Goal: Information Seeking & Learning: Find specific fact

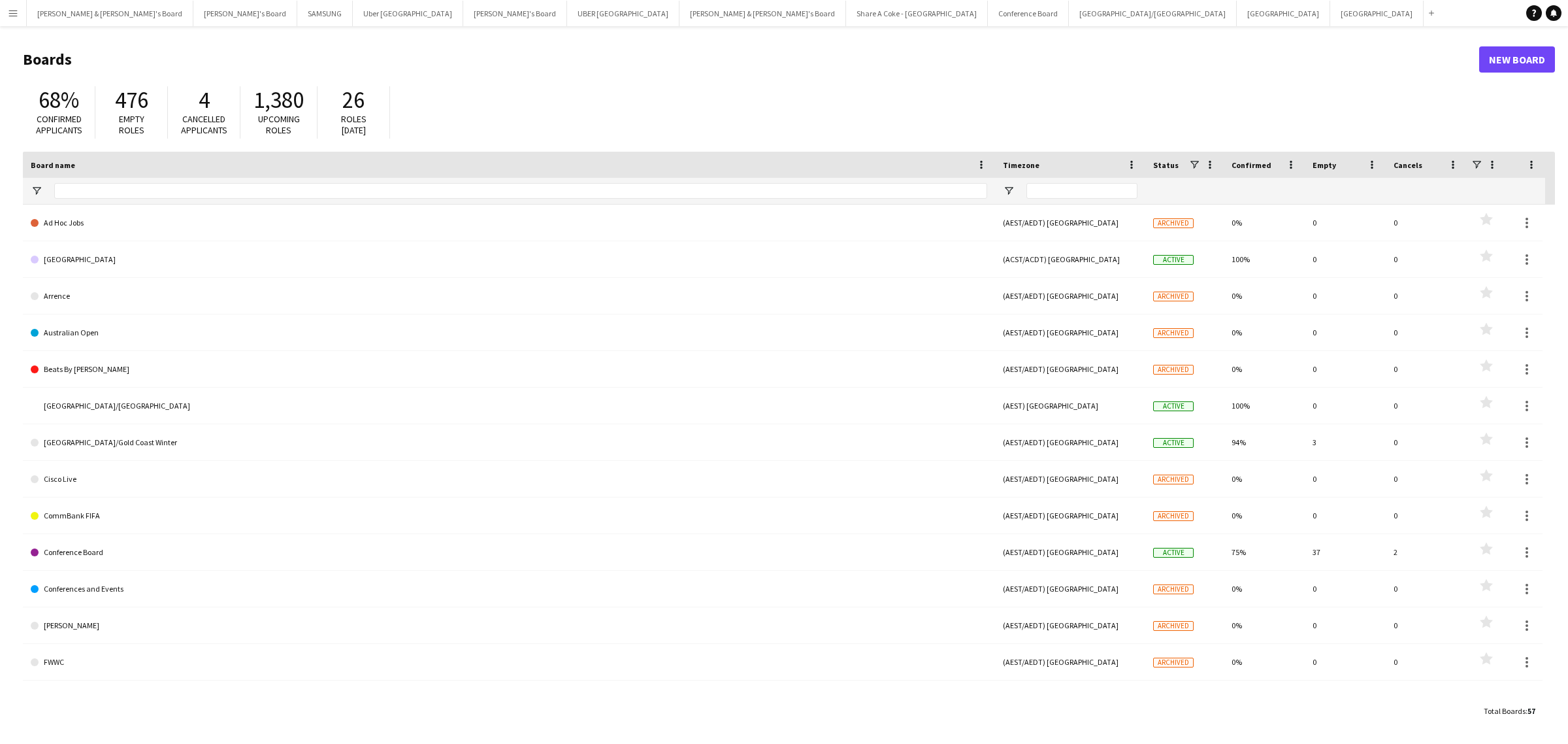
click at [10, 14] on app-icon "Menu" at bounding box center [13, 13] width 11 height 11
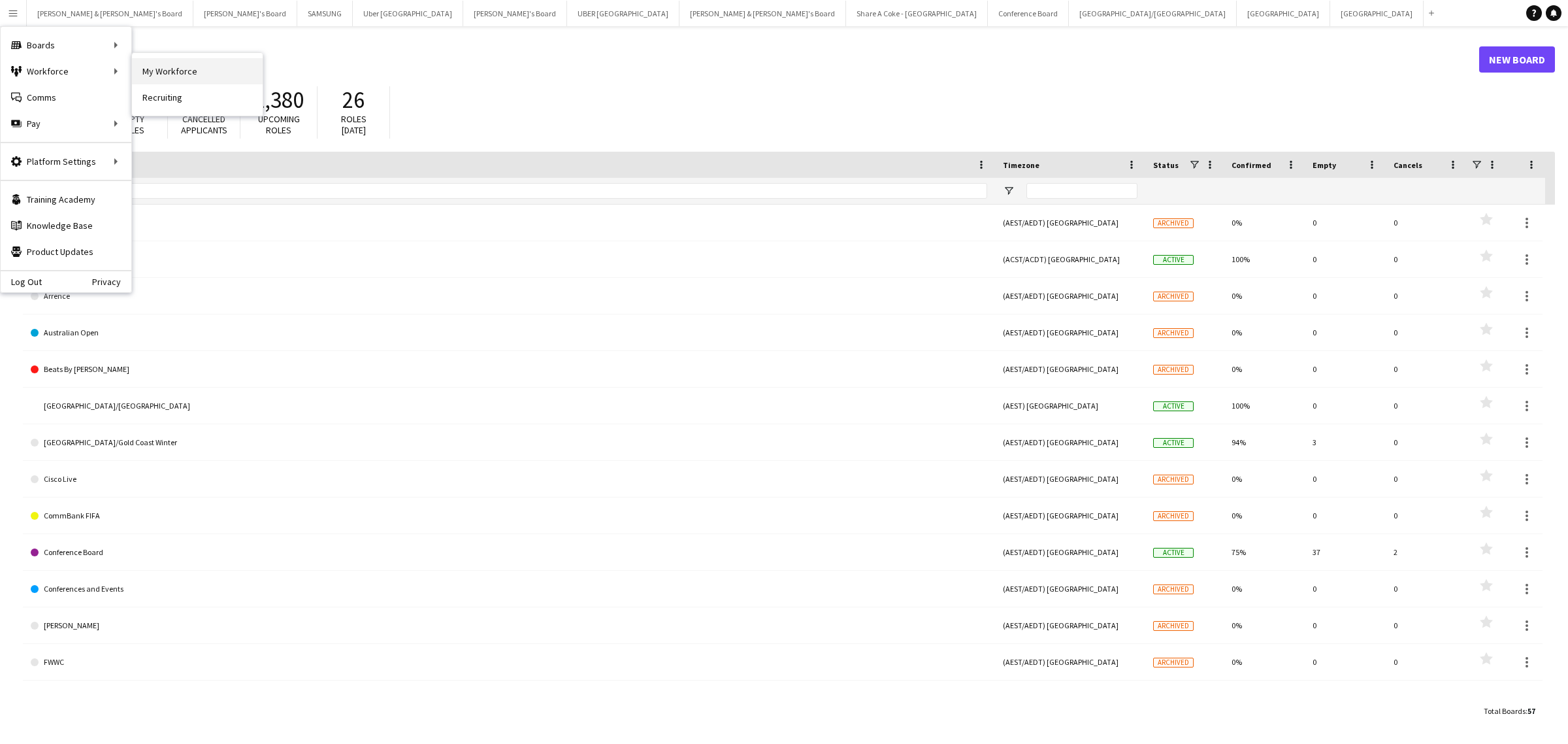
click at [178, 70] on link "My Workforce" at bounding box center [197, 71] width 131 height 26
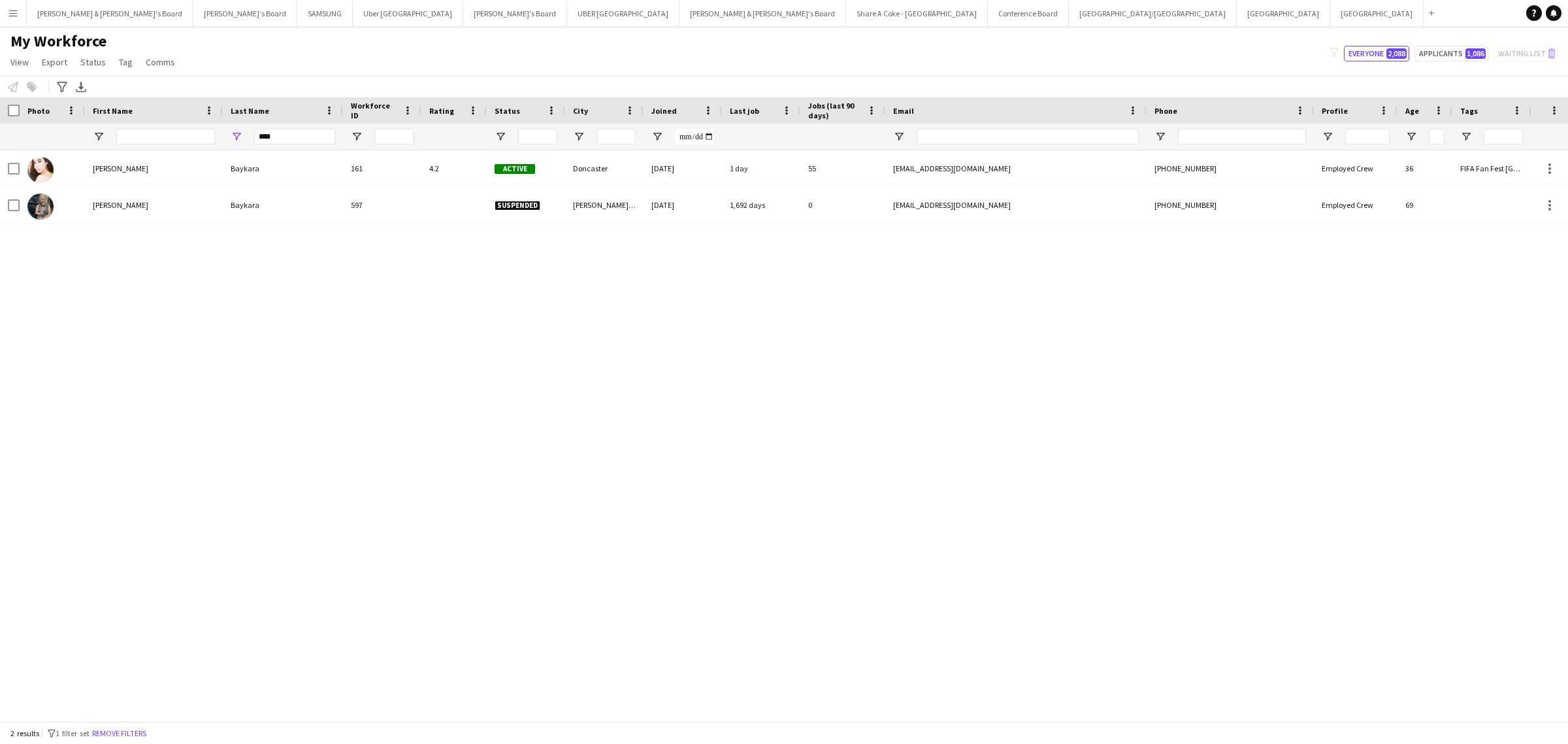
drag, startPoint x: 298, startPoint y: 125, endPoint x: 214, endPoint y: 141, distance: 85.5
click at [208, 139] on div "****" at bounding box center [765, 137] width 1531 height 26
drag, startPoint x: 287, startPoint y: 128, endPoint x: 242, endPoint y: 129, distance: 45.0
click at [242, 129] on div "****" at bounding box center [282, 137] width 120 height 26
drag, startPoint x: 283, startPoint y: 133, endPoint x: 206, endPoint y: 141, distance: 77.4
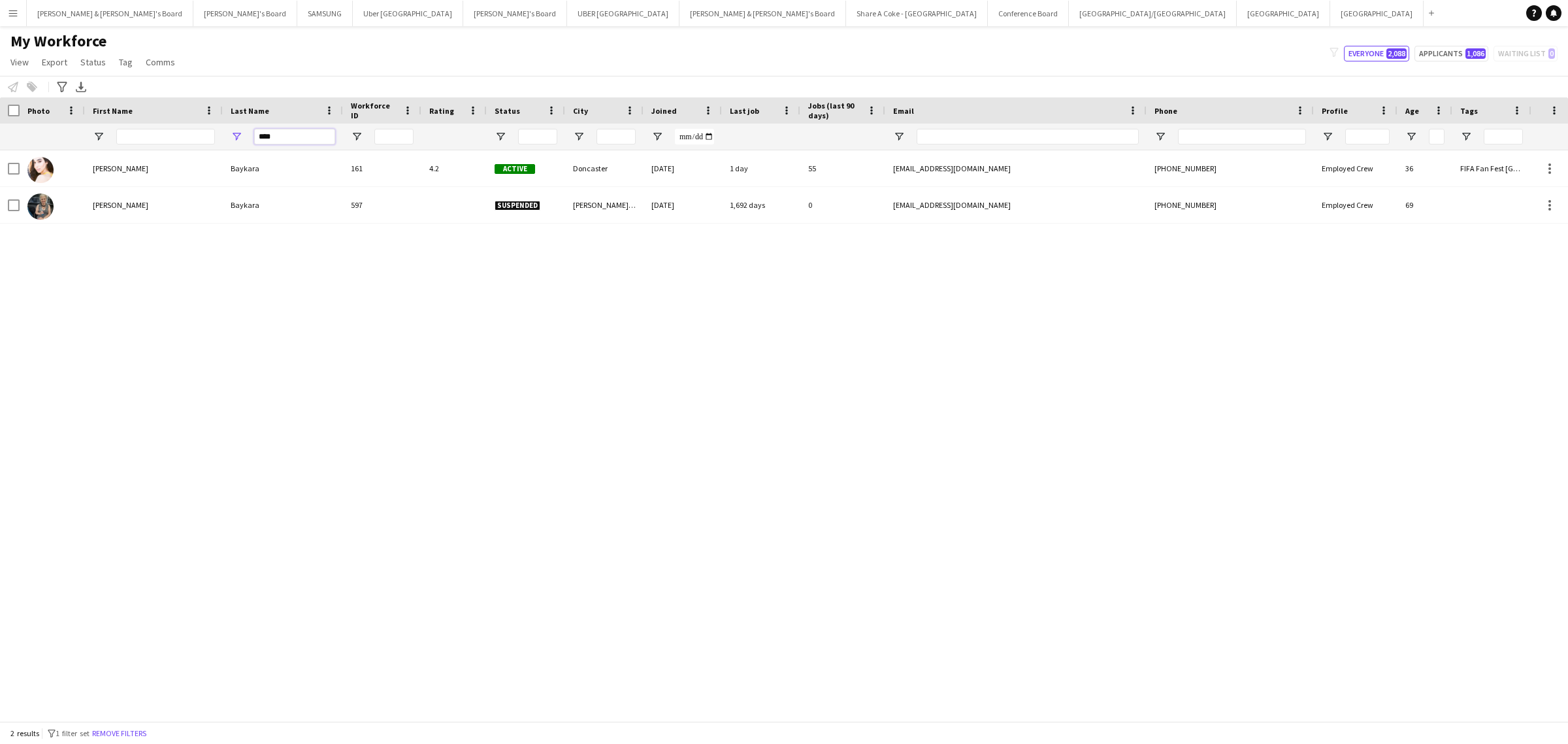
click at [206, 141] on div "****" at bounding box center [765, 137] width 1531 height 26
paste input "***"
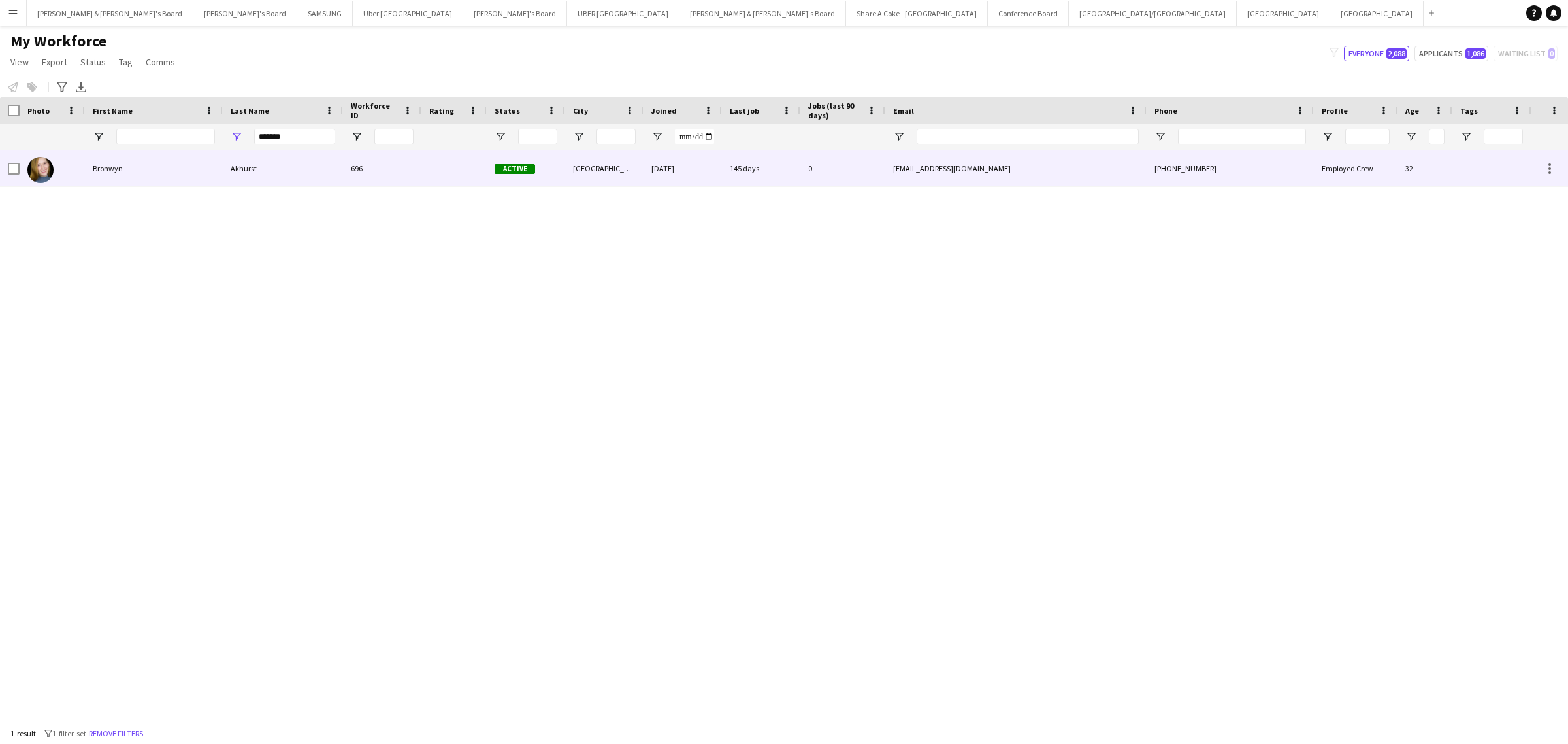
click at [253, 169] on div "Akhurst" at bounding box center [282, 168] width 120 height 36
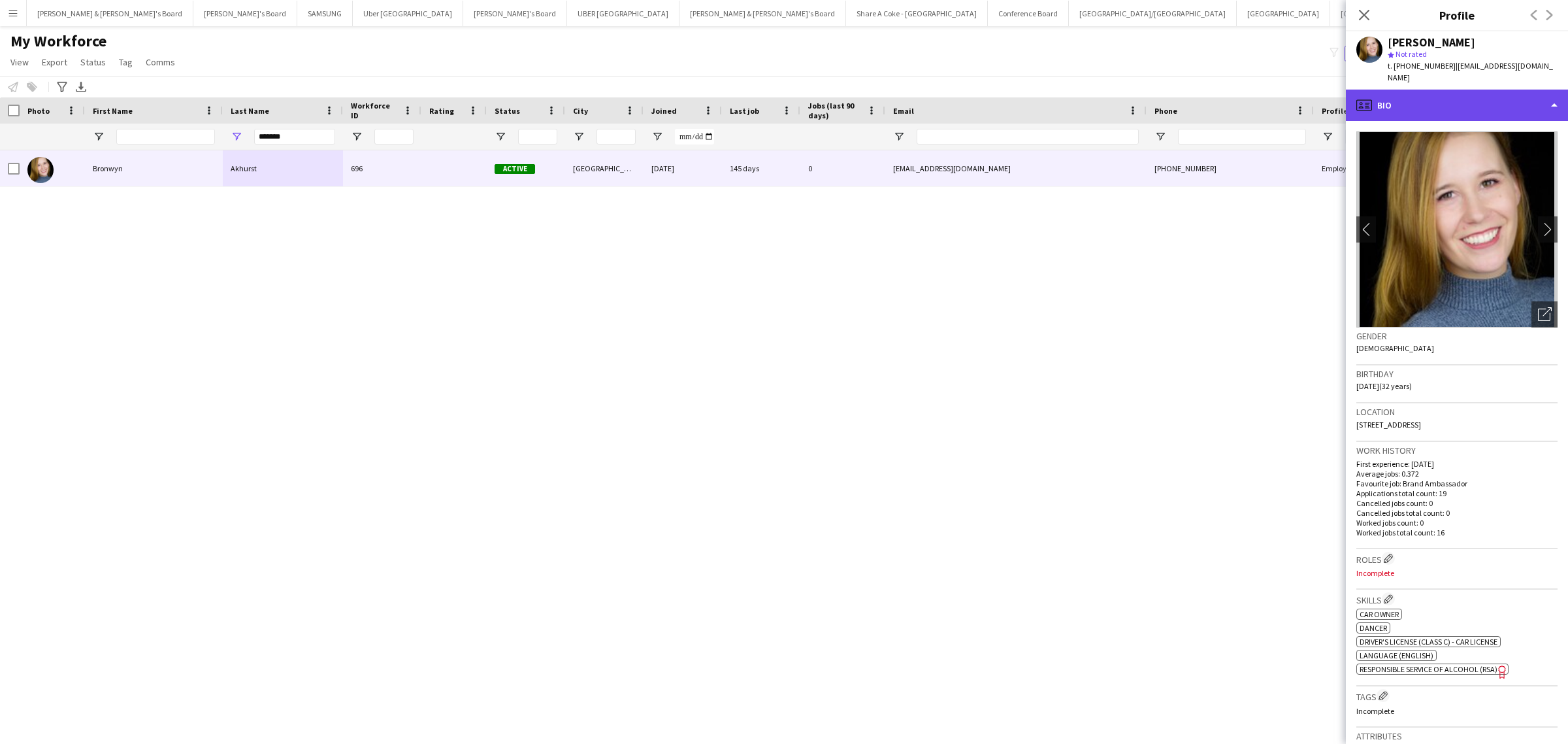
click at [1499, 93] on div "profile Bio" at bounding box center [1456, 105] width 222 height 31
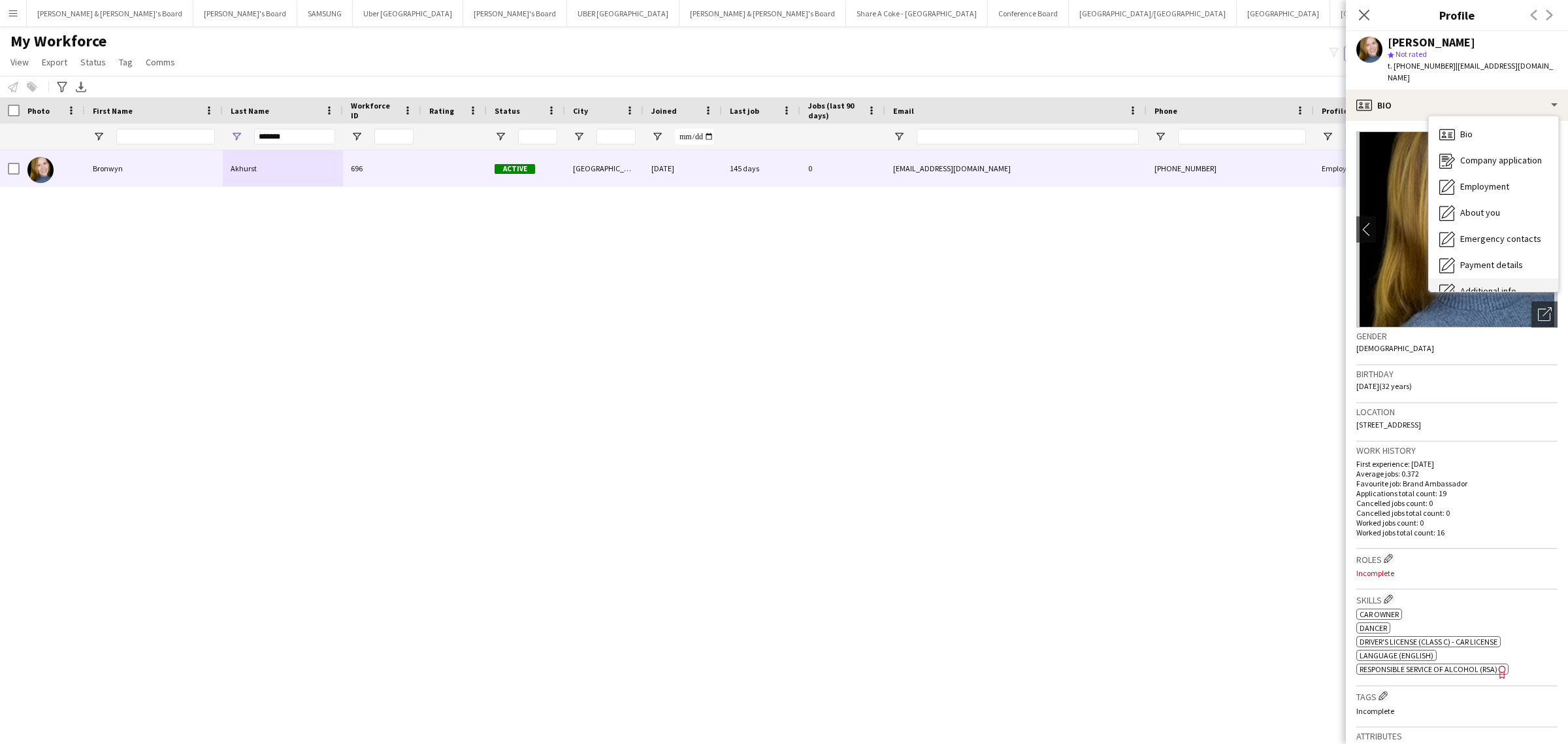
click at [1507, 278] on div "Additional info Additional info" at bounding box center [1493, 291] width 129 height 26
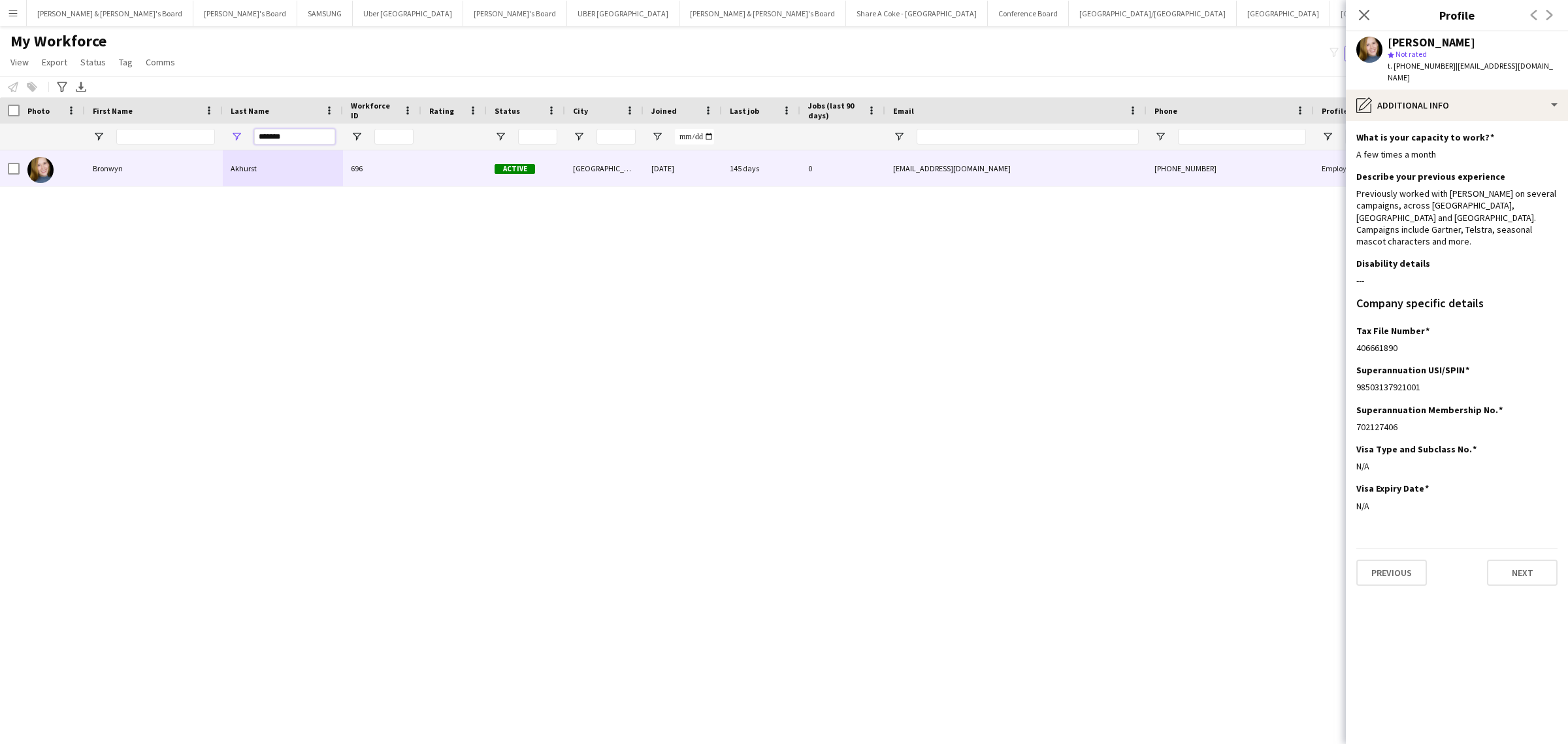
drag, startPoint x: 290, startPoint y: 135, endPoint x: 220, endPoint y: 141, distance: 70.3
click at [220, 141] on div "*******" at bounding box center [765, 137] width 1531 height 26
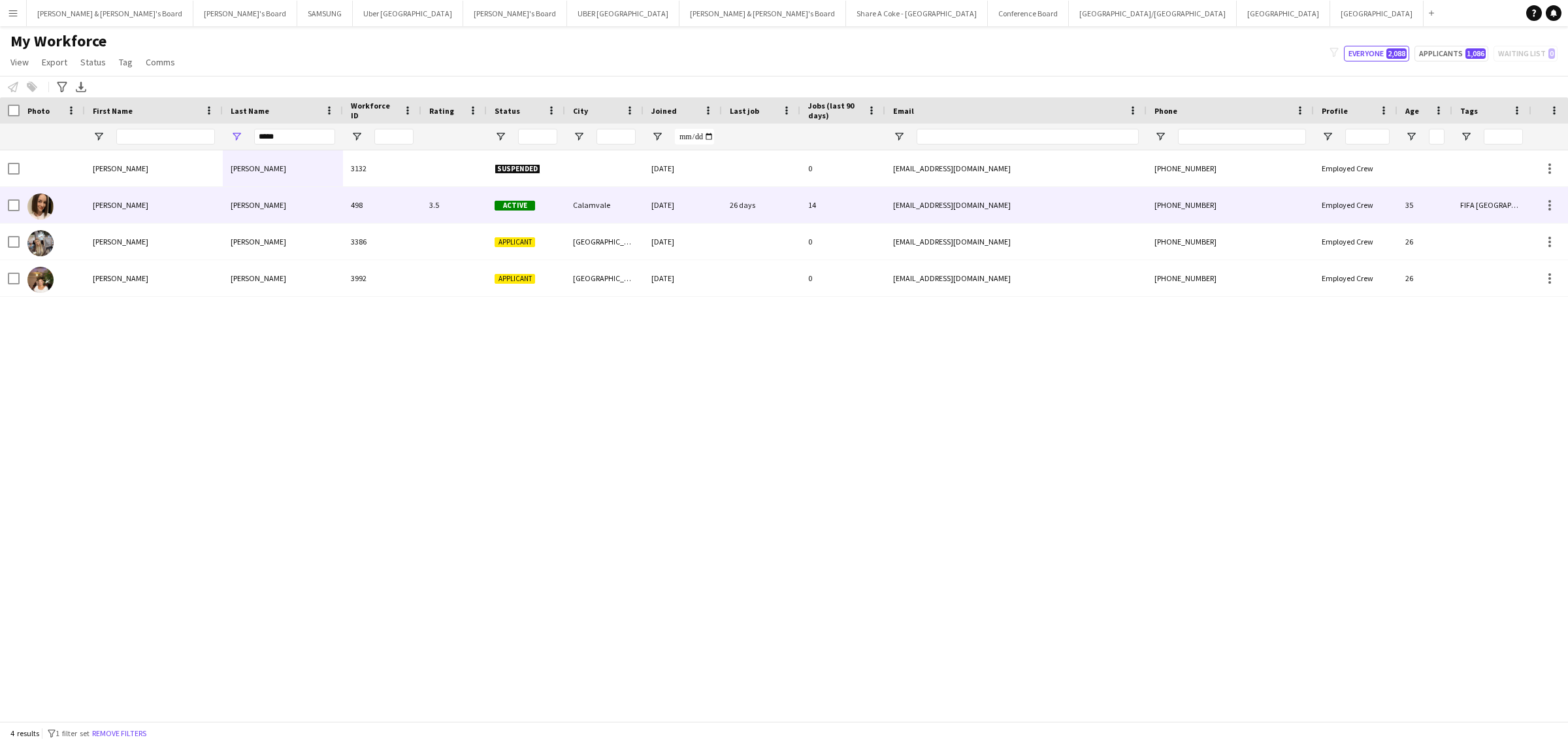
click at [269, 206] on div "Allen" at bounding box center [282, 204] width 120 height 36
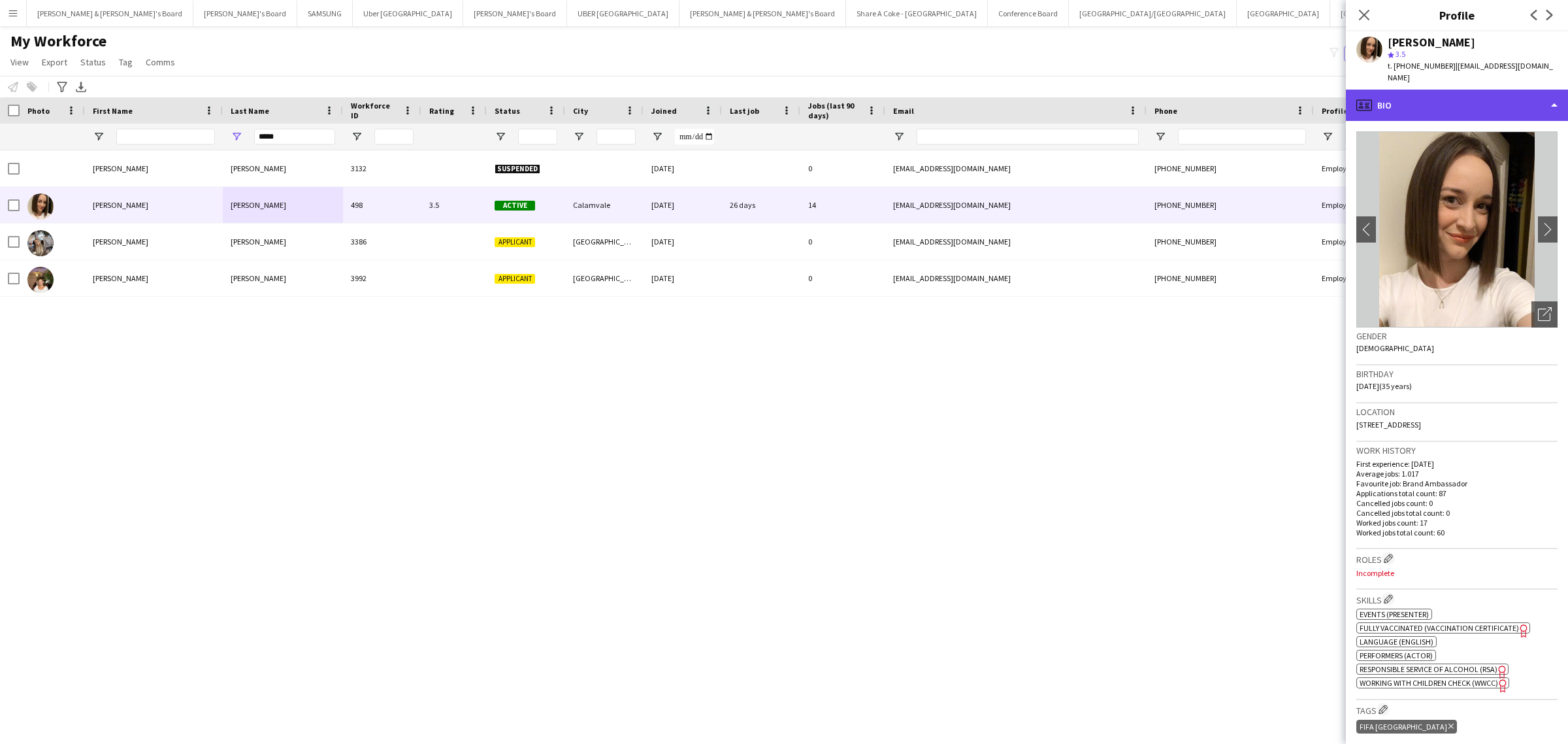
click at [1431, 97] on div "profile Bio" at bounding box center [1456, 105] width 222 height 31
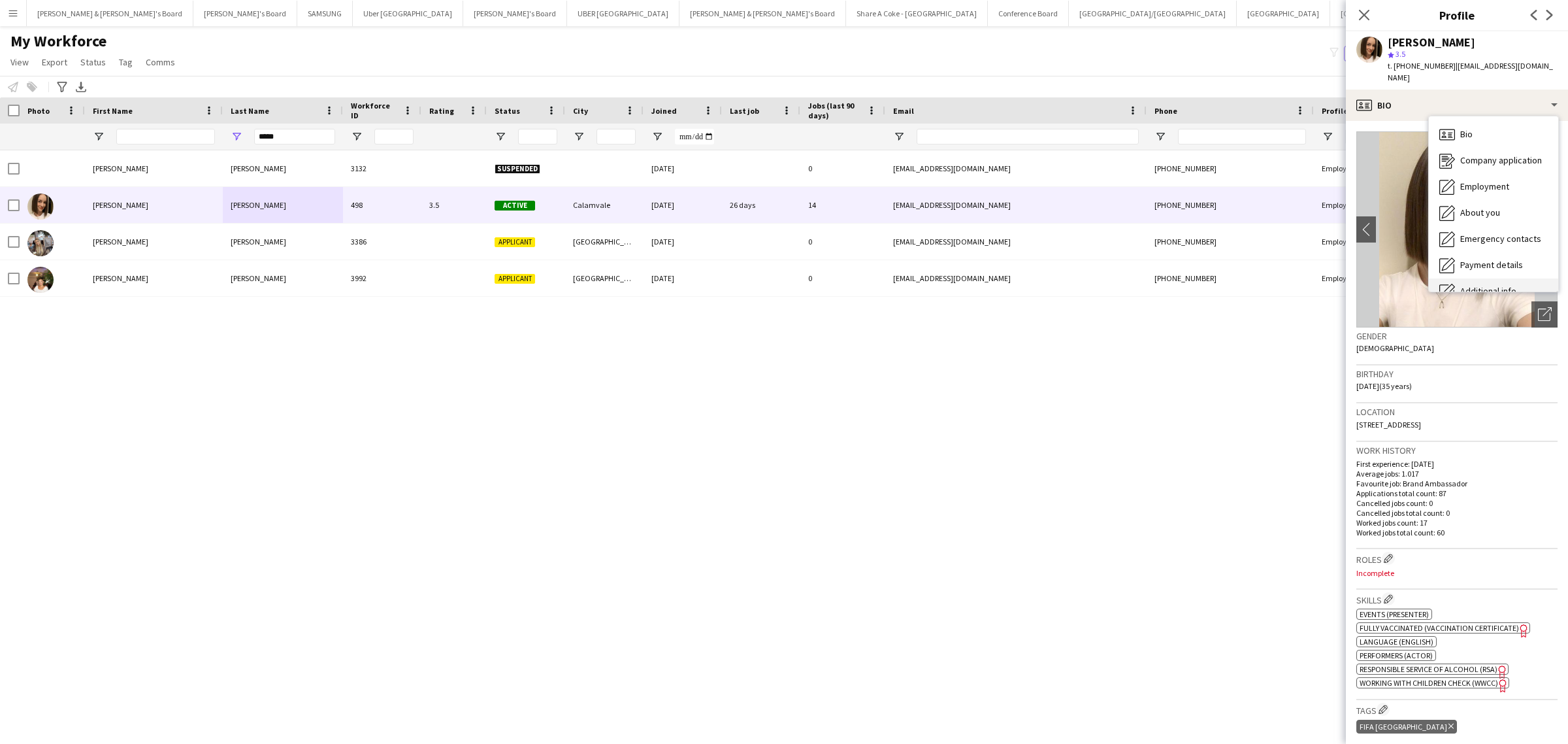
click at [1486, 278] on div "Additional info Additional info" at bounding box center [1493, 291] width 129 height 26
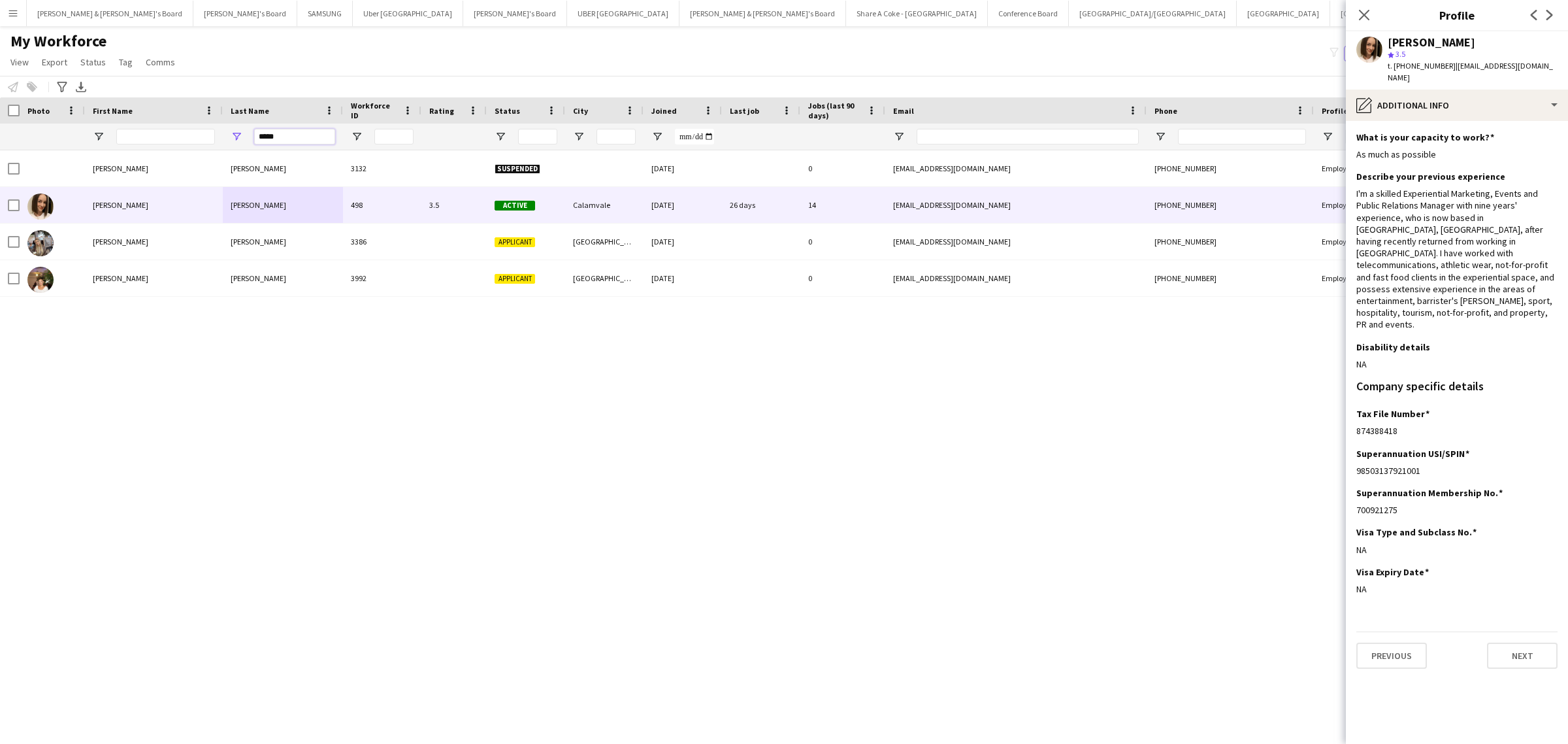
drag, startPoint x: 281, startPoint y: 135, endPoint x: 207, endPoint y: 145, distance: 74.7
click at [207, 145] on div "*****" at bounding box center [765, 137] width 1531 height 26
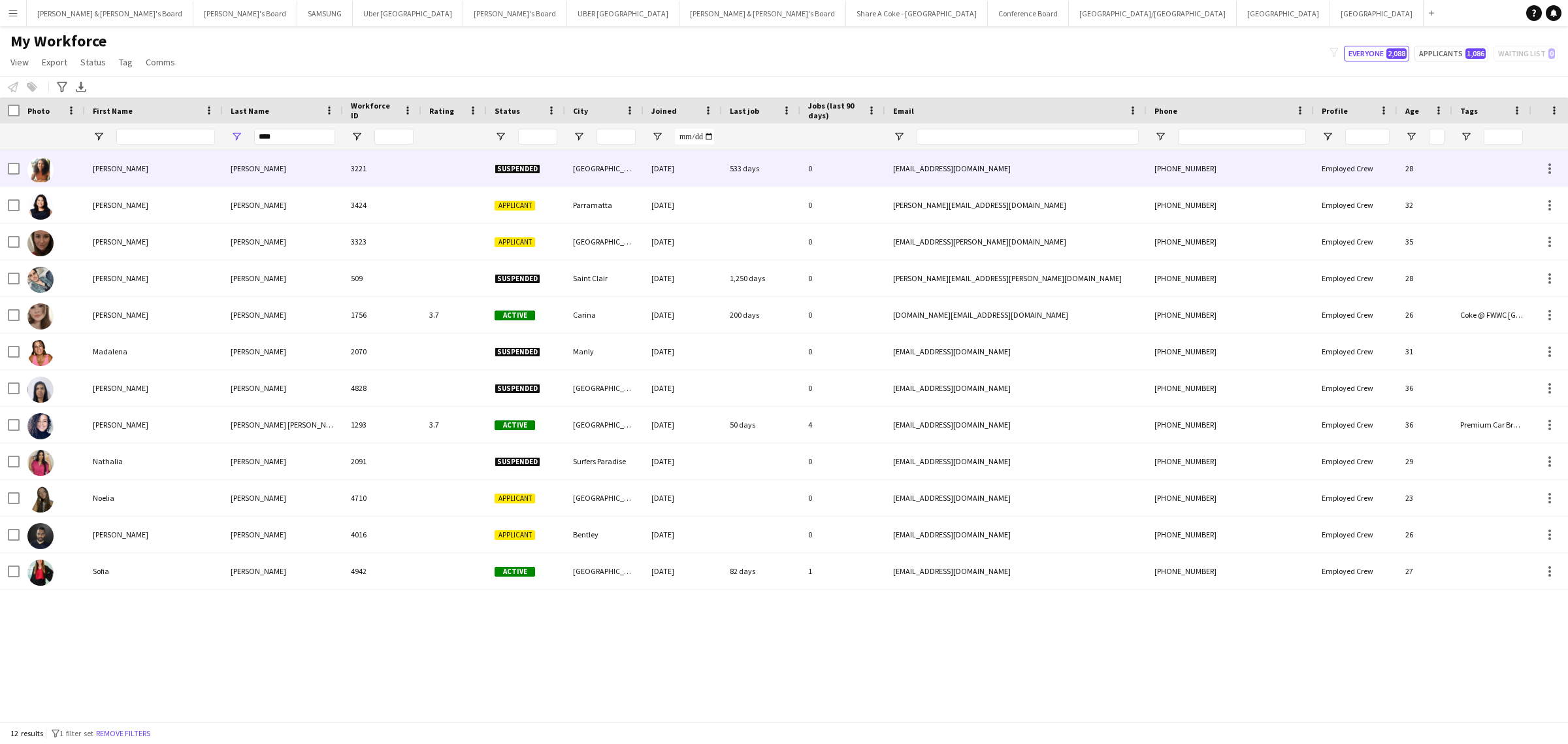
click at [257, 164] on div "Almeida" at bounding box center [282, 168] width 120 height 36
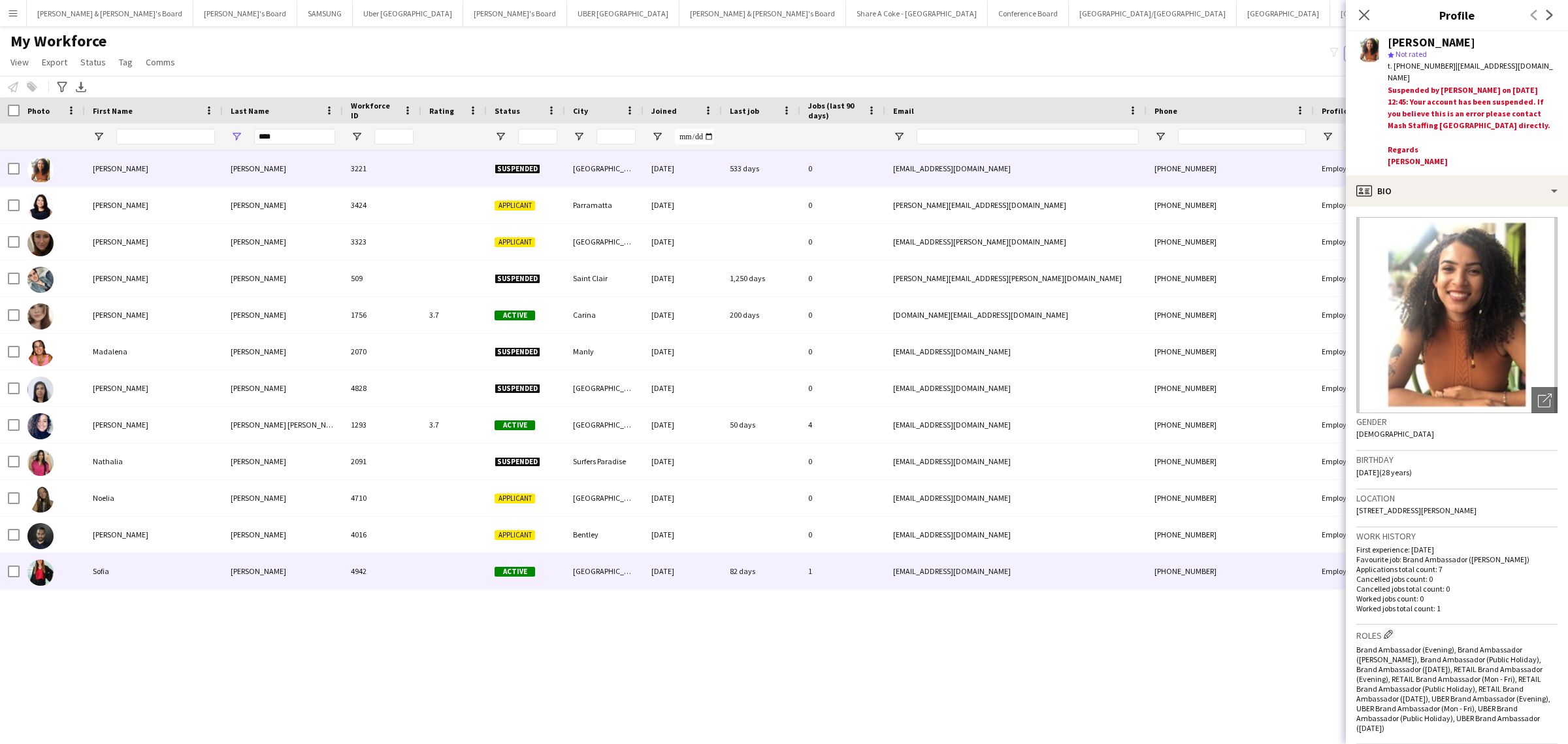
click at [290, 566] on div "Almeida" at bounding box center [282, 570] width 120 height 36
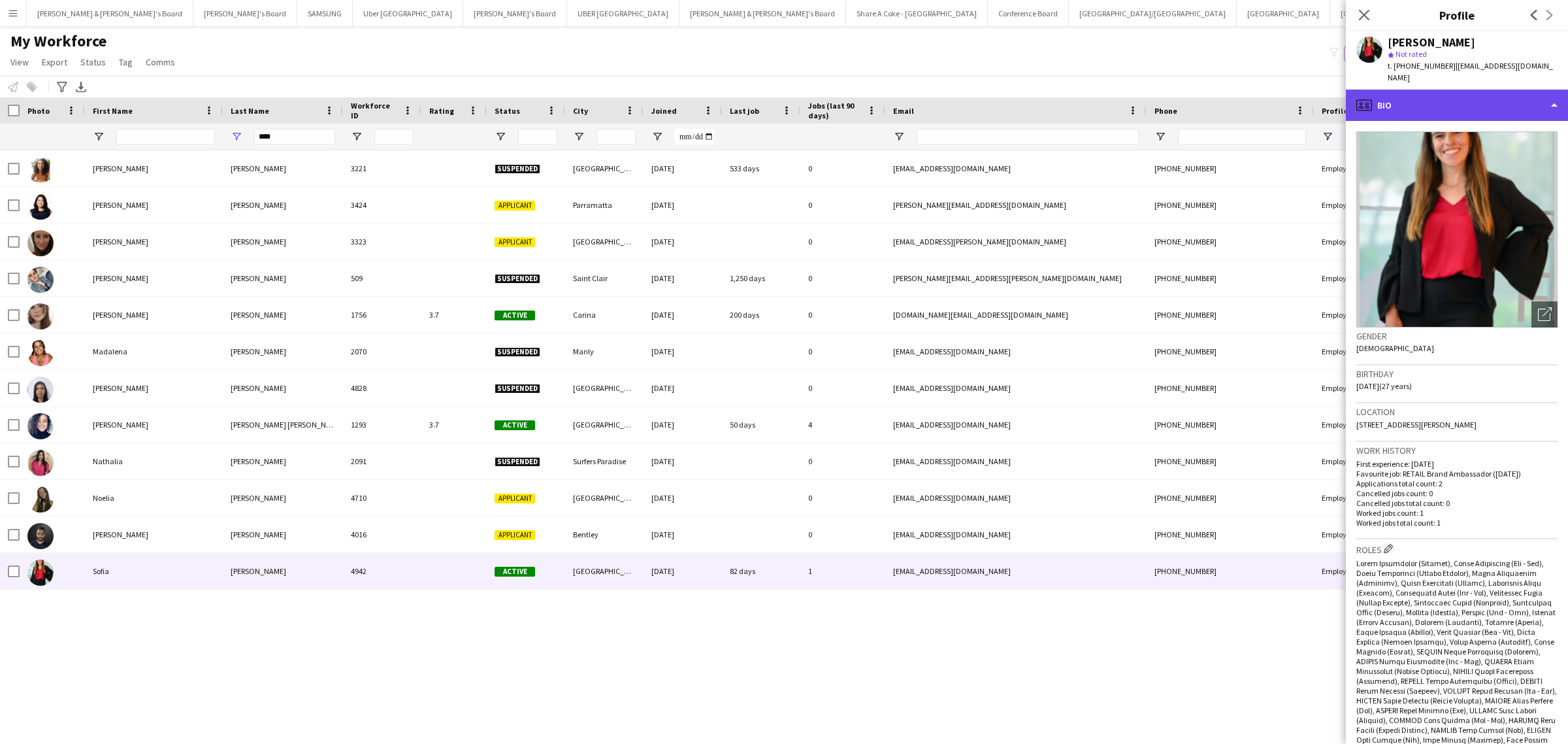
click at [1490, 99] on div "profile Bio" at bounding box center [1456, 105] width 222 height 31
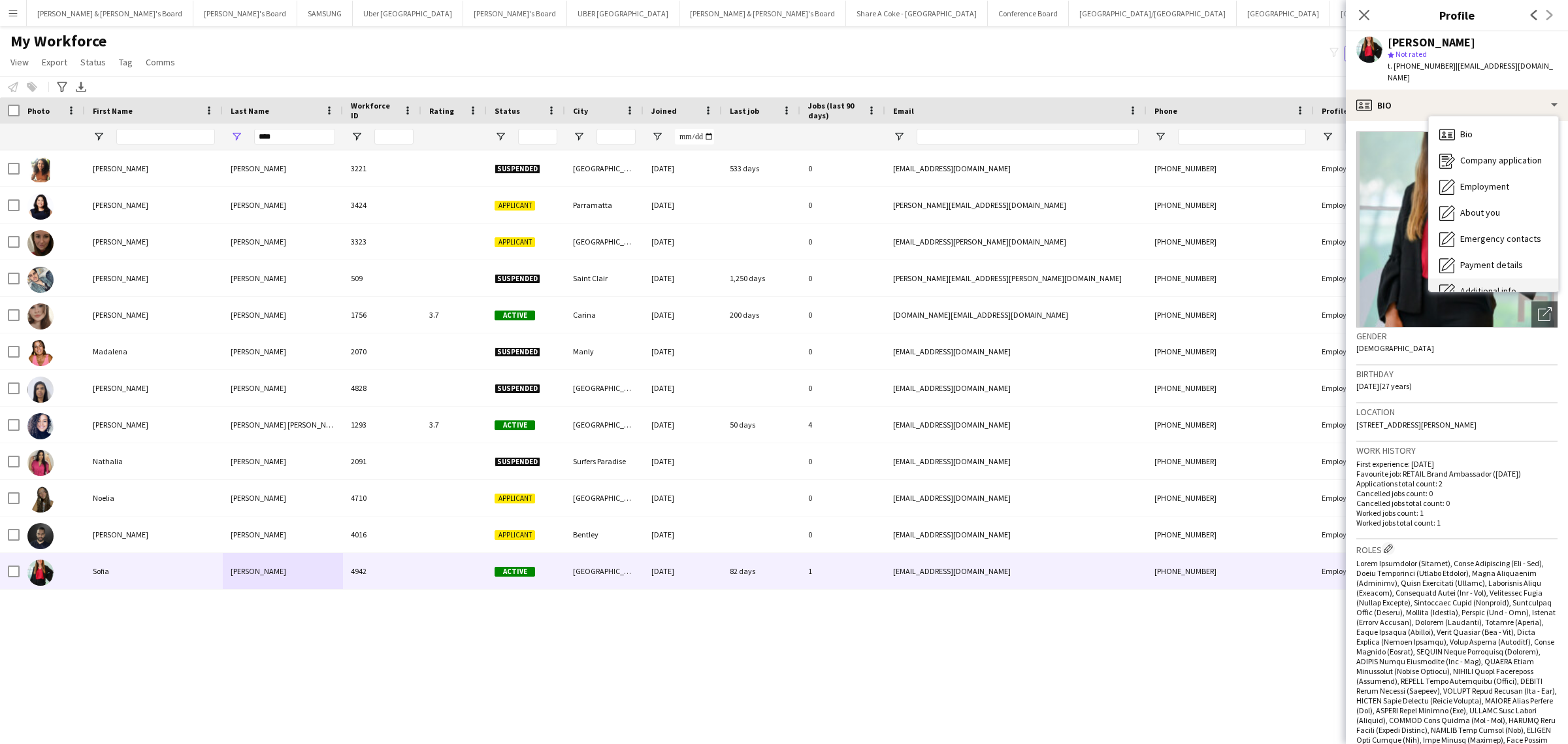
click at [1495, 278] on div "Additional info Additional info" at bounding box center [1493, 291] width 129 height 26
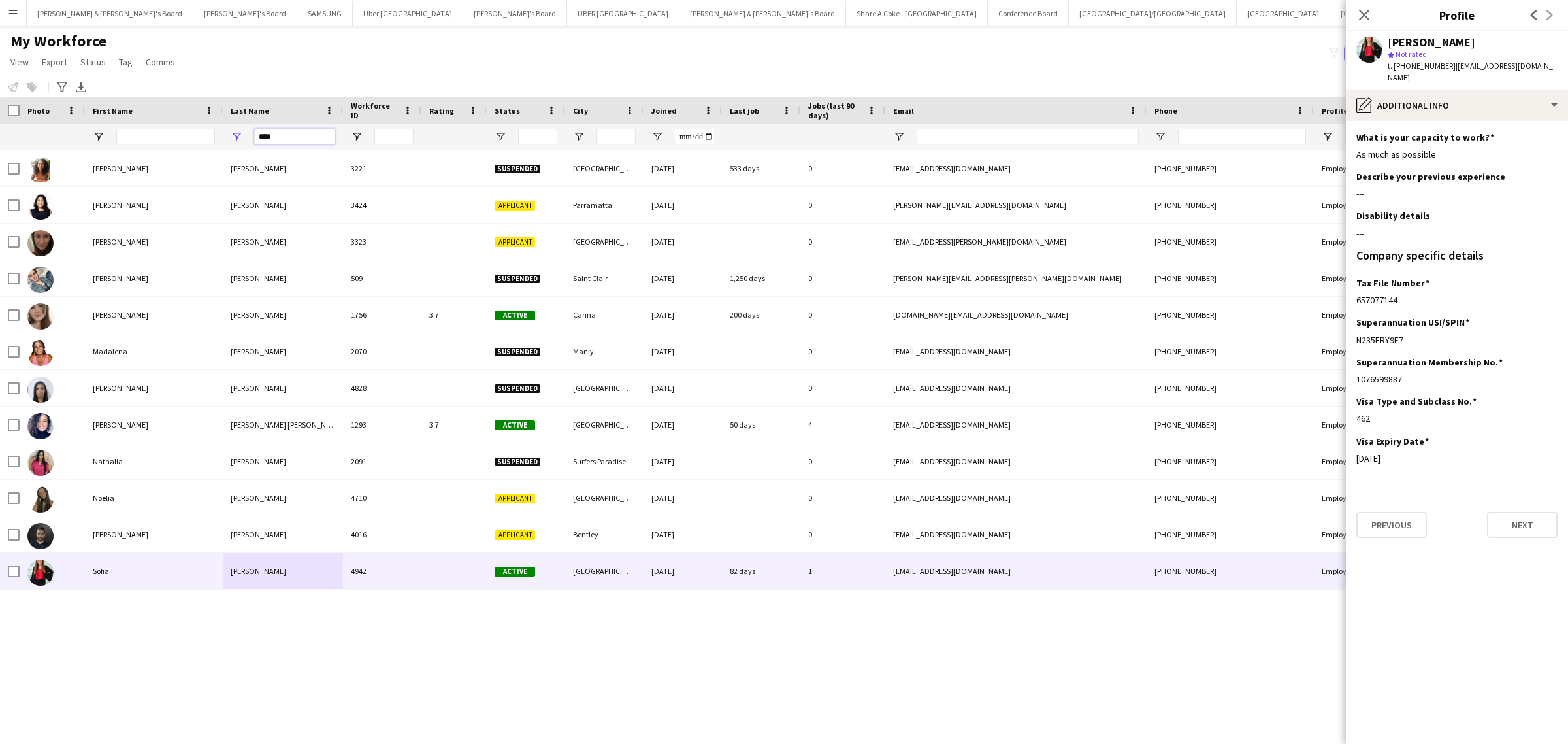
drag, startPoint x: 307, startPoint y: 133, endPoint x: 182, endPoint y: 147, distance: 125.8
click at [182, 147] on div "****" at bounding box center [765, 137] width 1531 height 26
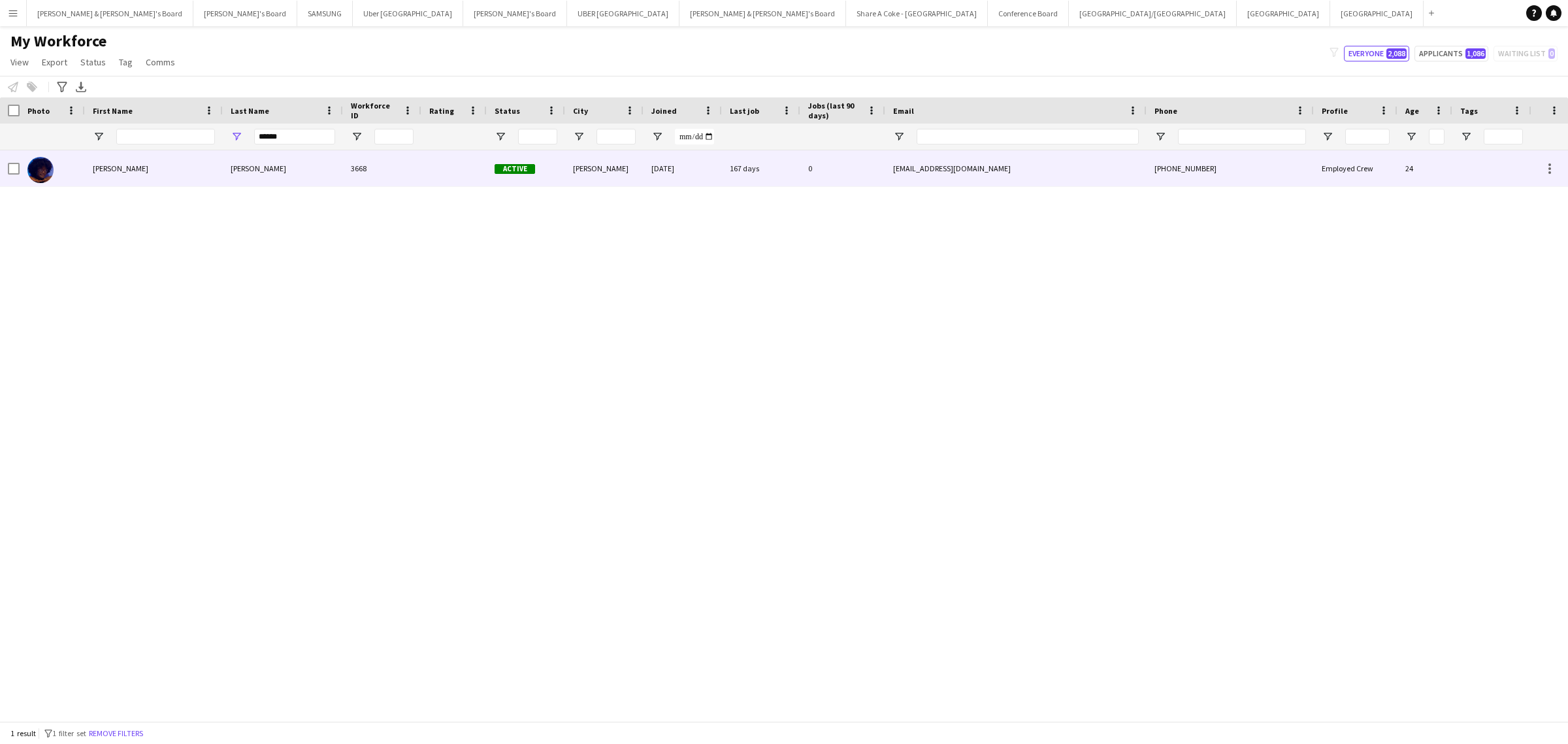
click at [164, 162] on div "Charlene" at bounding box center [154, 168] width 138 height 36
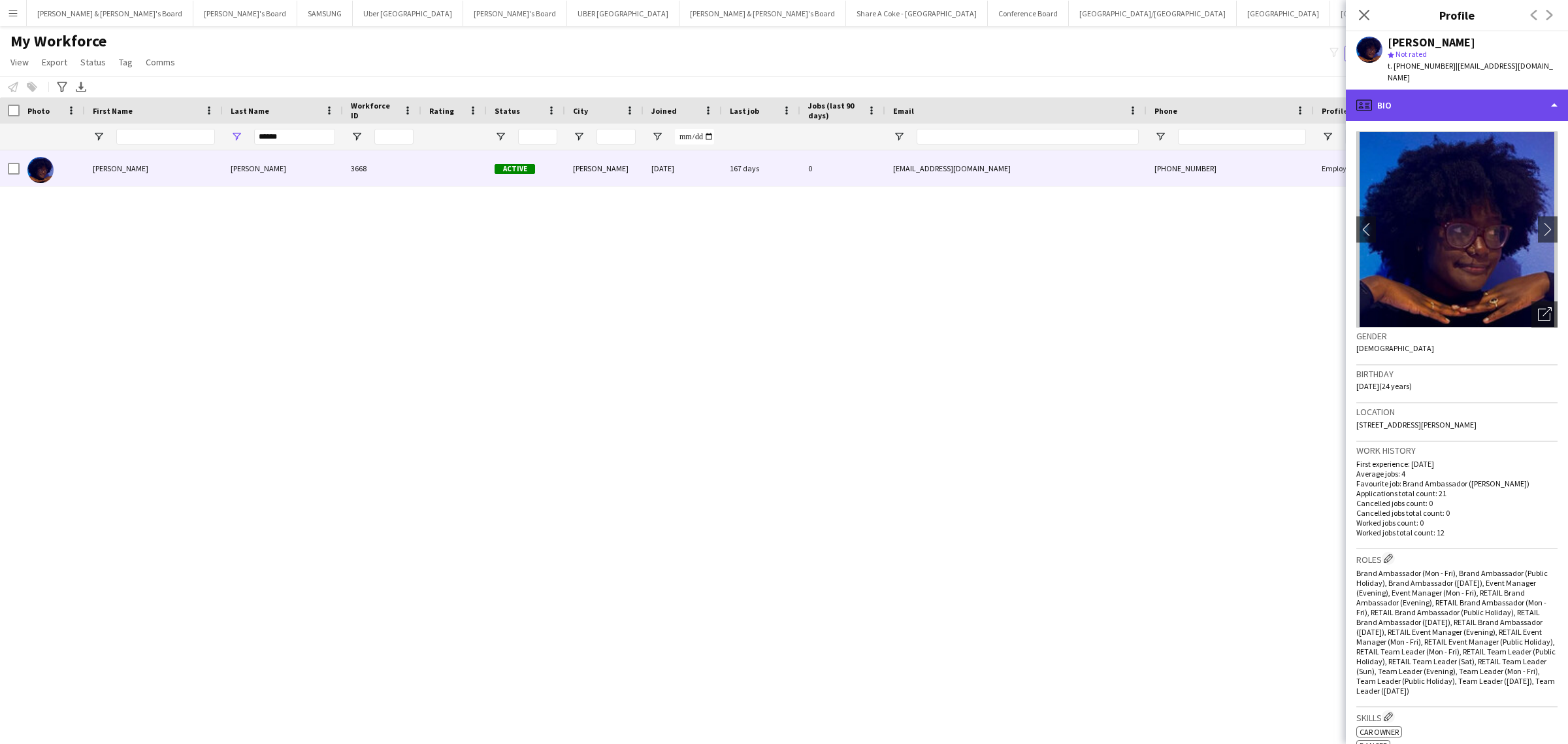
click at [1441, 93] on div "profile Bio" at bounding box center [1456, 105] width 222 height 31
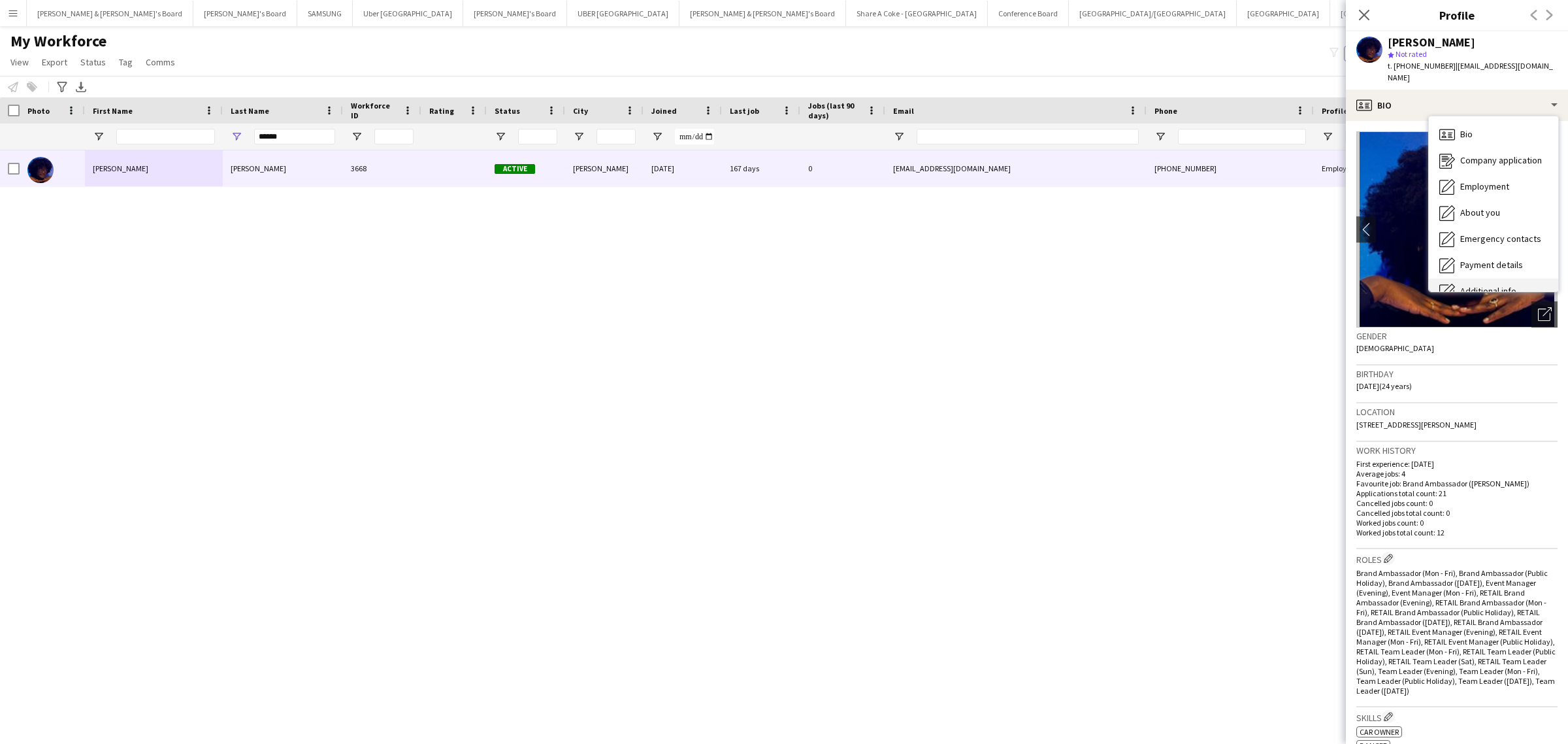
click at [1467, 278] on div "Additional info Additional info" at bounding box center [1493, 291] width 129 height 26
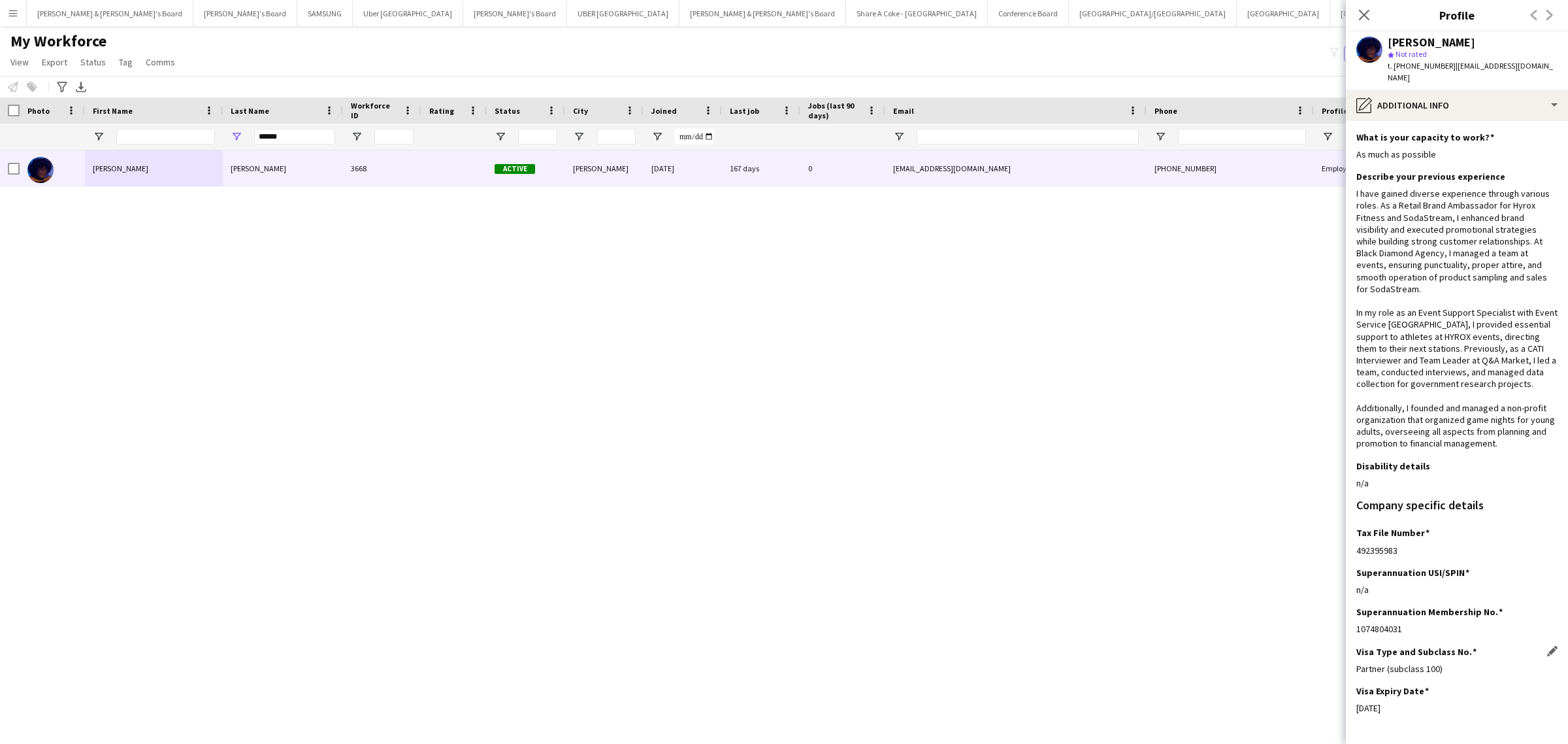
drag, startPoint x: 1356, startPoint y: 672, endPoint x: 1452, endPoint y: 668, distance: 96.1
click at [1452, 668] on div "Partner (subclass 100)" at bounding box center [1456, 668] width 201 height 11
copy div "Partner (subclass 100)"
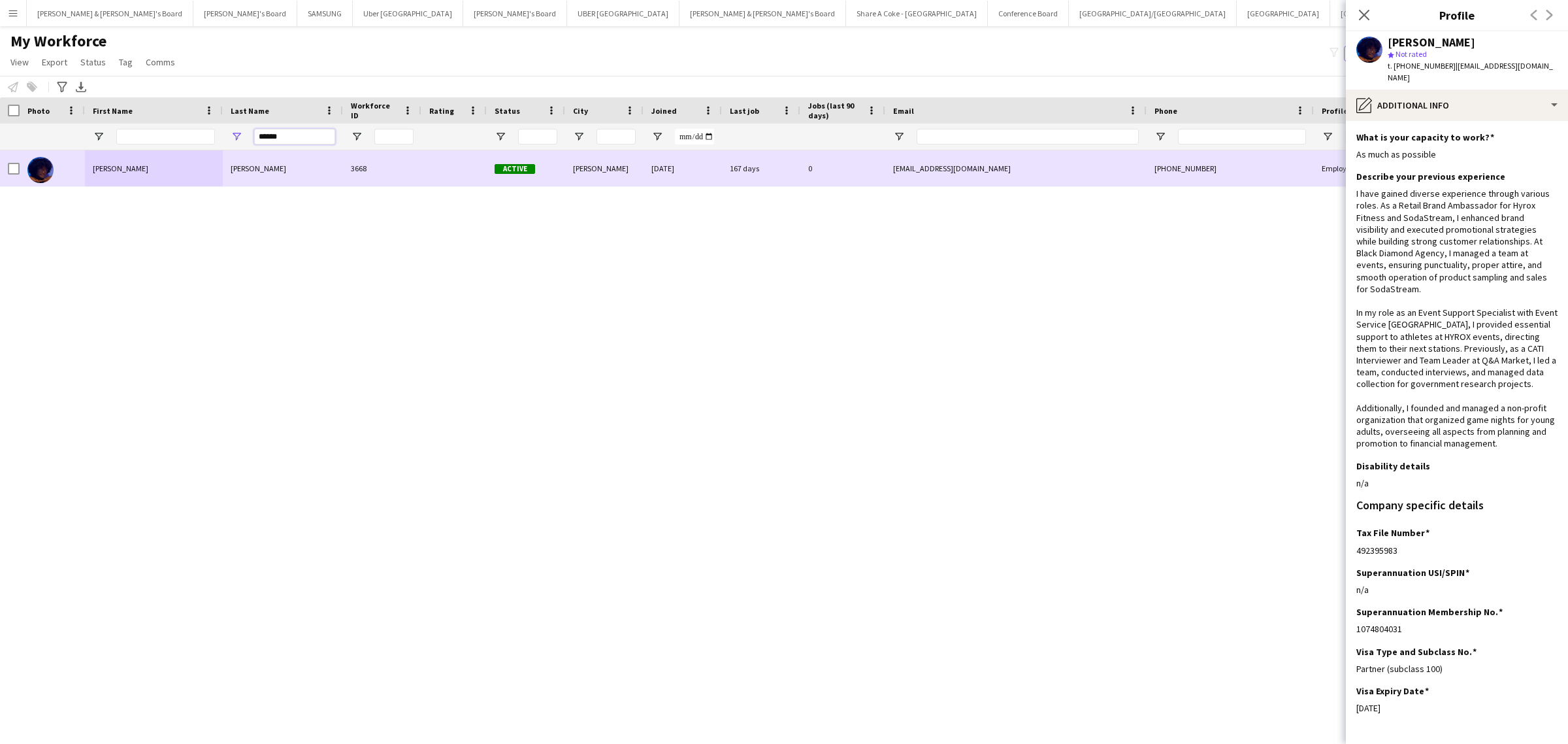
drag, startPoint x: 291, startPoint y: 135, endPoint x: 178, endPoint y: 157, distance: 115.1
click at [178, 157] on div "Workforce Details Photo First Name" at bounding box center [784, 409] width 1568 height 624
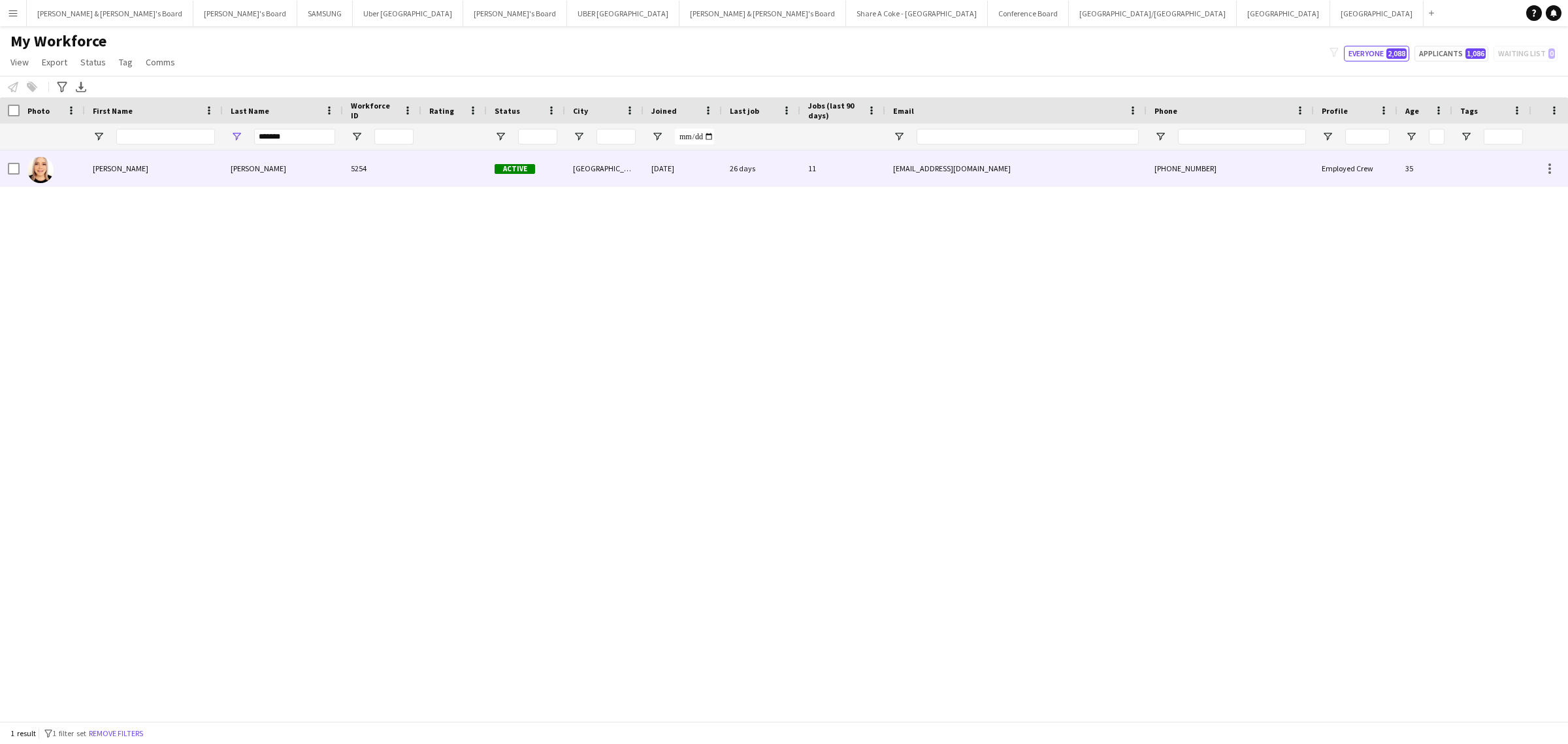
click at [170, 161] on div "Nicole" at bounding box center [154, 168] width 138 height 36
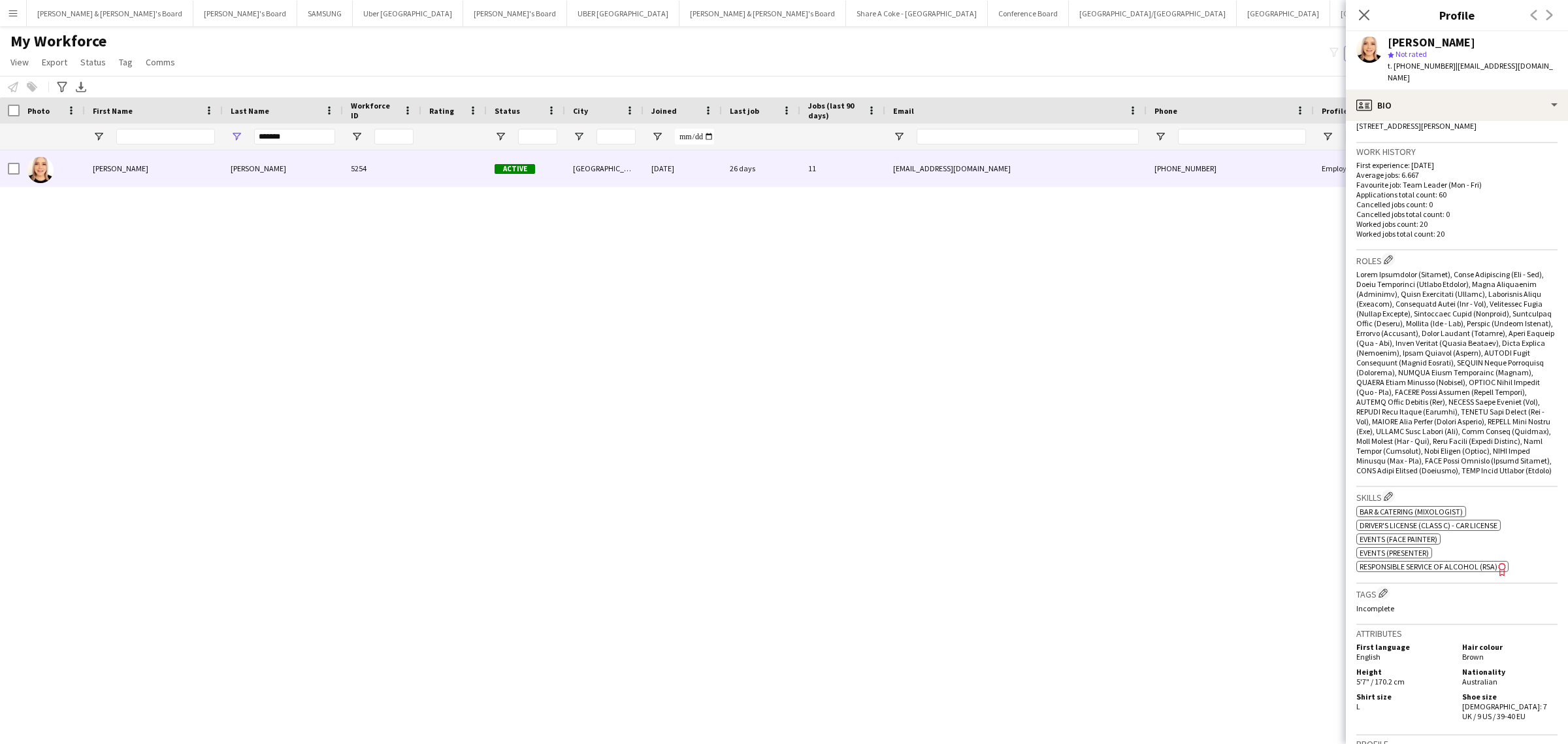
scroll to position [82, 0]
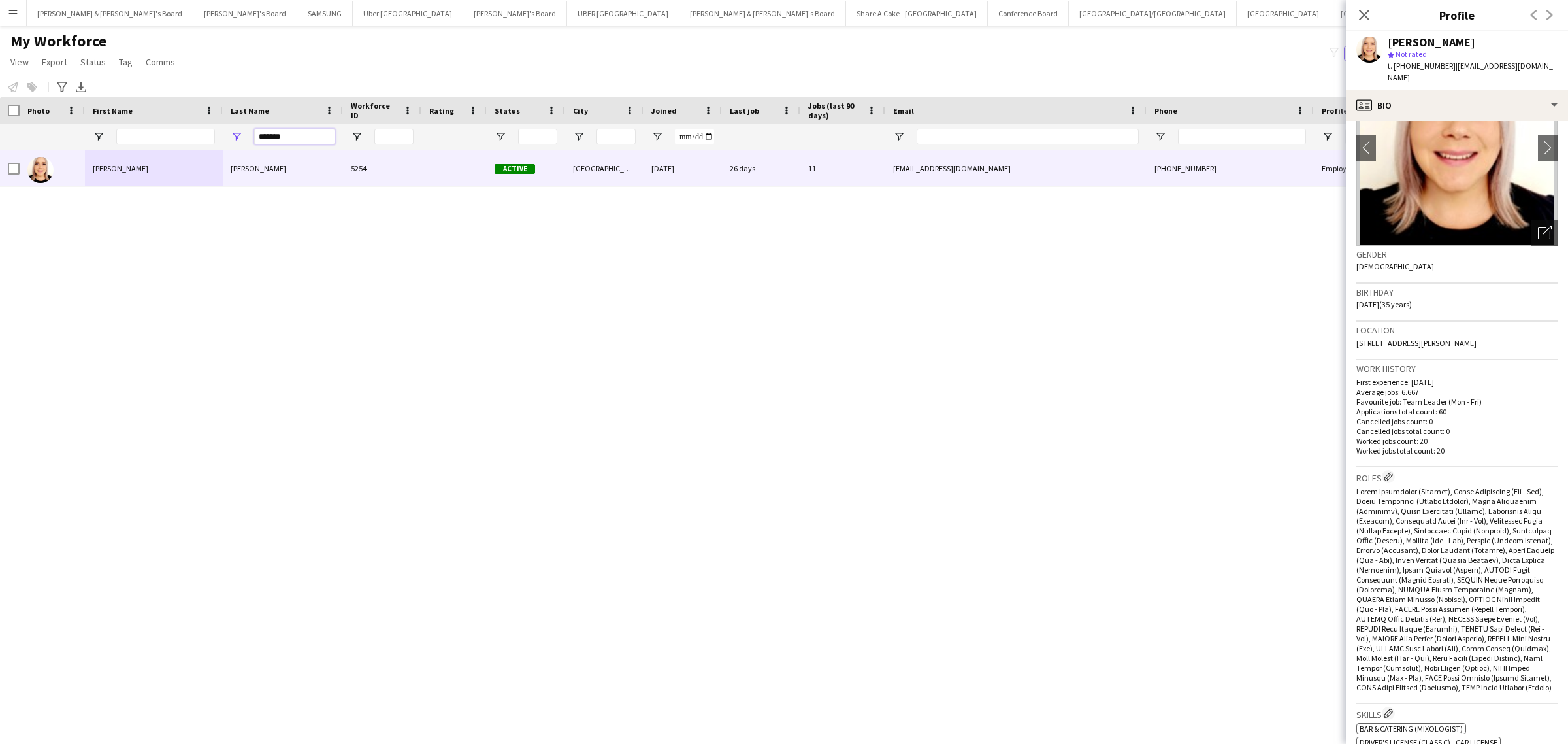
drag, startPoint x: 293, startPoint y: 135, endPoint x: 185, endPoint y: 160, distance: 110.9
click at [185, 160] on div "Workforce Details Photo First Name" at bounding box center [784, 409] width 1568 height 624
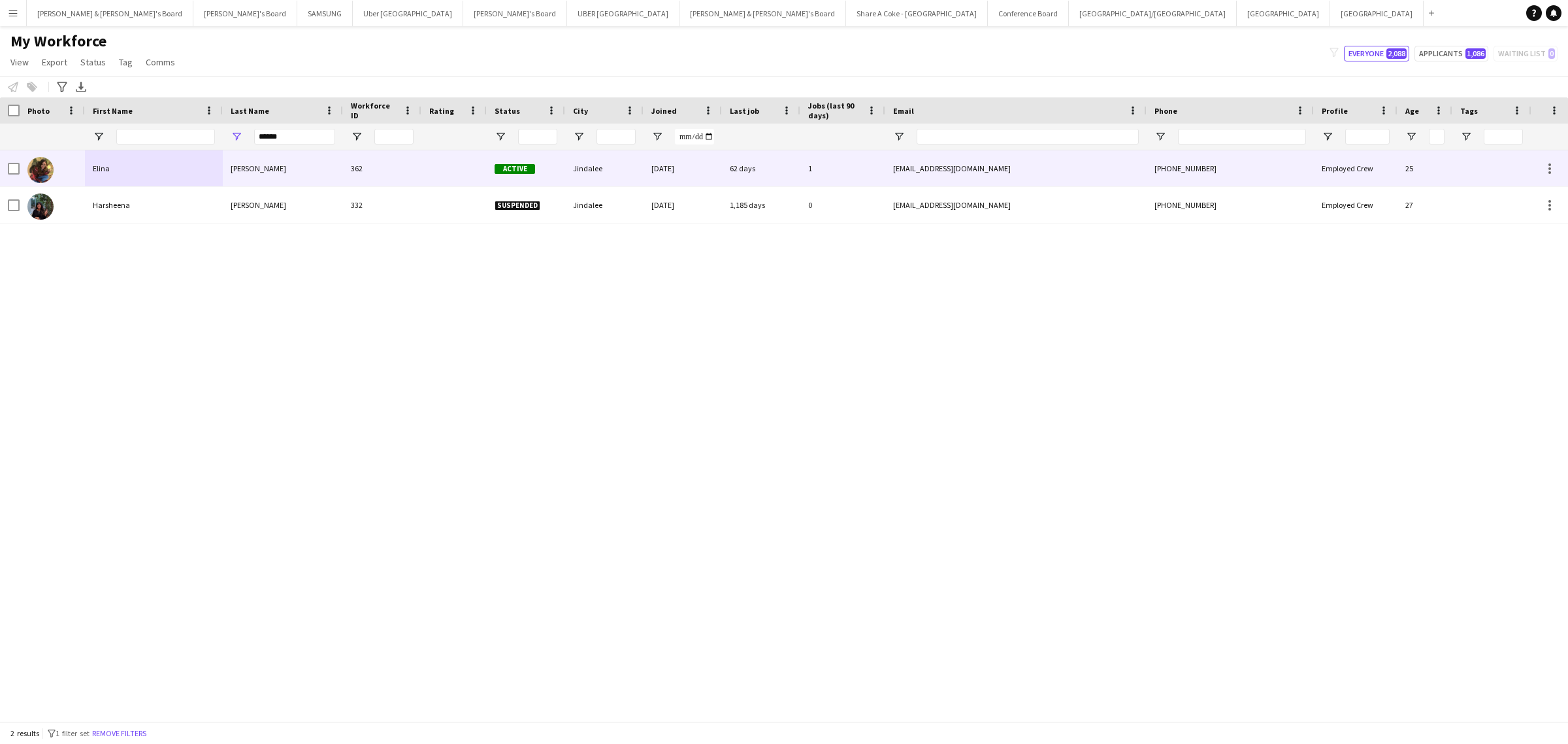
click at [187, 164] on div "Elina" at bounding box center [154, 168] width 138 height 36
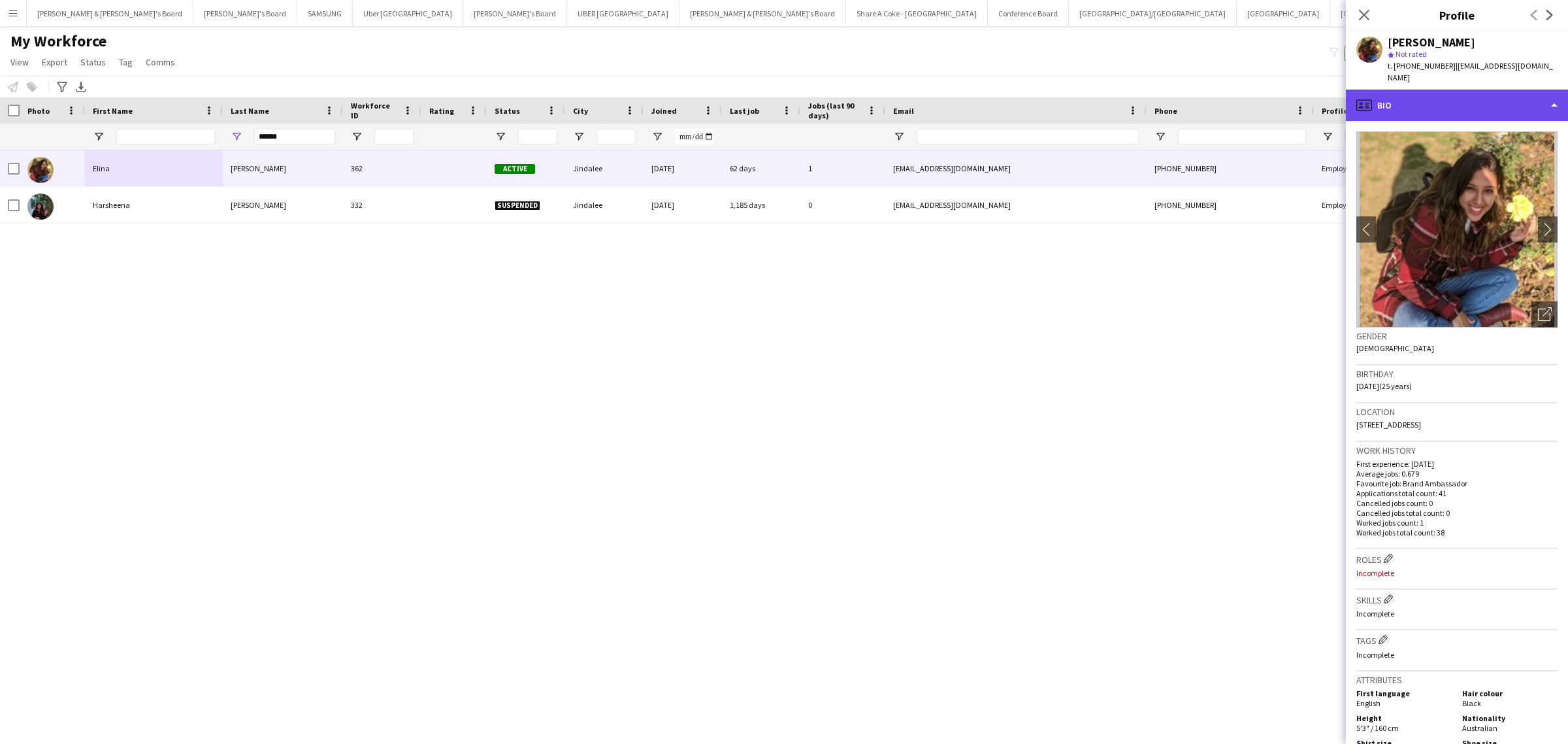
click at [1498, 103] on div "profile Bio" at bounding box center [1456, 105] width 222 height 31
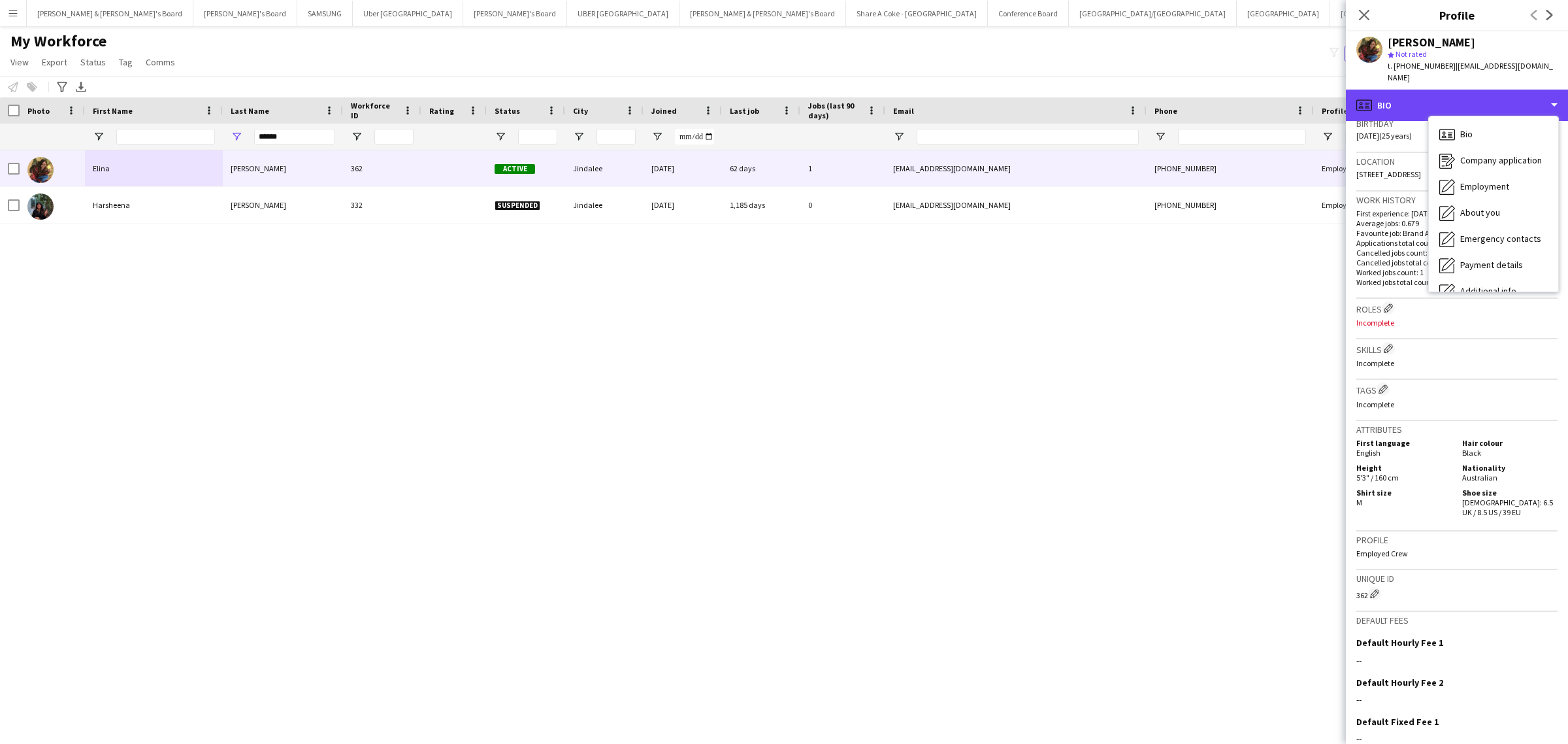
scroll to position [331, 0]
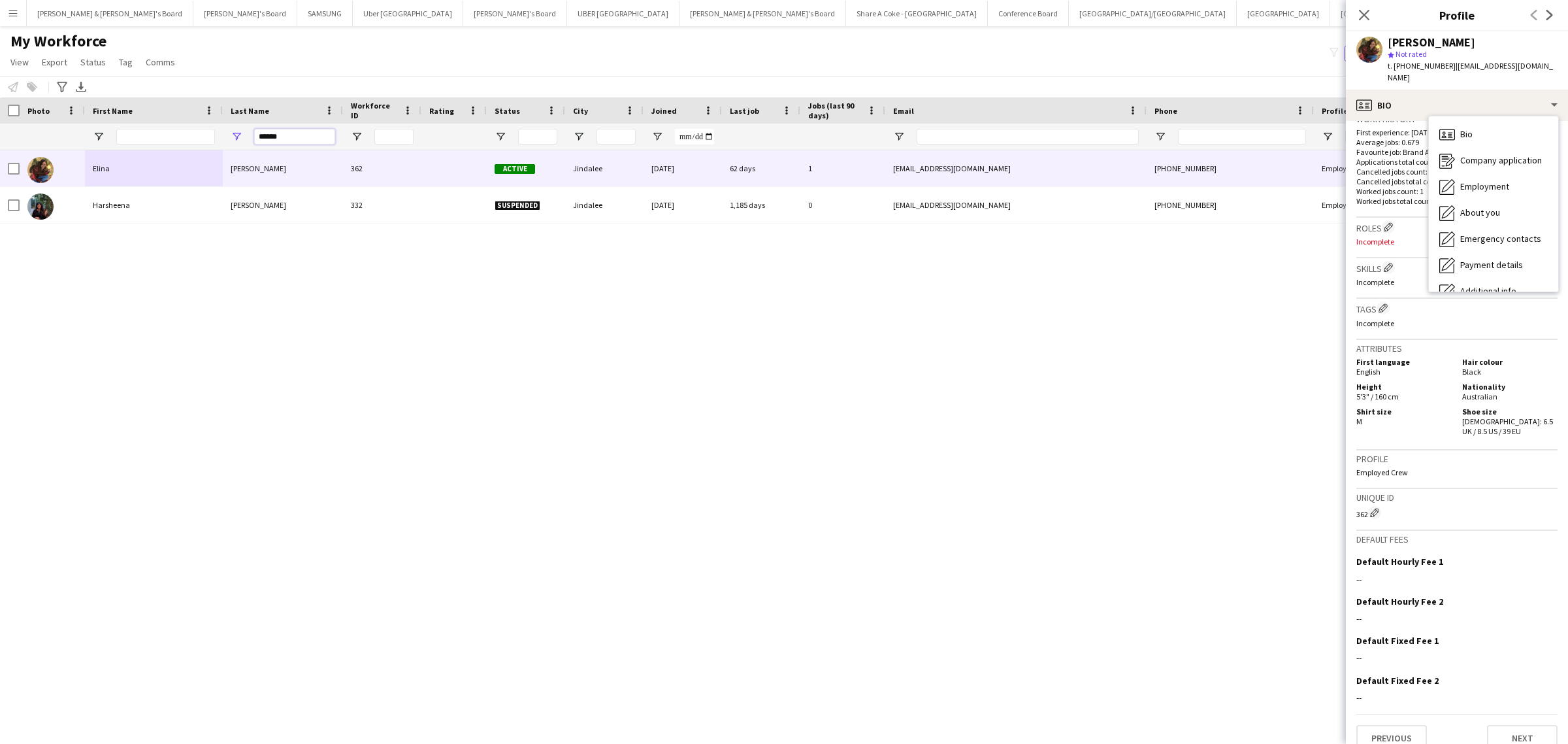
drag, startPoint x: 306, startPoint y: 138, endPoint x: 144, endPoint y: 145, distance: 162.2
click at [144, 145] on div "******" at bounding box center [765, 137] width 1531 height 26
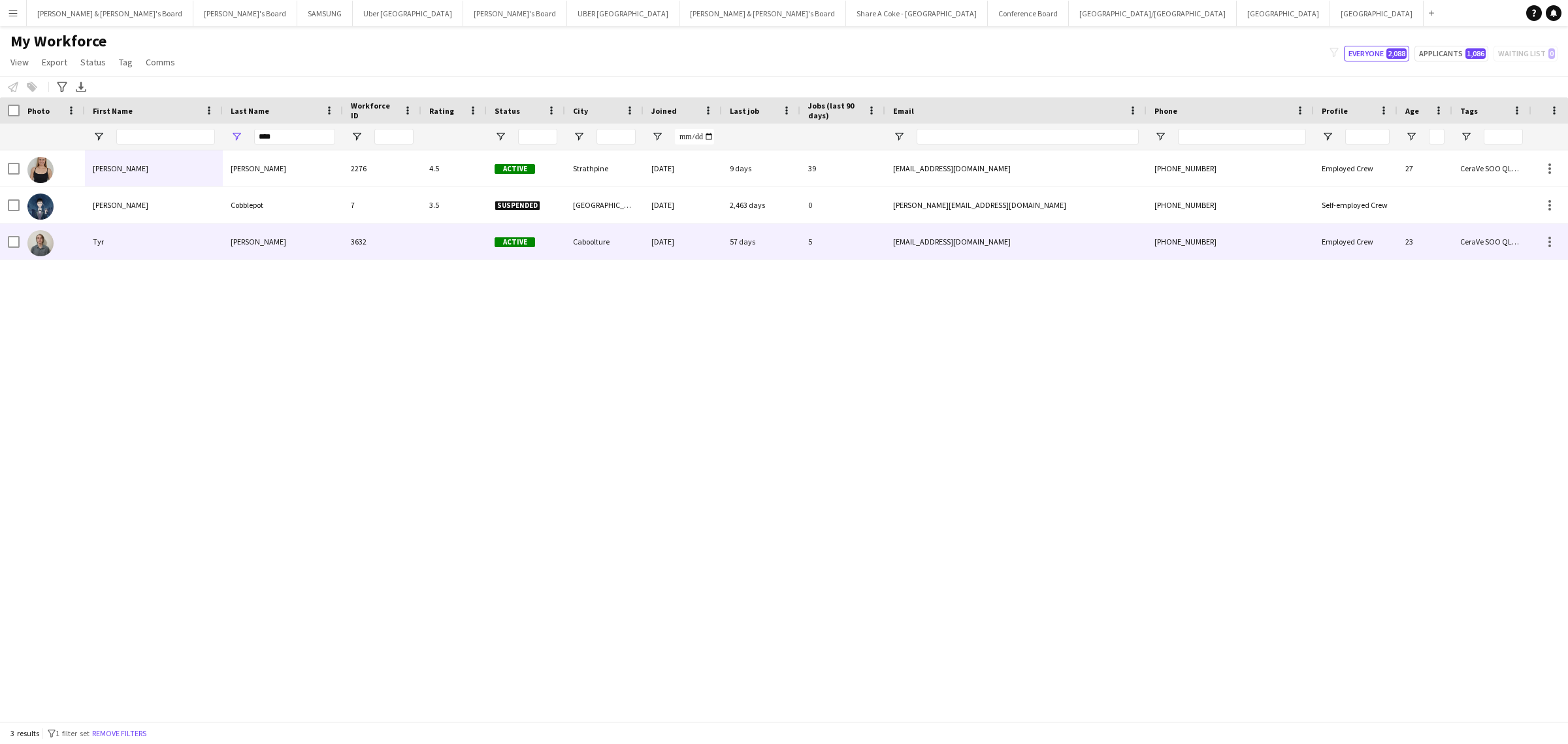
click at [170, 241] on div "Tyr" at bounding box center [154, 241] width 138 height 36
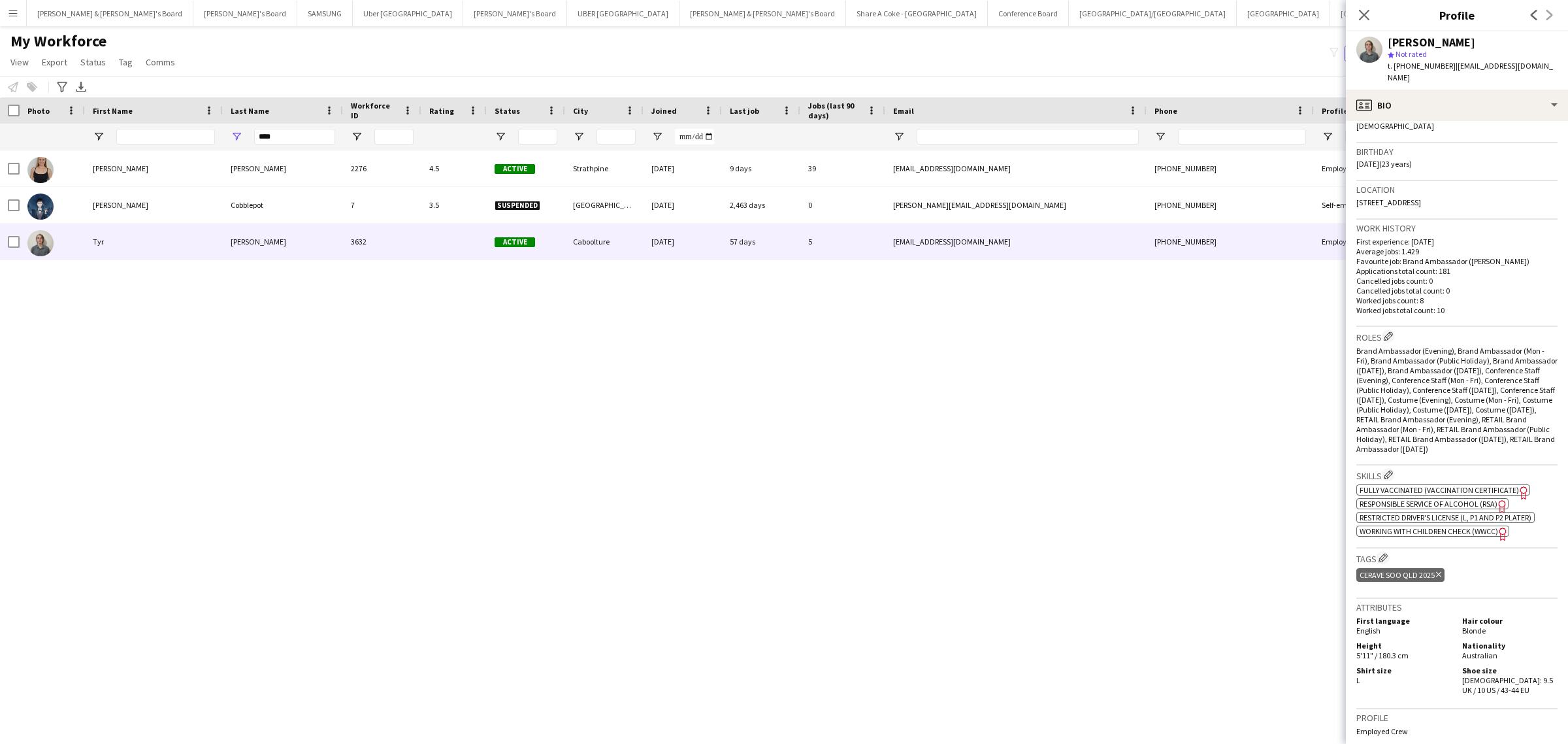
scroll to position [245, 0]
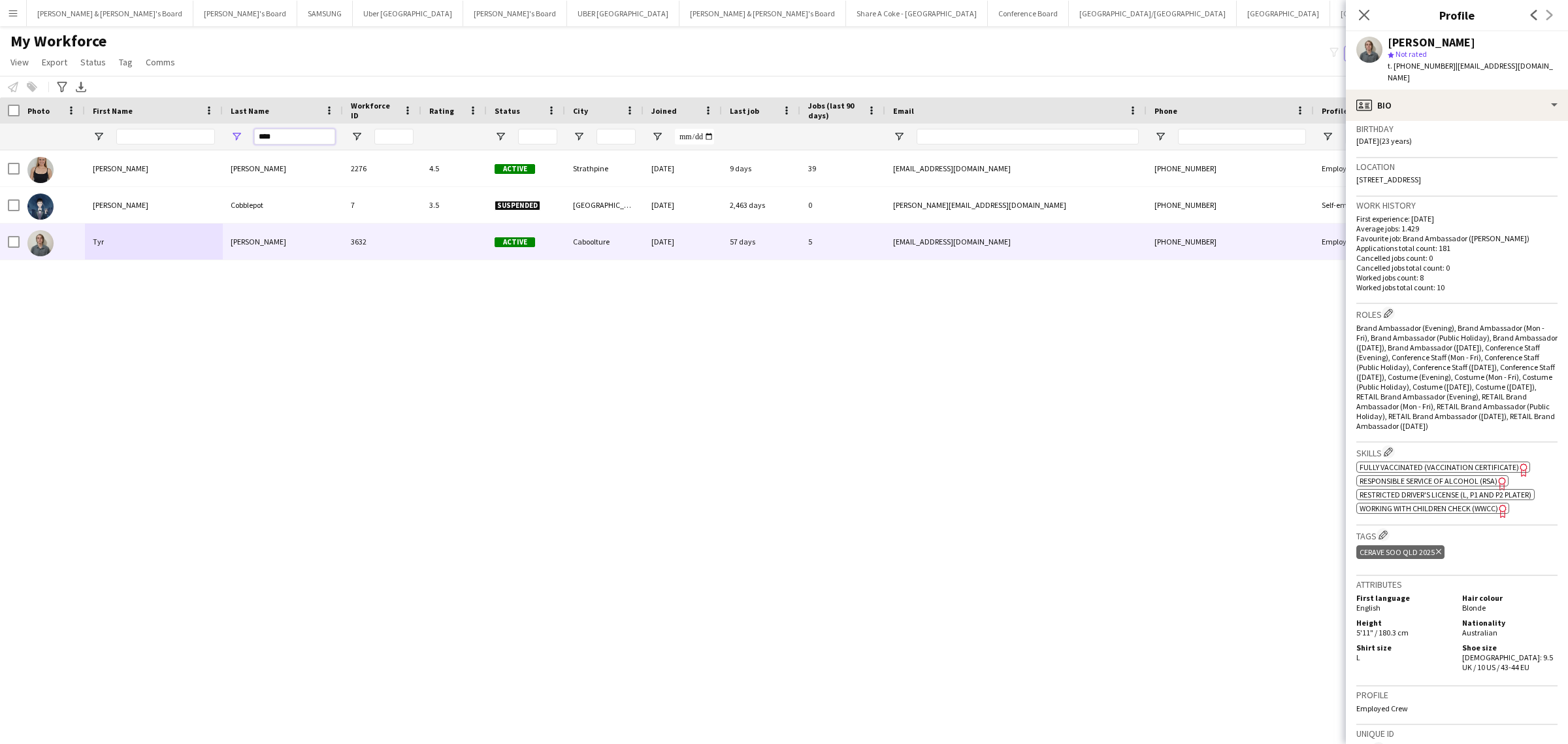
drag, startPoint x: 303, startPoint y: 132, endPoint x: 168, endPoint y: 154, distance: 136.8
click at [168, 154] on div "Workforce Details Photo First Name" at bounding box center [784, 409] width 1568 height 624
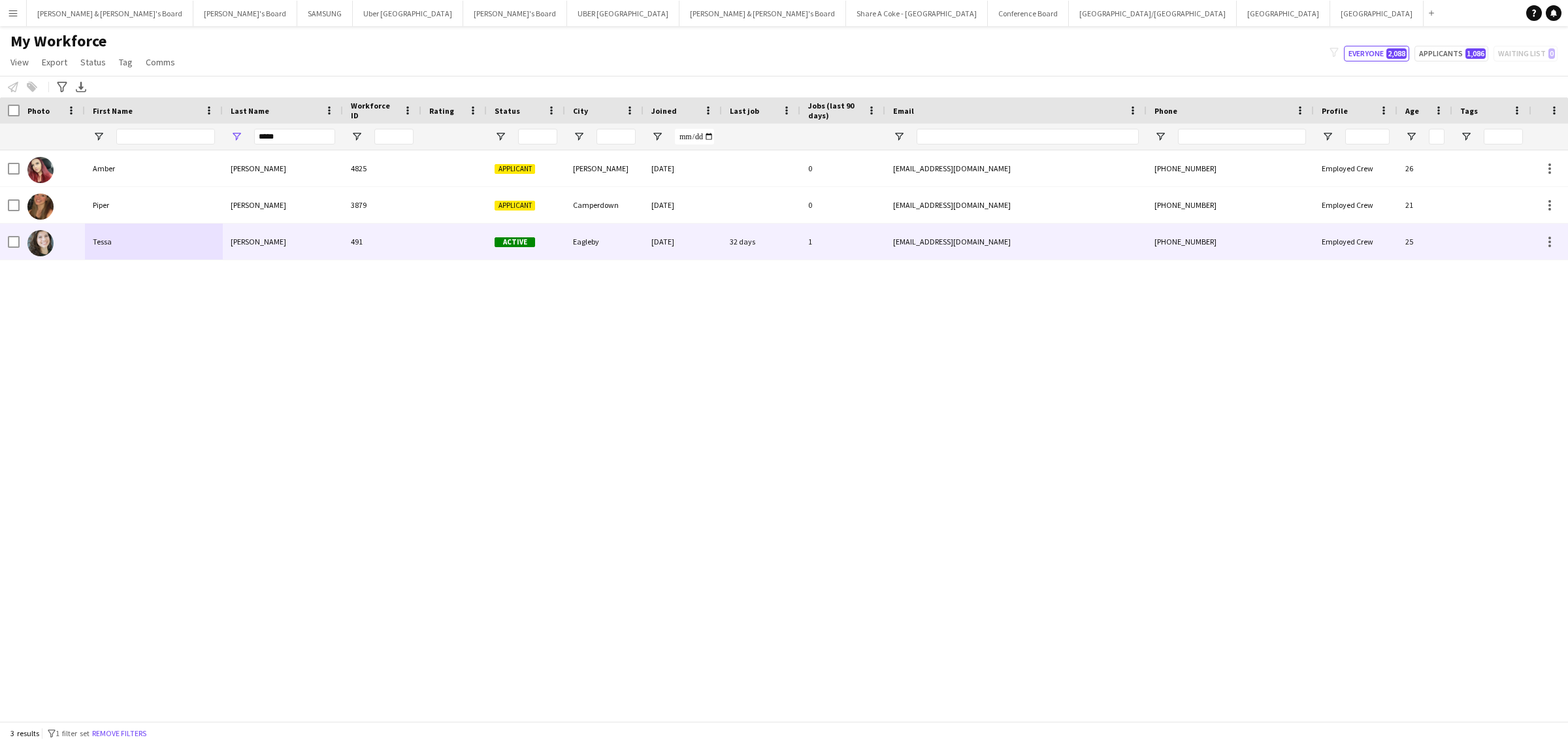
click at [269, 233] on div "Cowan" at bounding box center [282, 241] width 120 height 36
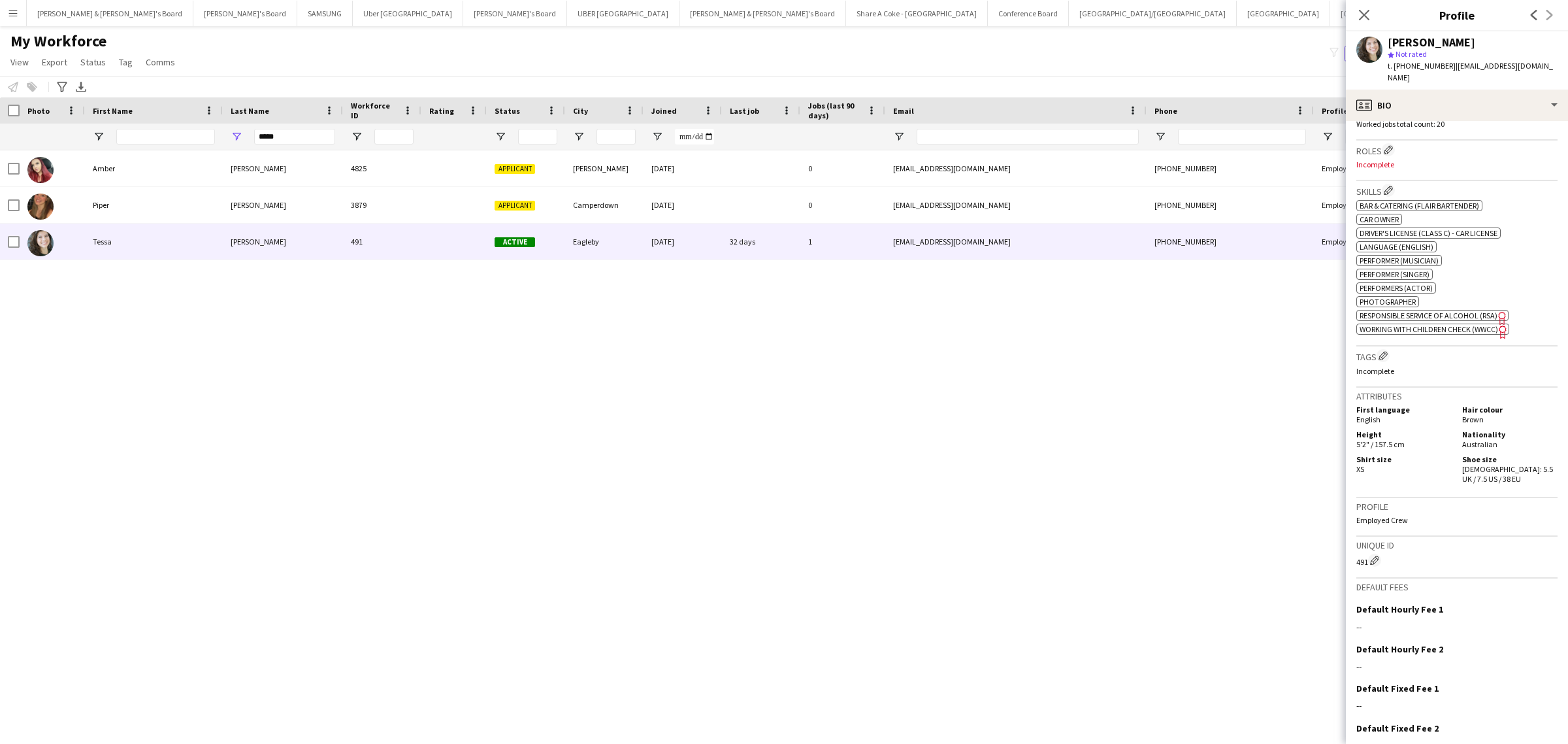
scroll to position [82, 0]
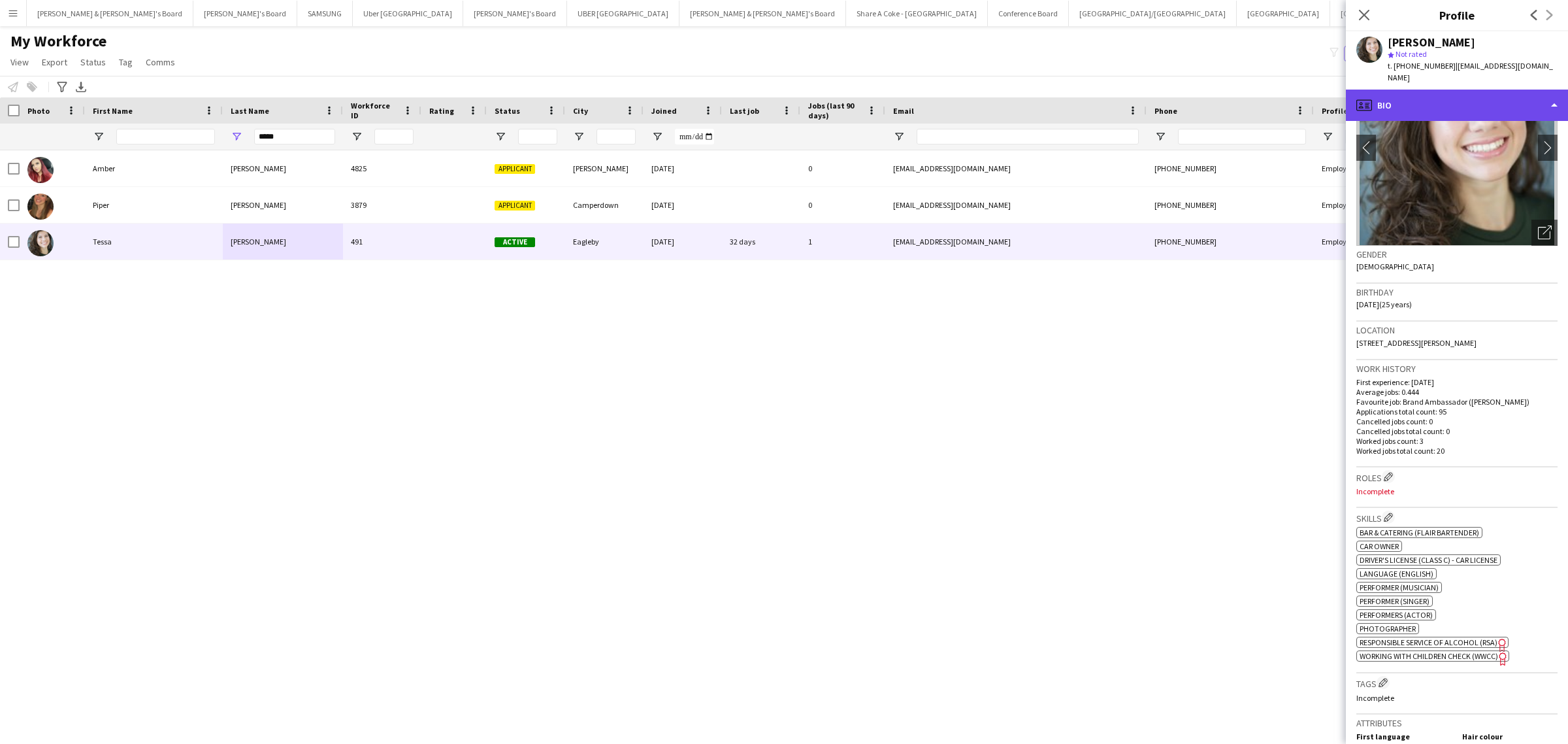
click at [1463, 89] on div "profile Bio" at bounding box center [1456, 105] width 222 height 31
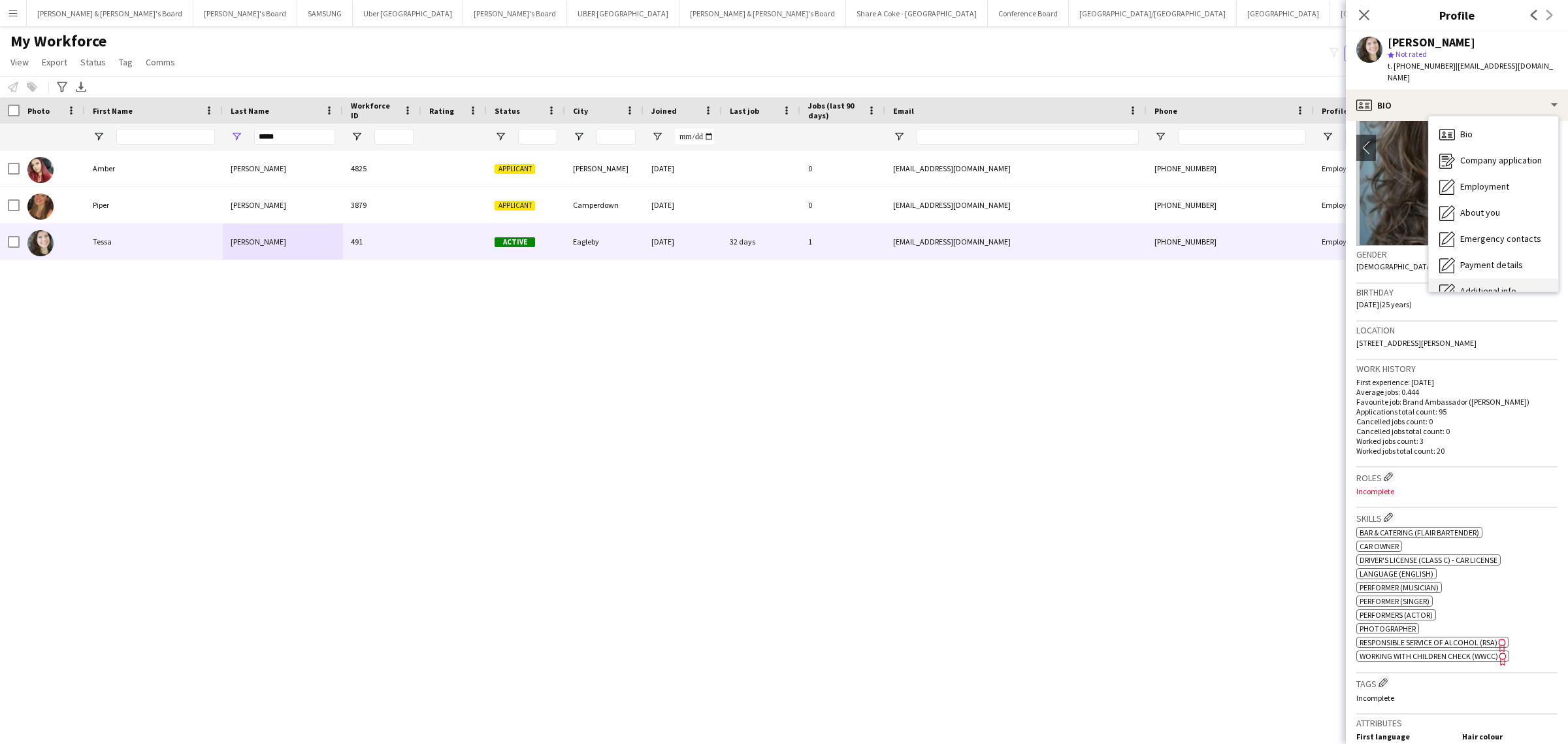
click at [1494, 278] on div "Additional info Additional info" at bounding box center [1493, 291] width 129 height 26
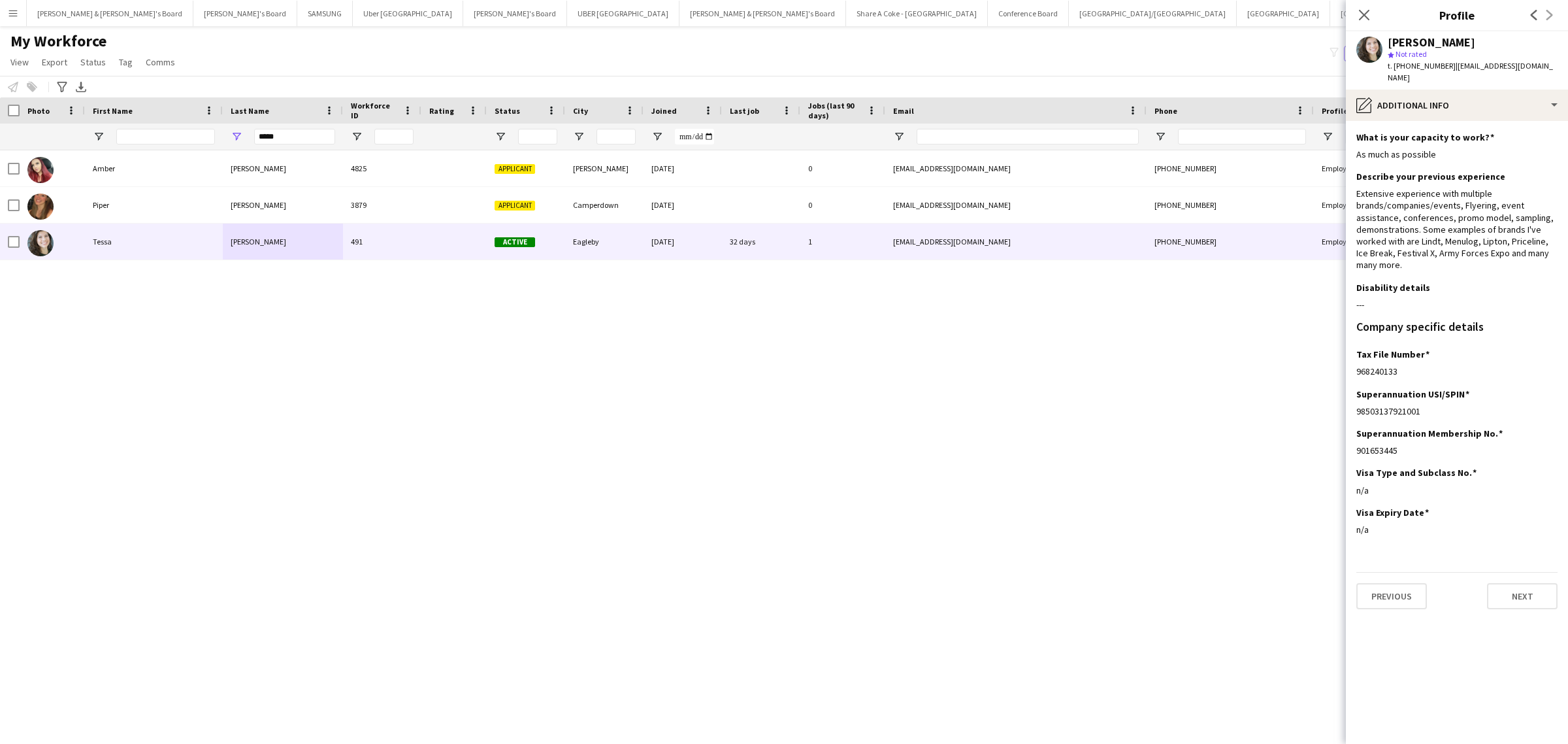
drag, startPoint x: 304, startPoint y: 145, endPoint x: 281, endPoint y: 139, distance: 23.8
click at [183, 145] on div "*****" at bounding box center [765, 137] width 1531 height 26
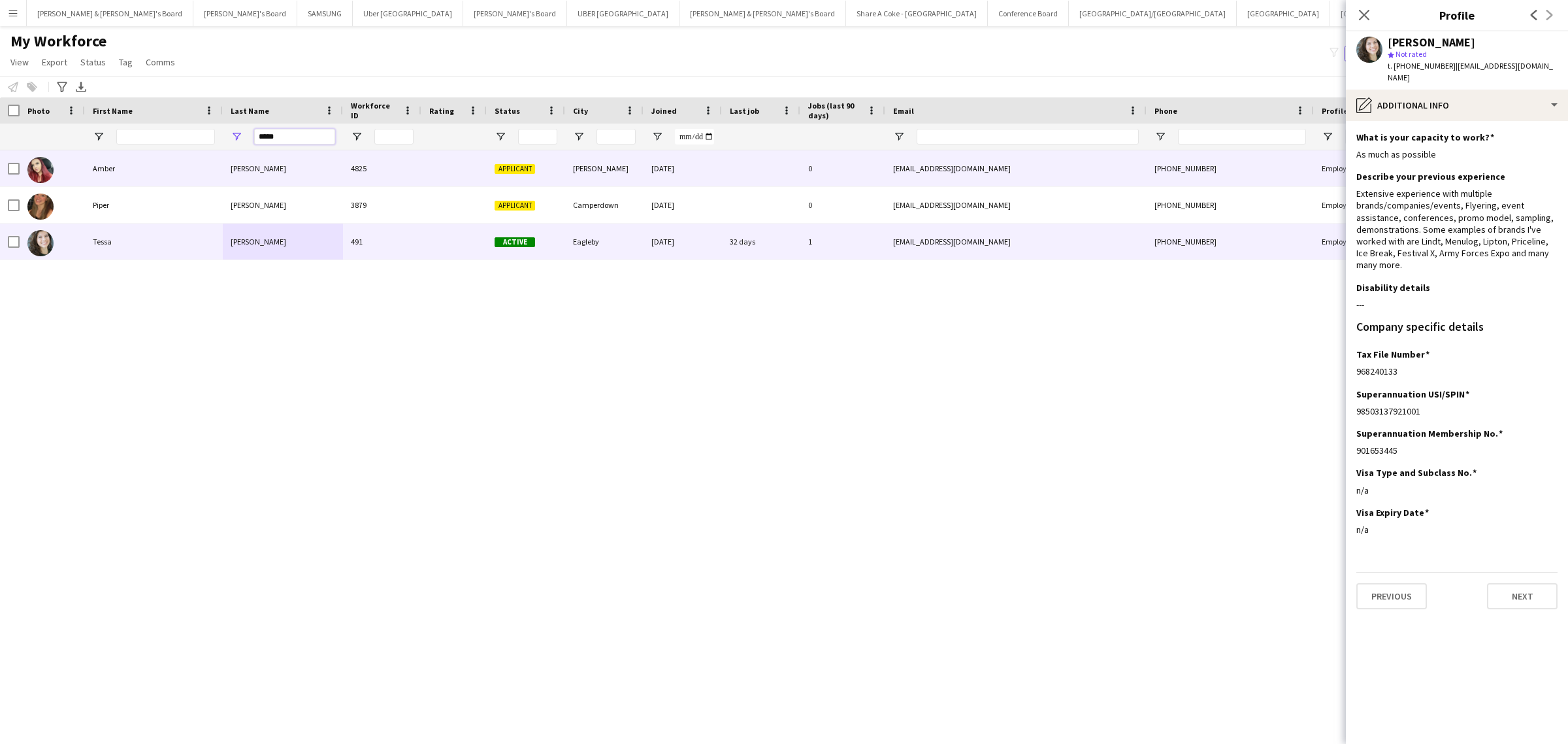
drag, startPoint x: 292, startPoint y: 139, endPoint x: 155, endPoint y: 151, distance: 137.5
click at [155, 151] on div "Workforce Details Photo First Name" at bounding box center [784, 409] width 1568 height 624
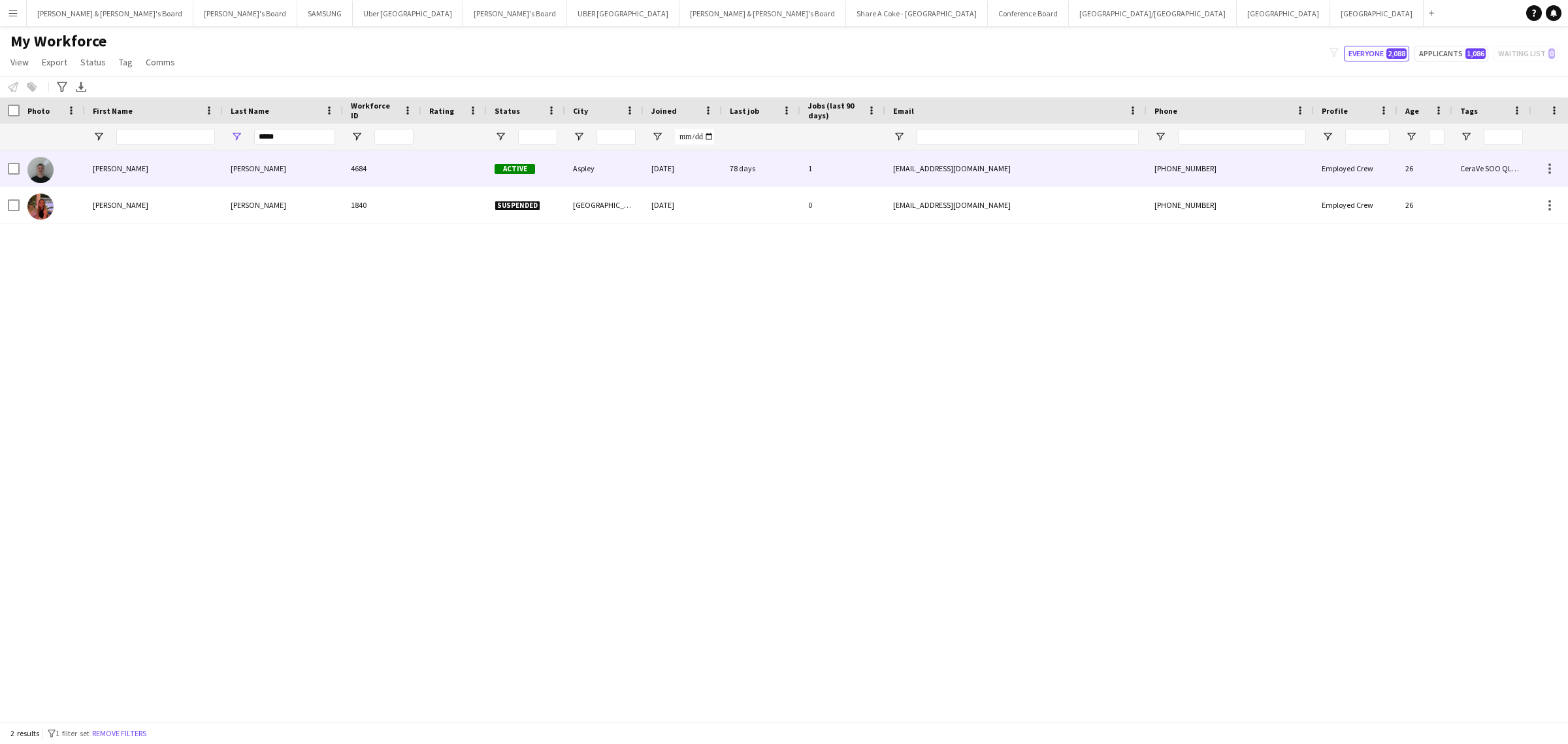
click at [262, 165] on div "Cronin" at bounding box center [282, 168] width 120 height 36
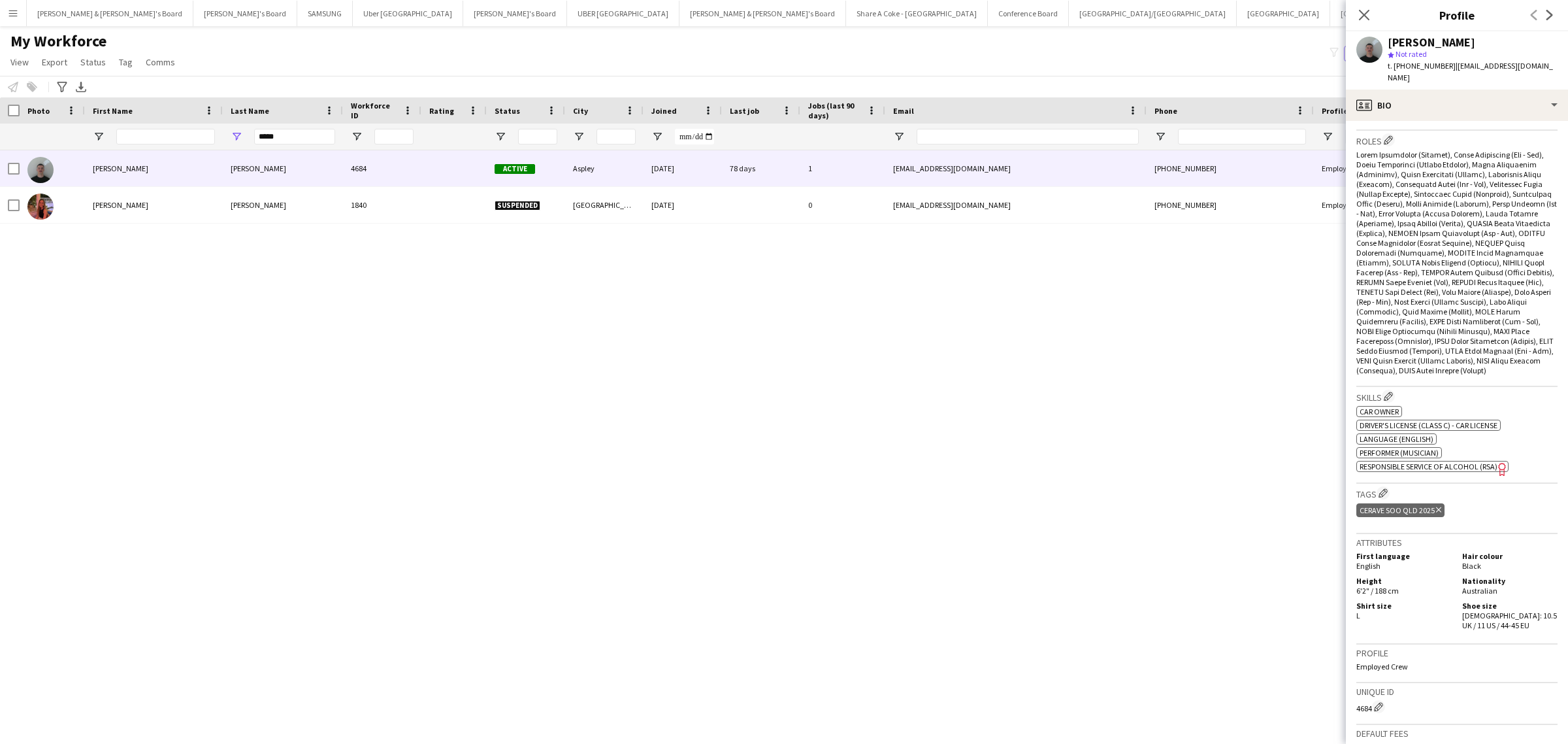
scroll to position [0, 0]
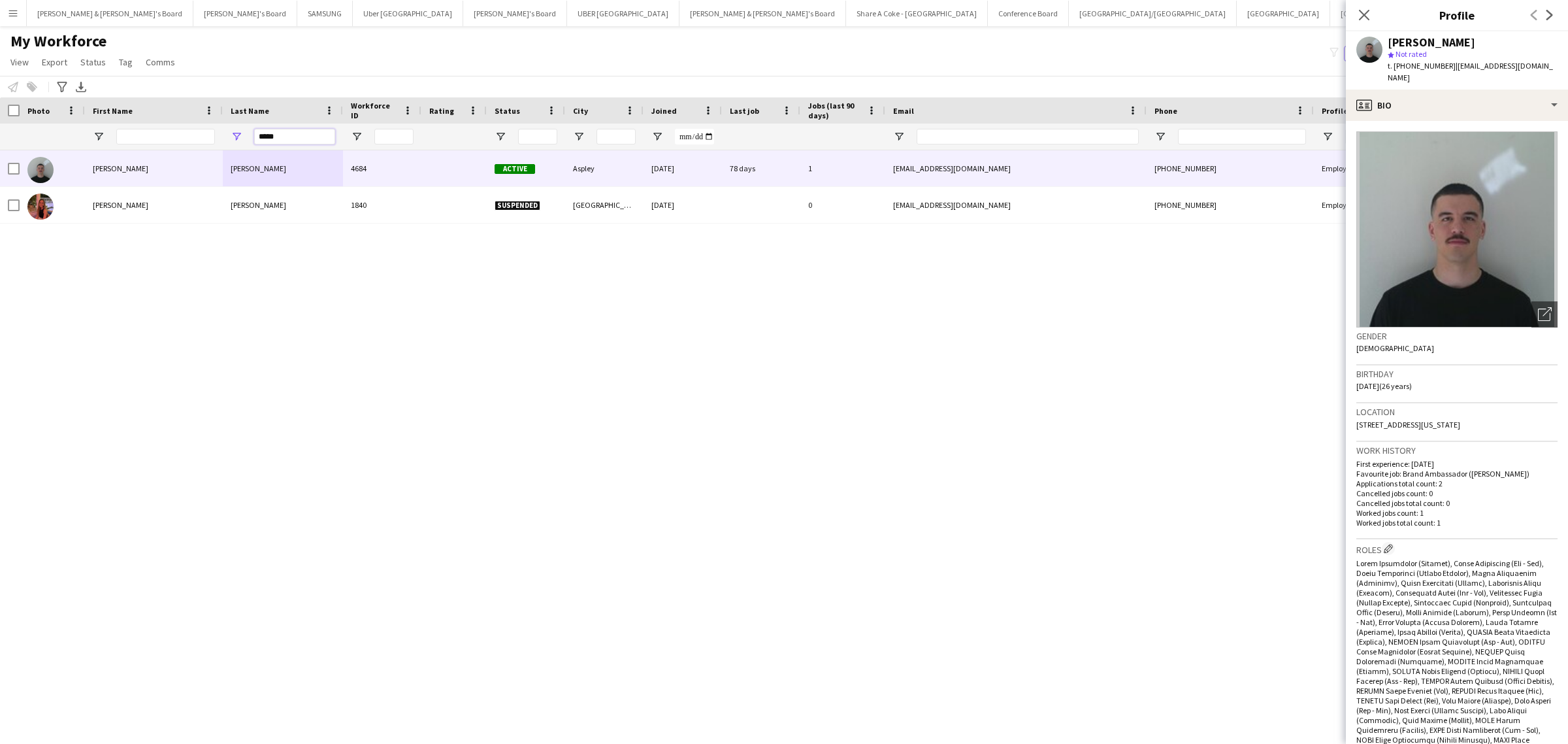
drag, startPoint x: 296, startPoint y: 138, endPoint x: 215, endPoint y: 136, distance: 81.0
click at [215, 136] on div "*****" at bounding box center [765, 137] width 1531 height 26
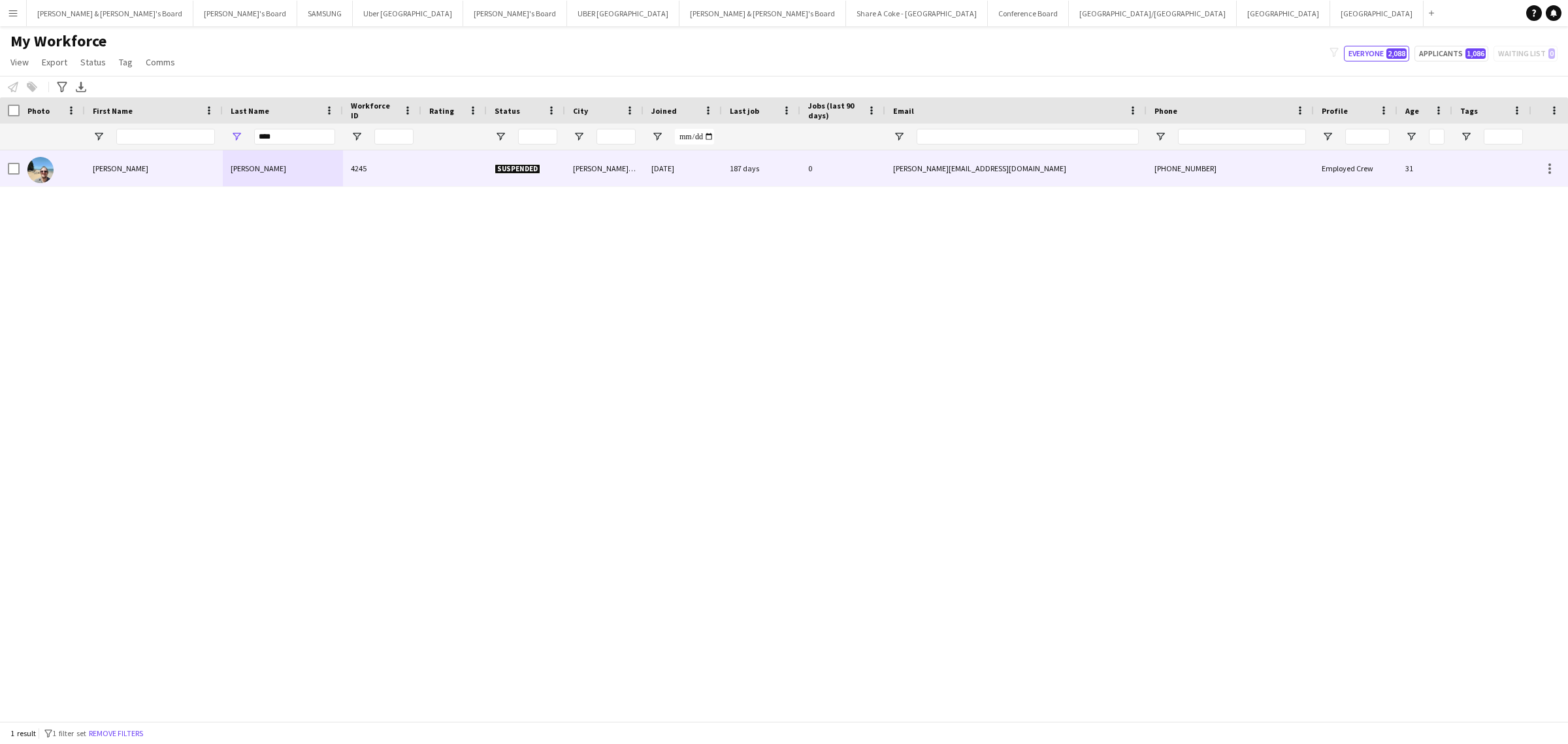
click at [269, 167] on div "de Weger" at bounding box center [282, 168] width 120 height 36
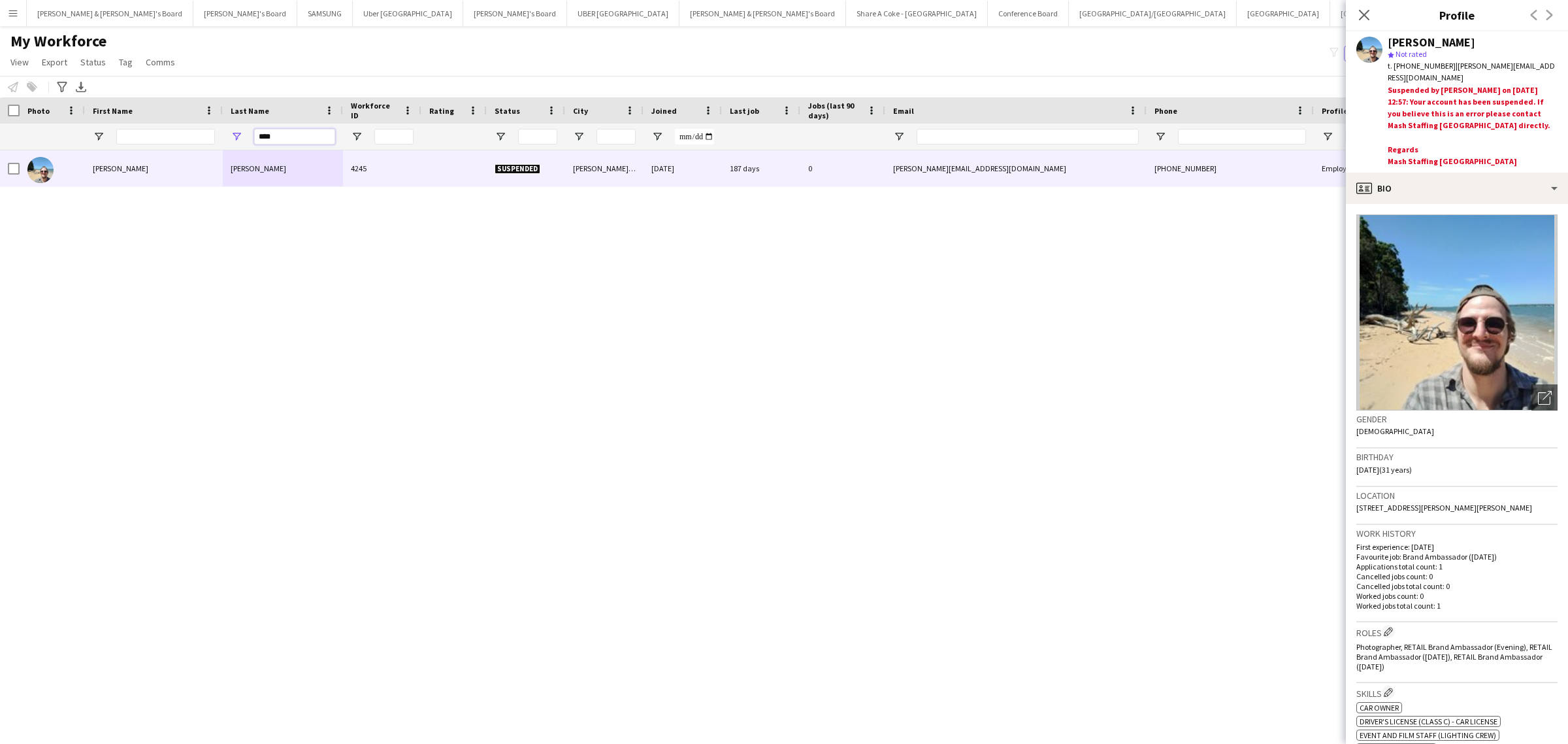
drag, startPoint x: 281, startPoint y: 138, endPoint x: 216, endPoint y: 141, distance: 65.1
click at [217, 141] on div "****" at bounding box center [765, 137] width 1531 height 26
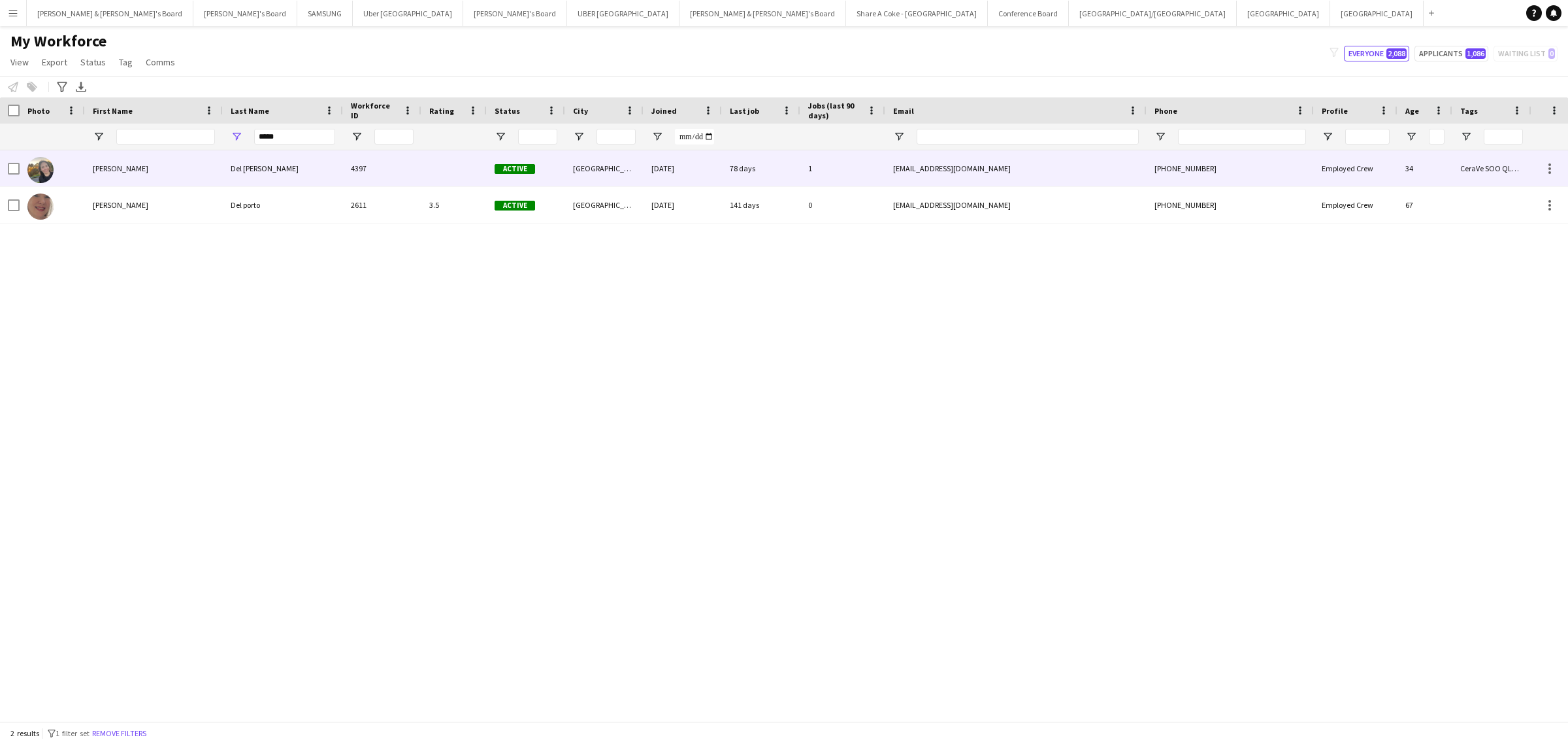
click at [252, 172] on div "Del Pino Hinostroza" at bounding box center [282, 168] width 120 height 36
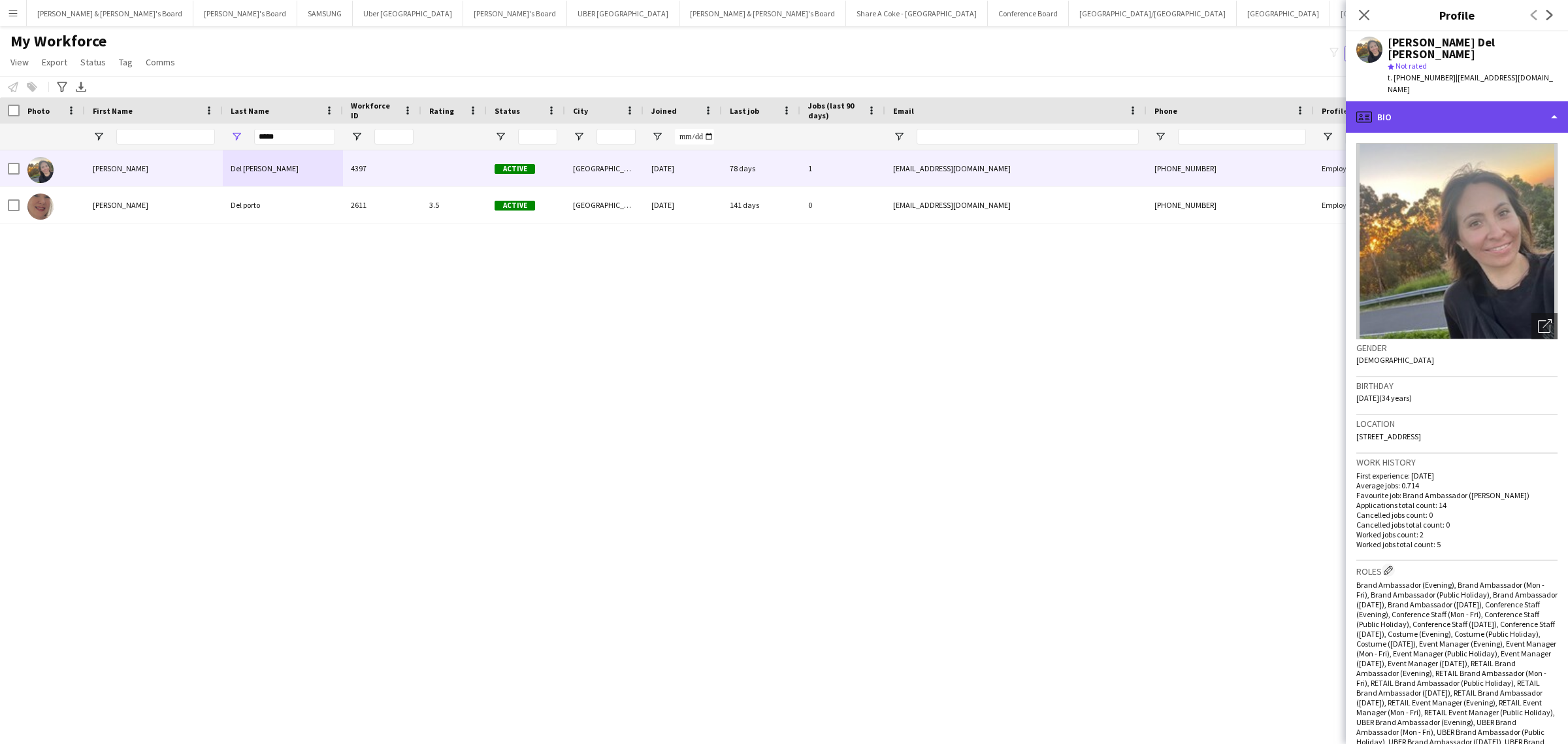
click at [1496, 101] on div "profile Bio" at bounding box center [1456, 116] width 222 height 31
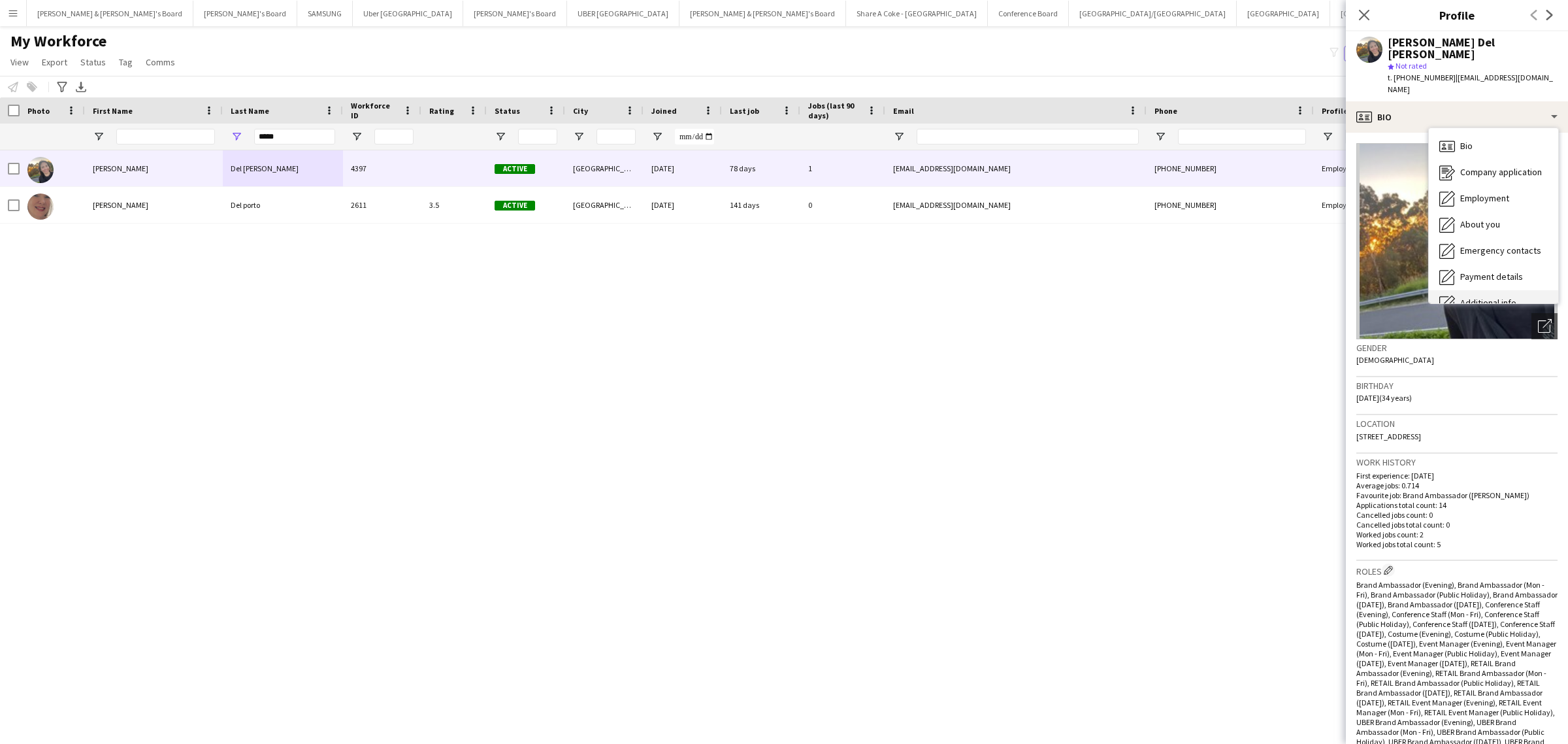
click at [1489, 291] on div "Additional info Additional info" at bounding box center [1493, 304] width 129 height 26
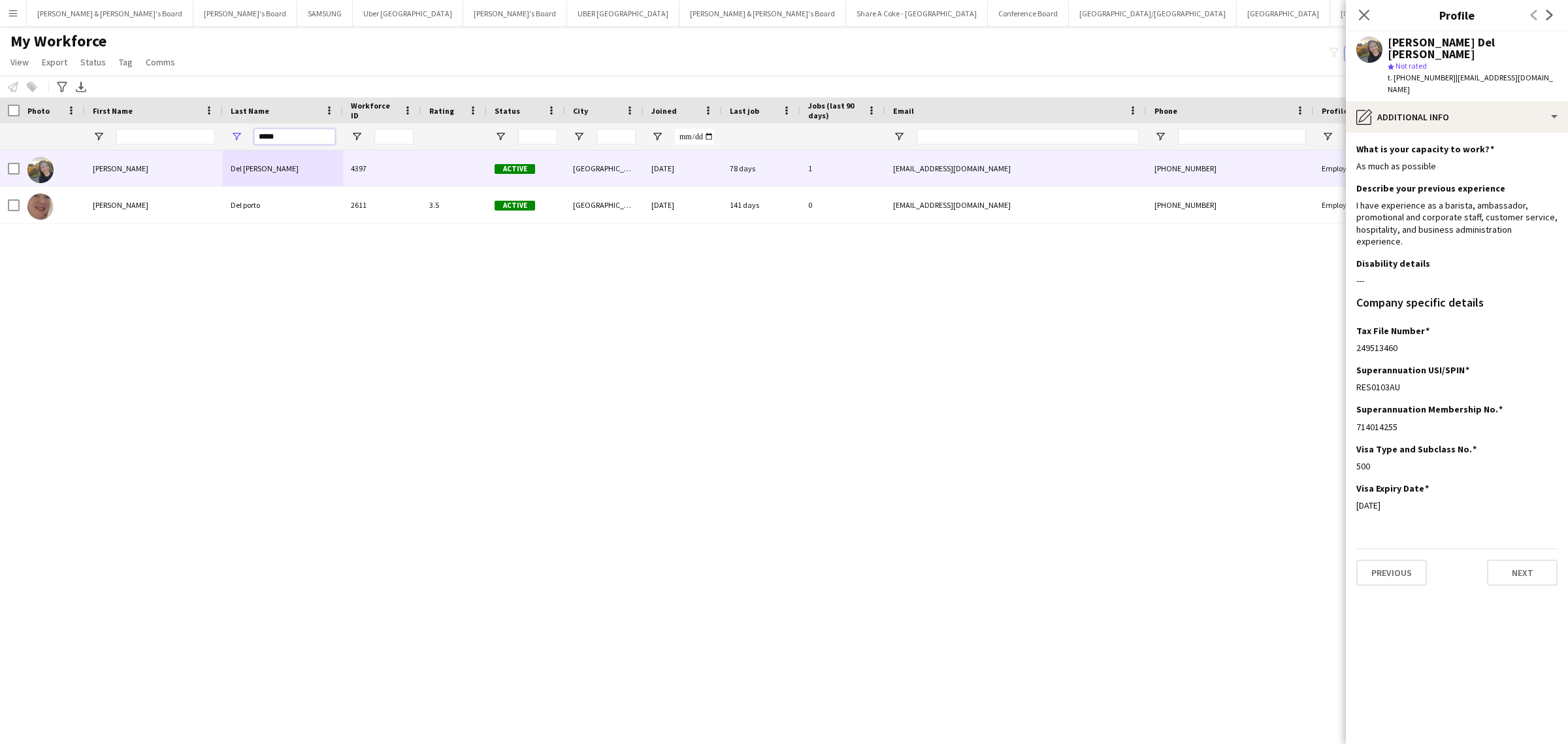
drag, startPoint x: 279, startPoint y: 133, endPoint x: 216, endPoint y: 141, distance: 63.5
click at [216, 141] on div "*****" at bounding box center [765, 137] width 1531 height 26
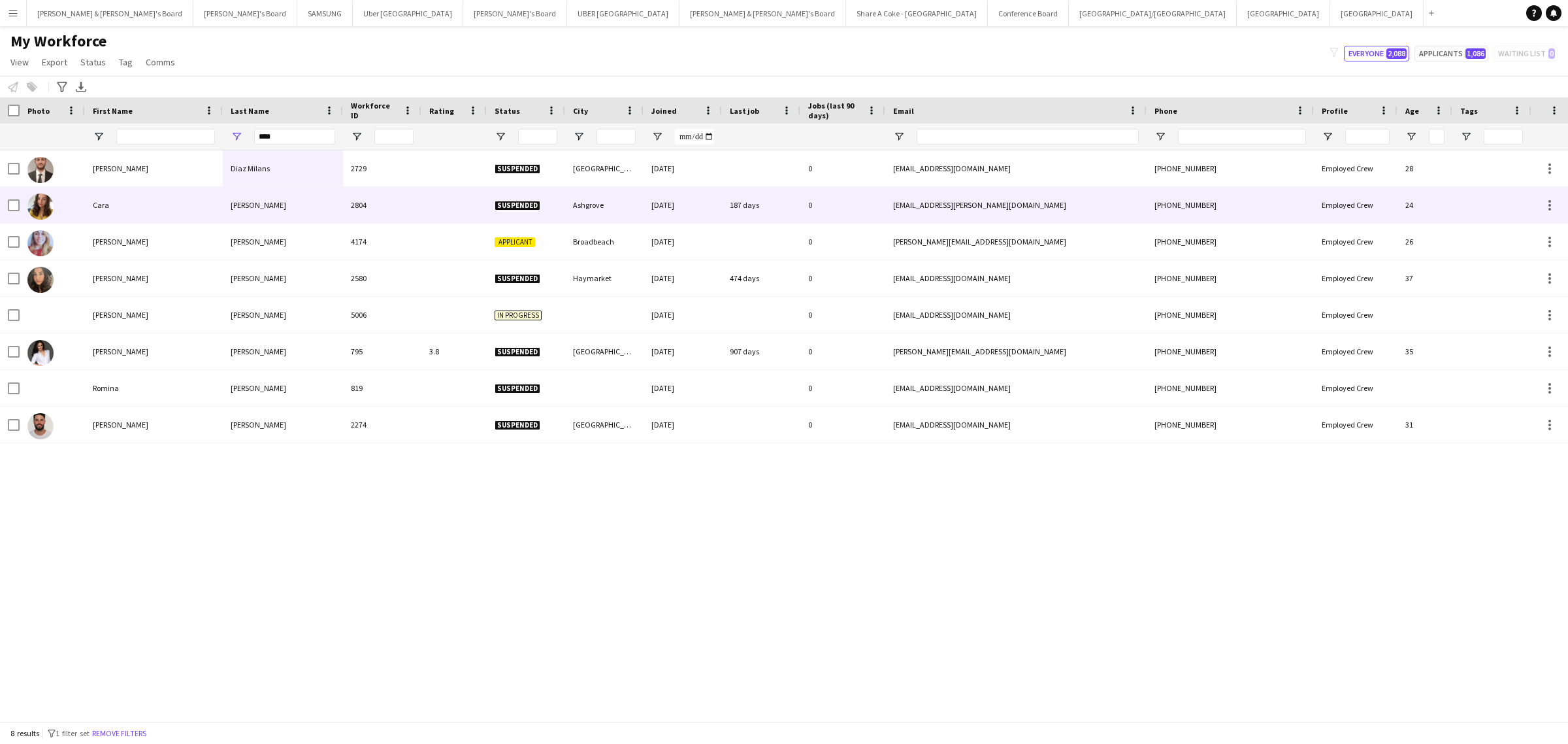
click at [271, 205] on div "Diaz" at bounding box center [282, 204] width 120 height 36
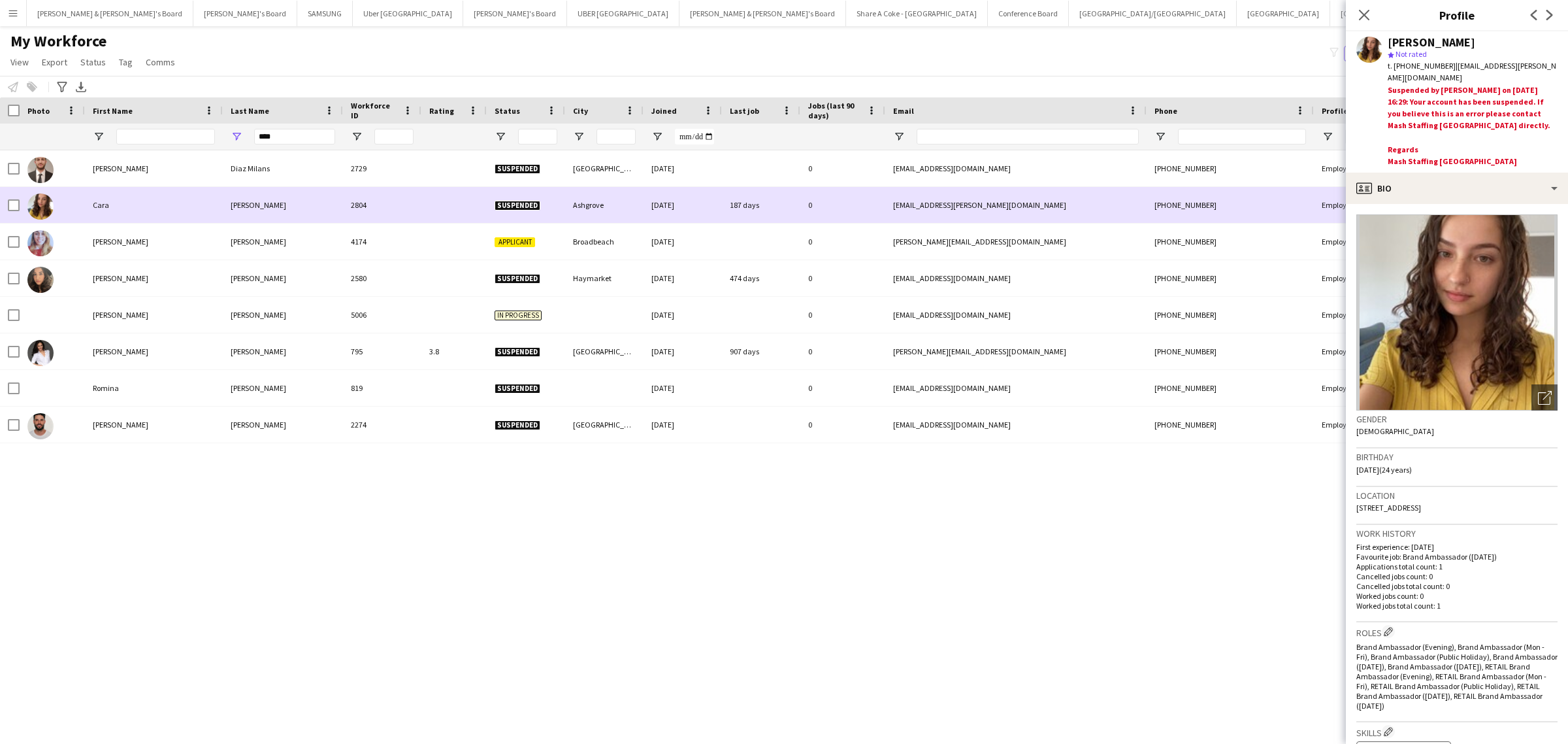
click at [1304, 211] on div "+61423906878" at bounding box center [1229, 204] width 167 height 36
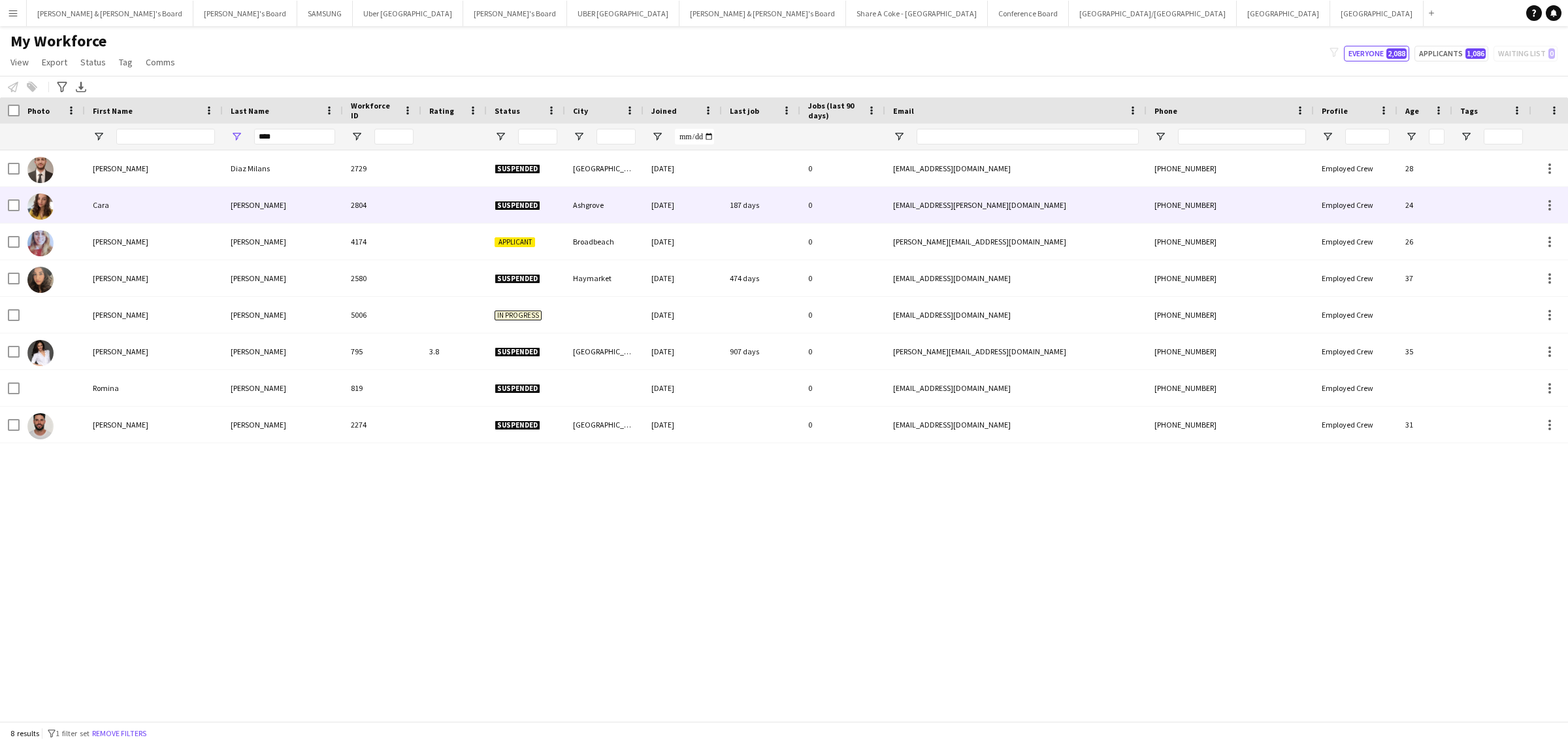
click at [250, 205] on div "Diaz" at bounding box center [282, 204] width 120 height 36
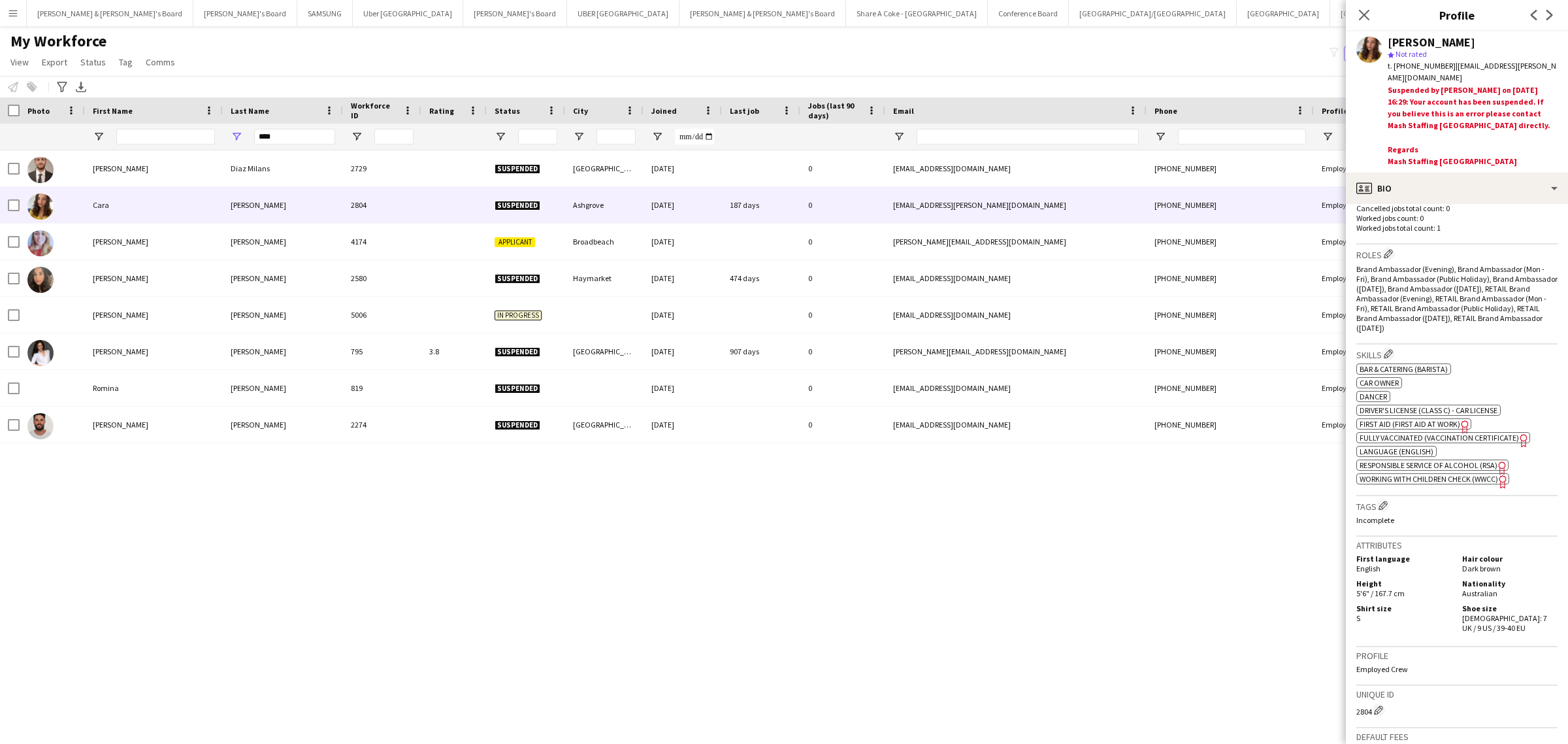
scroll to position [490, 0]
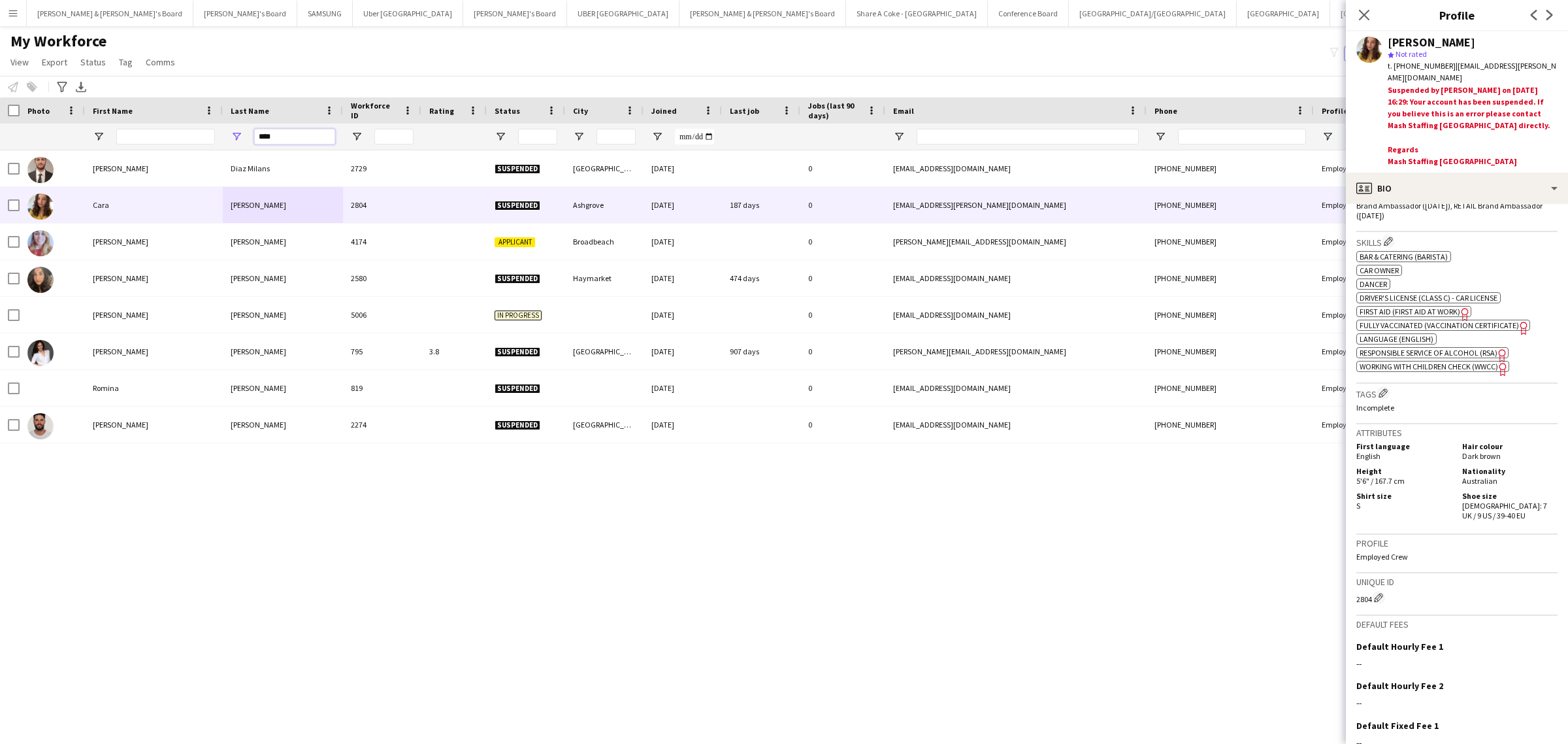
drag, startPoint x: 289, startPoint y: 138, endPoint x: 178, endPoint y: 148, distance: 111.4
click at [178, 148] on div "****" at bounding box center [765, 137] width 1531 height 26
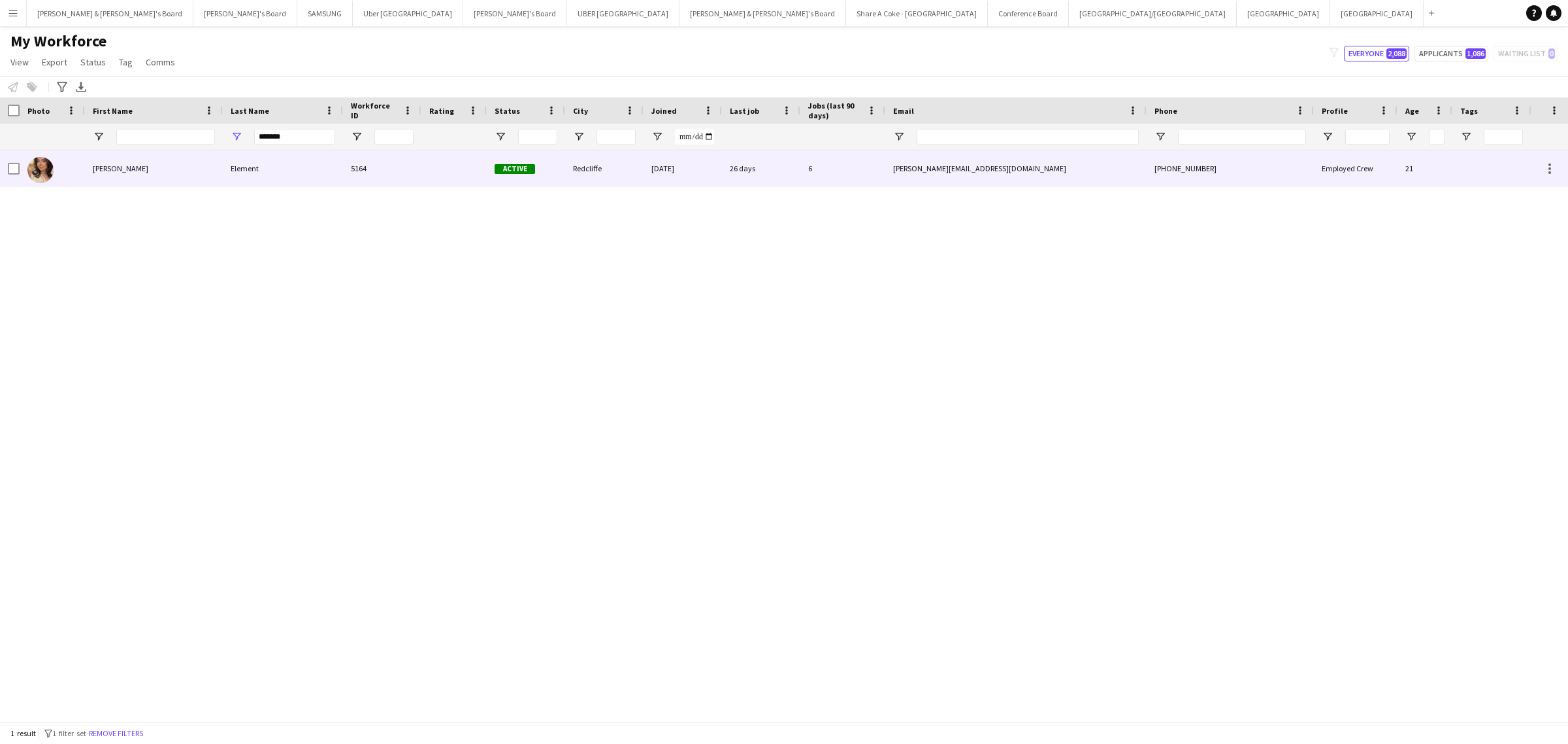
click at [256, 177] on div "Element" at bounding box center [282, 168] width 120 height 36
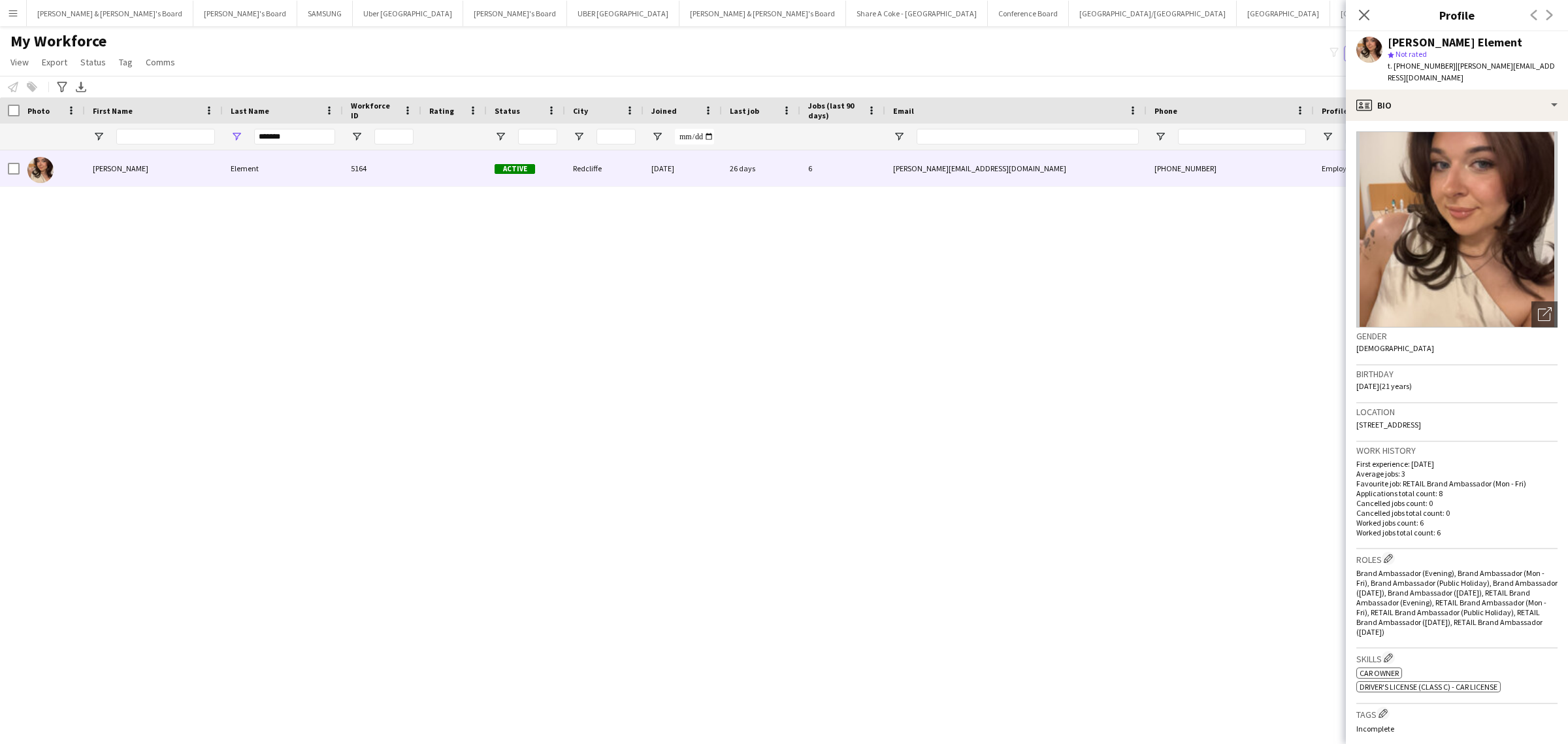
scroll to position [408, 0]
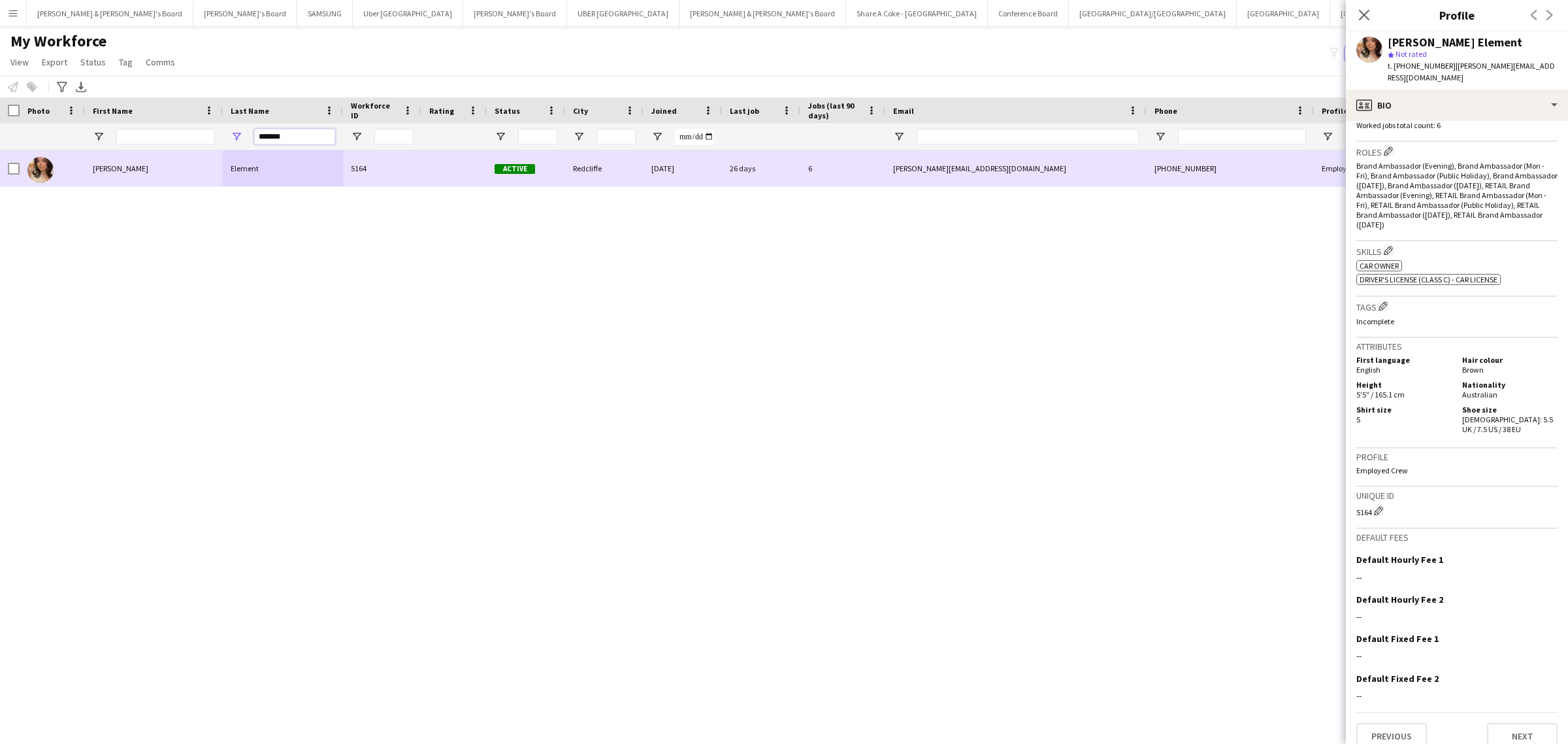
drag, startPoint x: 295, startPoint y: 132, endPoint x: 97, endPoint y: 165, distance: 200.7
click at [97, 165] on div "Workforce Details Photo First Name" at bounding box center [784, 409] width 1568 height 624
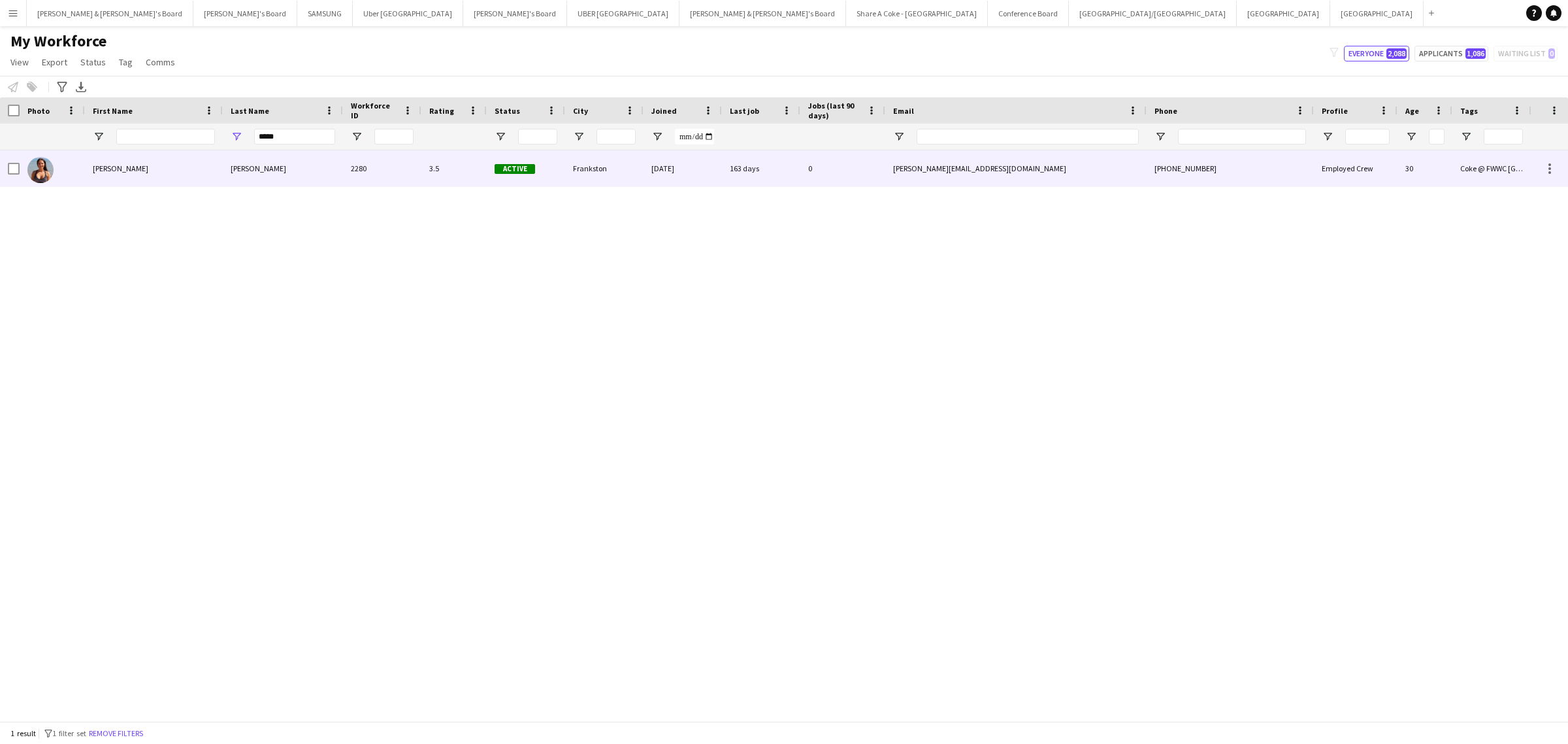
click at [105, 165] on div "Christine" at bounding box center [154, 168] width 138 height 36
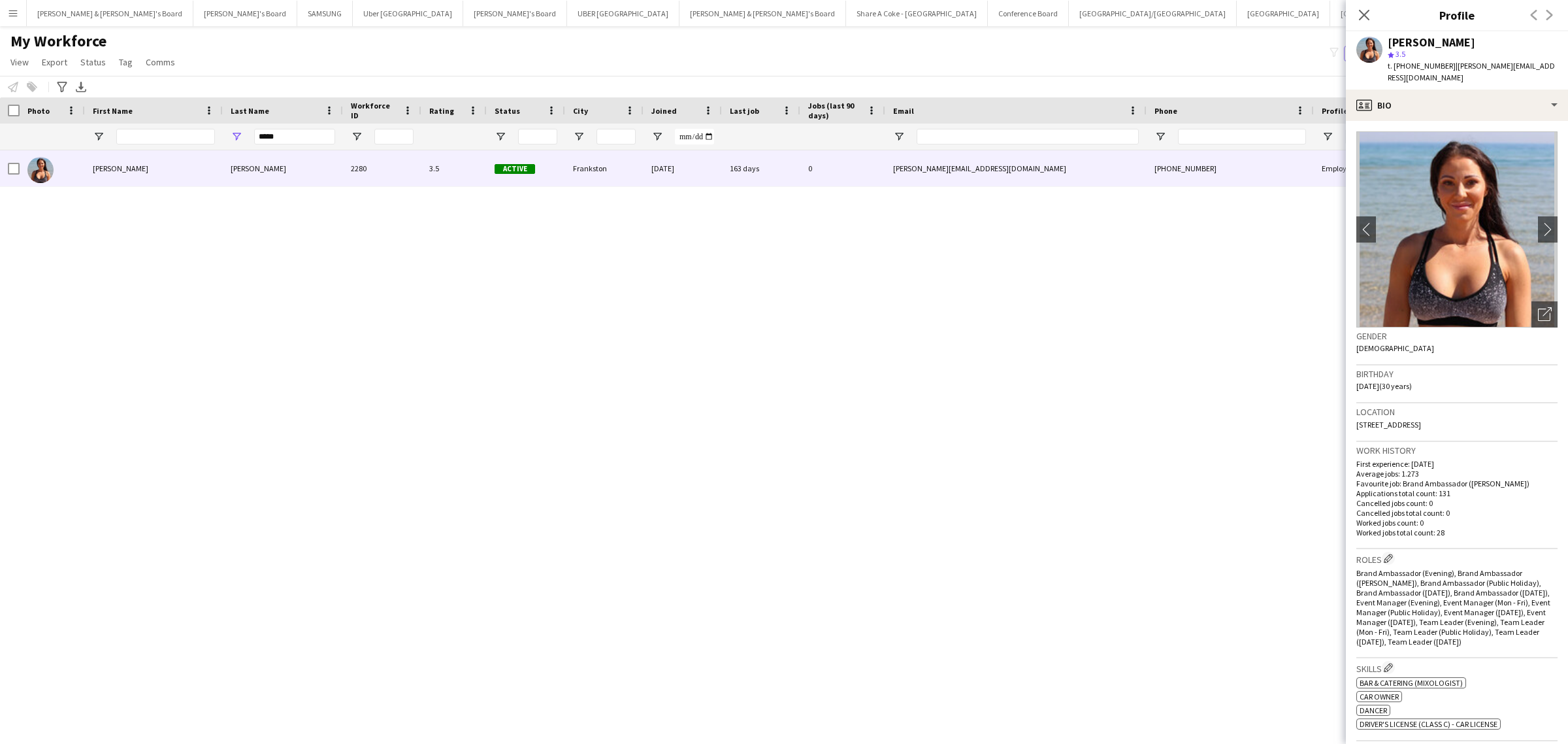
scroll to position [327, 0]
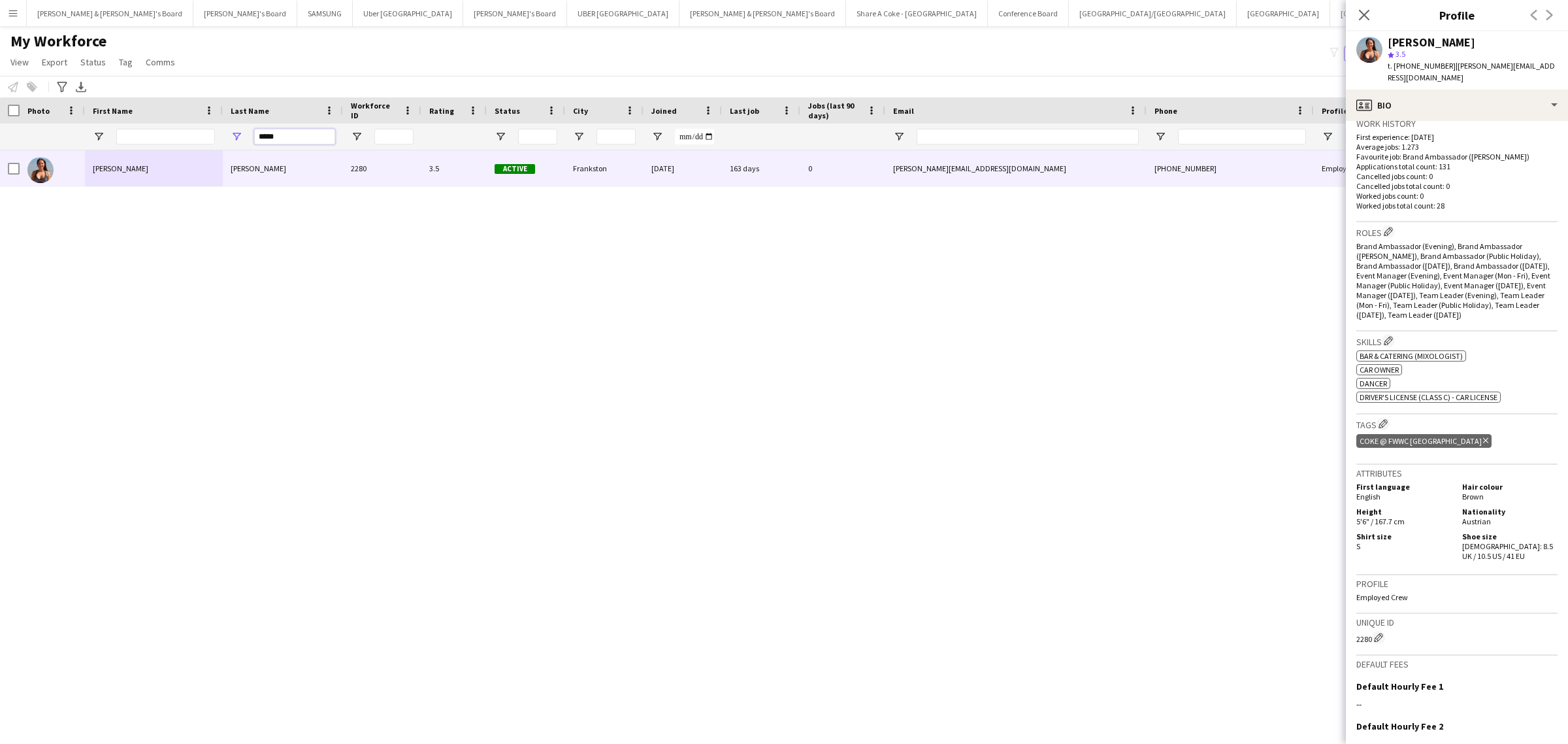
drag, startPoint x: 302, startPoint y: 128, endPoint x: 172, endPoint y: 146, distance: 131.2
click at [172, 146] on div "*****" at bounding box center [765, 137] width 1531 height 26
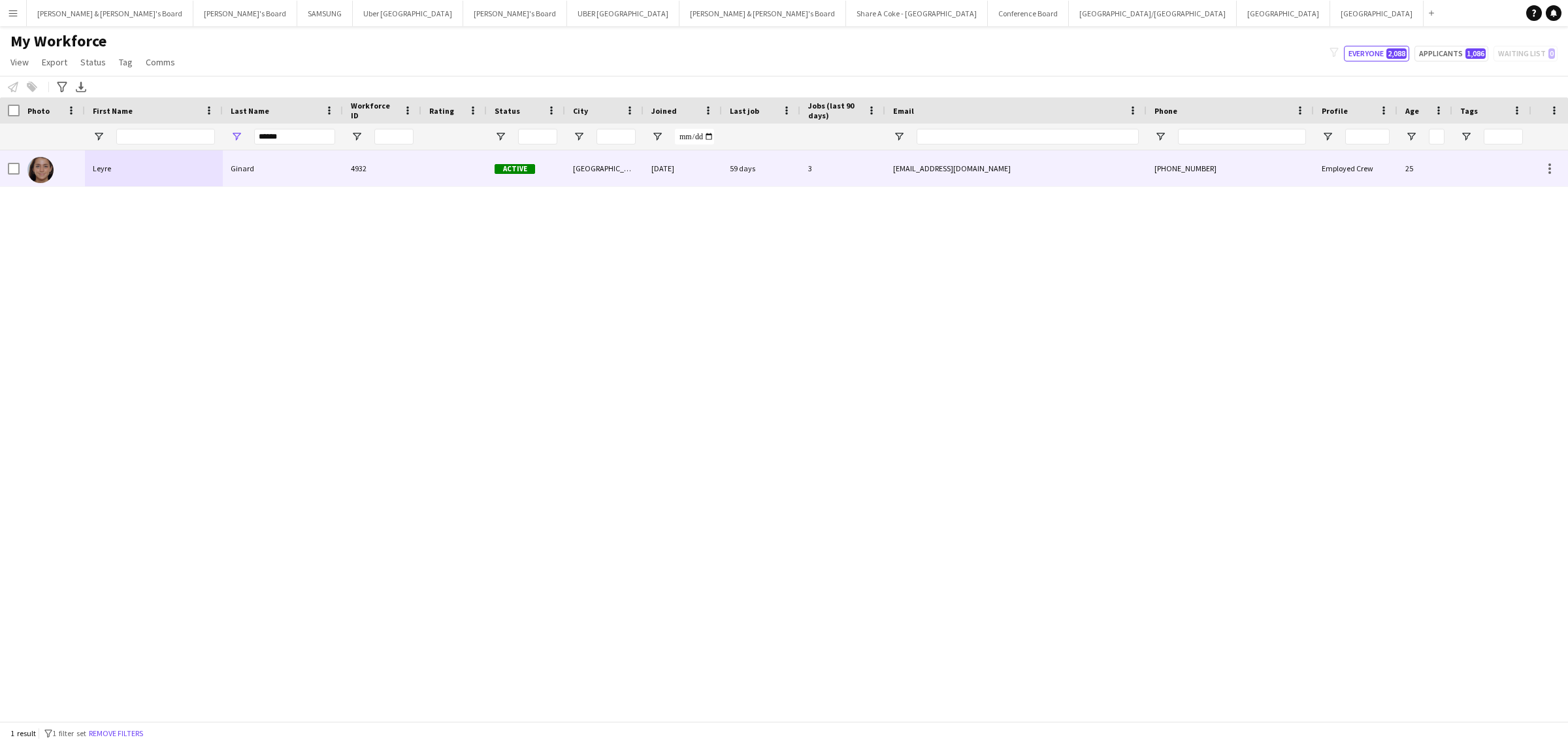
click at [193, 164] on div "Leyre" at bounding box center [154, 168] width 138 height 36
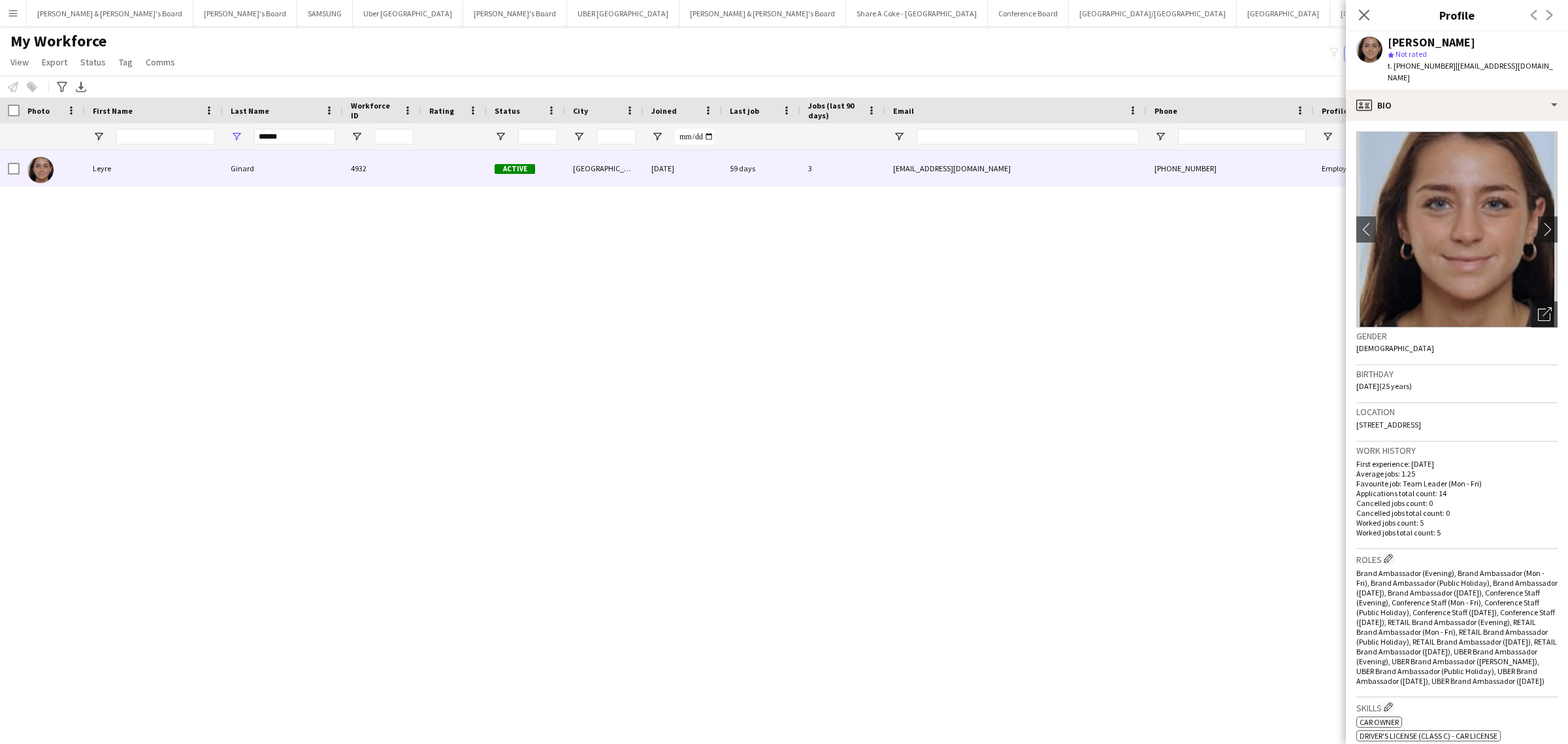
scroll to position [490, 0]
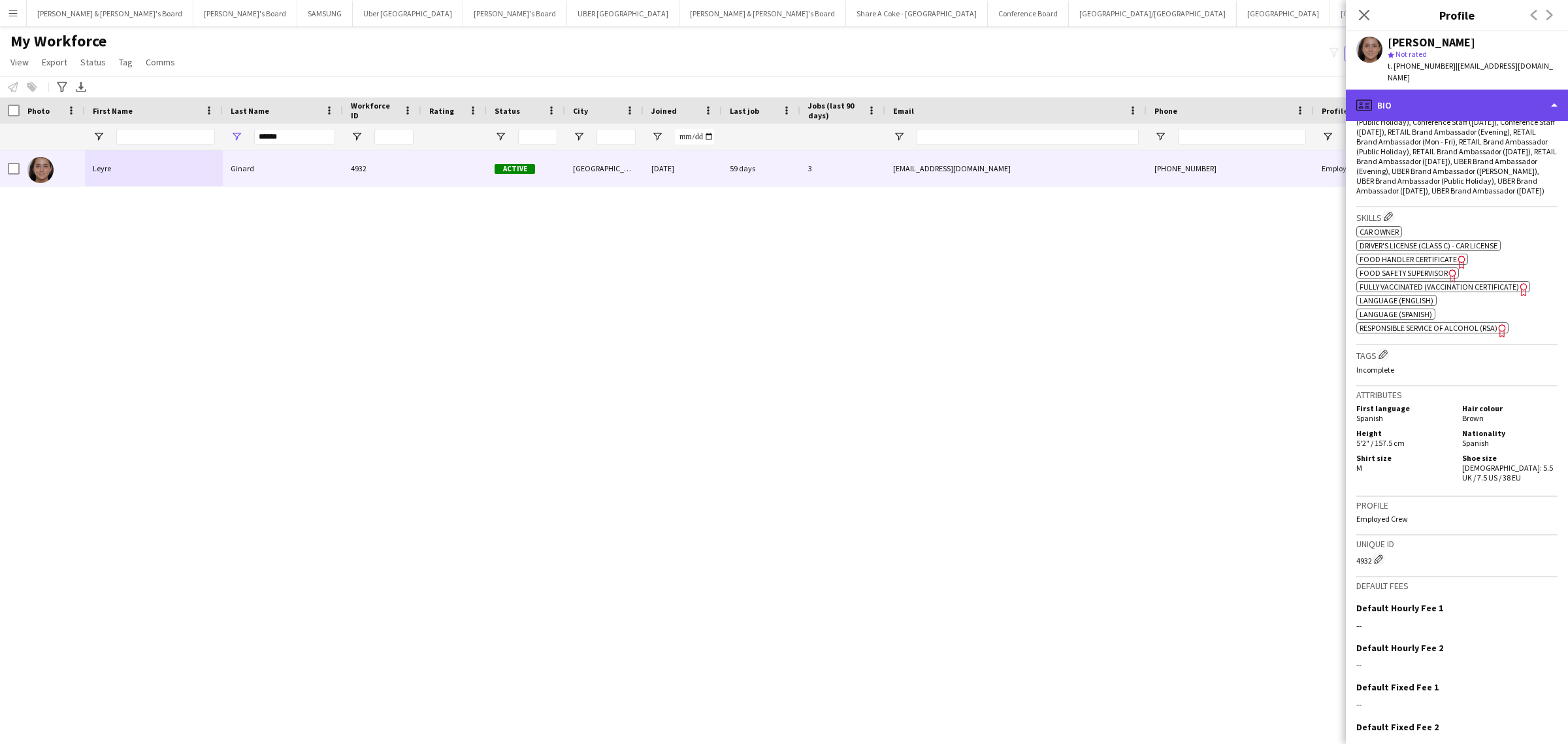
click at [1429, 98] on div "profile Bio" at bounding box center [1456, 105] width 222 height 31
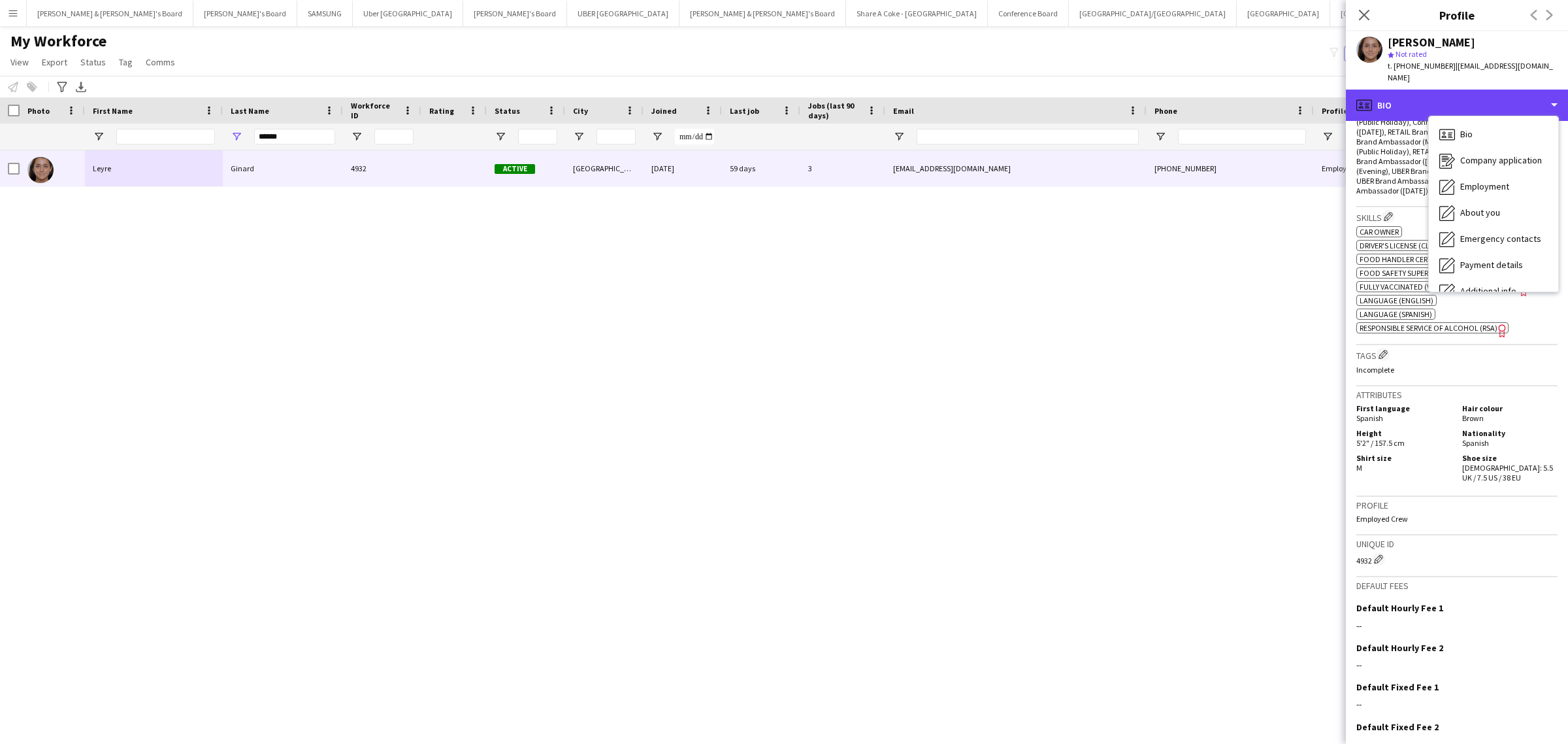
scroll to position [0, 0]
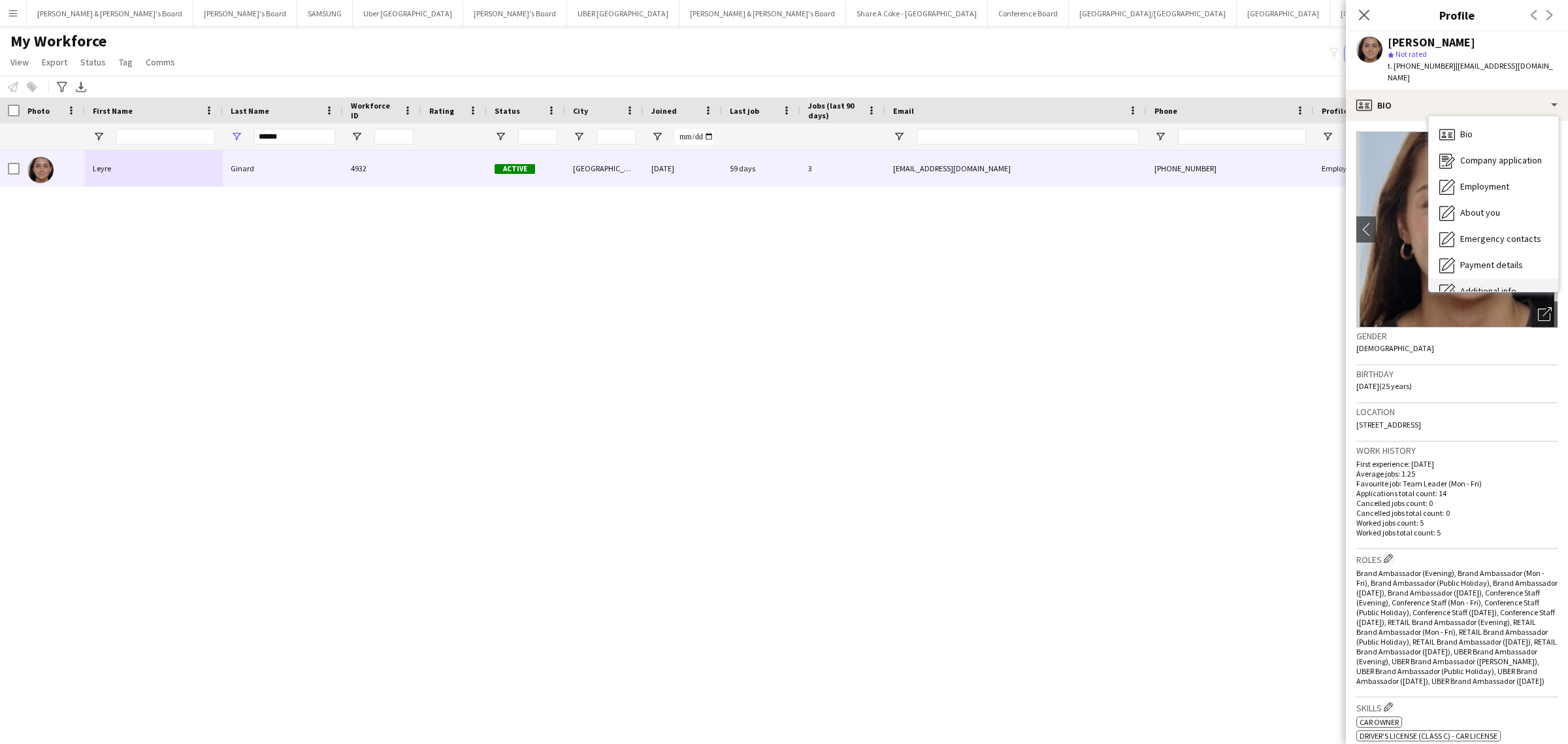
click at [1503, 285] on span "Additional info" at bounding box center [1489, 291] width 57 height 11
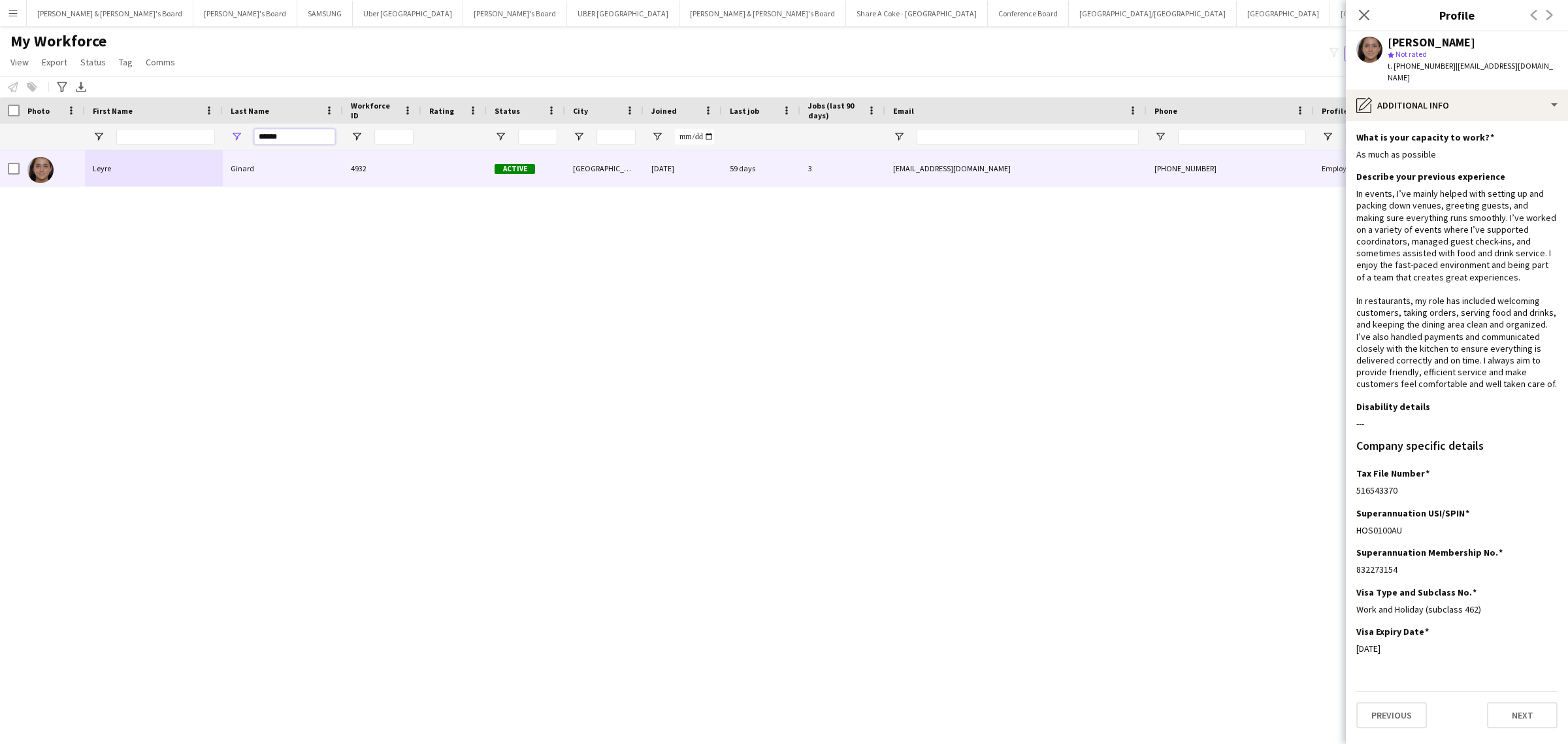
drag, startPoint x: 290, startPoint y: 135, endPoint x: 215, endPoint y: 142, distance: 75.3
click at [215, 142] on div "******" at bounding box center [765, 137] width 1531 height 26
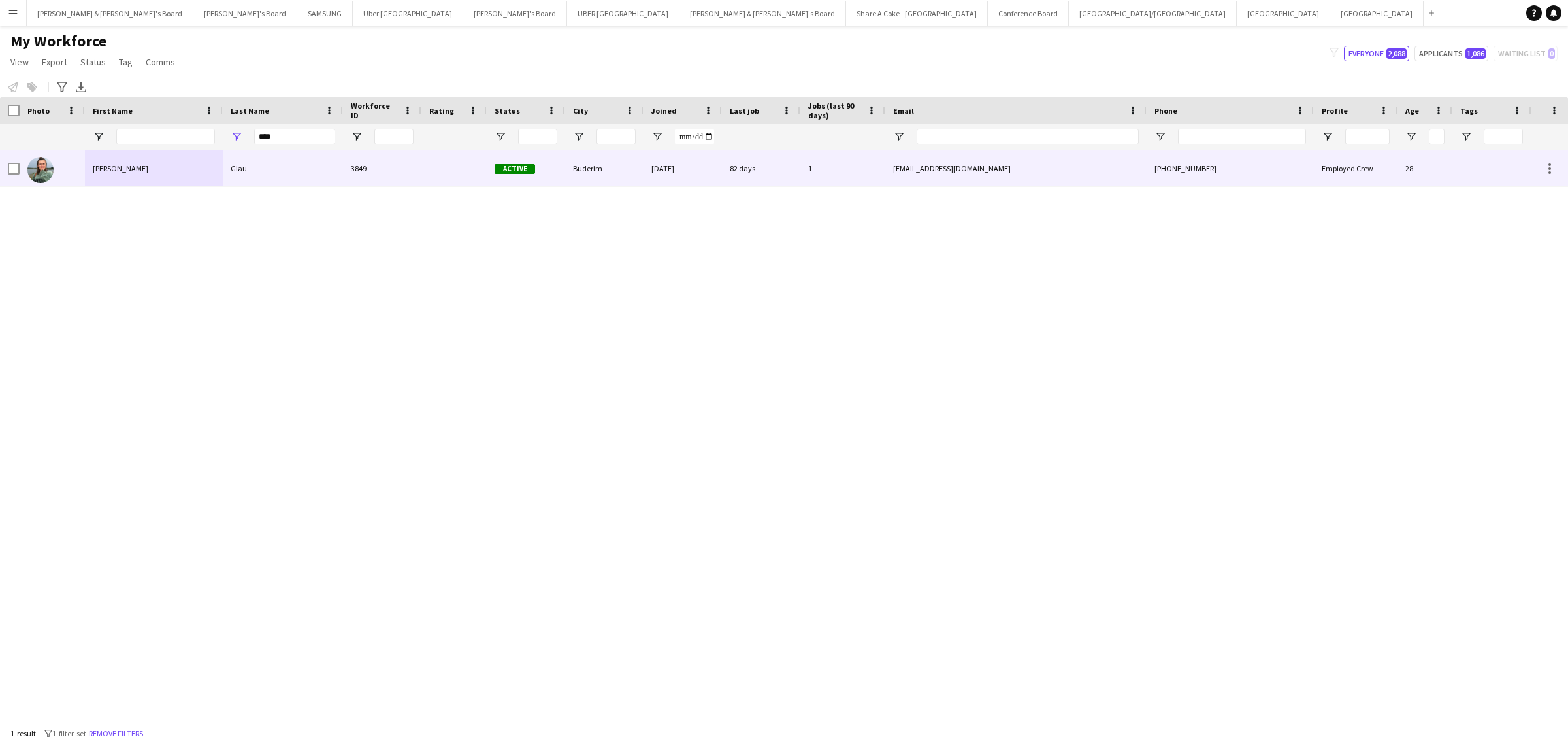
click at [177, 160] on div "Renee Sophie" at bounding box center [154, 168] width 138 height 36
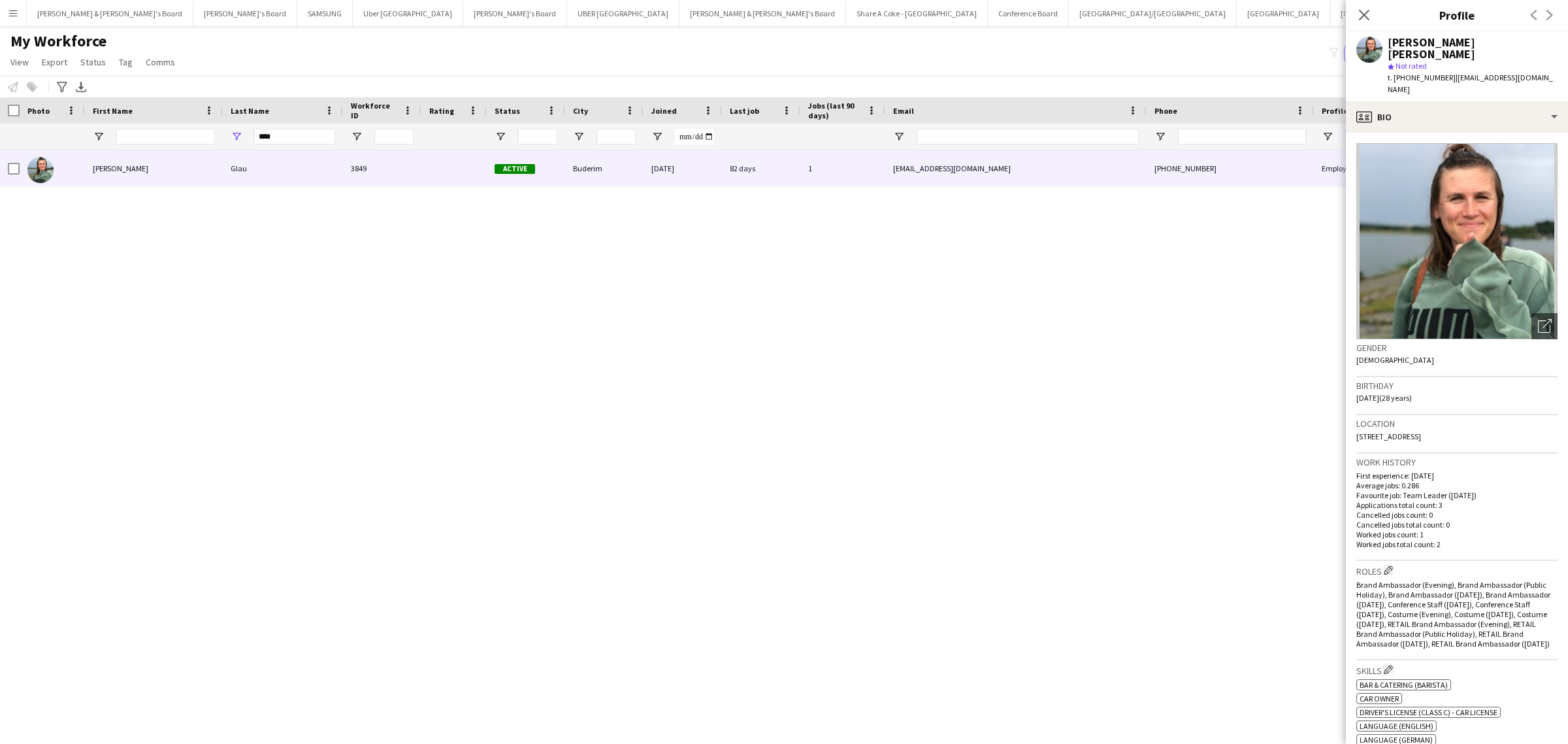
scroll to position [408, 0]
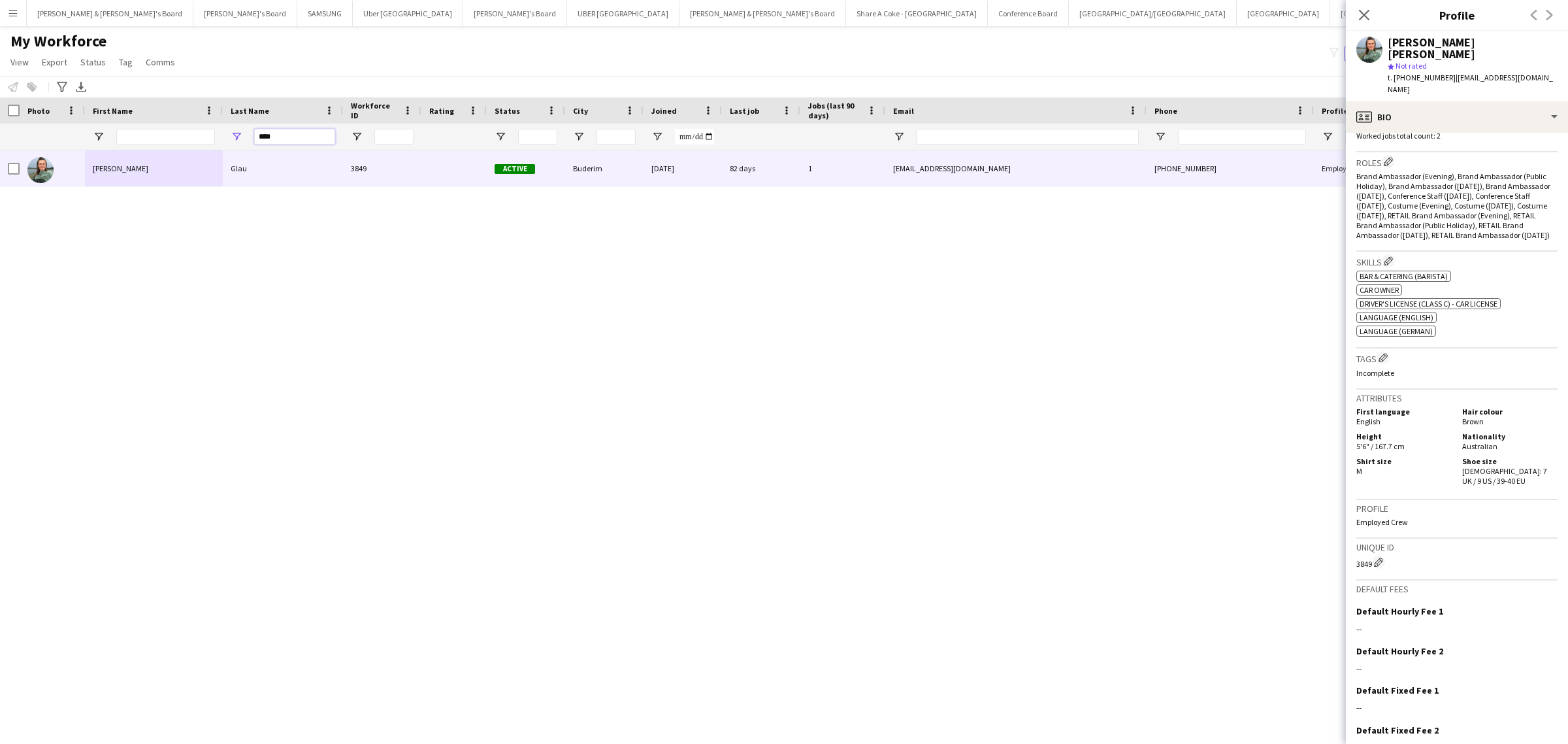
drag, startPoint x: 298, startPoint y: 134, endPoint x: 167, endPoint y: 154, distance: 132.5
click at [167, 154] on div "Workforce Details Photo First Name" at bounding box center [784, 409] width 1568 height 624
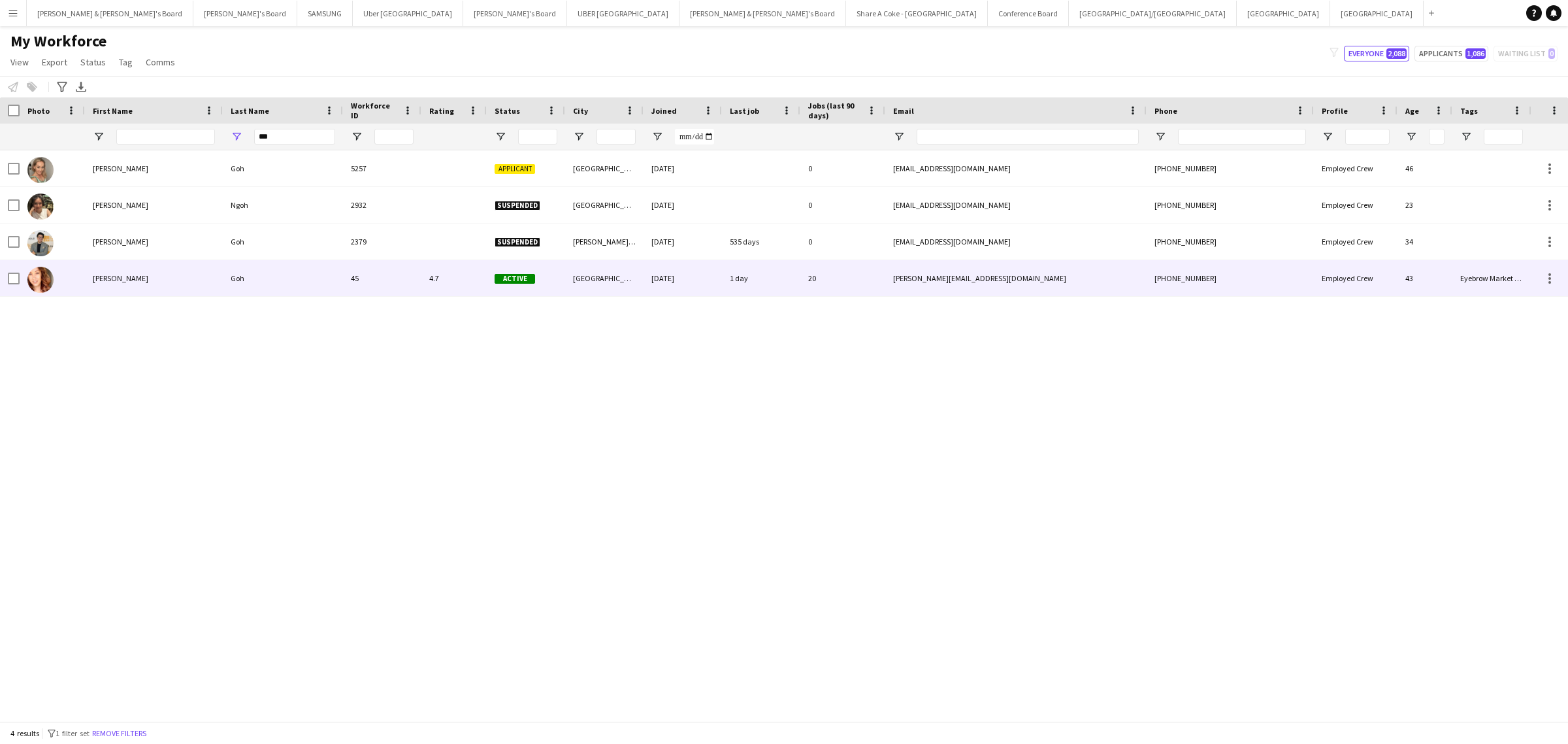
click at [183, 275] on div "Mel" at bounding box center [154, 278] width 138 height 36
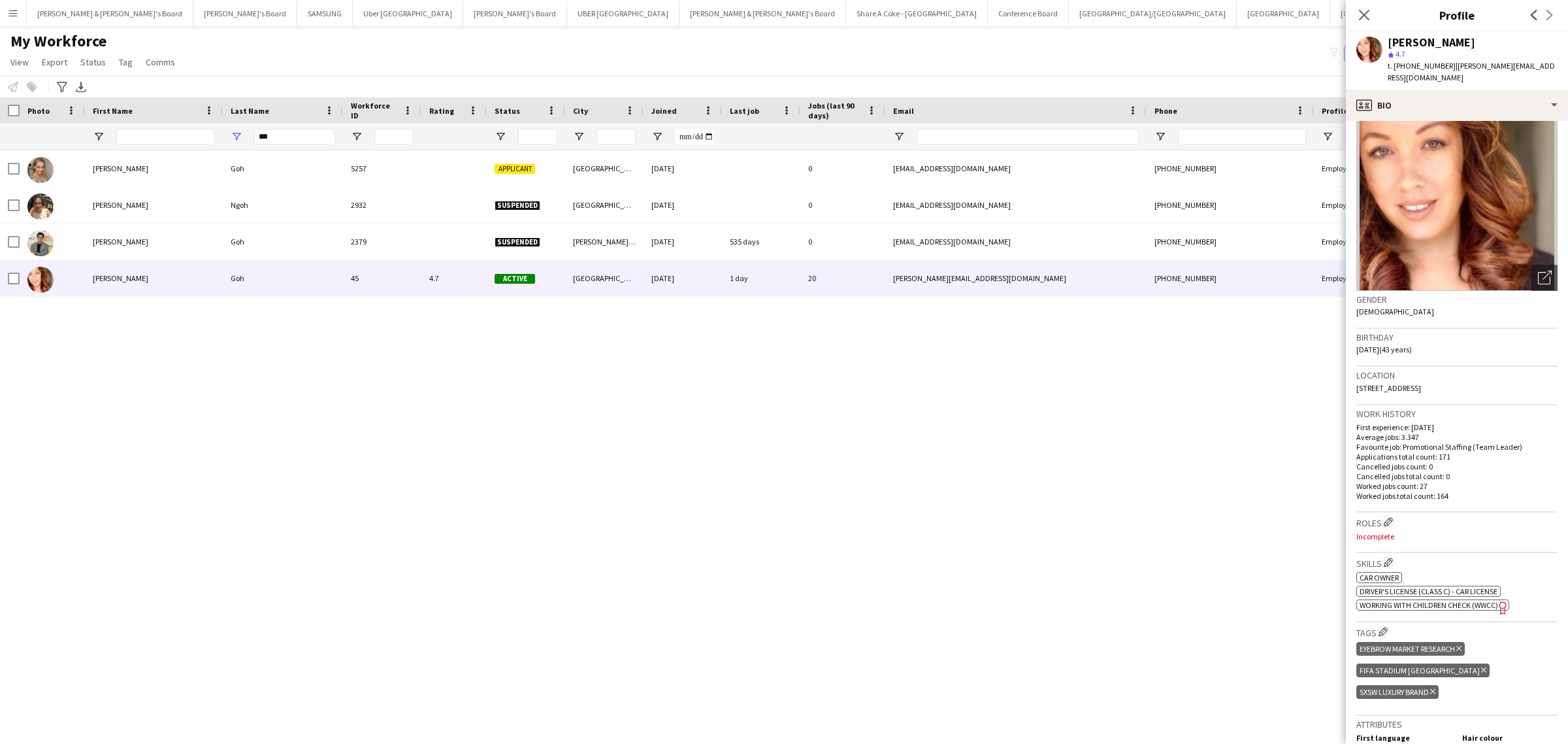
scroll to position [0, 0]
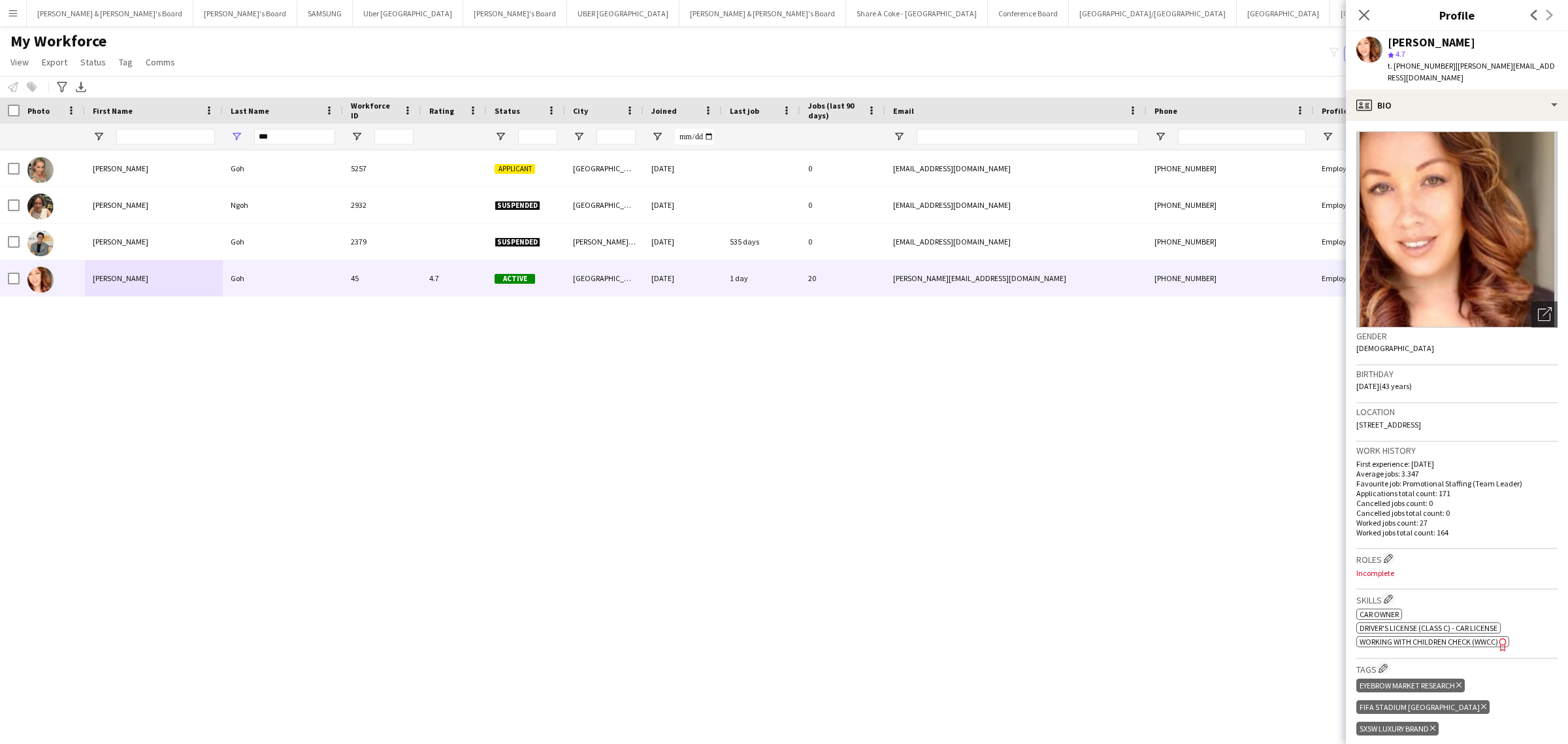
drag, startPoint x: 1356, startPoint y: 414, endPoint x: 1408, endPoint y: 408, distance: 52.3
click at [1408, 420] on span "75 Yaralla Street, Concord West, 2138" at bounding box center [1388, 424] width 65 height 10
copy span "75 Yaralla Street"
drag, startPoint x: 1412, startPoint y: 410, endPoint x: 1456, endPoint y: 405, distance: 44.3
click at [1456, 405] on div "Location 75 Yaralla Street, Concord West, 2138" at bounding box center [1456, 422] width 201 height 38
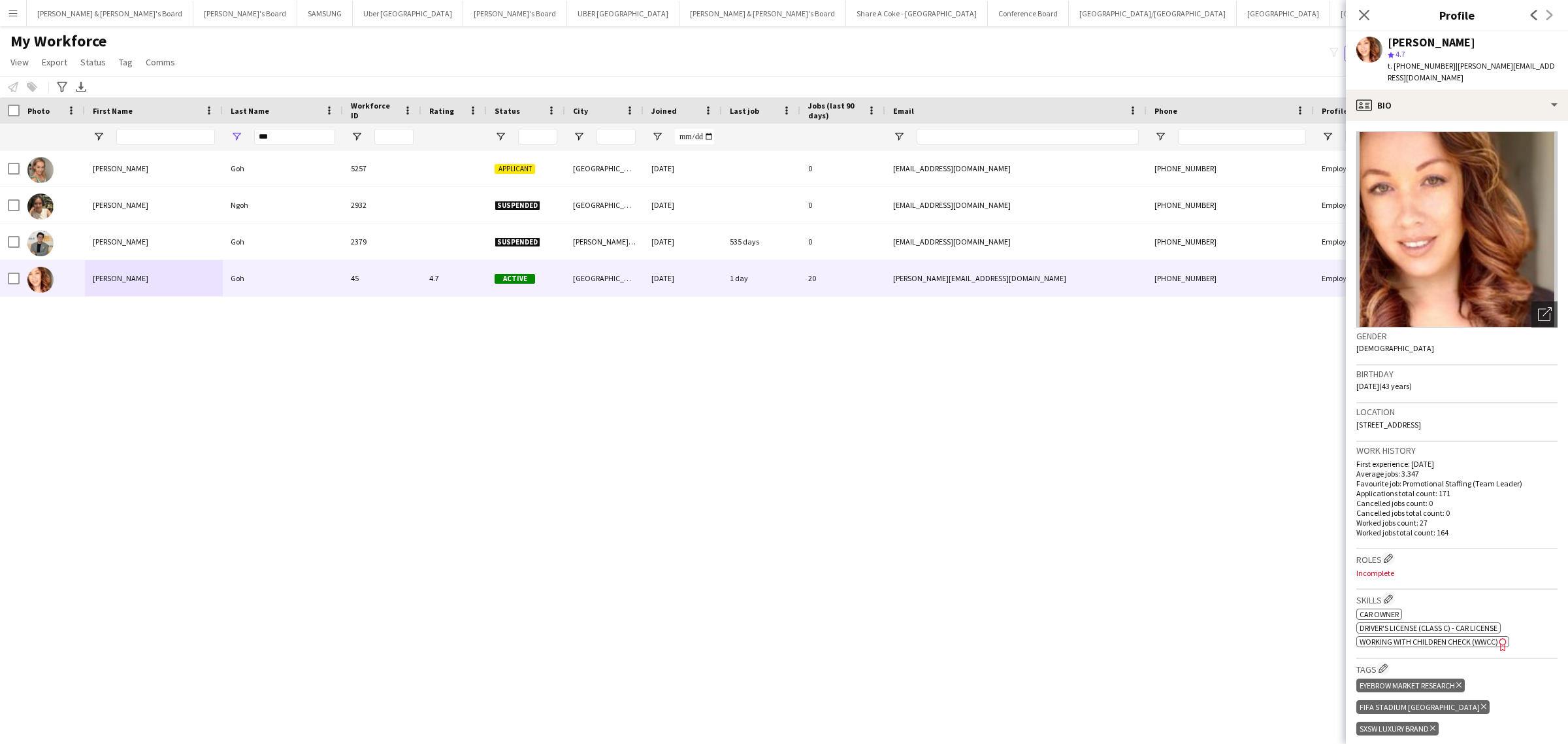
copy span "Concord West"
drag, startPoint x: 276, startPoint y: 135, endPoint x: 201, endPoint y: 145, distance: 75.7
click at [201, 145] on div "***" at bounding box center [765, 137] width 1531 height 26
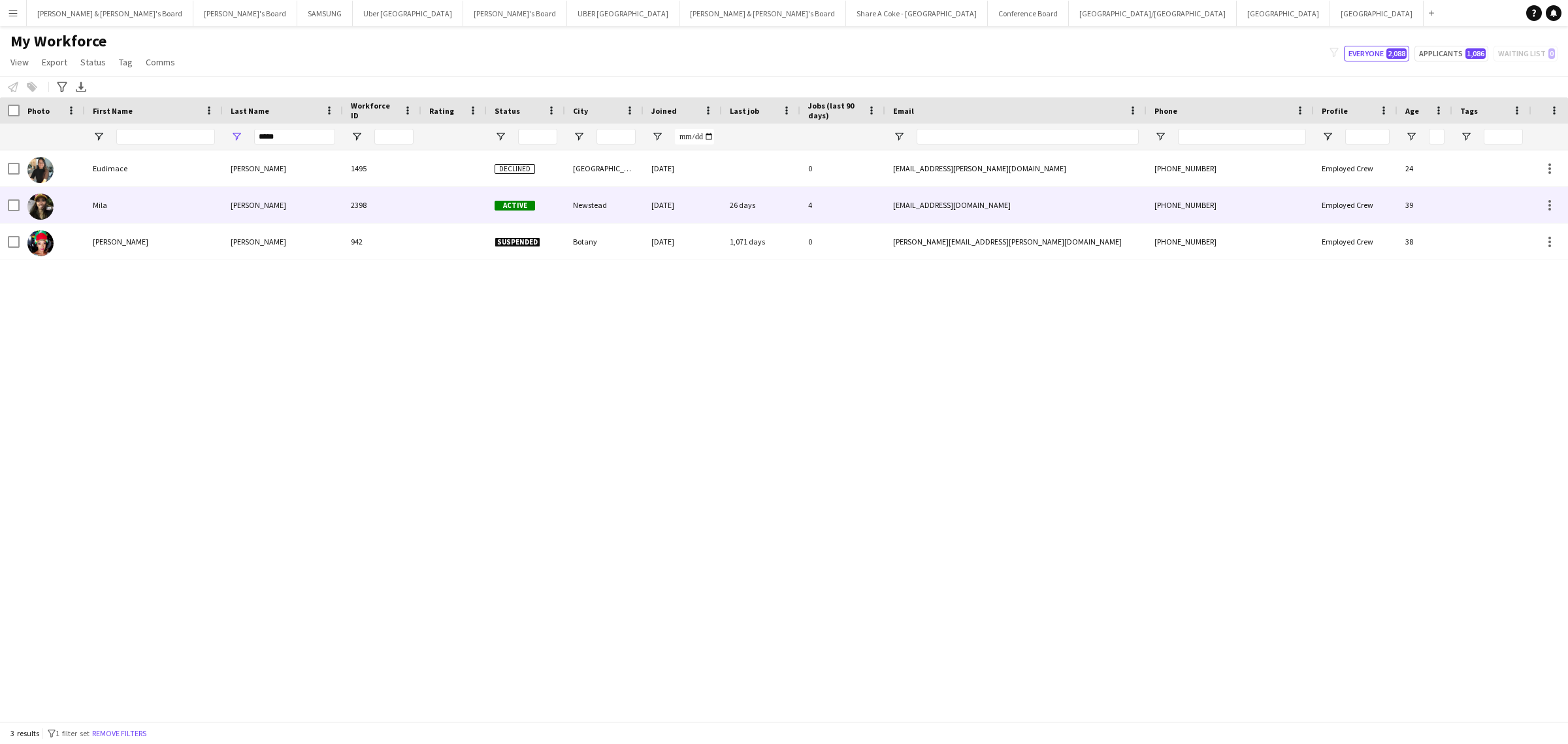
click at [252, 204] on div "Guerra" at bounding box center [282, 204] width 120 height 36
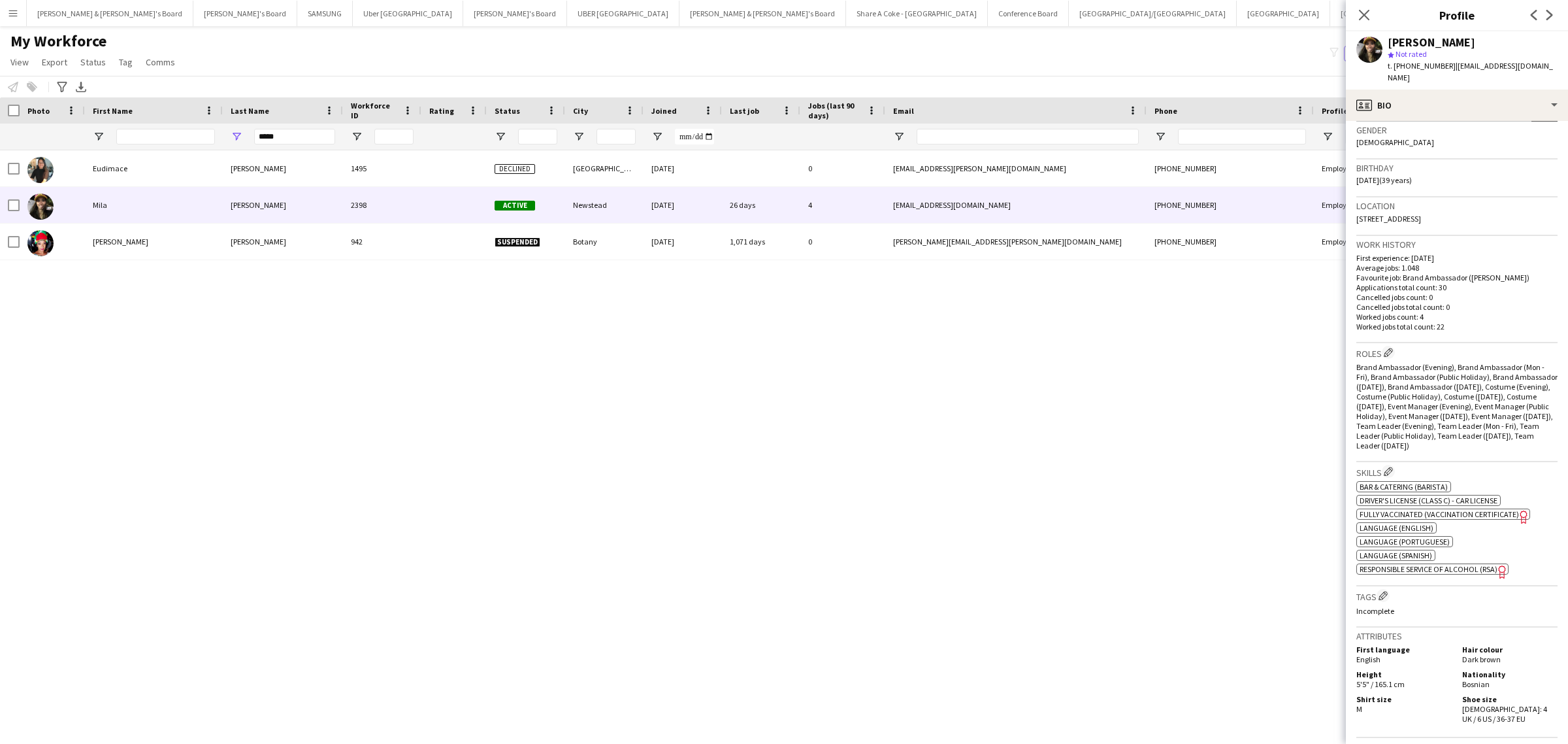
scroll to position [408, 0]
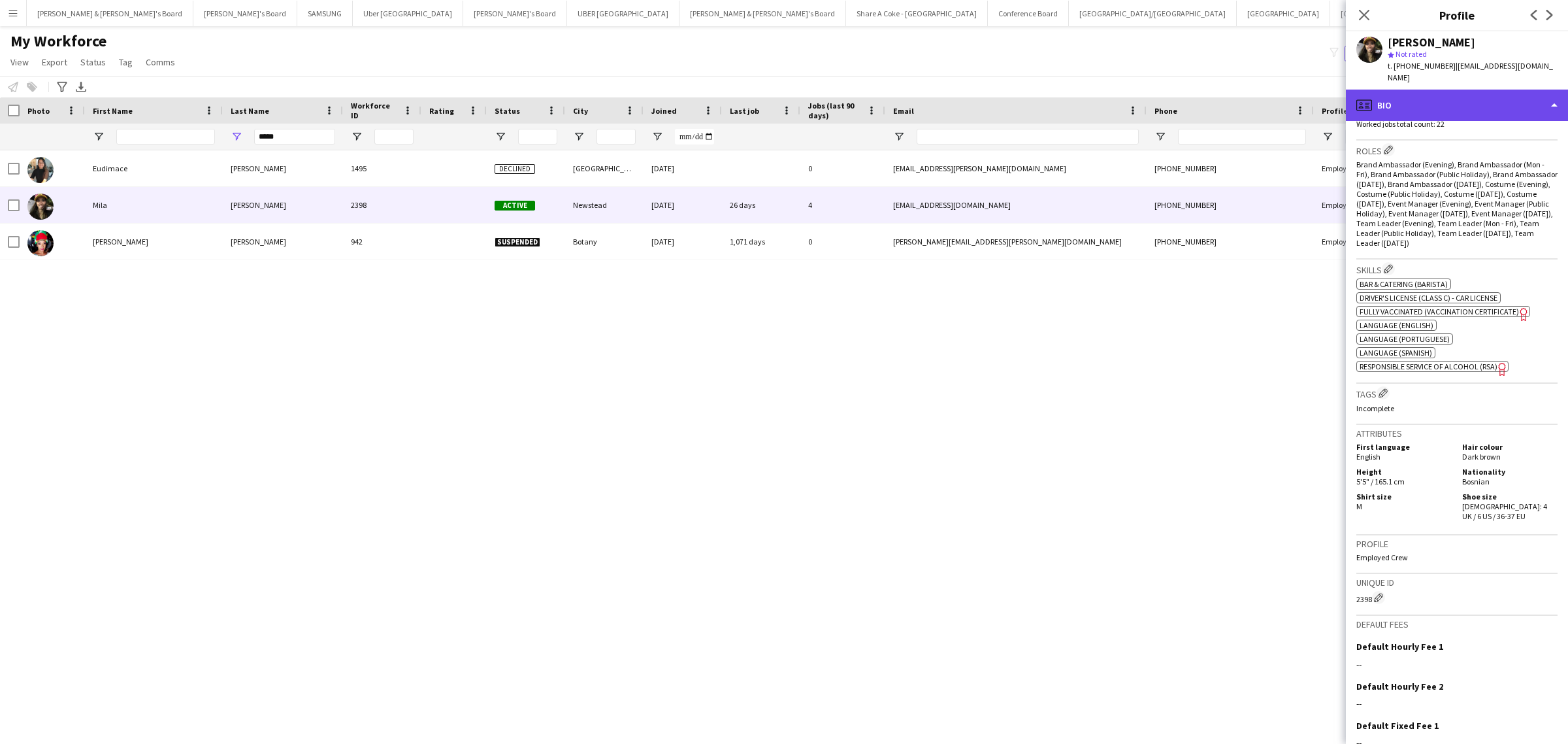
click at [1466, 89] on div "profile Bio" at bounding box center [1456, 105] width 222 height 31
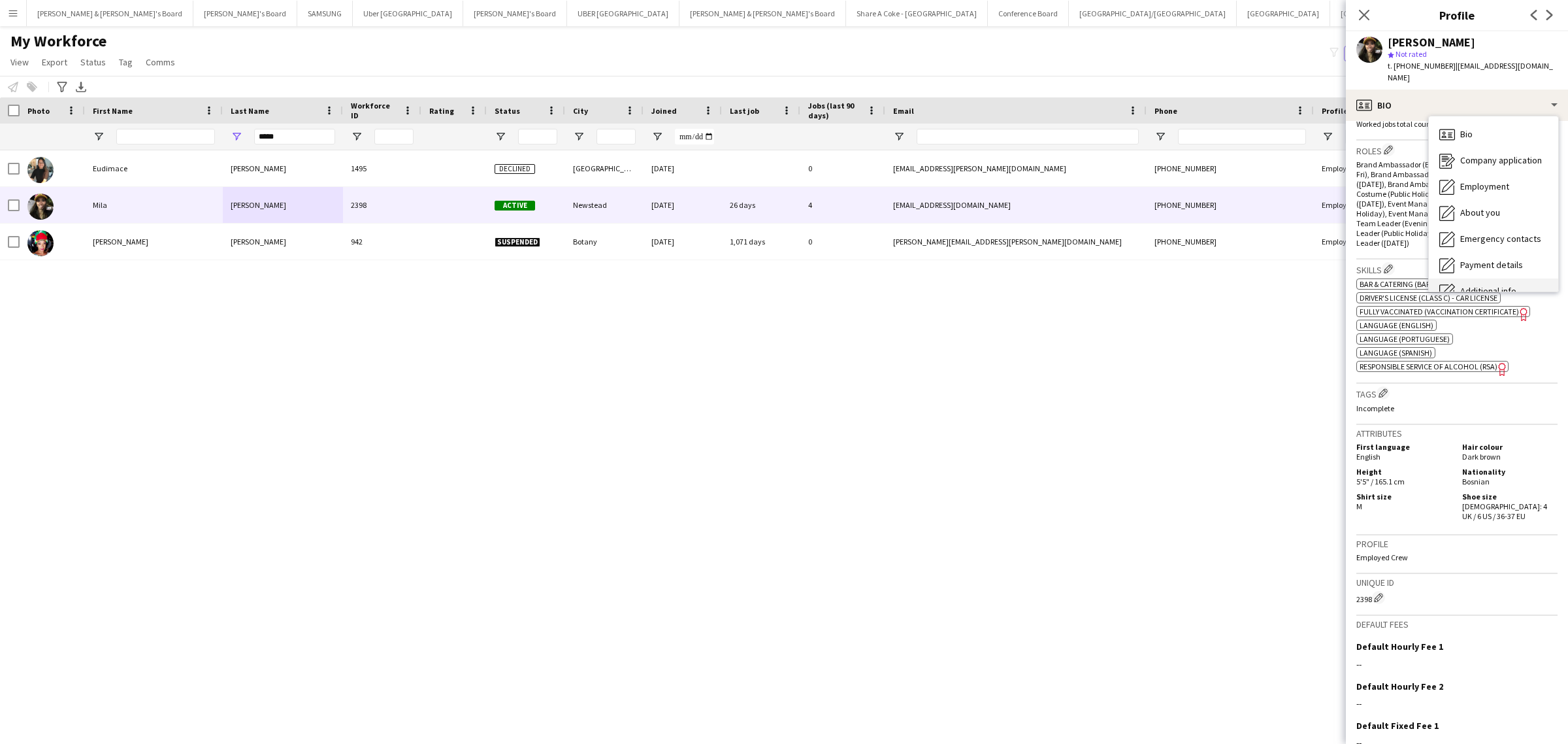
click at [1489, 285] on span "Additional info" at bounding box center [1489, 291] width 57 height 11
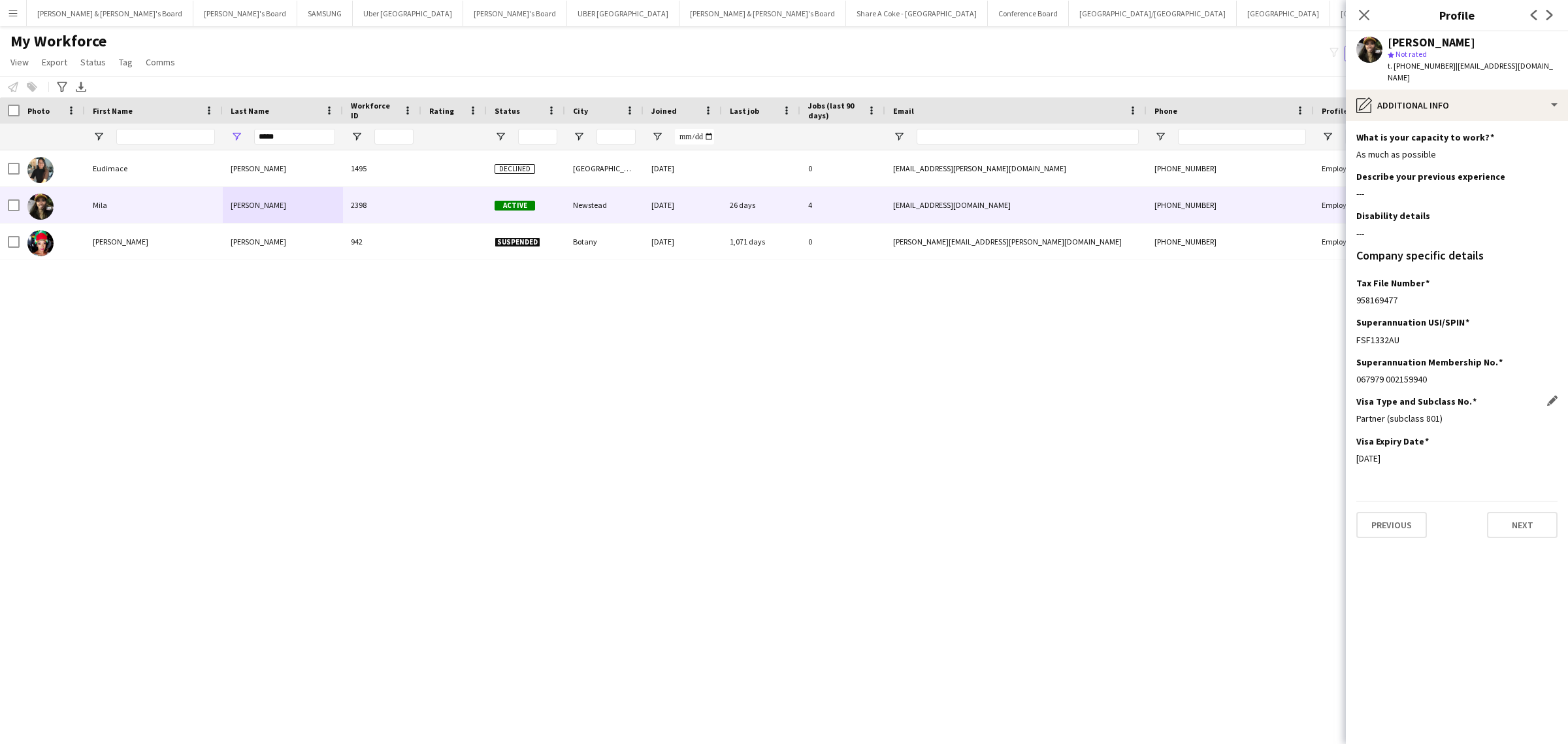
drag, startPoint x: 1356, startPoint y: 406, endPoint x: 1556, endPoint y: 401, distance: 200.1
click at [1464, 412] on div "Partner (subclass 801)" at bounding box center [1456, 417] width 201 height 11
copy div "Partner (subclass 801)"
click at [1505, 89] on div "pencil4 Additional info" at bounding box center [1456, 105] width 222 height 31
click at [1475, 122] on div "Bio Bio" at bounding box center [1493, 135] width 129 height 26
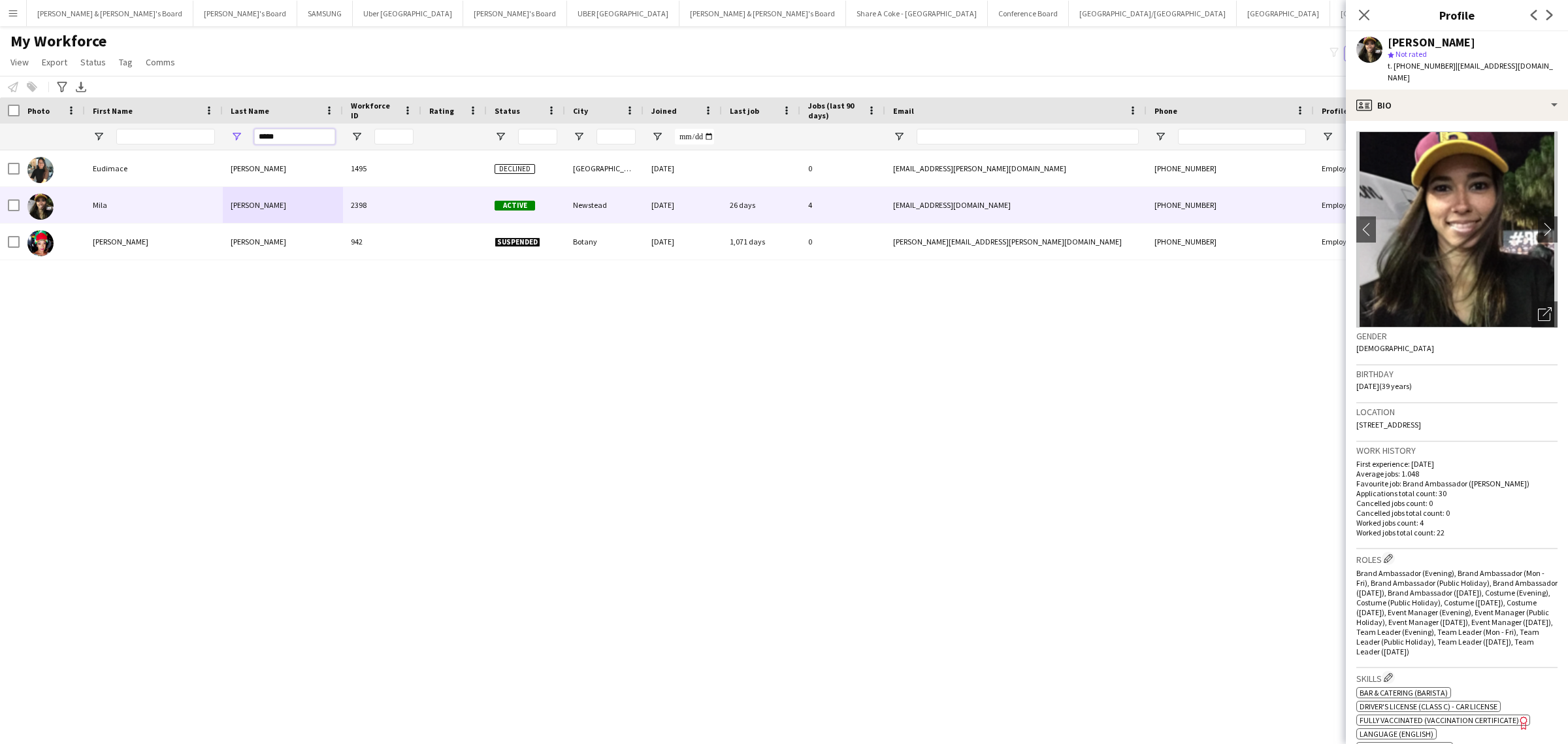
drag, startPoint x: 296, startPoint y: 141, endPoint x: 186, endPoint y: 151, distance: 110.5
click at [186, 151] on div "Workforce Details Photo First Name" at bounding box center [784, 409] width 1568 height 624
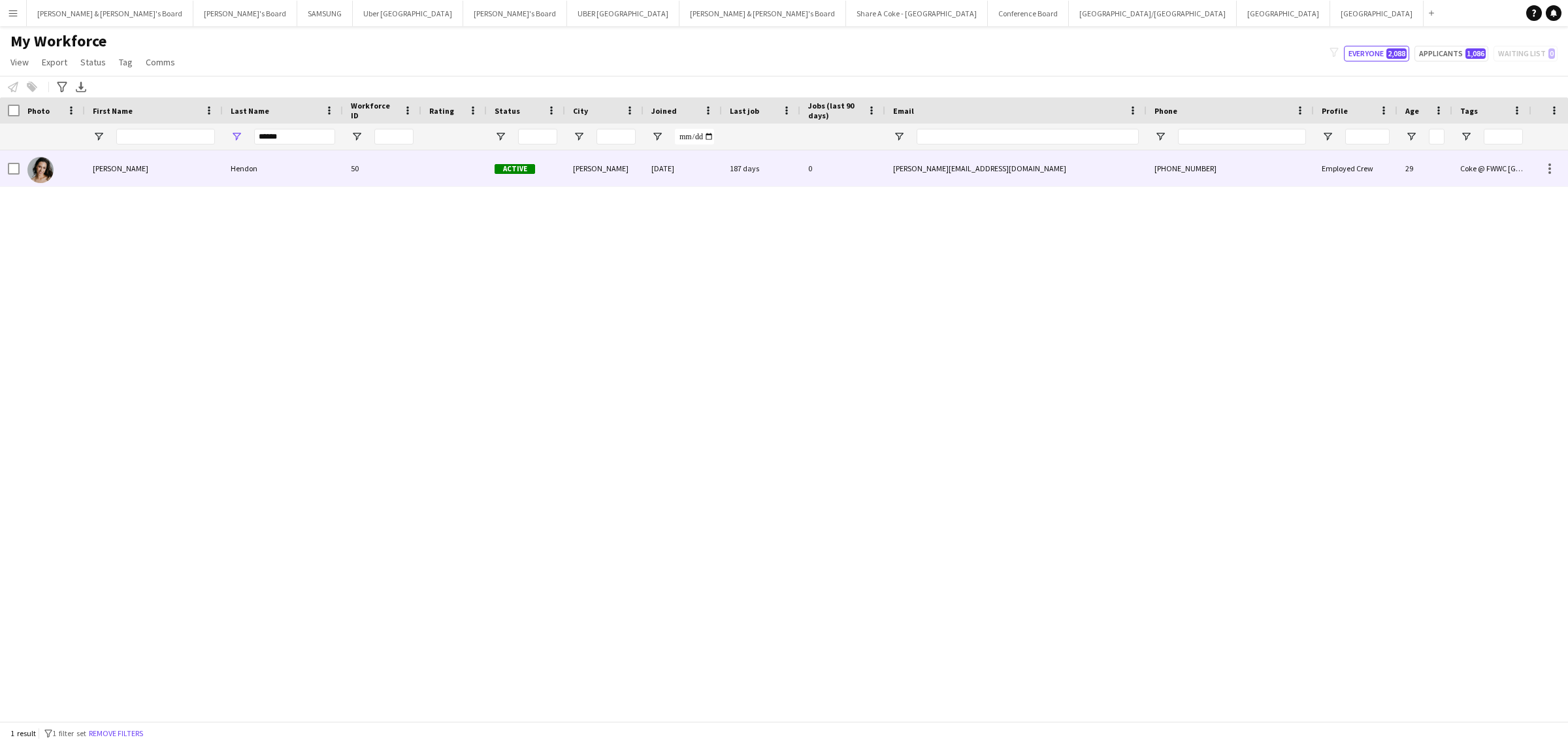
click at [188, 158] on div "Emily" at bounding box center [154, 168] width 138 height 36
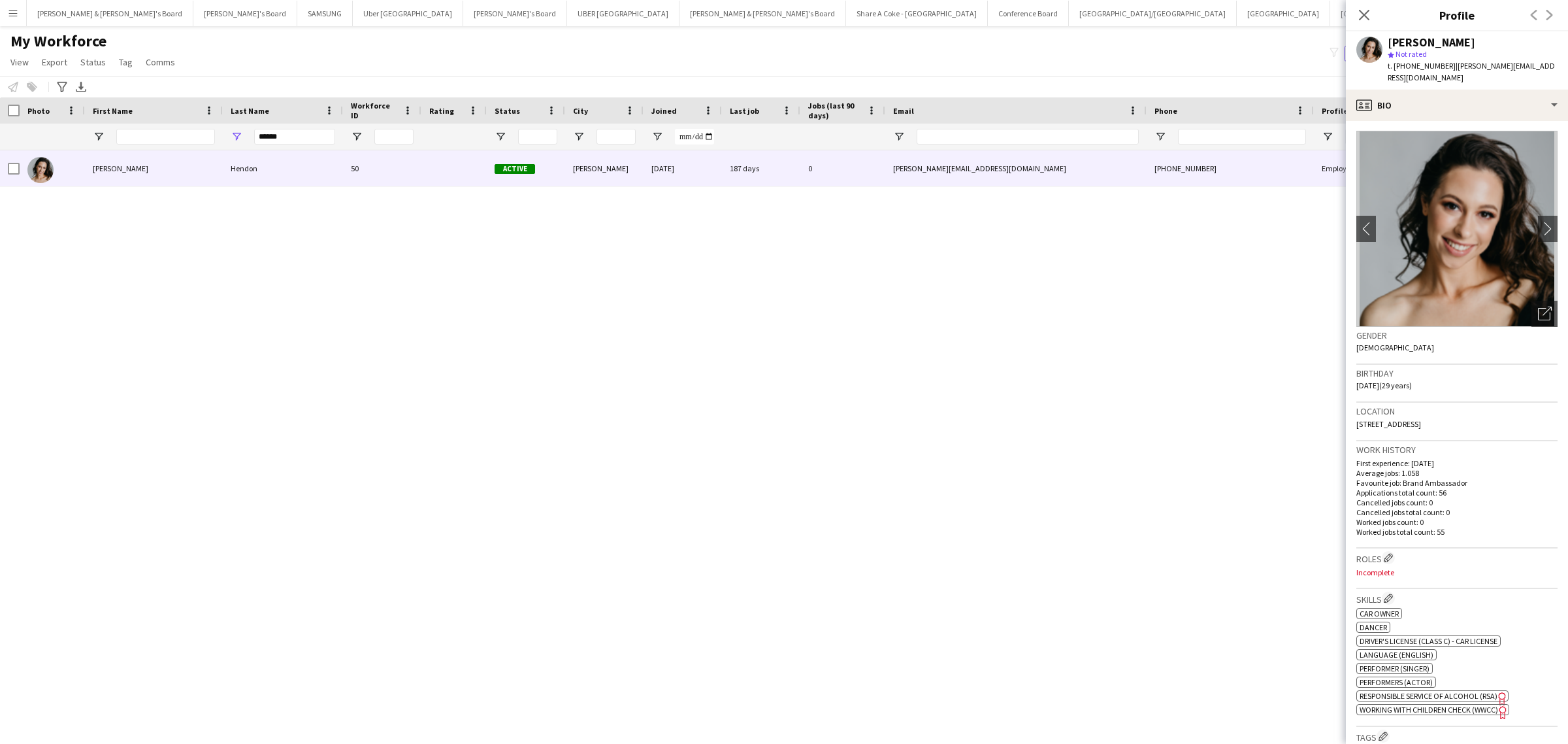
scroll to position [0, 0]
drag, startPoint x: 259, startPoint y: 134, endPoint x: 196, endPoint y: 141, distance: 63.4
click at [196, 141] on div "******" at bounding box center [765, 137] width 1531 height 26
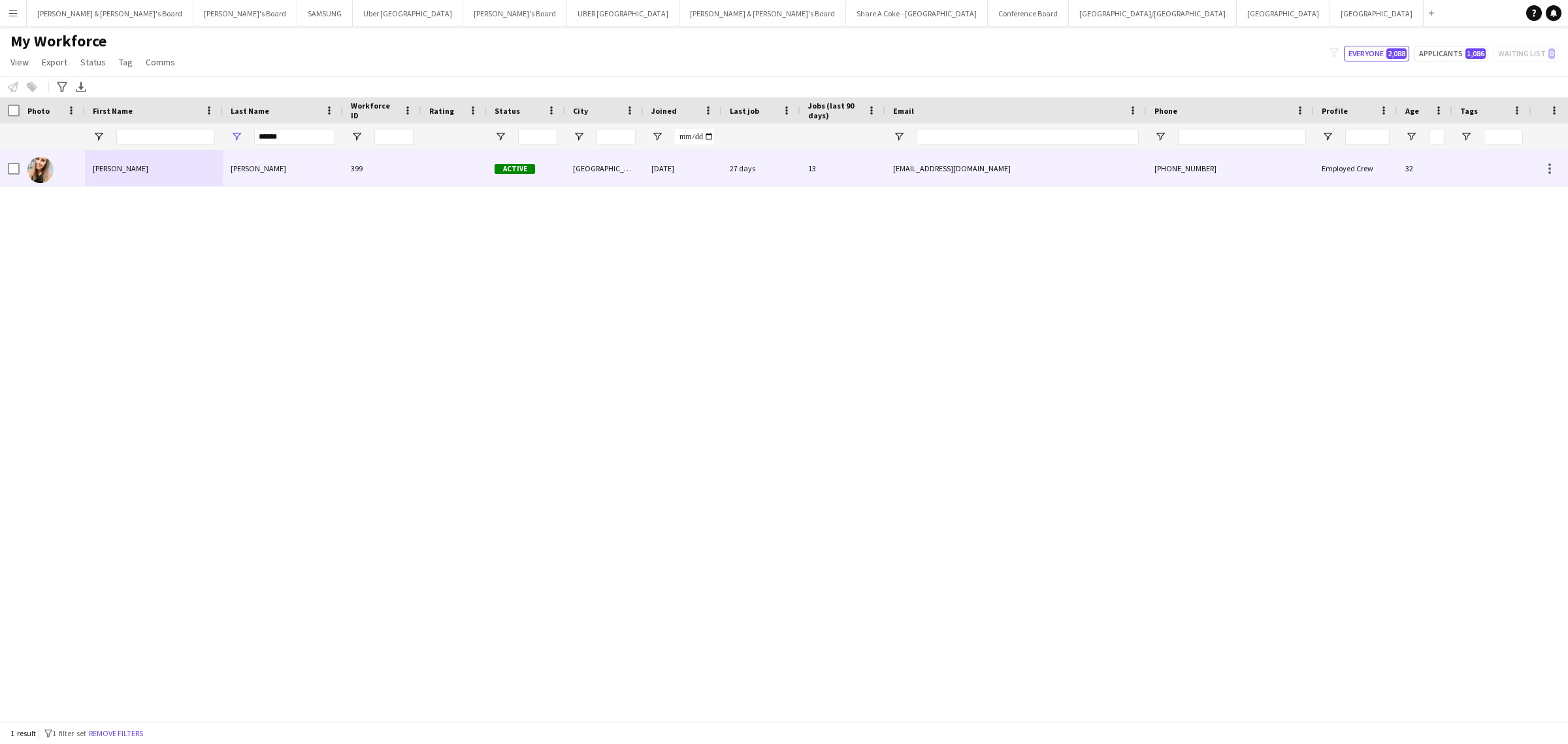
click at [193, 164] on div "Zoe" at bounding box center [154, 168] width 138 height 36
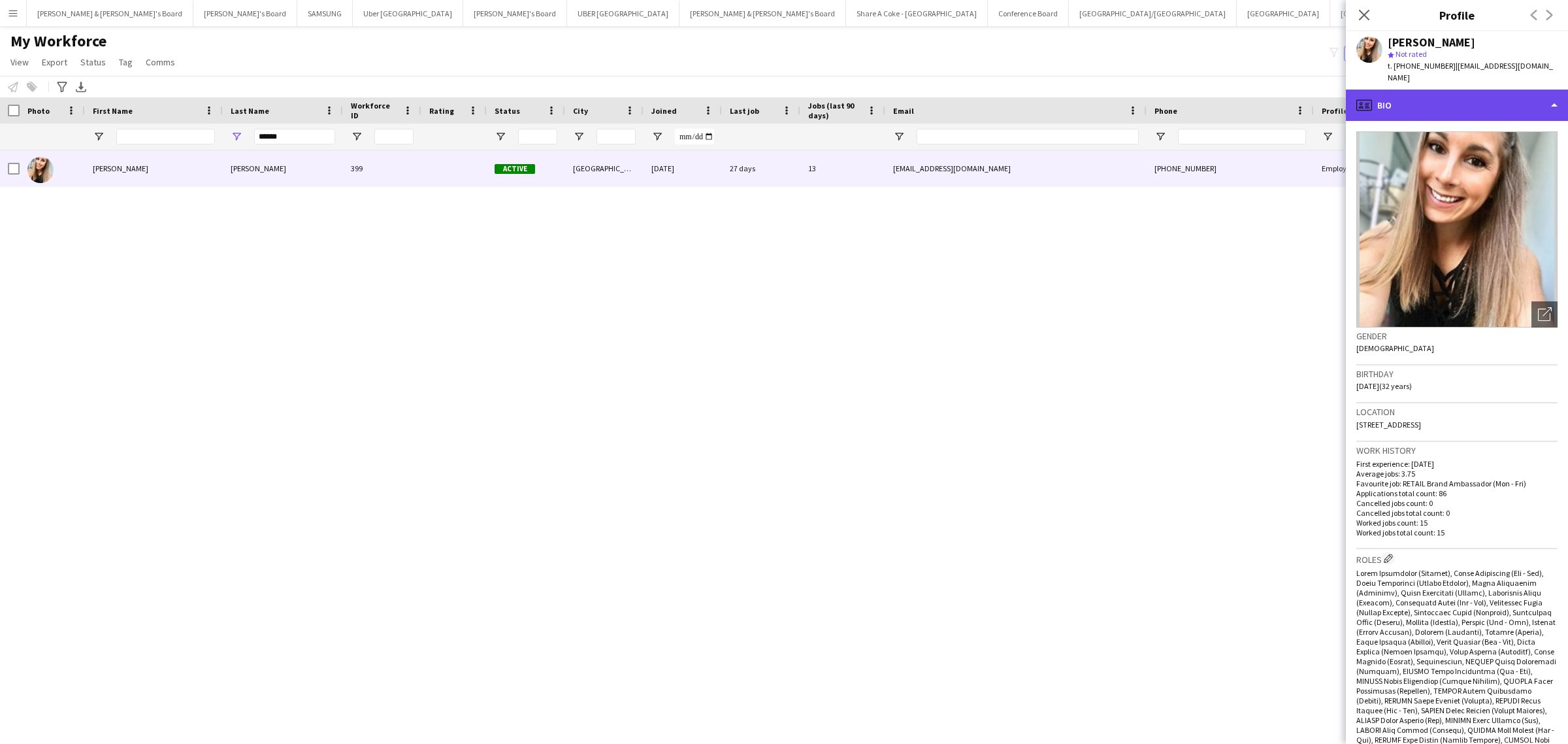
click at [1429, 93] on div "profile Bio" at bounding box center [1456, 105] width 222 height 31
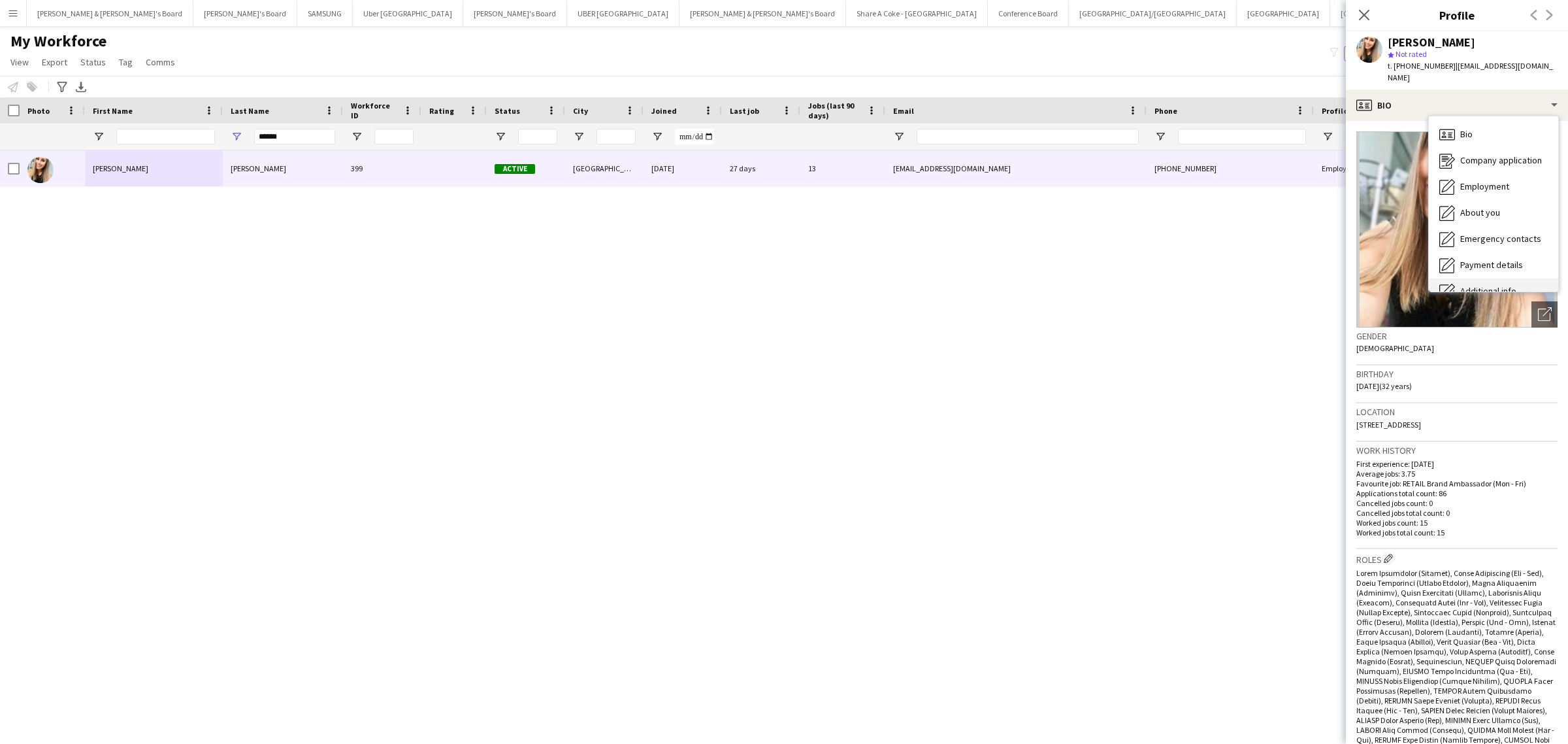
click at [1482, 278] on div "Additional info Additional info" at bounding box center [1493, 291] width 129 height 26
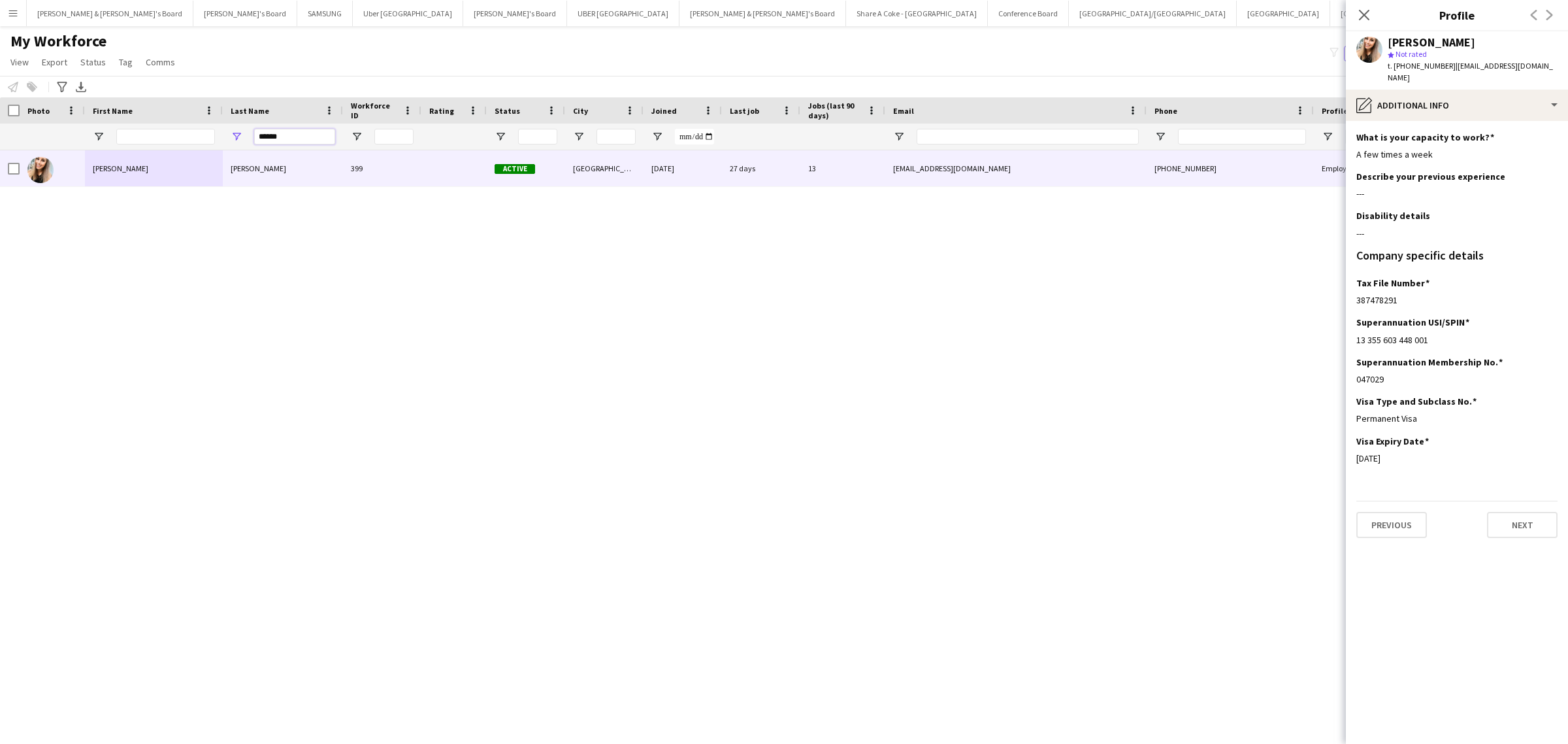
drag, startPoint x: 298, startPoint y: 134, endPoint x: 200, endPoint y: 141, distance: 98.2
click at [200, 141] on div "******" at bounding box center [765, 137] width 1531 height 26
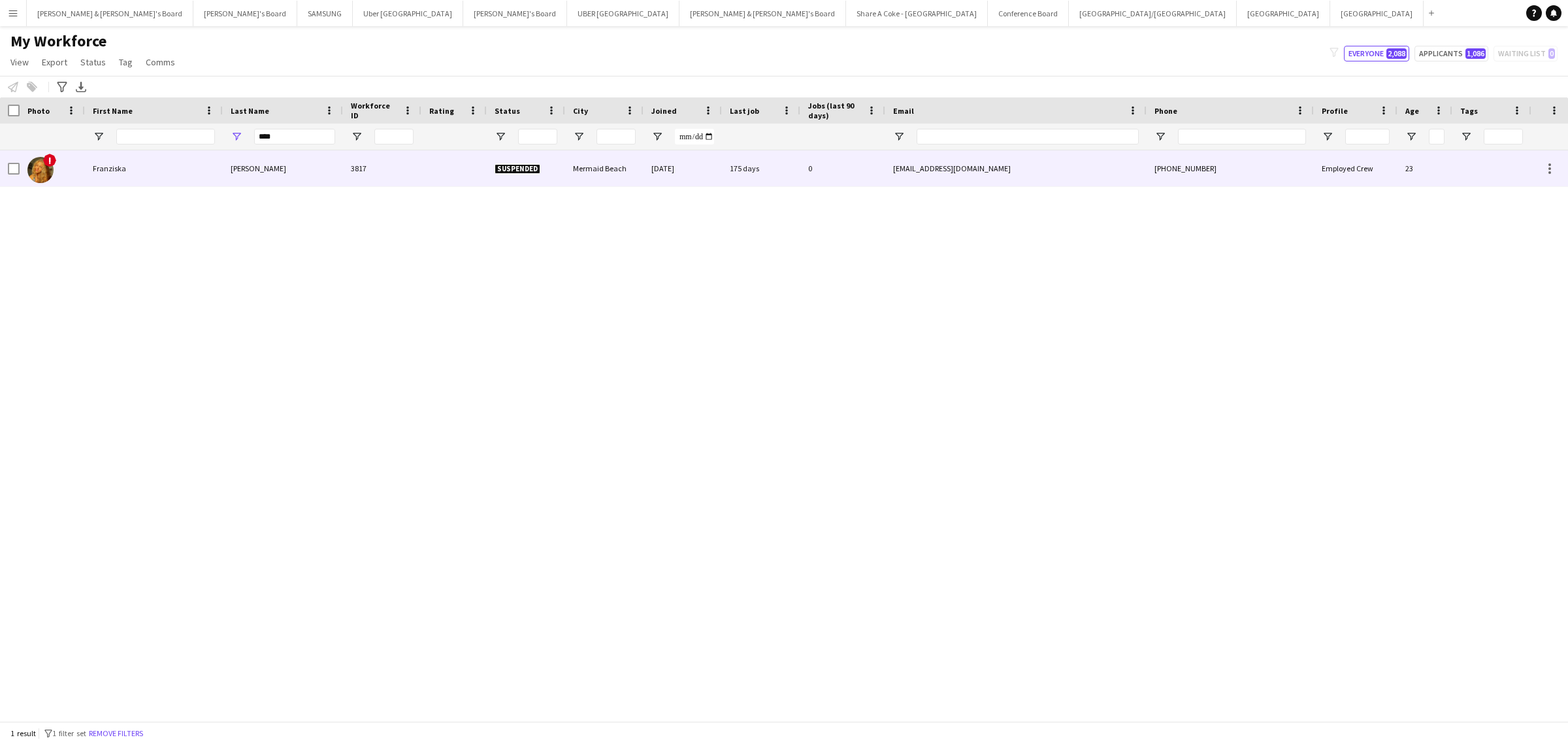
click at [217, 167] on div "Franziska" at bounding box center [154, 168] width 138 height 36
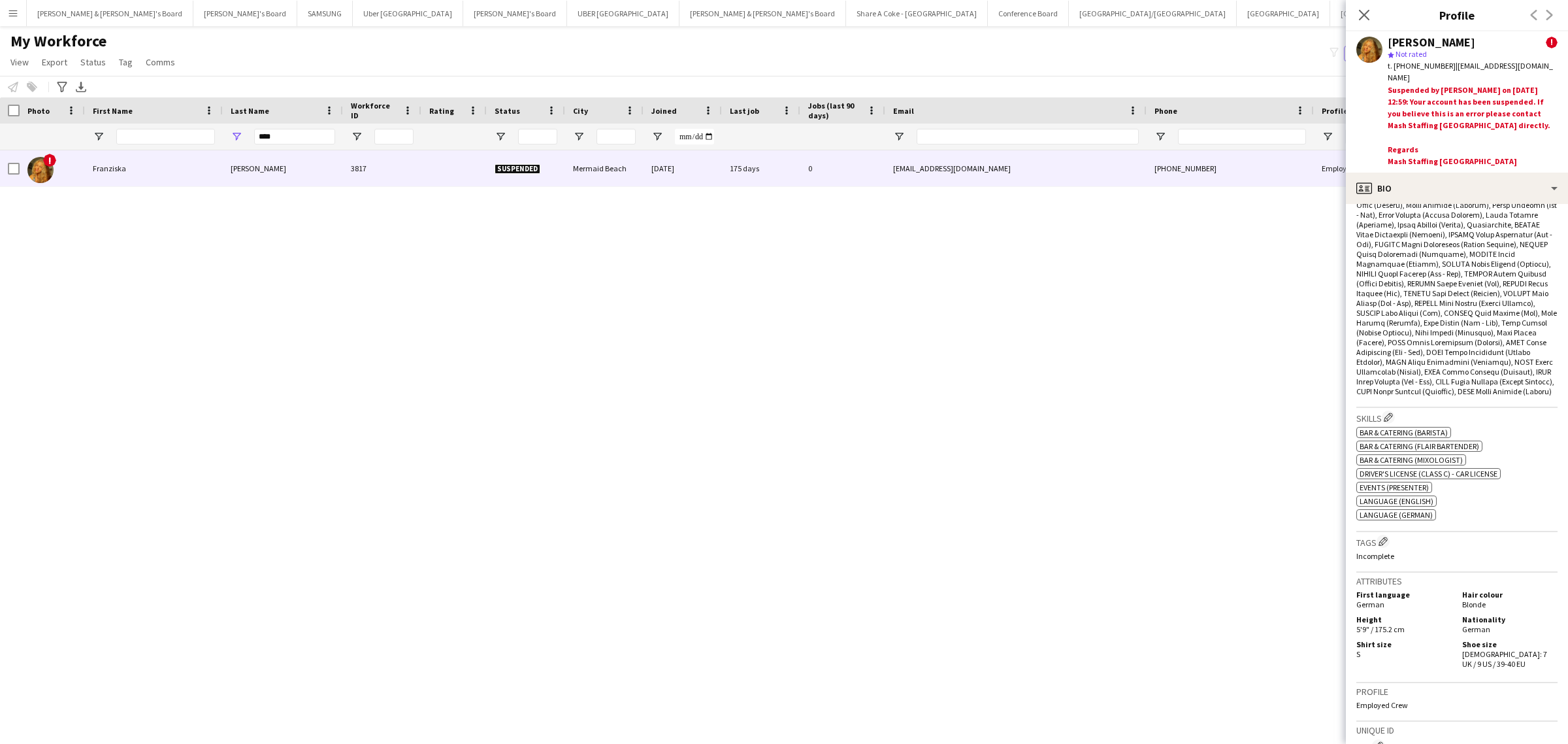
scroll to position [82, 0]
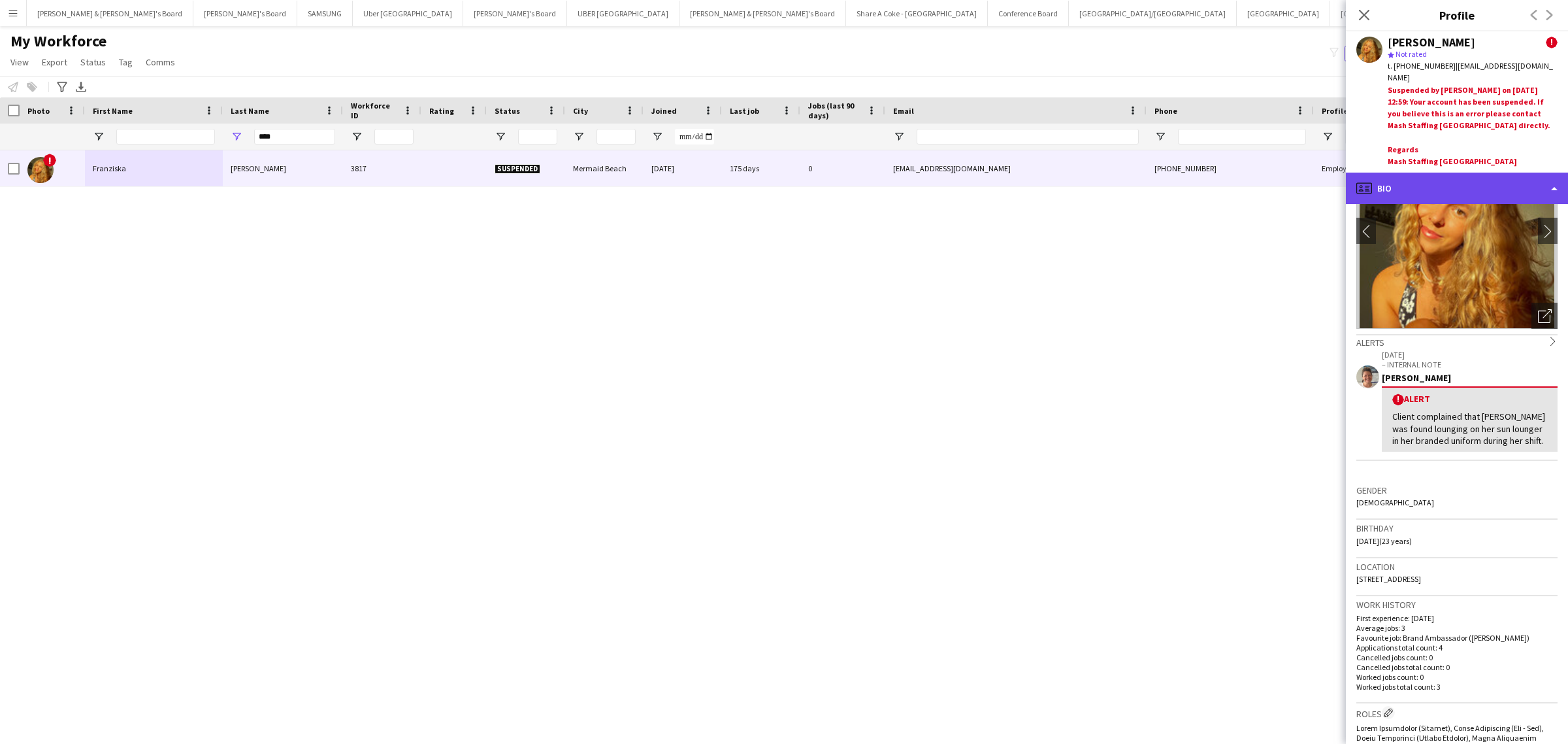
click at [1447, 180] on div "profile Bio" at bounding box center [1456, 188] width 222 height 31
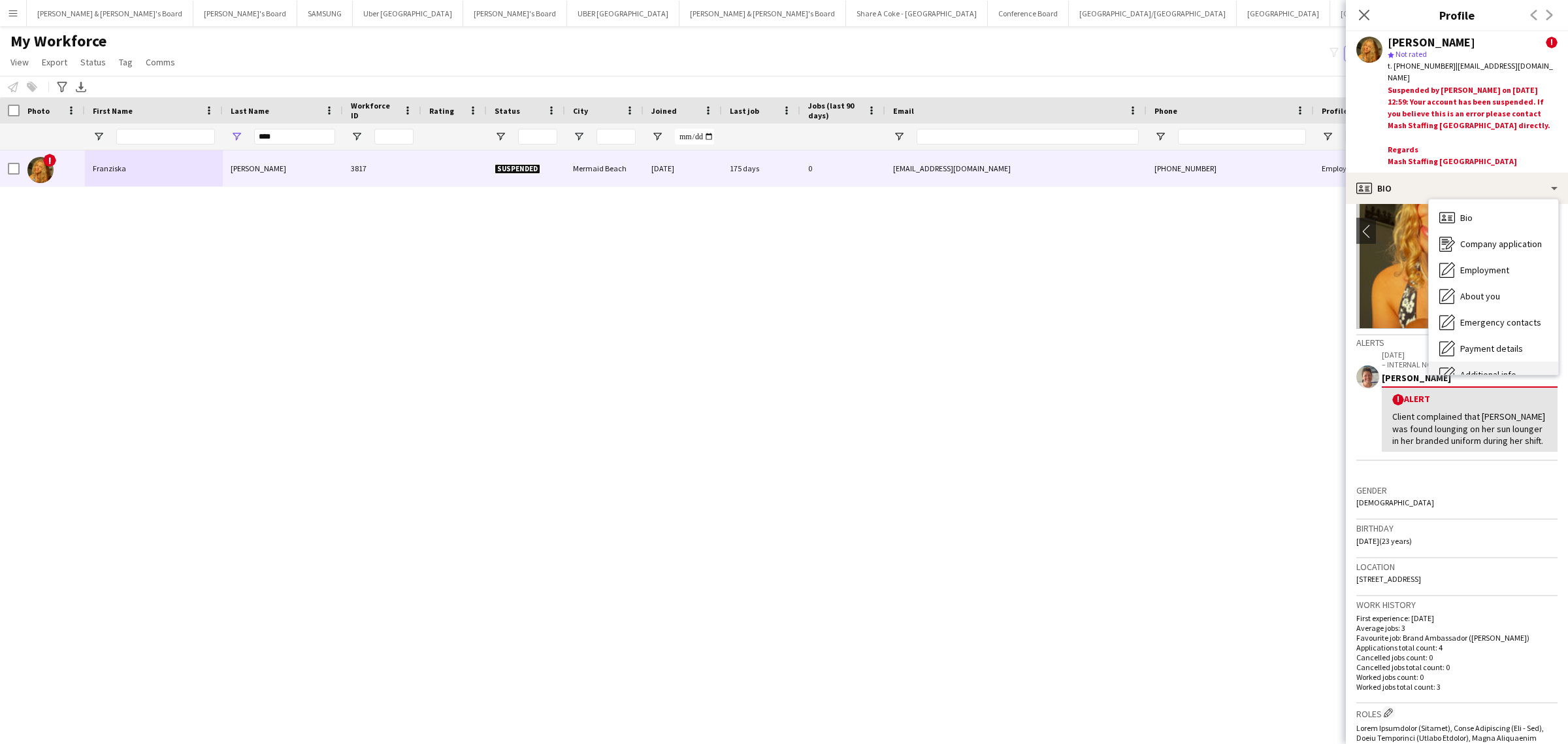
click at [1492, 362] on div "Additional info Additional info" at bounding box center [1493, 375] width 129 height 26
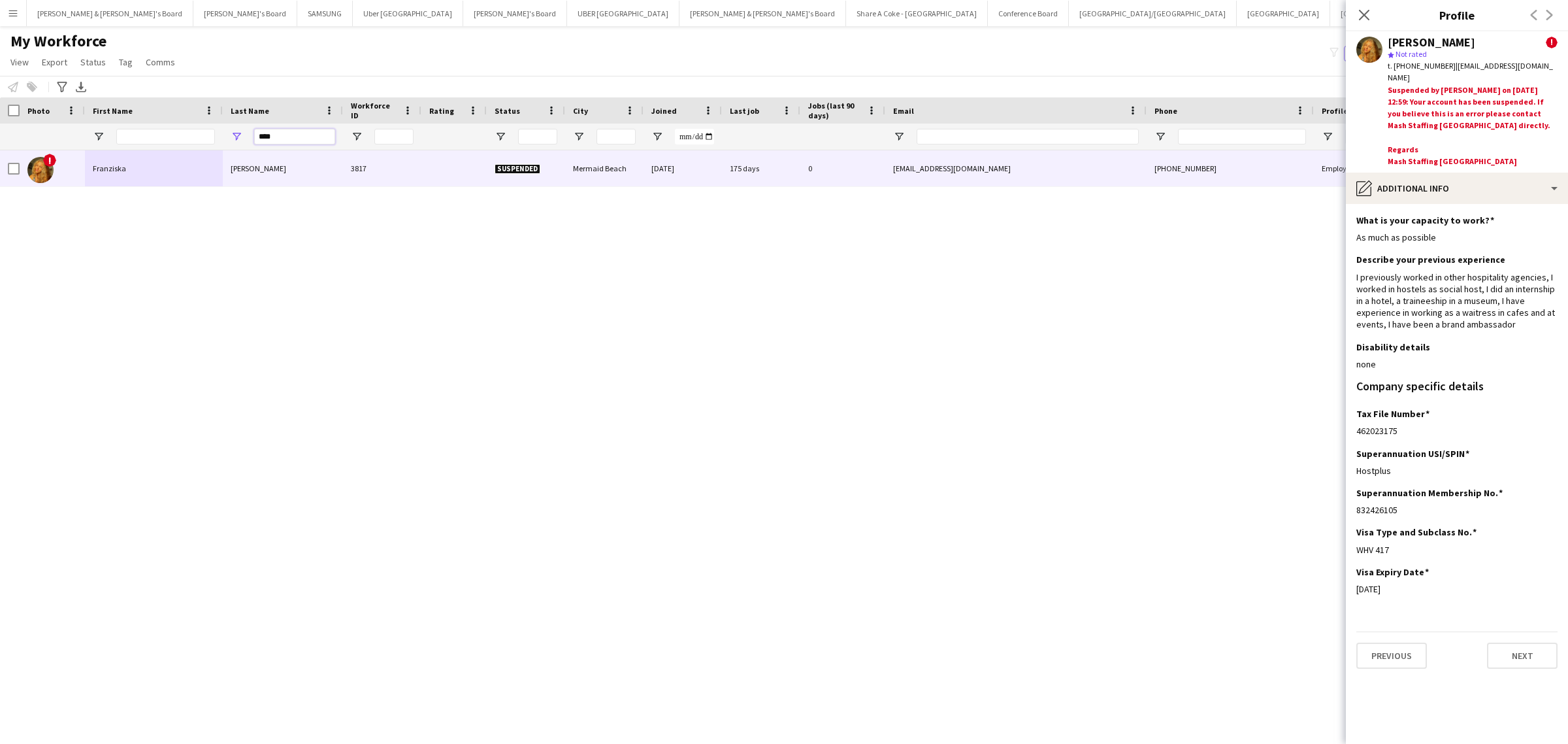
drag, startPoint x: 289, startPoint y: 136, endPoint x: 168, endPoint y: 154, distance: 122.3
click at [154, 148] on div "****" at bounding box center [765, 137] width 1531 height 26
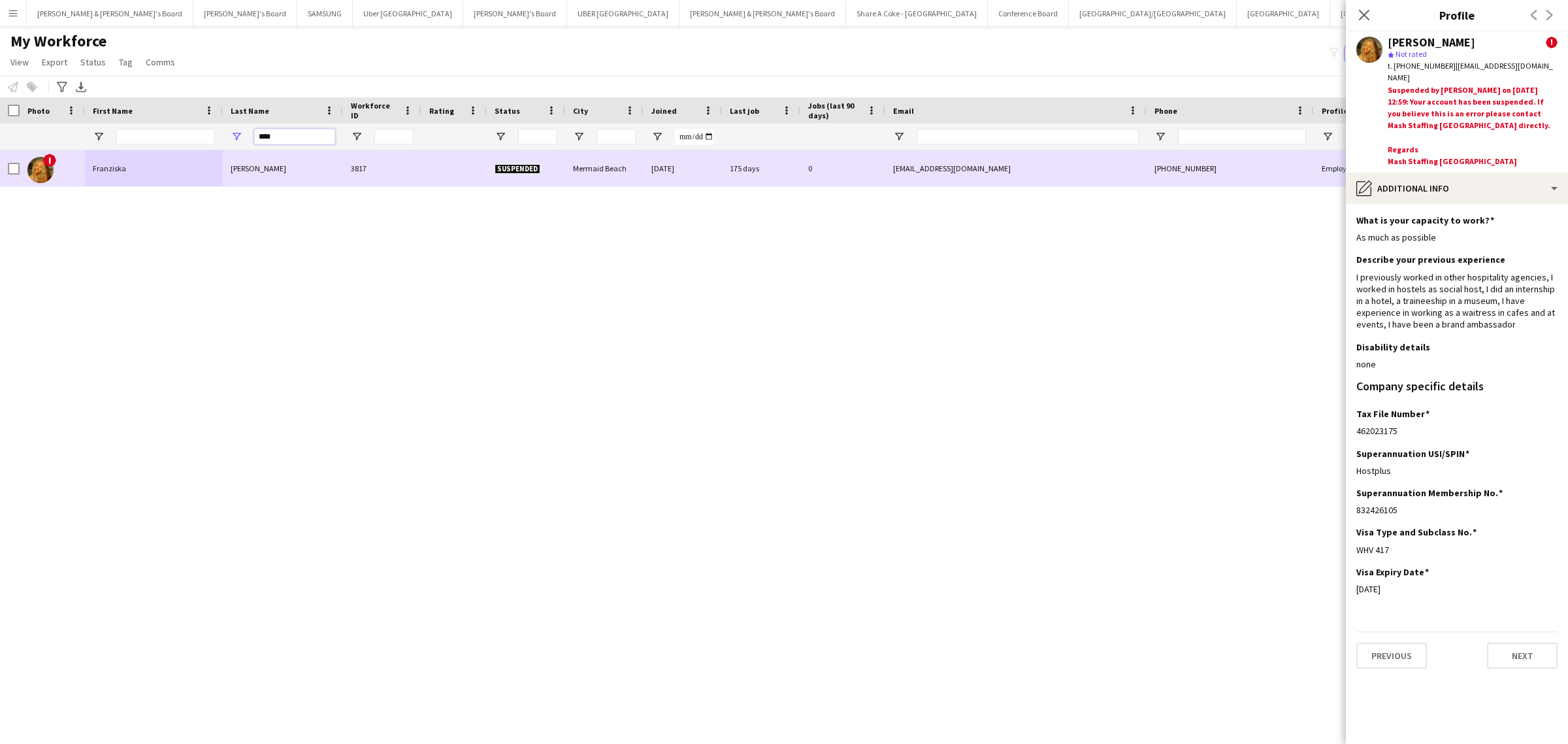
paste input "****"
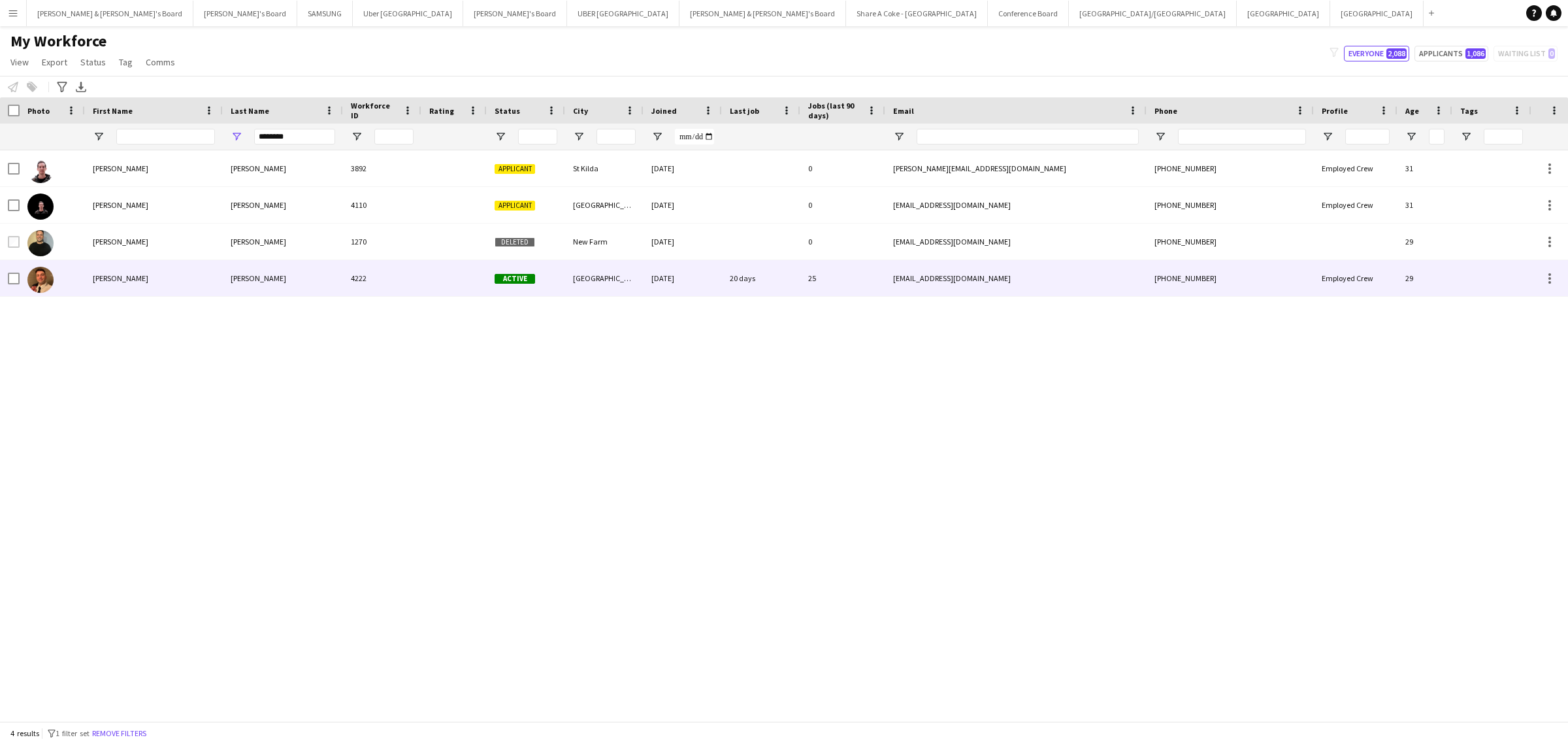
click at [272, 271] on div "Jeffries" at bounding box center [282, 278] width 120 height 36
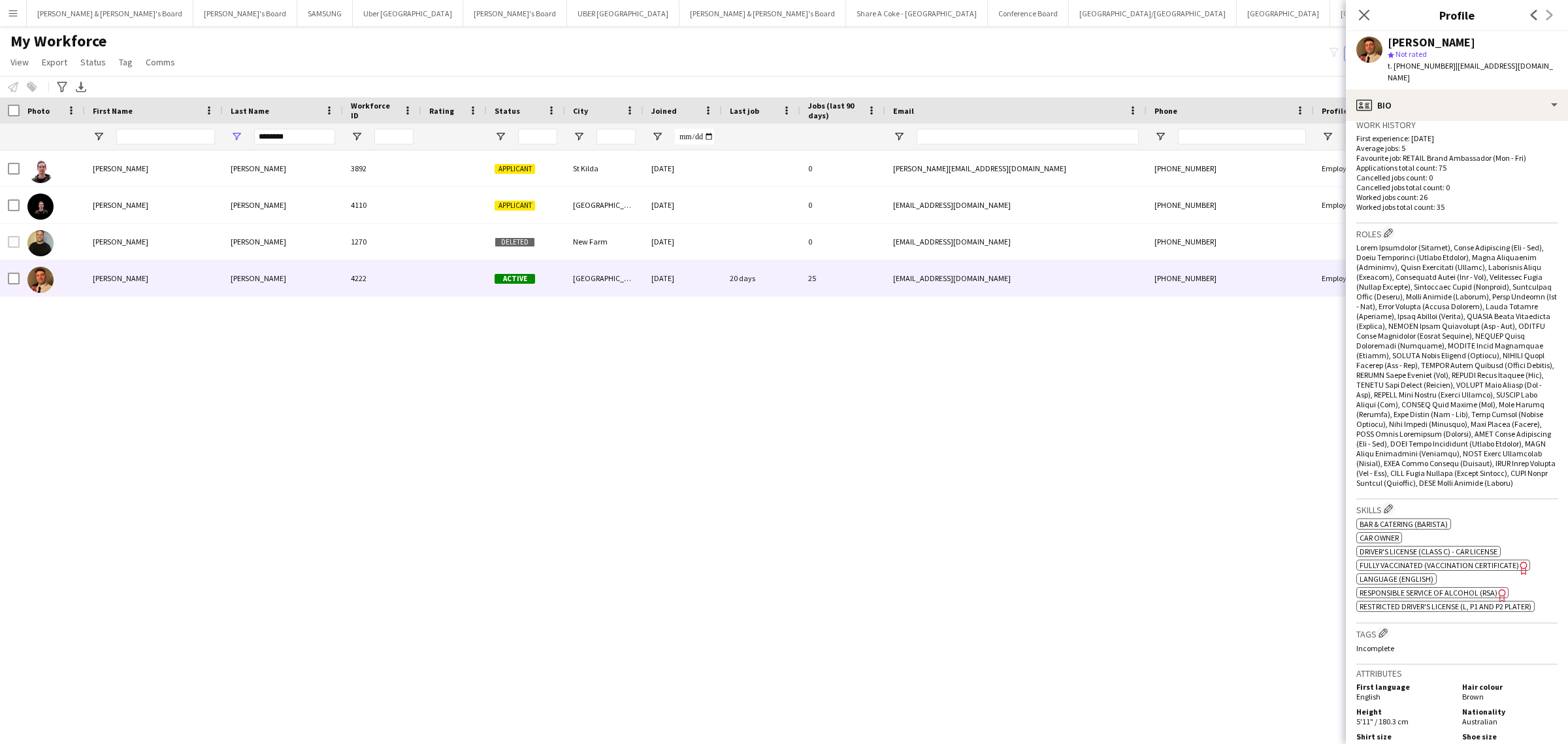
scroll to position [490, 0]
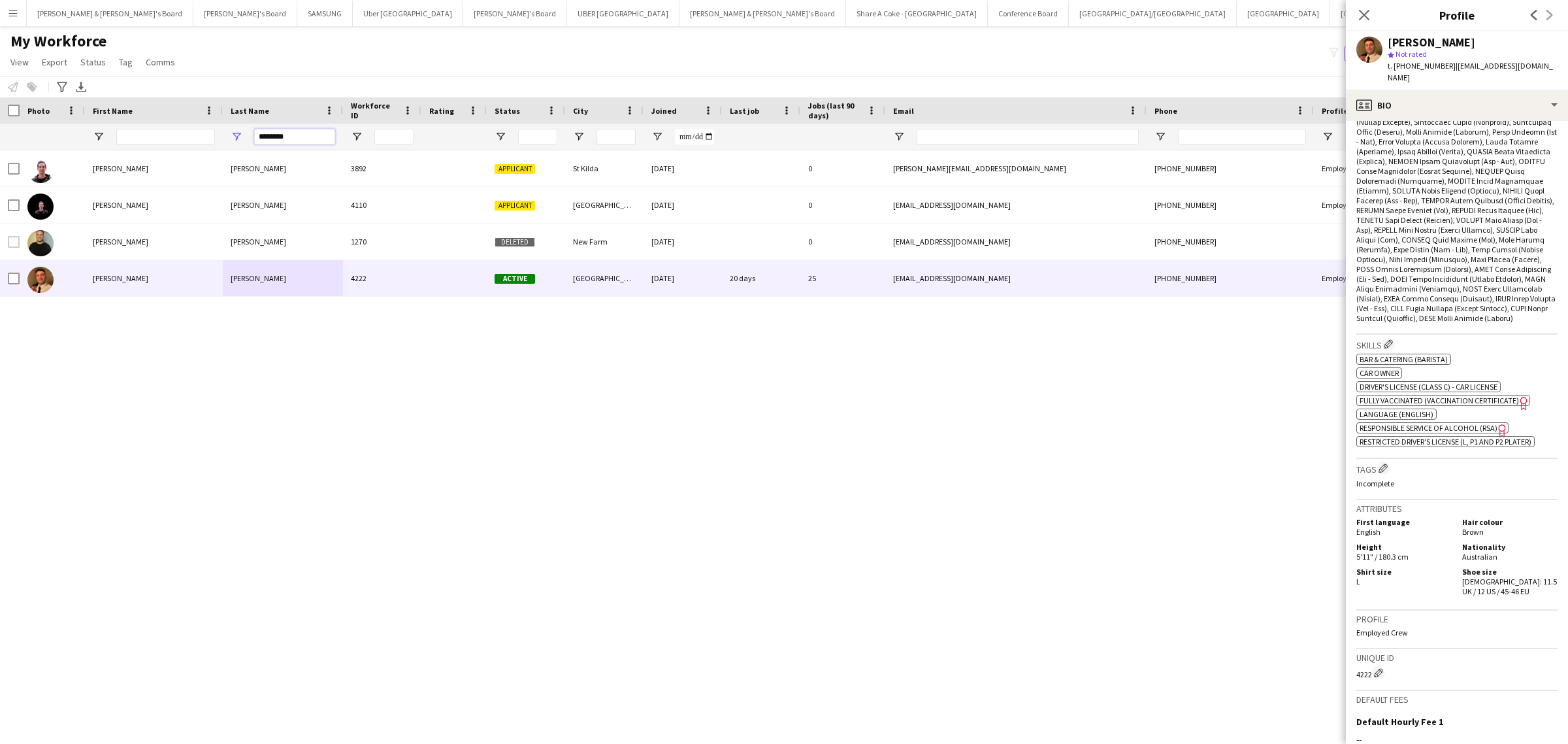
drag, startPoint x: 286, startPoint y: 144, endPoint x: 196, endPoint y: 148, distance: 90.1
click at [196, 148] on div "********" at bounding box center [765, 137] width 1531 height 26
paste input "Last Name Filter Input"
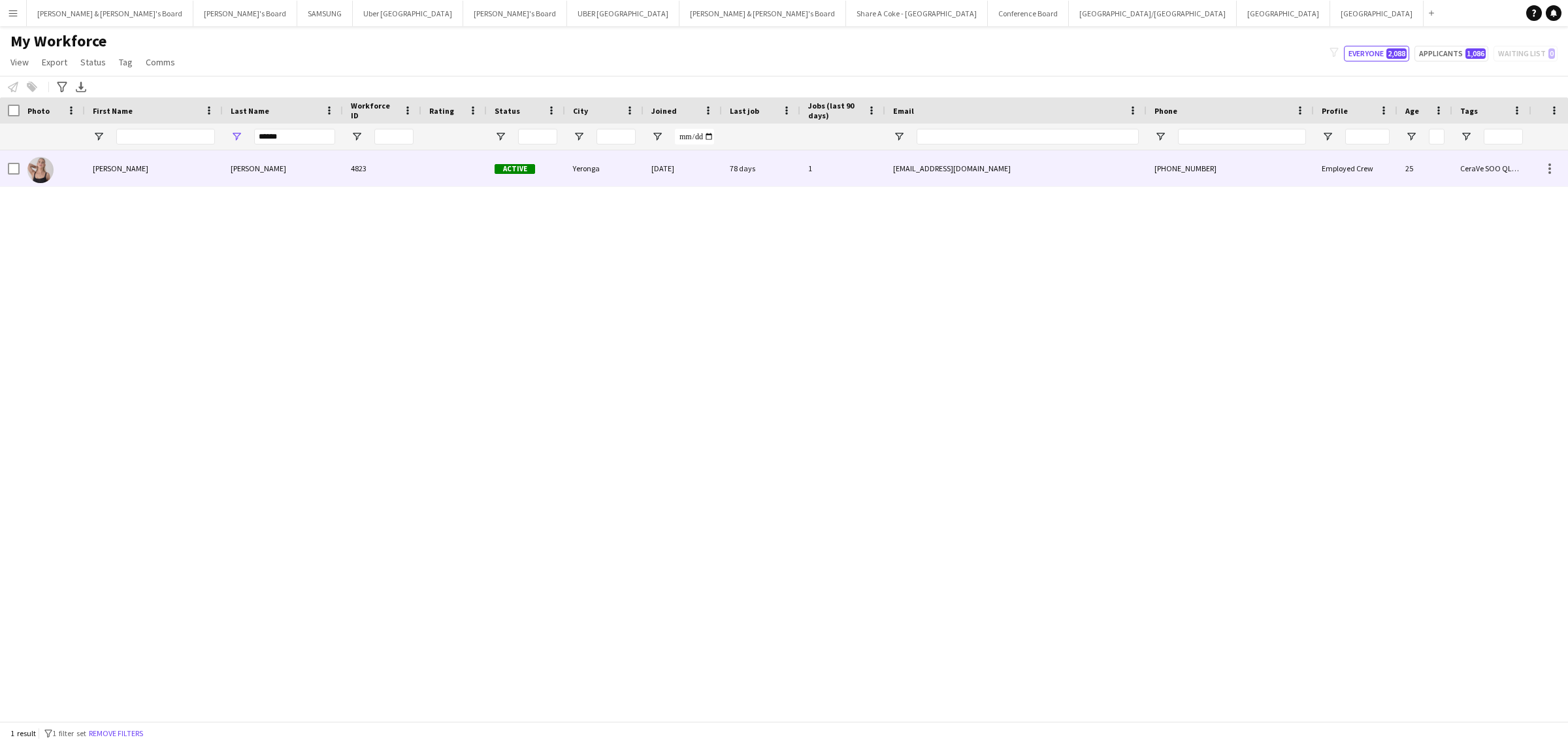
click at [267, 171] on div "Keable" at bounding box center [282, 168] width 120 height 36
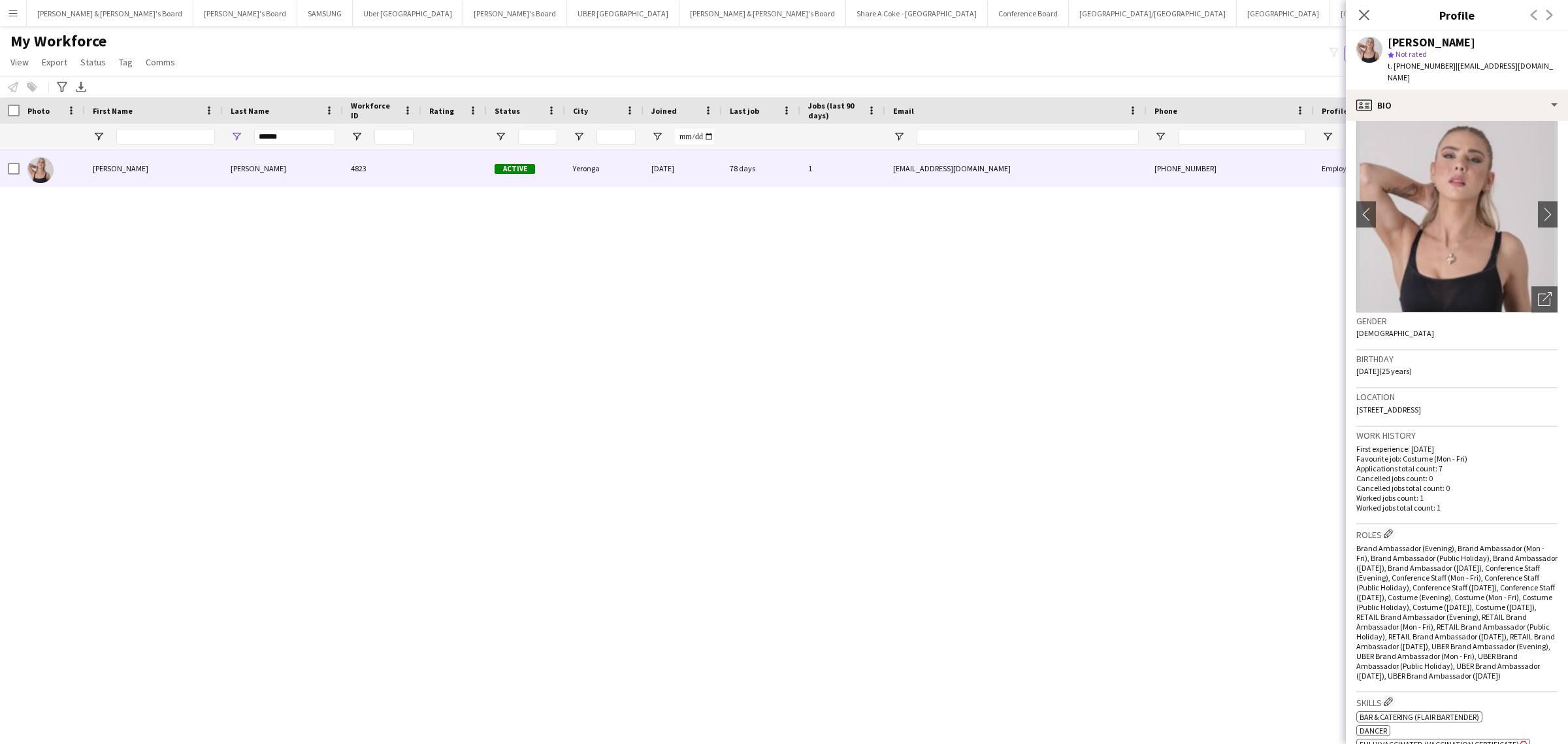
scroll to position [0, 0]
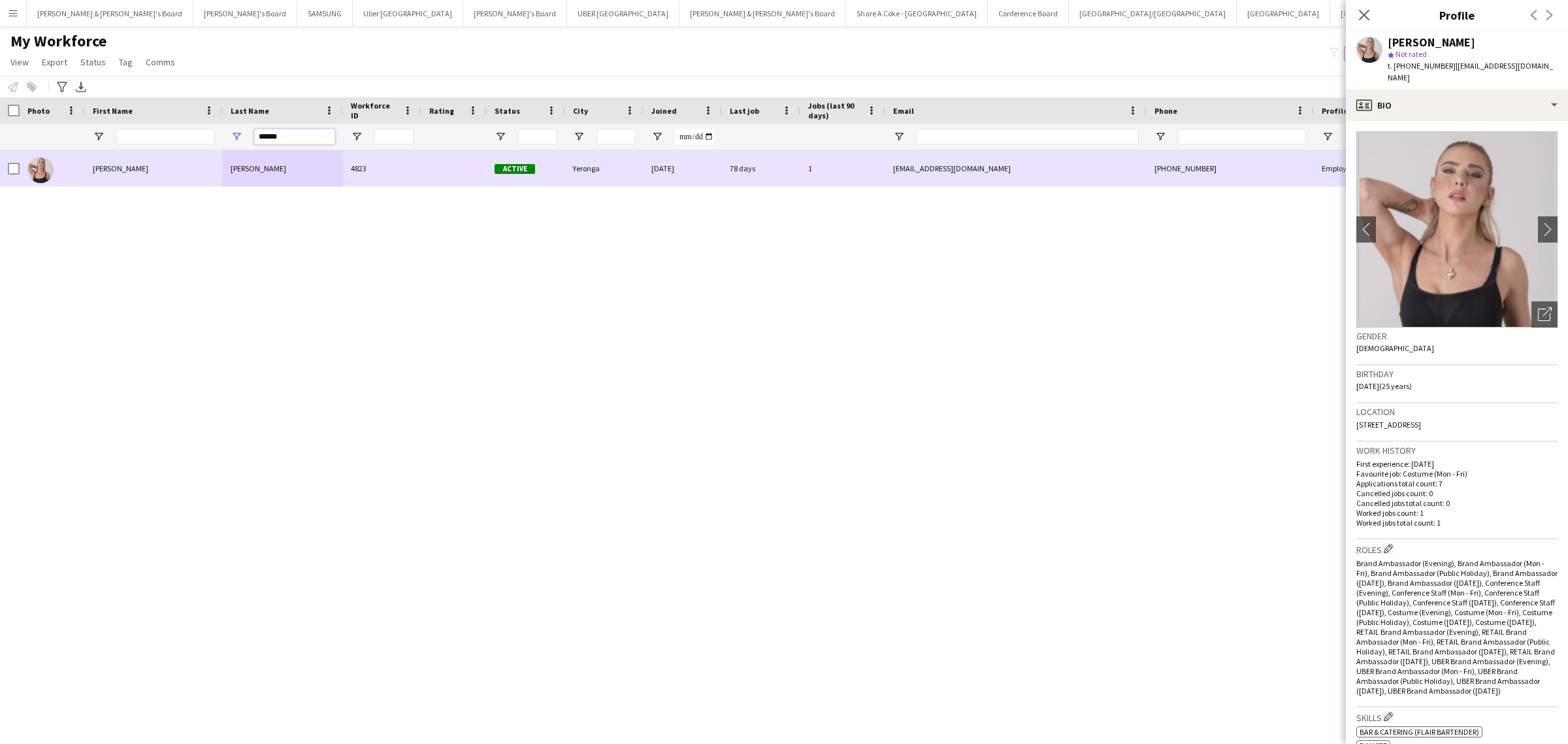
drag, startPoint x: 304, startPoint y: 138, endPoint x: 116, endPoint y: 159, distance: 189.2
click at [116, 159] on div "Workforce Details Photo First Name" at bounding box center [784, 409] width 1568 height 624
paste input "**"
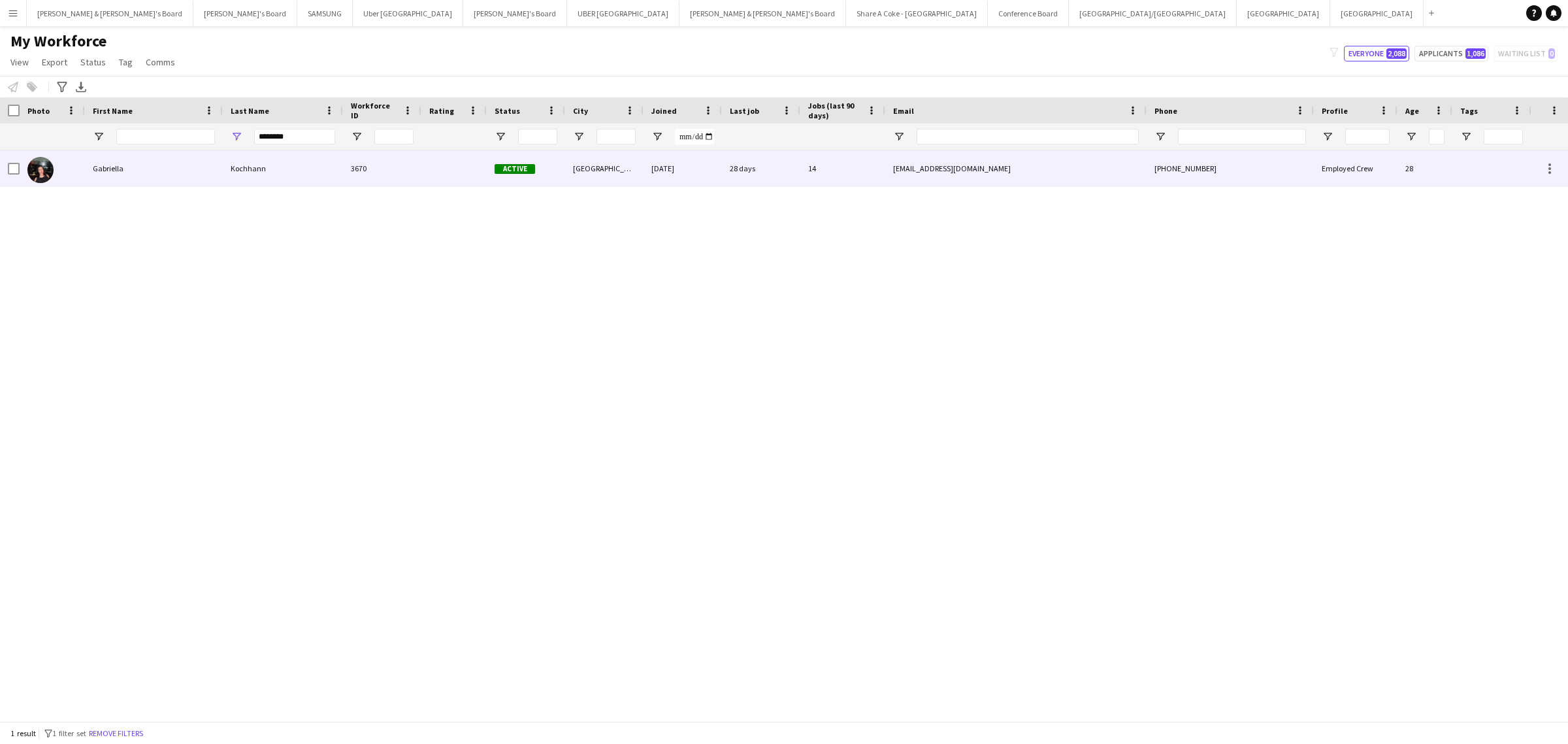
click at [251, 169] on div "Kochhann" at bounding box center [282, 168] width 120 height 36
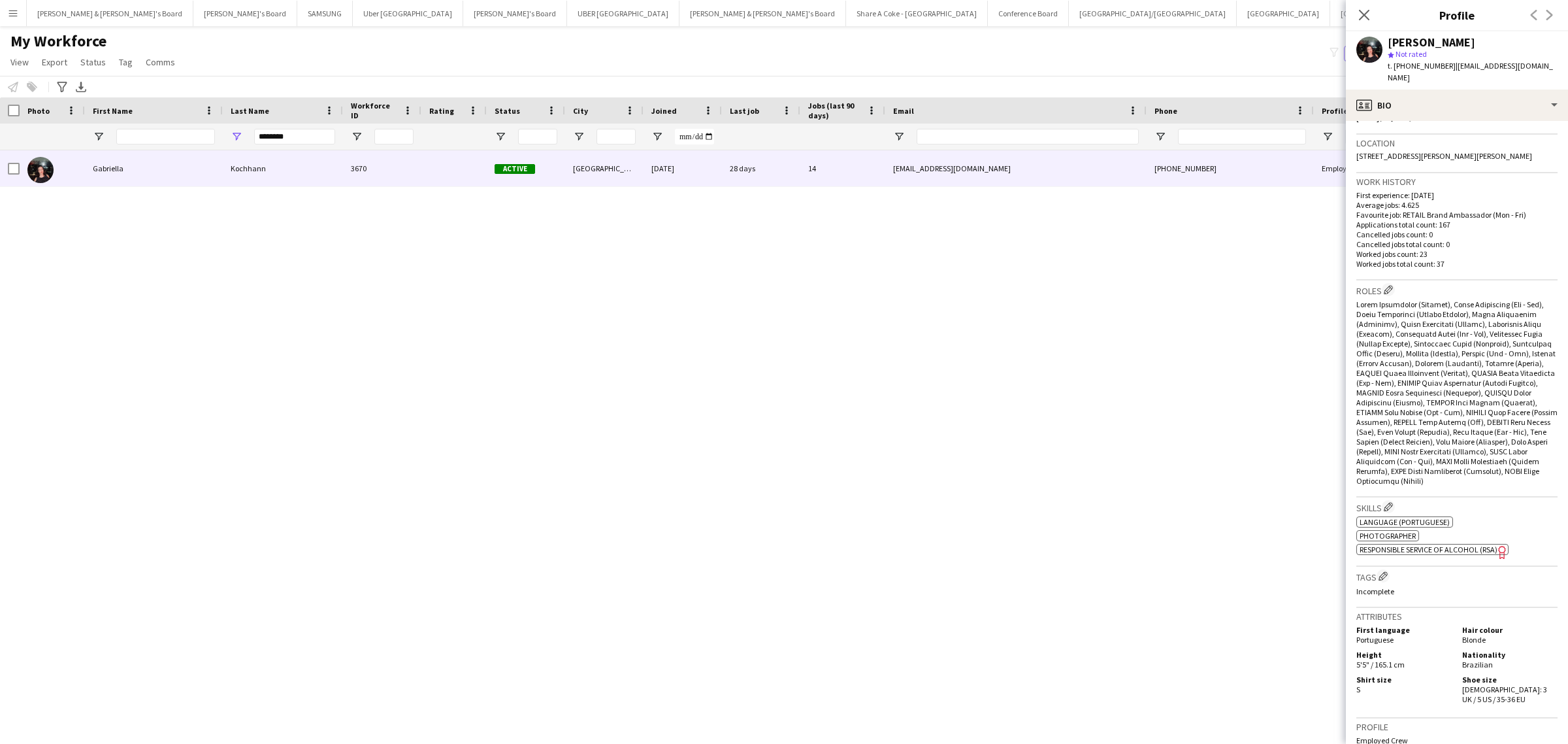
scroll to position [82, 0]
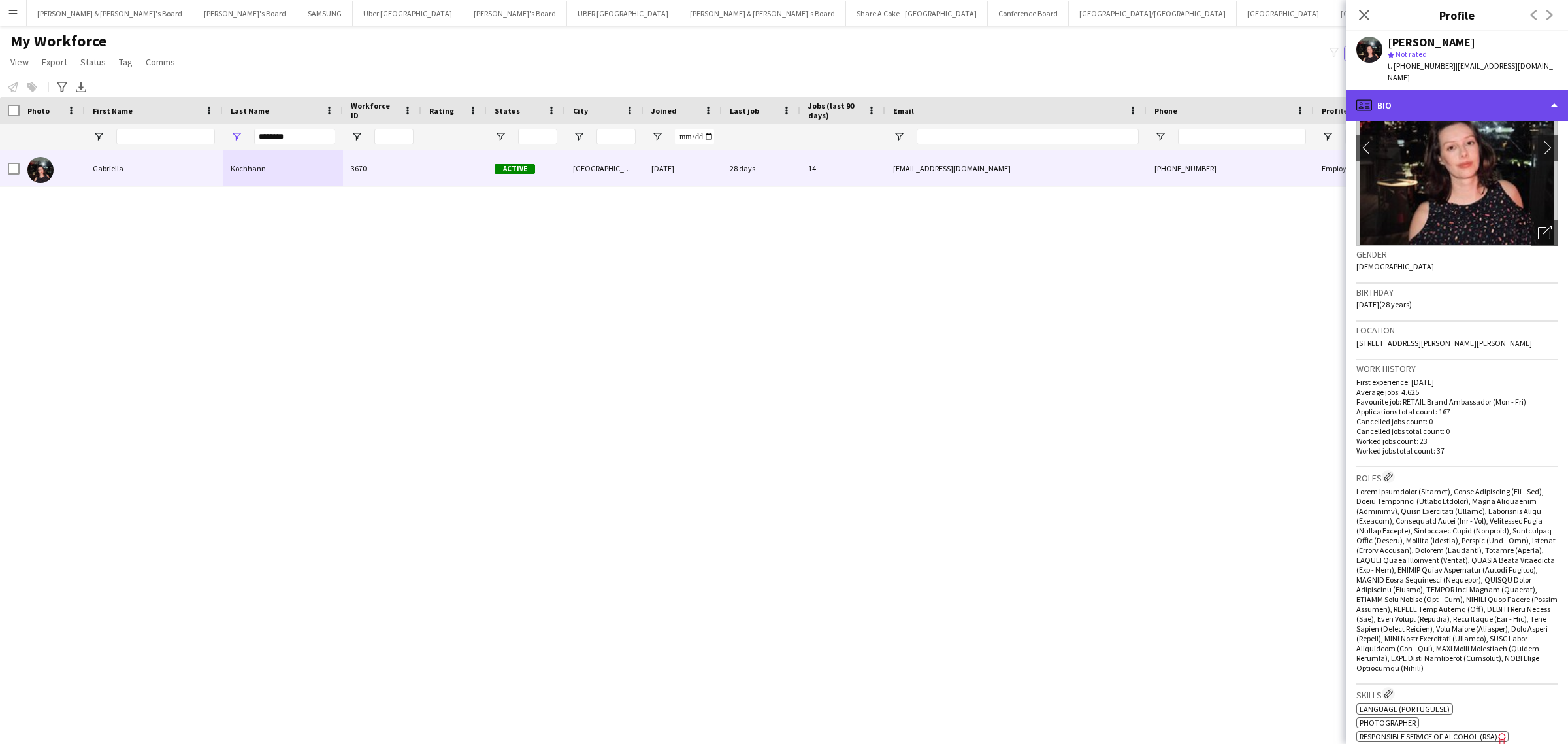
click at [1455, 93] on div "profile Bio" at bounding box center [1456, 105] width 222 height 31
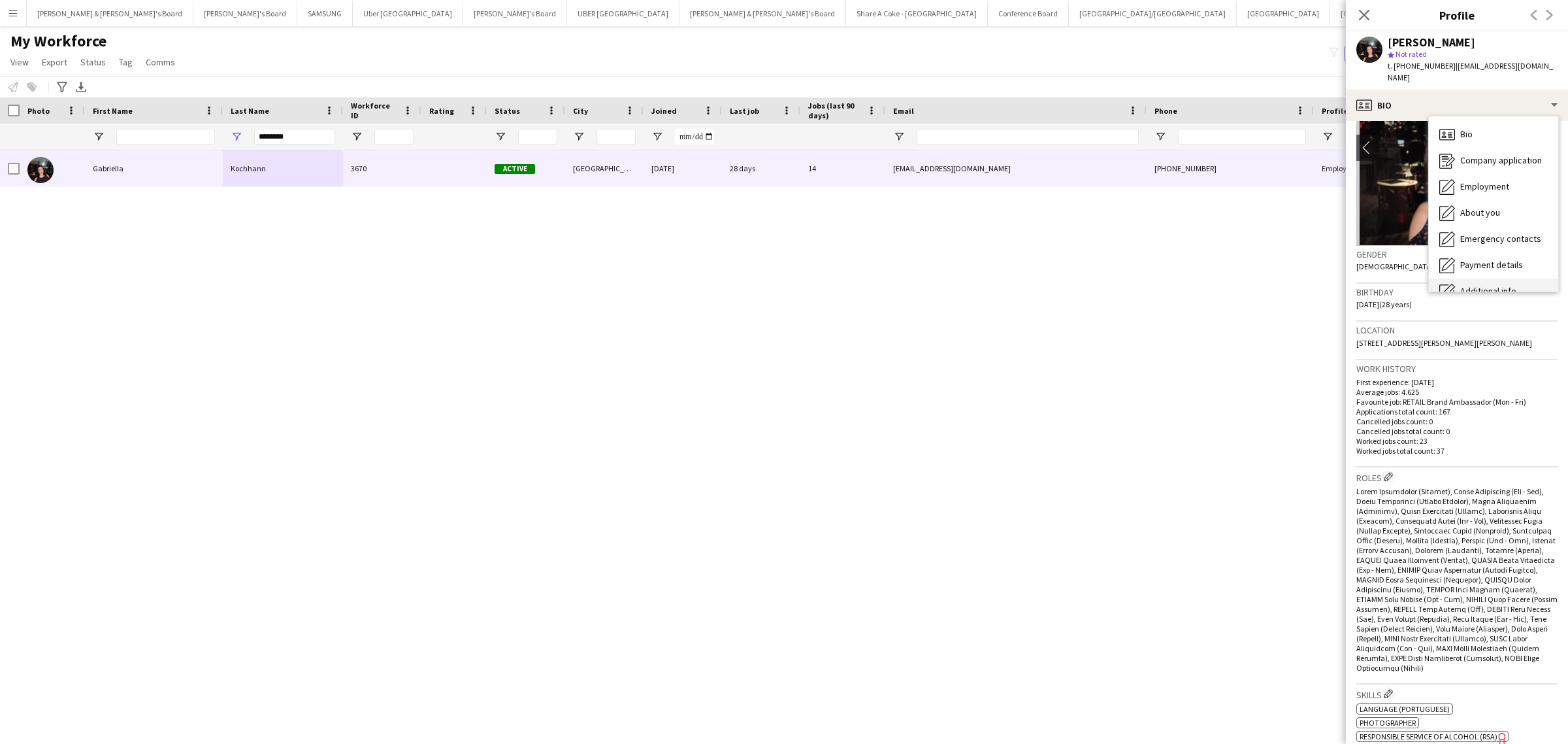
click at [1476, 278] on div "Additional info Additional info" at bounding box center [1493, 291] width 129 height 26
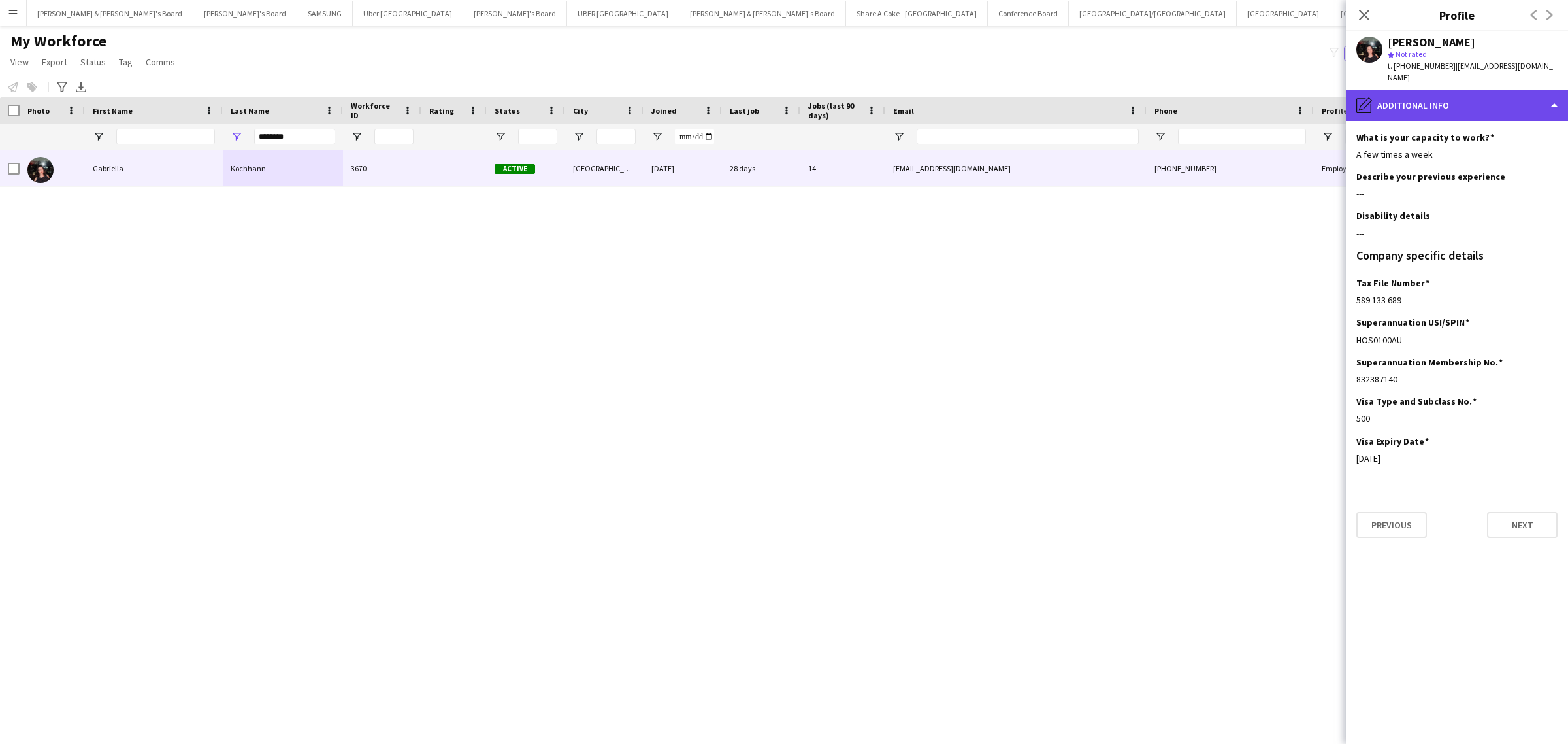
click at [1401, 95] on div "pencil4 Additional info" at bounding box center [1456, 105] width 222 height 31
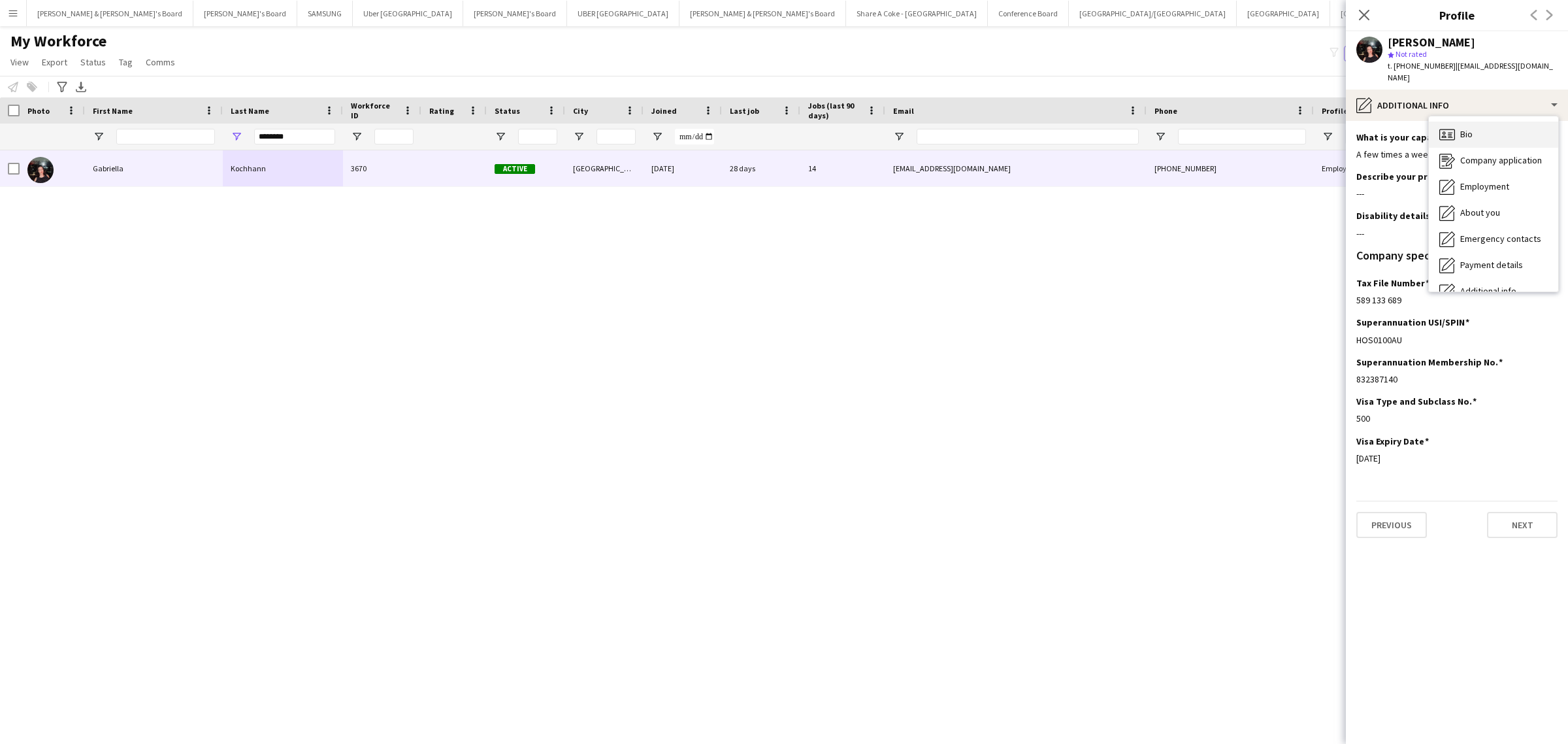
click at [1466, 128] on span "Bio" at bounding box center [1466, 134] width 12 height 11
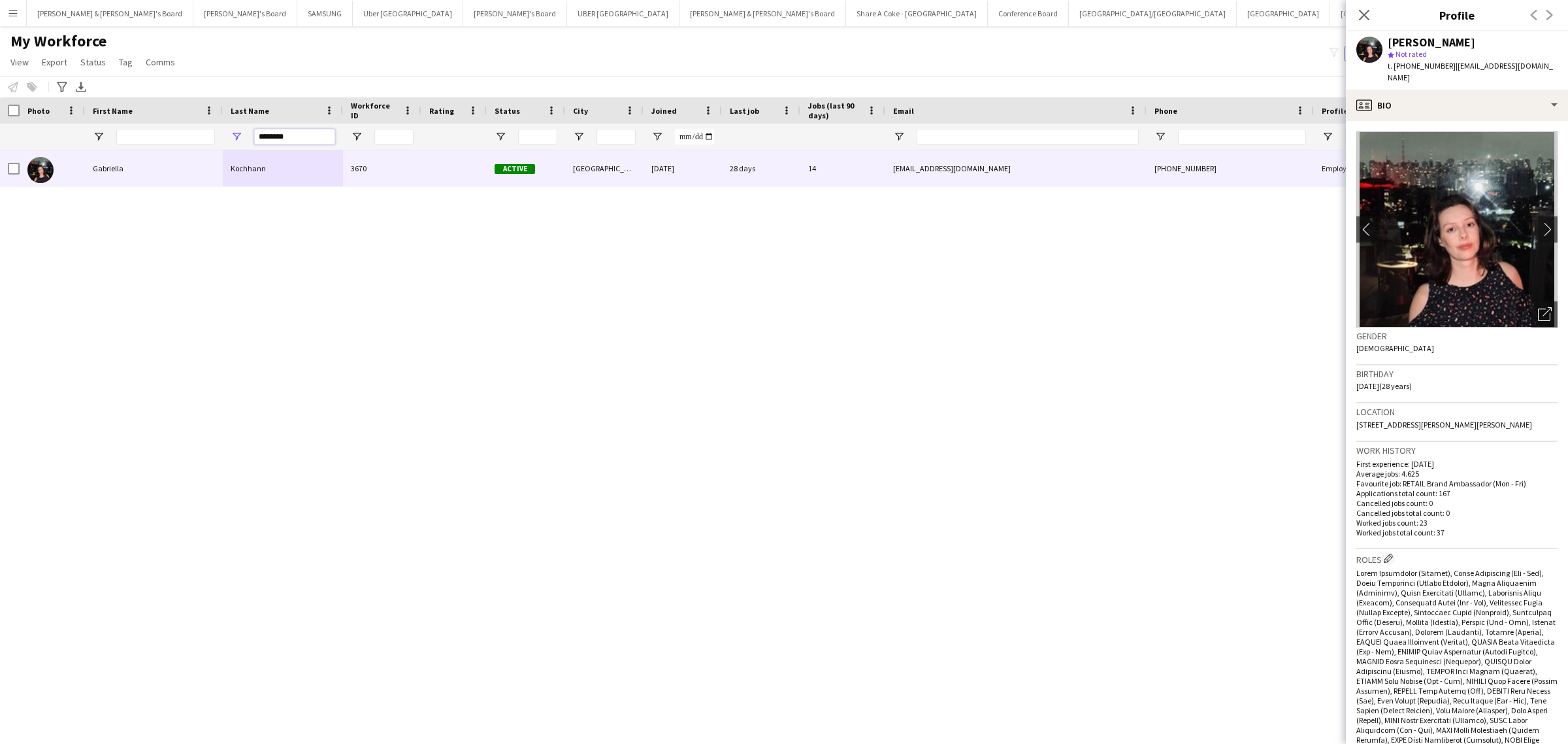
drag, startPoint x: 303, startPoint y: 135, endPoint x: 201, endPoint y: 145, distance: 102.5
click at [201, 145] on div "********" at bounding box center [765, 137] width 1531 height 26
paste input "Last Name Filter Input"
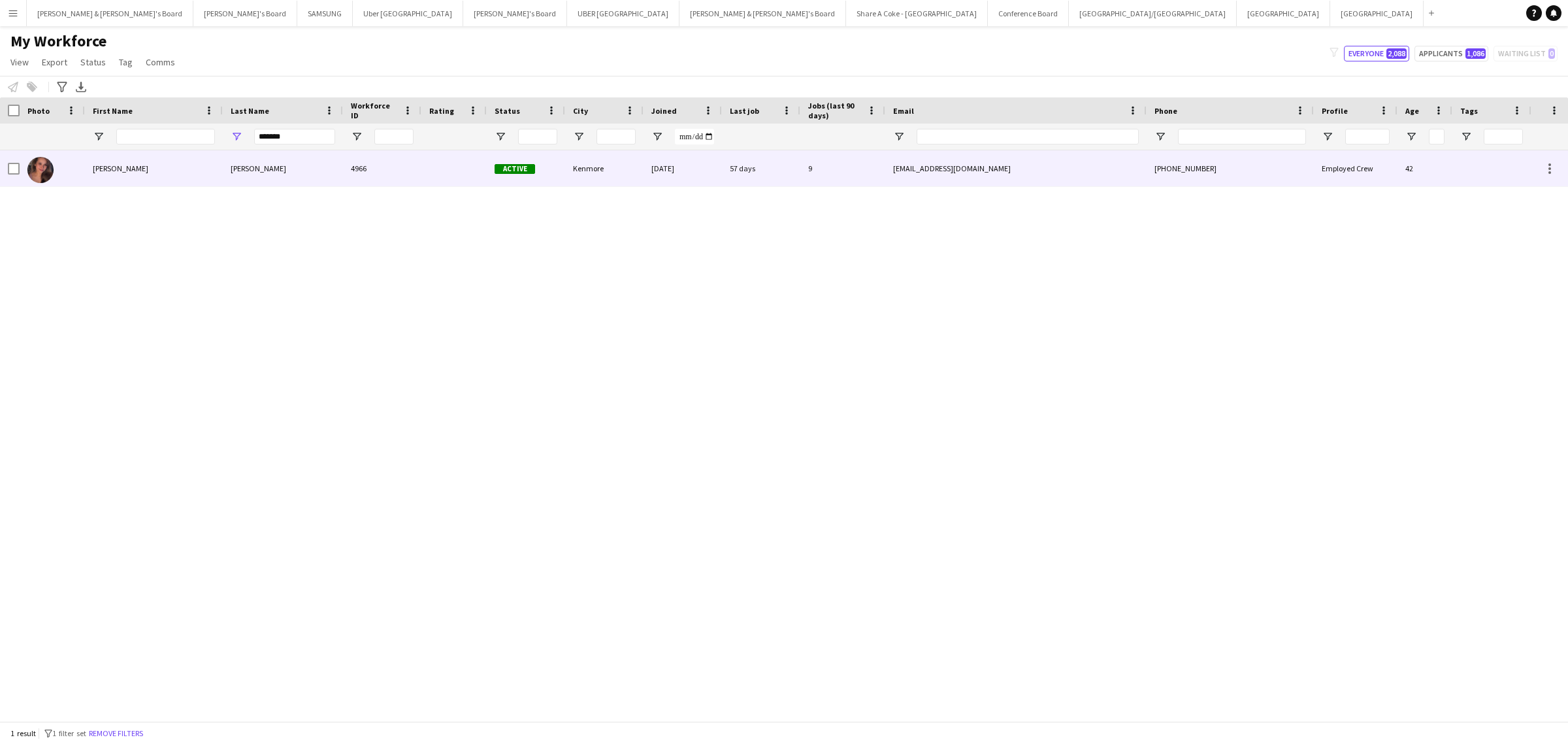
click at [264, 170] on div "Ledesma" at bounding box center [282, 168] width 120 height 36
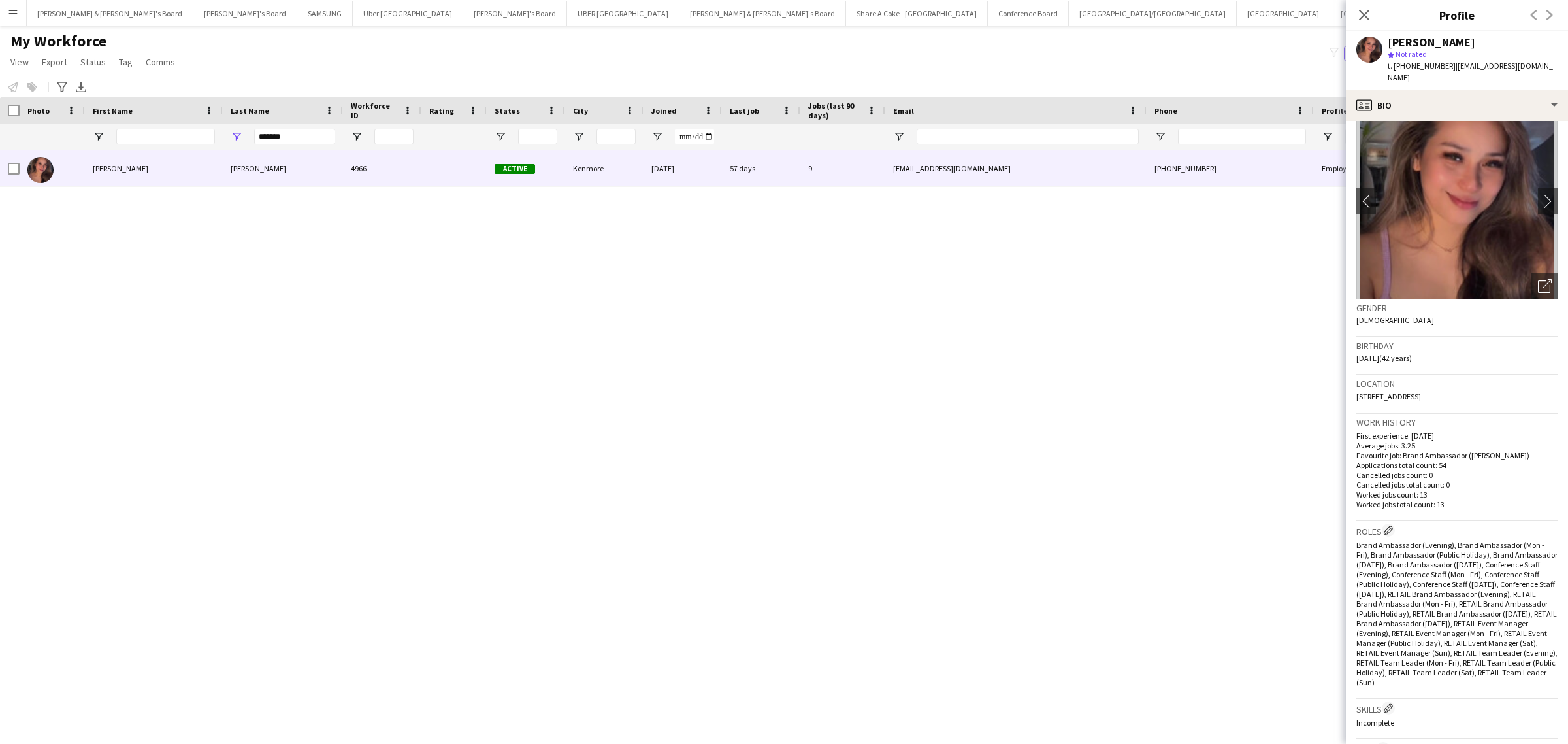
scroll to position [0, 0]
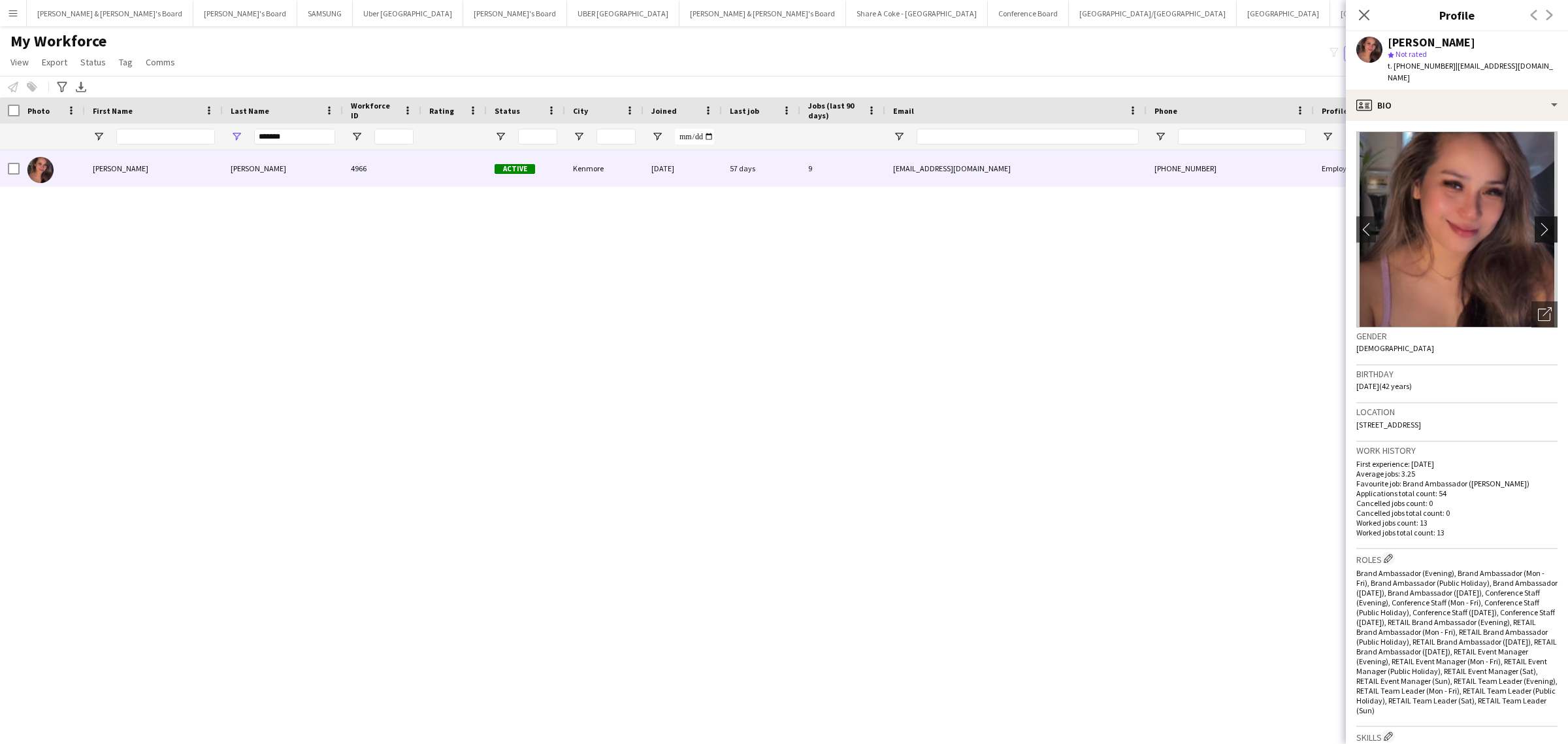
click at [1534, 216] on button "chevron-right" at bounding box center [1547, 229] width 26 height 26
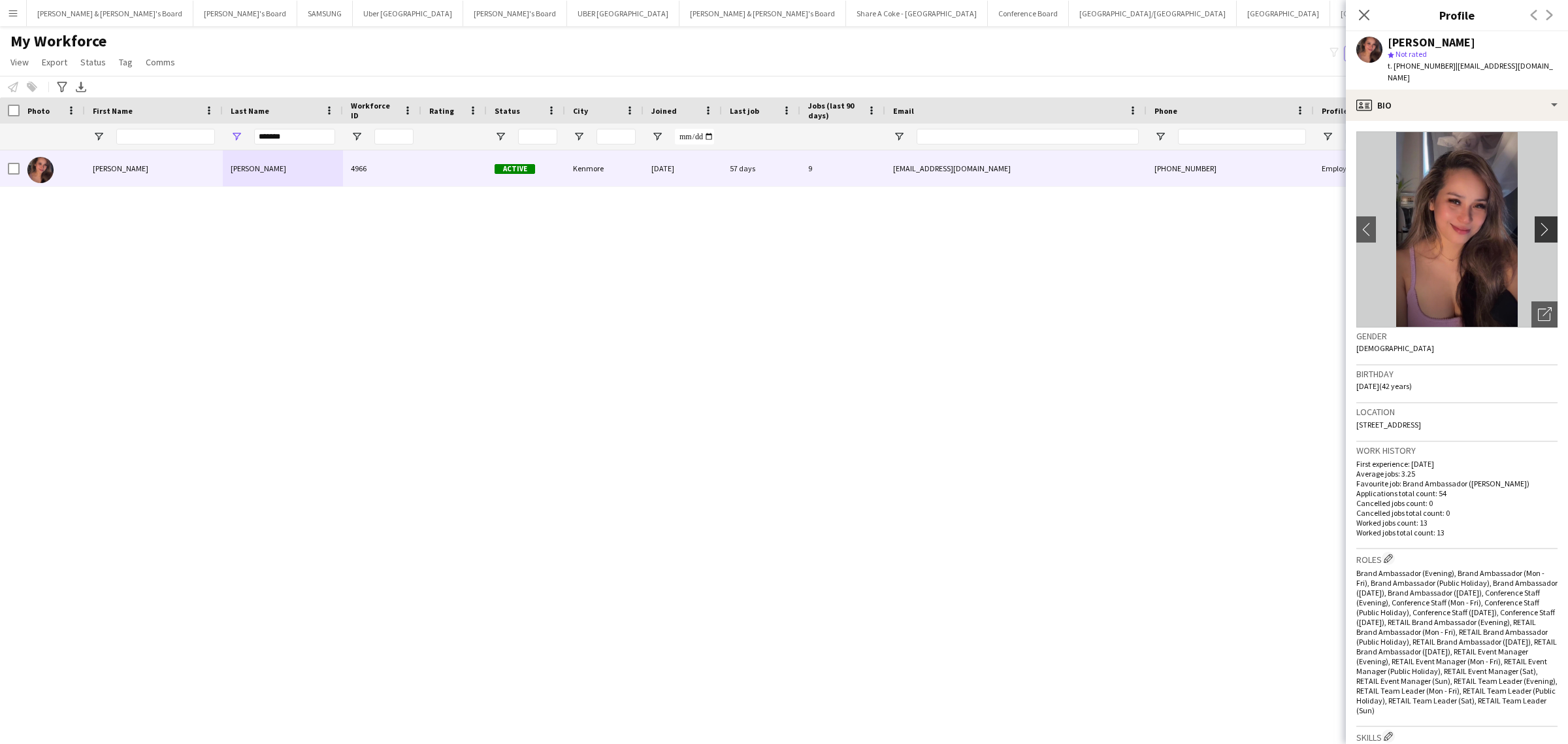
click at [1538, 223] on app-icon "chevron-right" at bounding box center [1547, 229] width 20 height 14
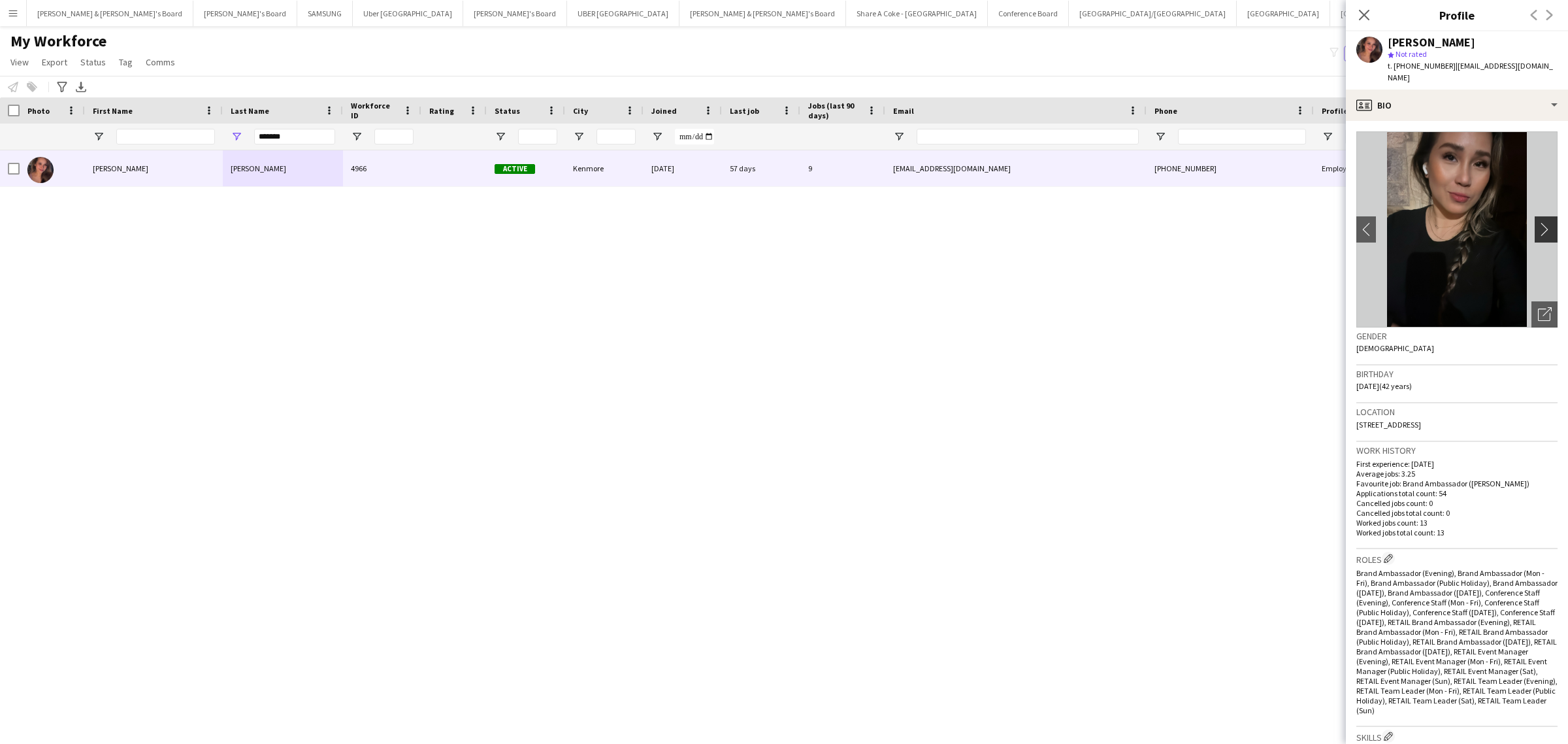
click at [1538, 223] on app-icon "chevron-right" at bounding box center [1547, 229] width 20 height 14
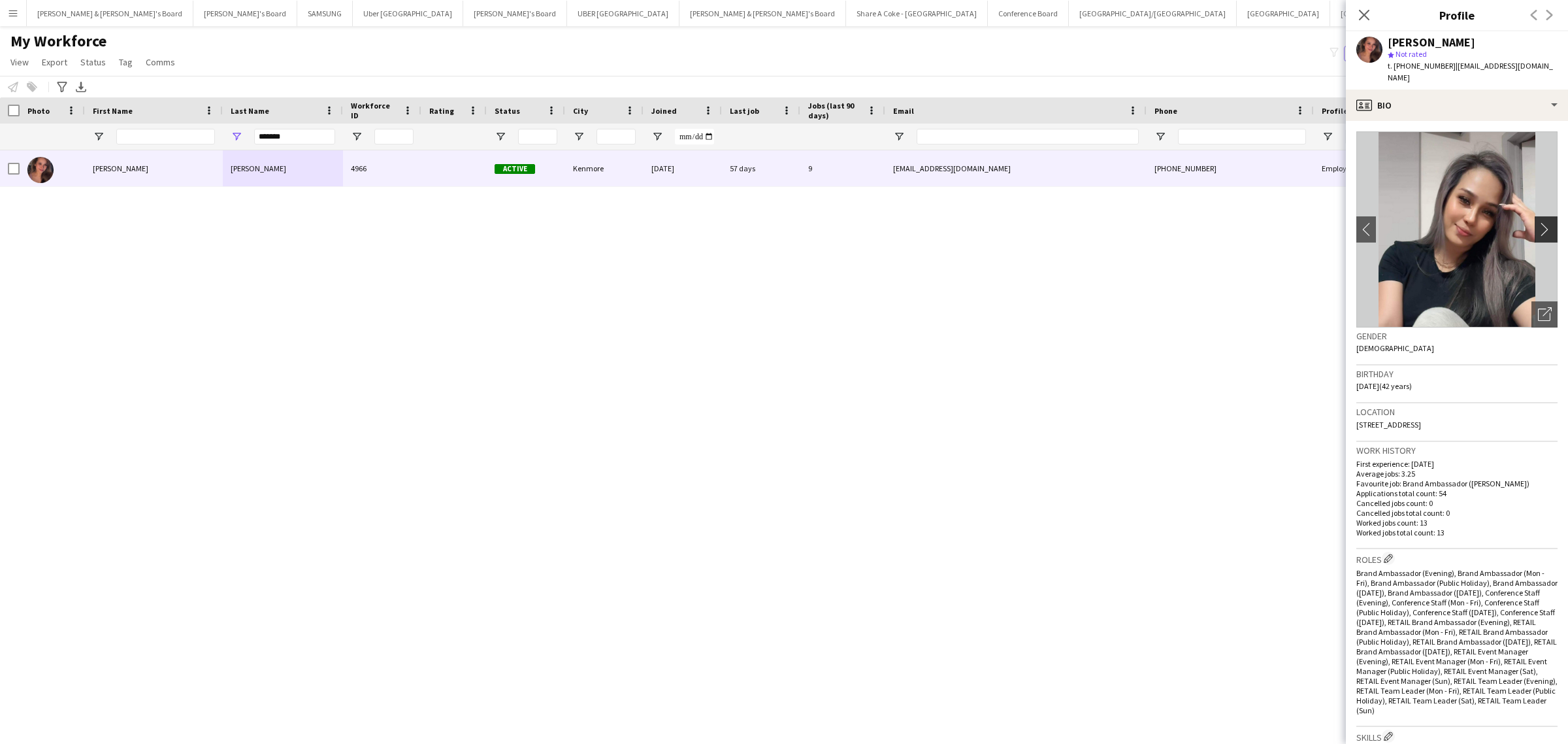
click at [1537, 223] on app-icon "chevron-right" at bounding box center [1547, 229] width 20 height 14
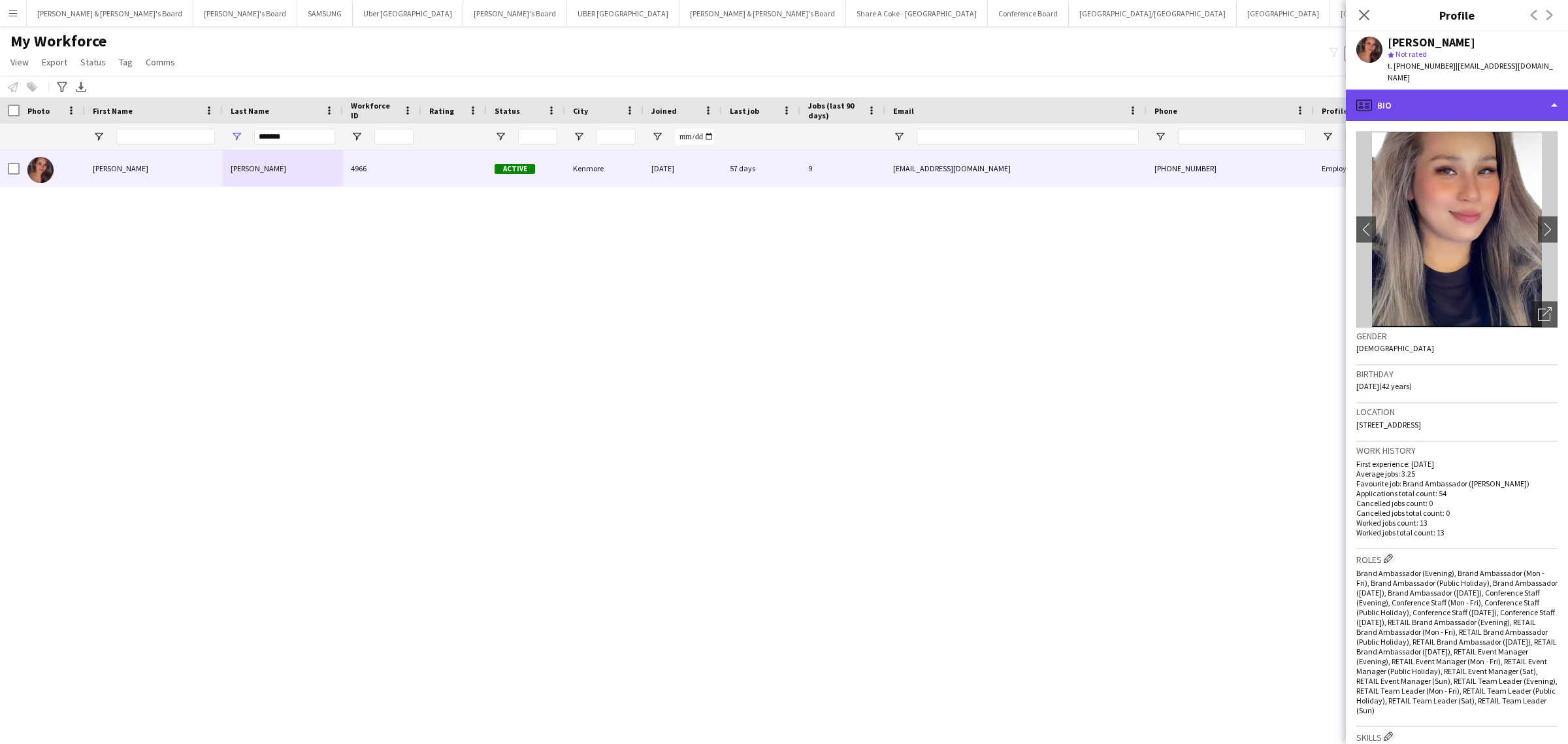
click at [1485, 93] on div "profile Bio" at bounding box center [1456, 105] width 222 height 31
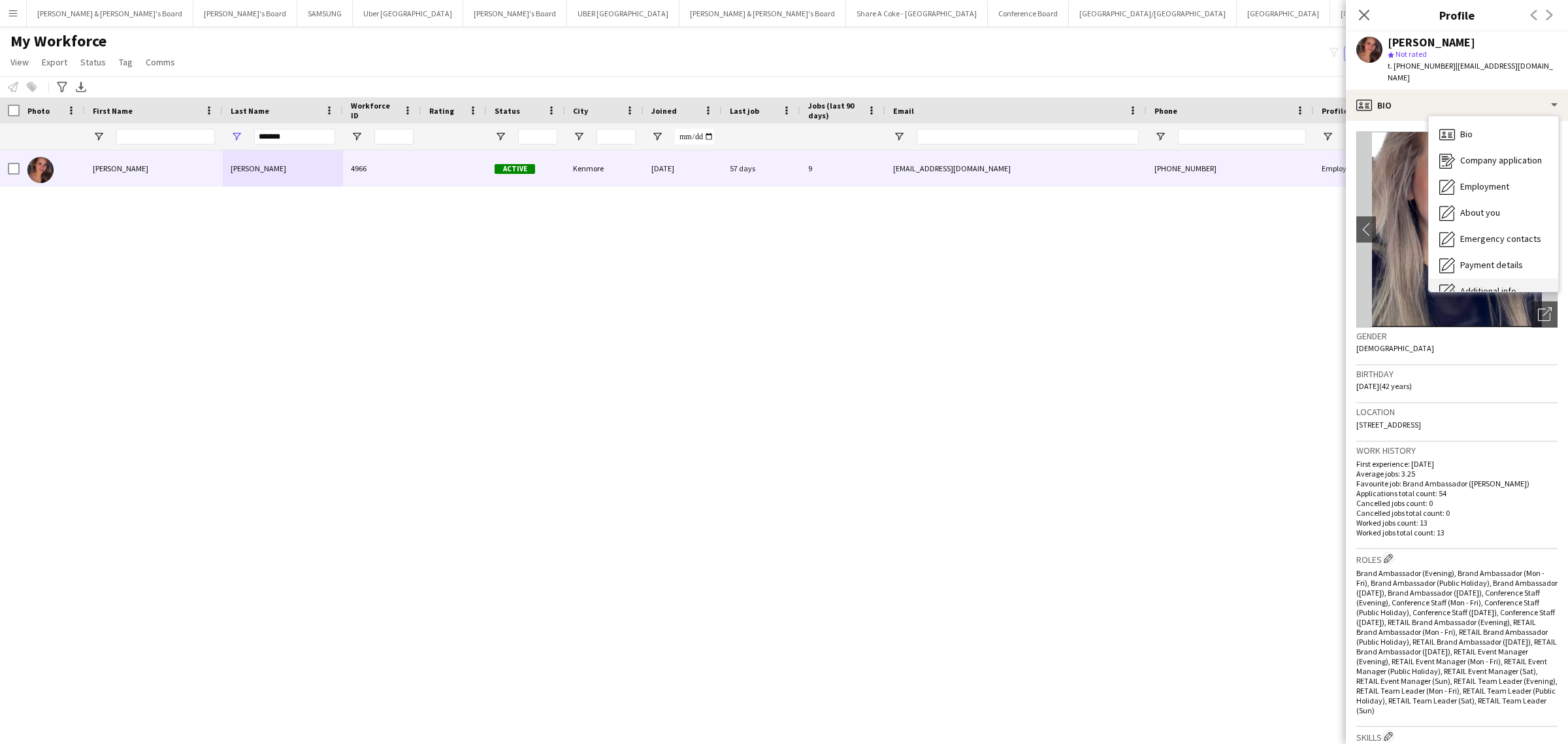
click at [1494, 278] on div "Additional info Additional info" at bounding box center [1493, 291] width 129 height 26
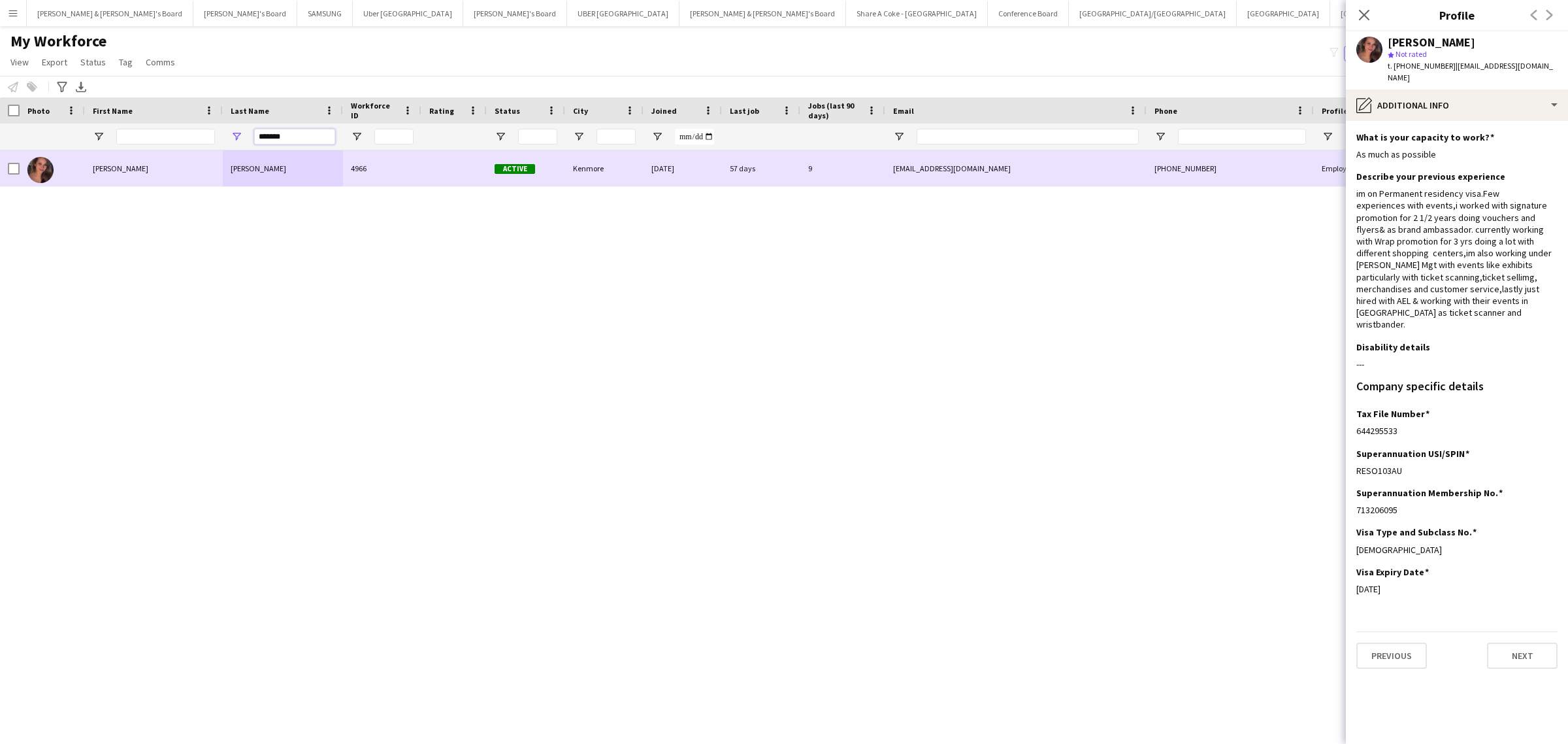
drag, startPoint x: 300, startPoint y: 138, endPoint x: 96, endPoint y: 157, distance: 204.9
click at [96, 155] on div "Workforce Details Photo First Name" at bounding box center [784, 409] width 1568 height 624
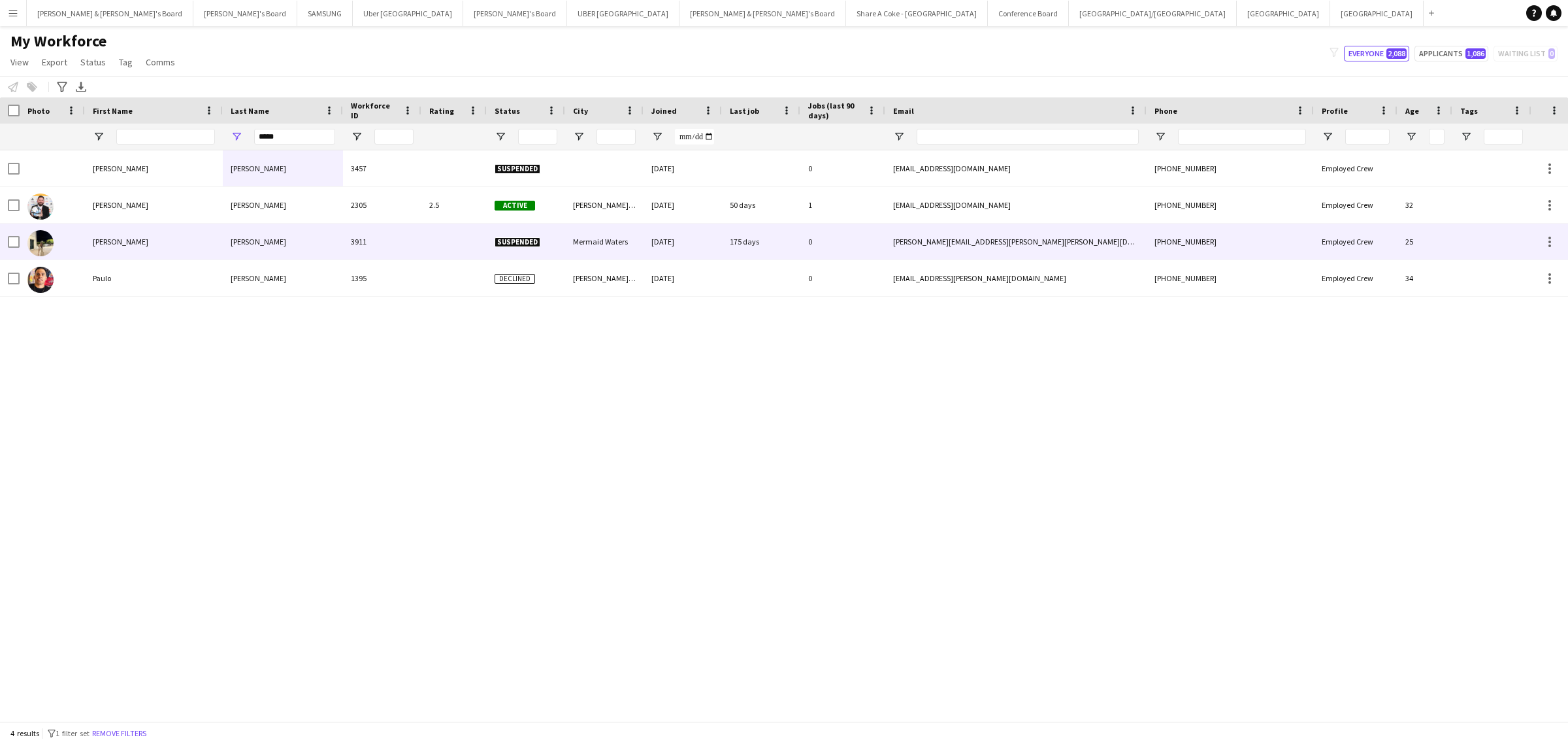
click at [133, 245] on div "Maria" at bounding box center [154, 241] width 138 height 36
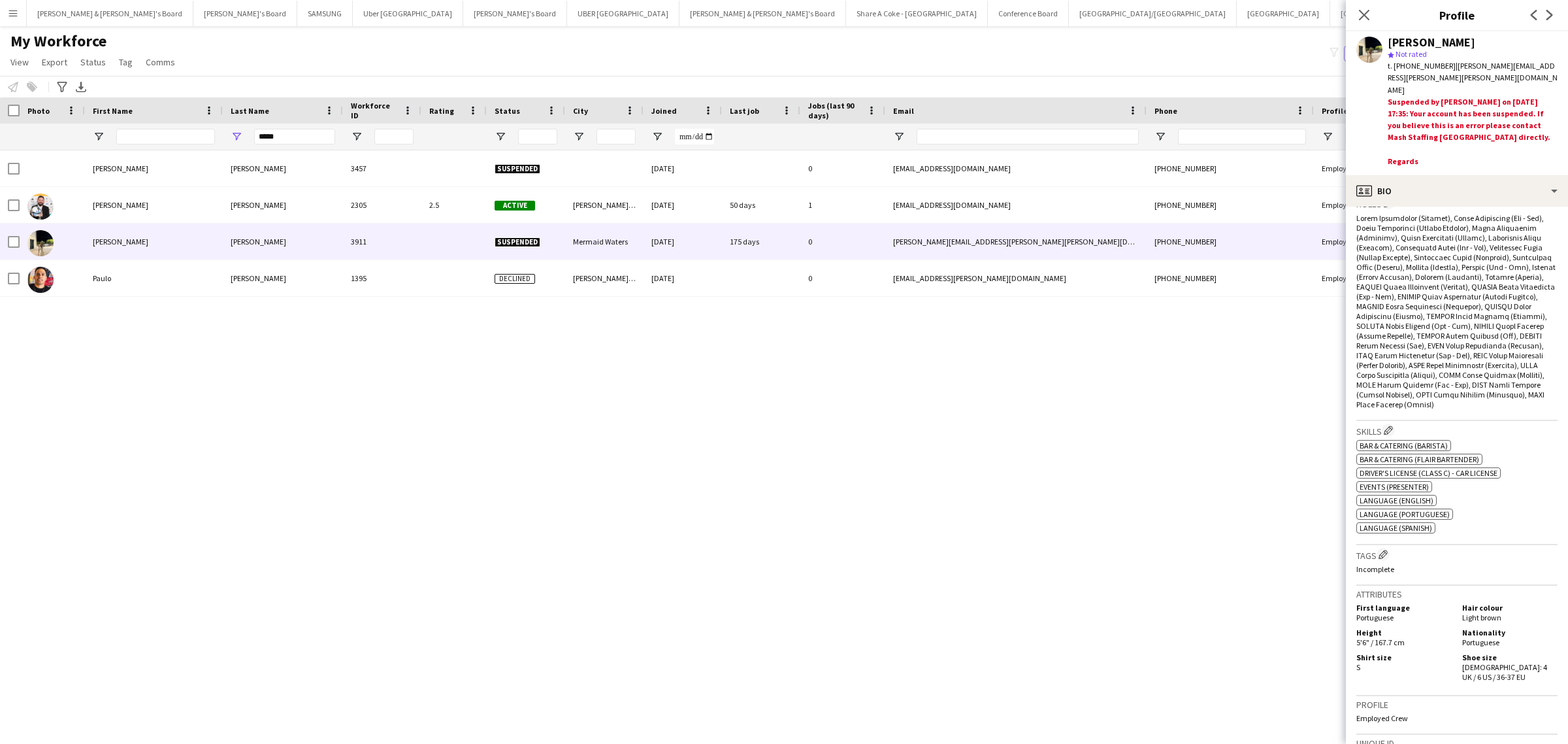
scroll to position [164, 0]
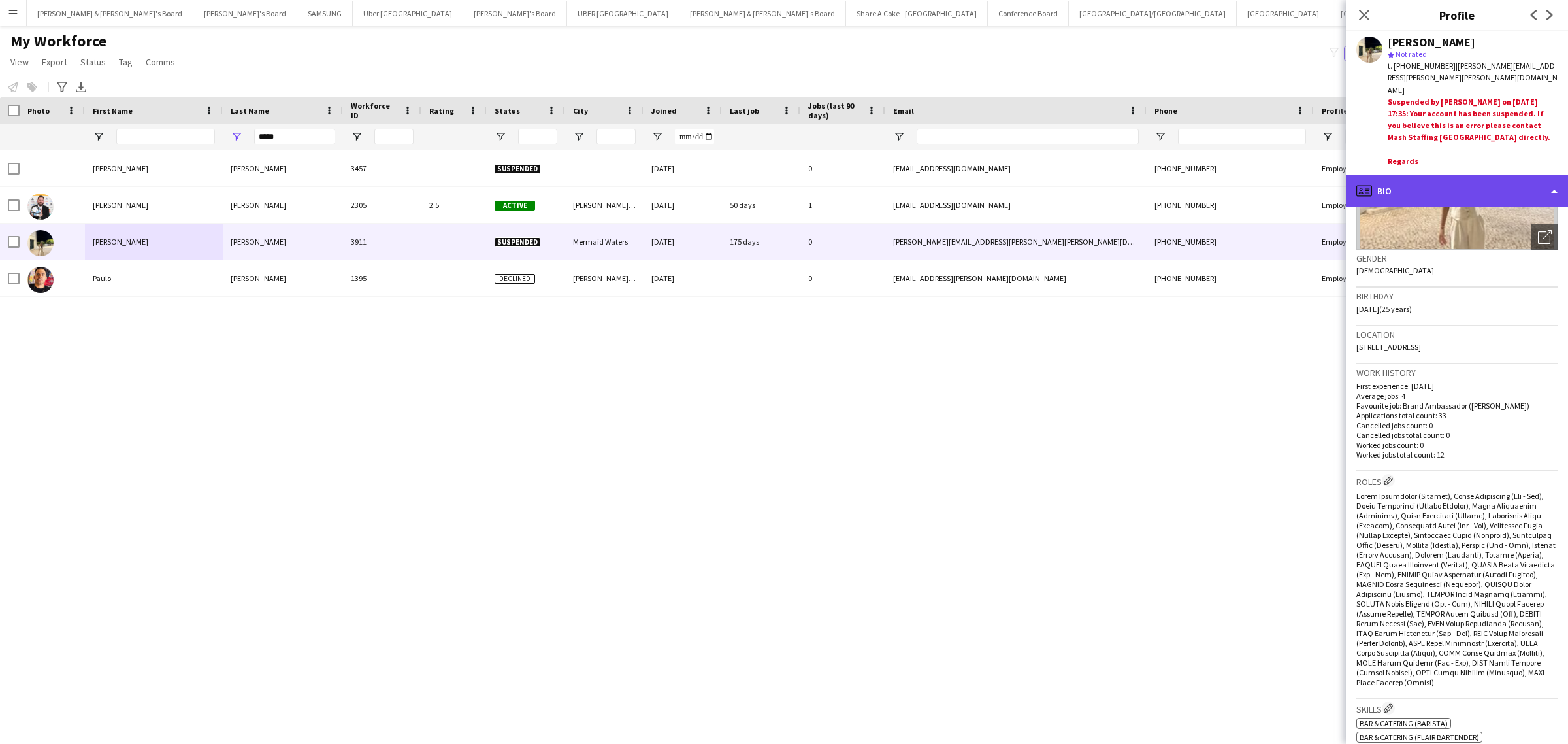
click at [1442, 175] on div "profile Bio" at bounding box center [1456, 190] width 222 height 31
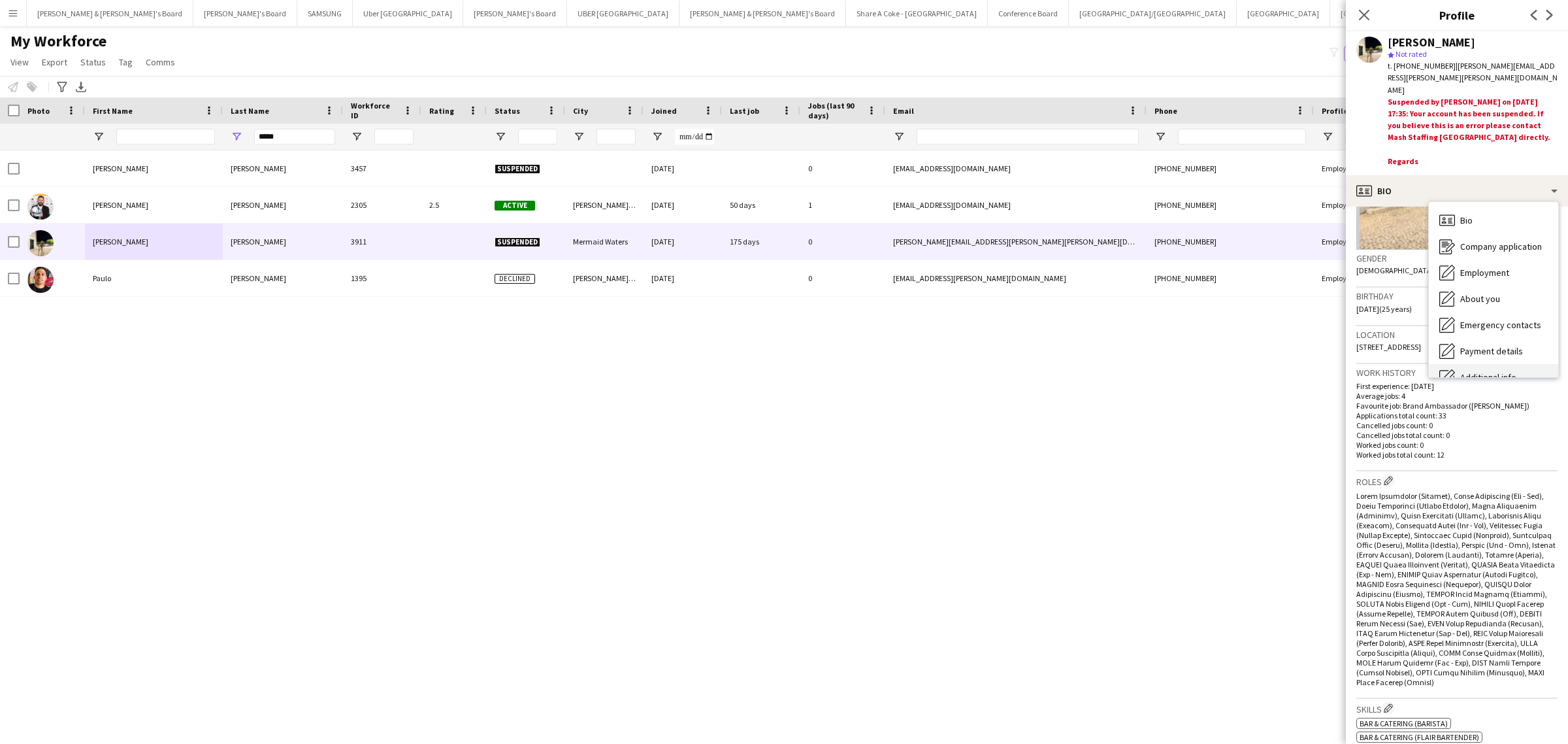
click at [1497, 372] on span "Additional info" at bounding box center [1489, 377] width 57 height 11
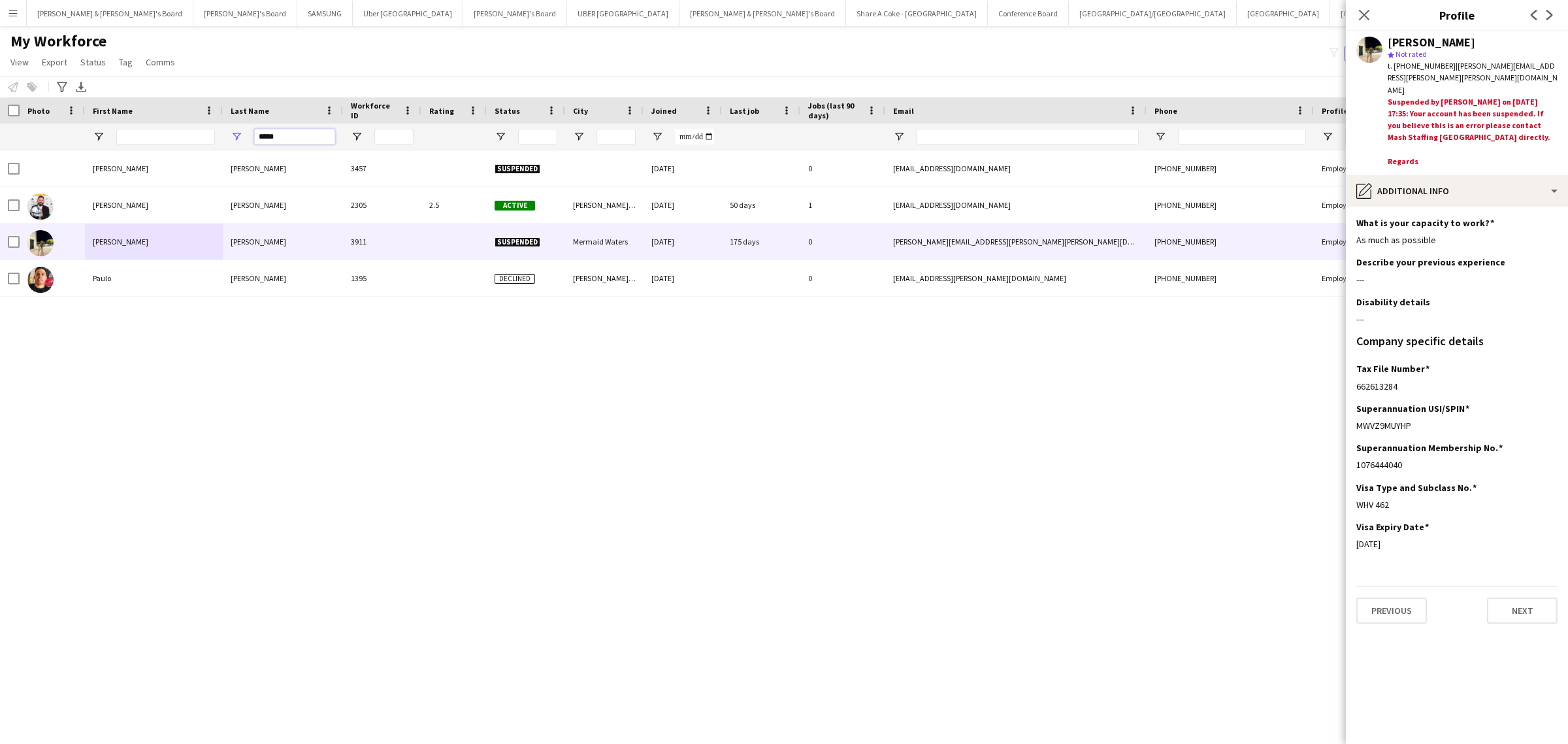
drag, startPoint x: 289, startPoint y: 136, endPoint x: 211, endPoint y: 142, distance: 78.2
click at [211, 142] on div "*****" at bounding box center [765, 137] width 1531 height 26
paste input "*"
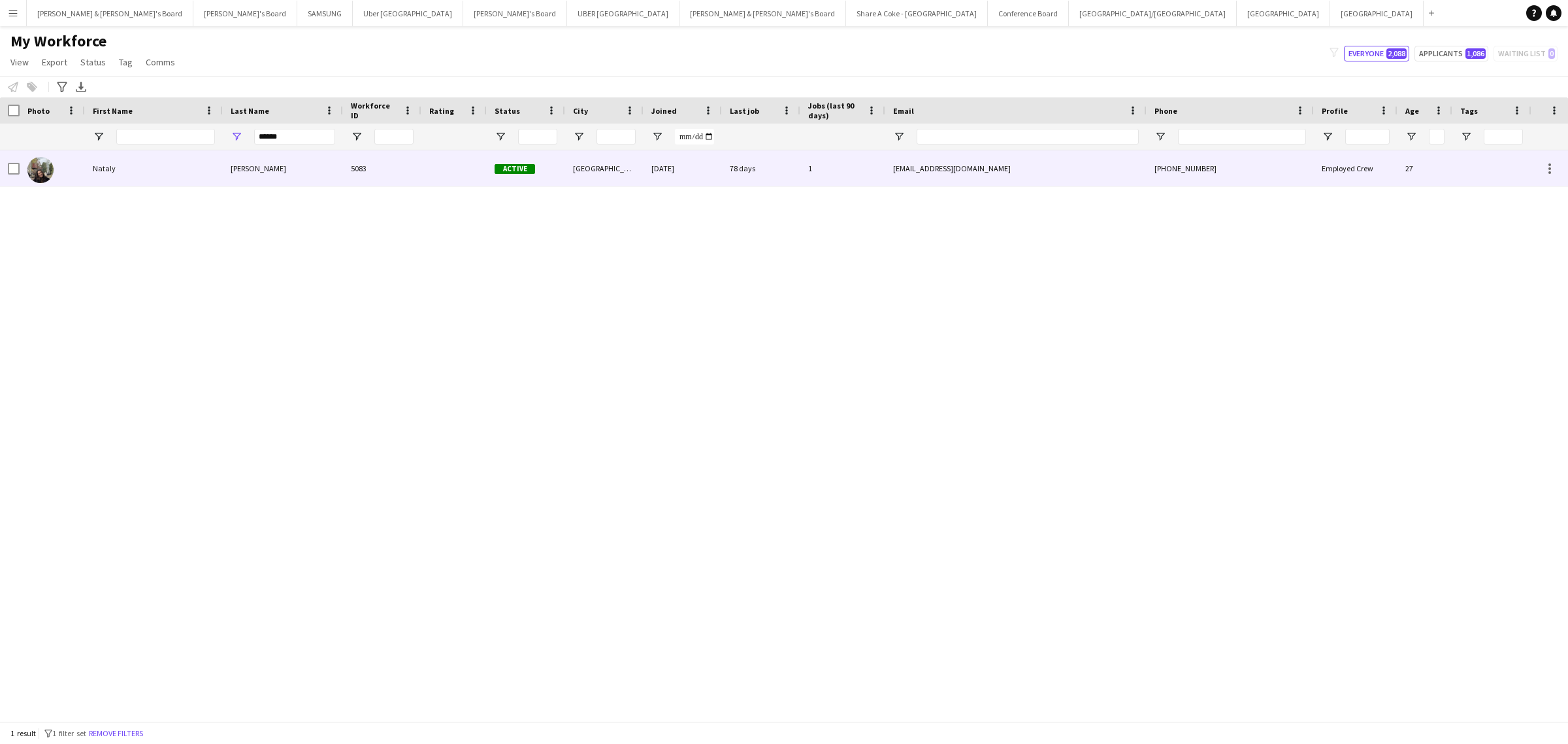
click at [263, 171] on div "Maciel Rocha" at bounding box center [282, 168] width 120 height 36
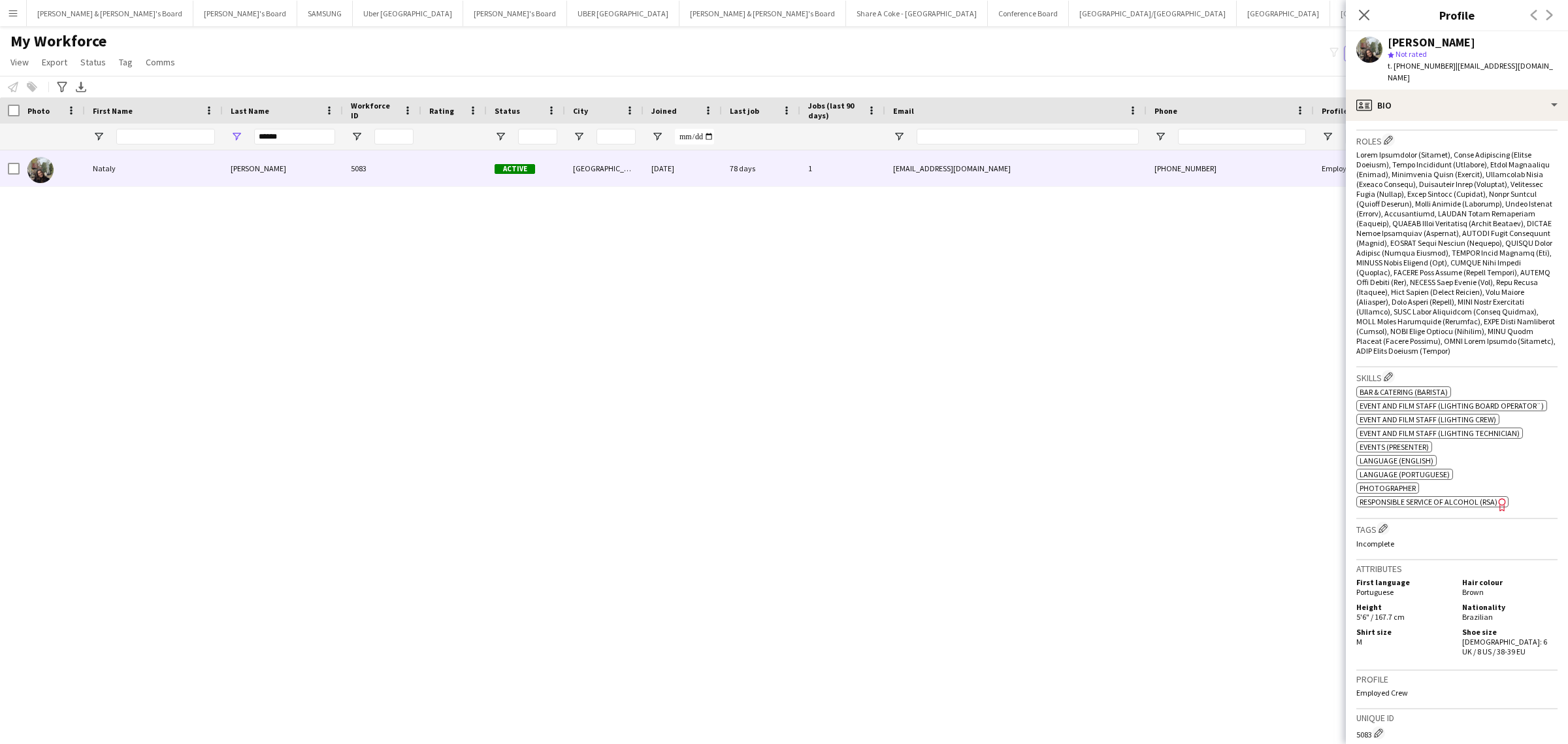
scroll to position [327, 0]
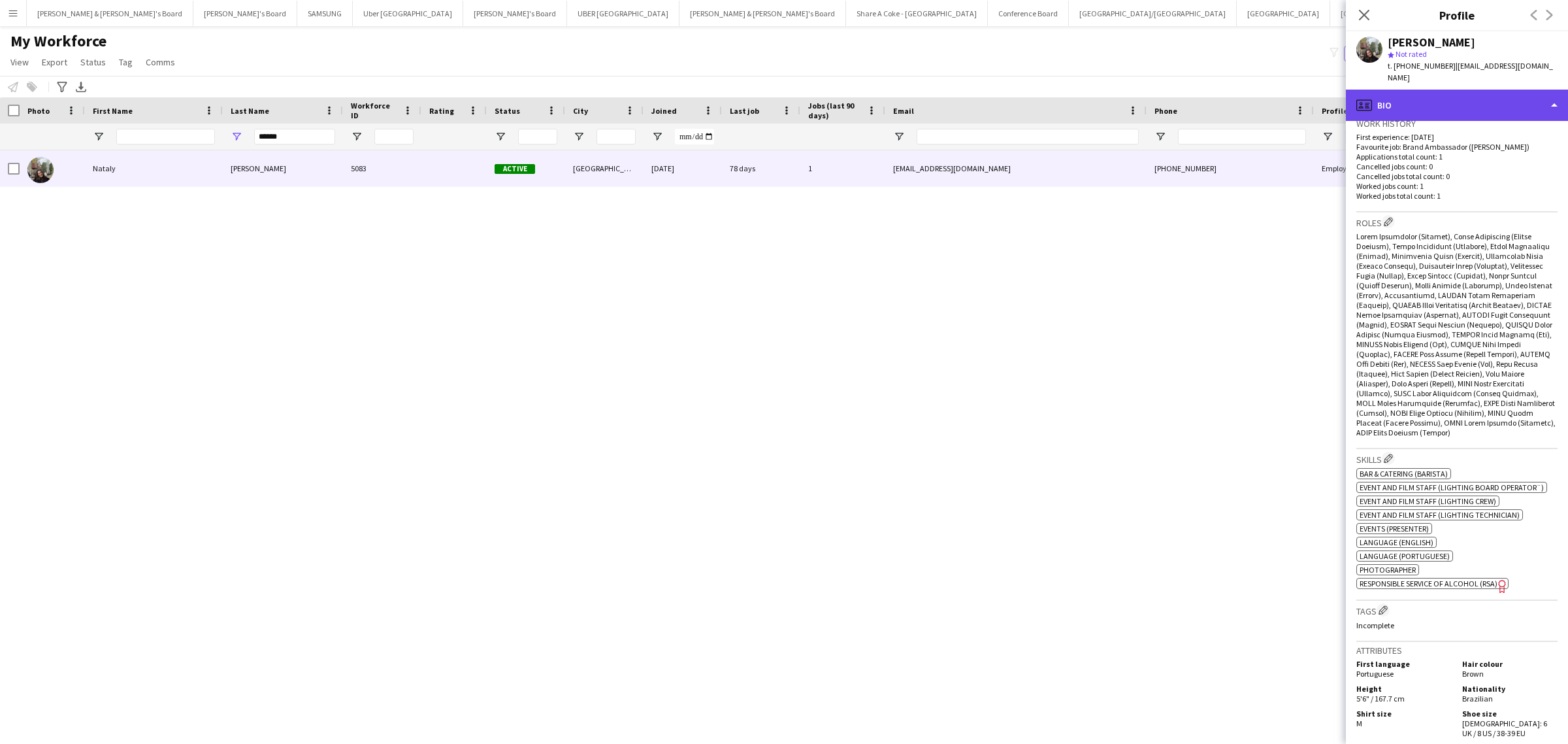
click at [1479, 97] on div "profile Bio" at bounding box center [1456, 105] width 222 height 31
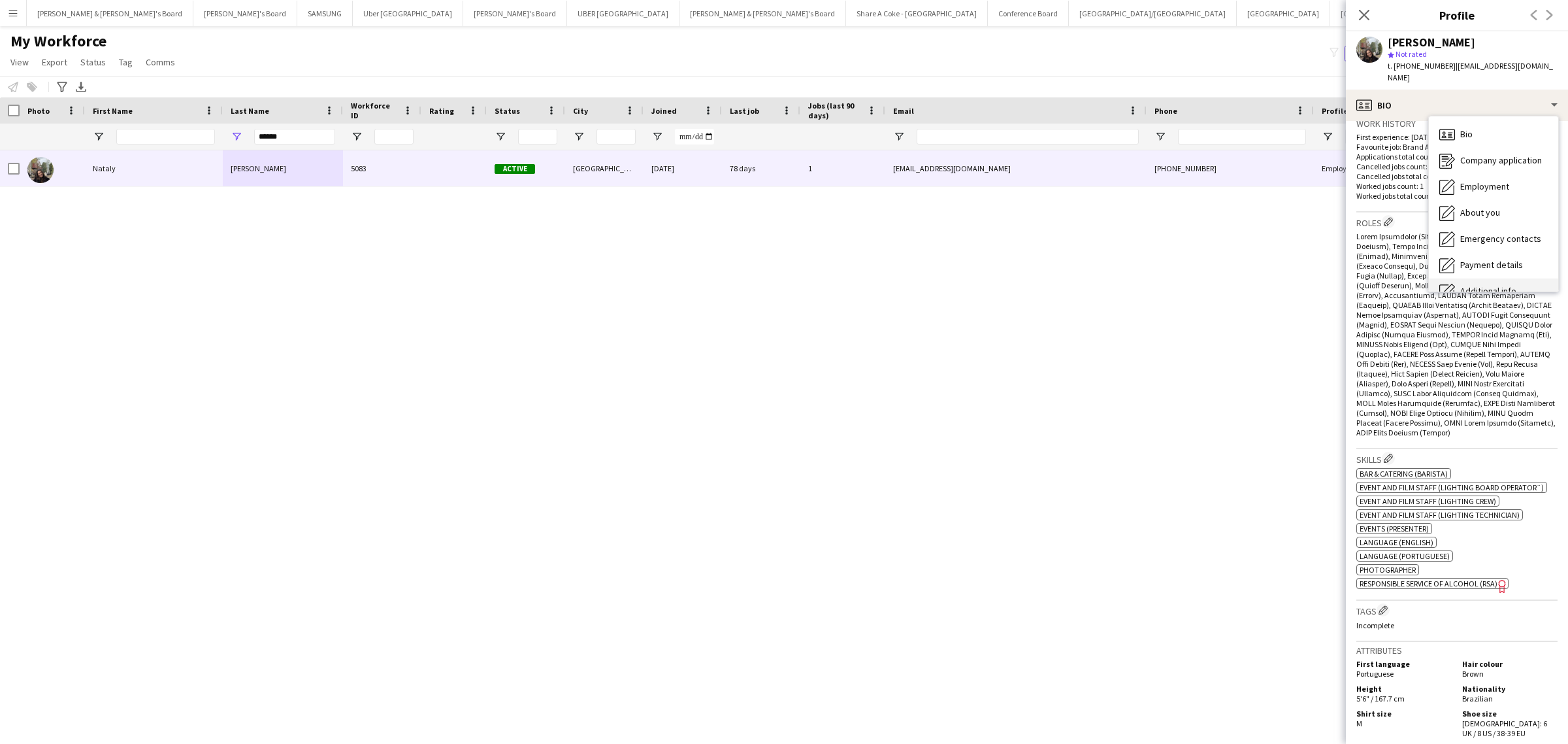
click at [1496, 278] on div "Additional info Additional info" at bounding box center [1493, 291] width 129 height 26
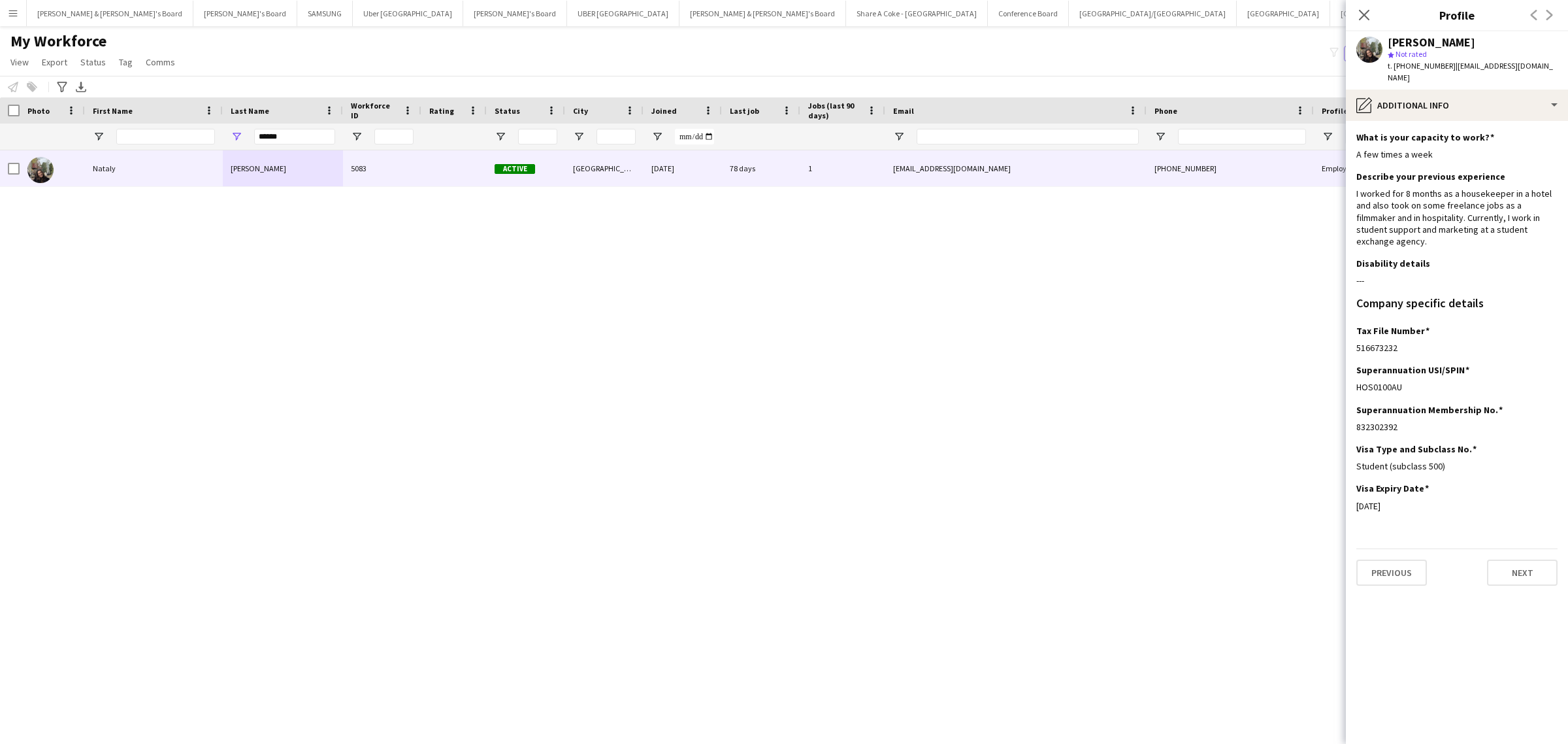
click at [468, 322] on div "Nataly Maciel Rocha 5083 Active Spring Hill 28-05-2025 78 days 1 naatyrocha@gma…" at bounding box center [764, 430] width 1528 height 558
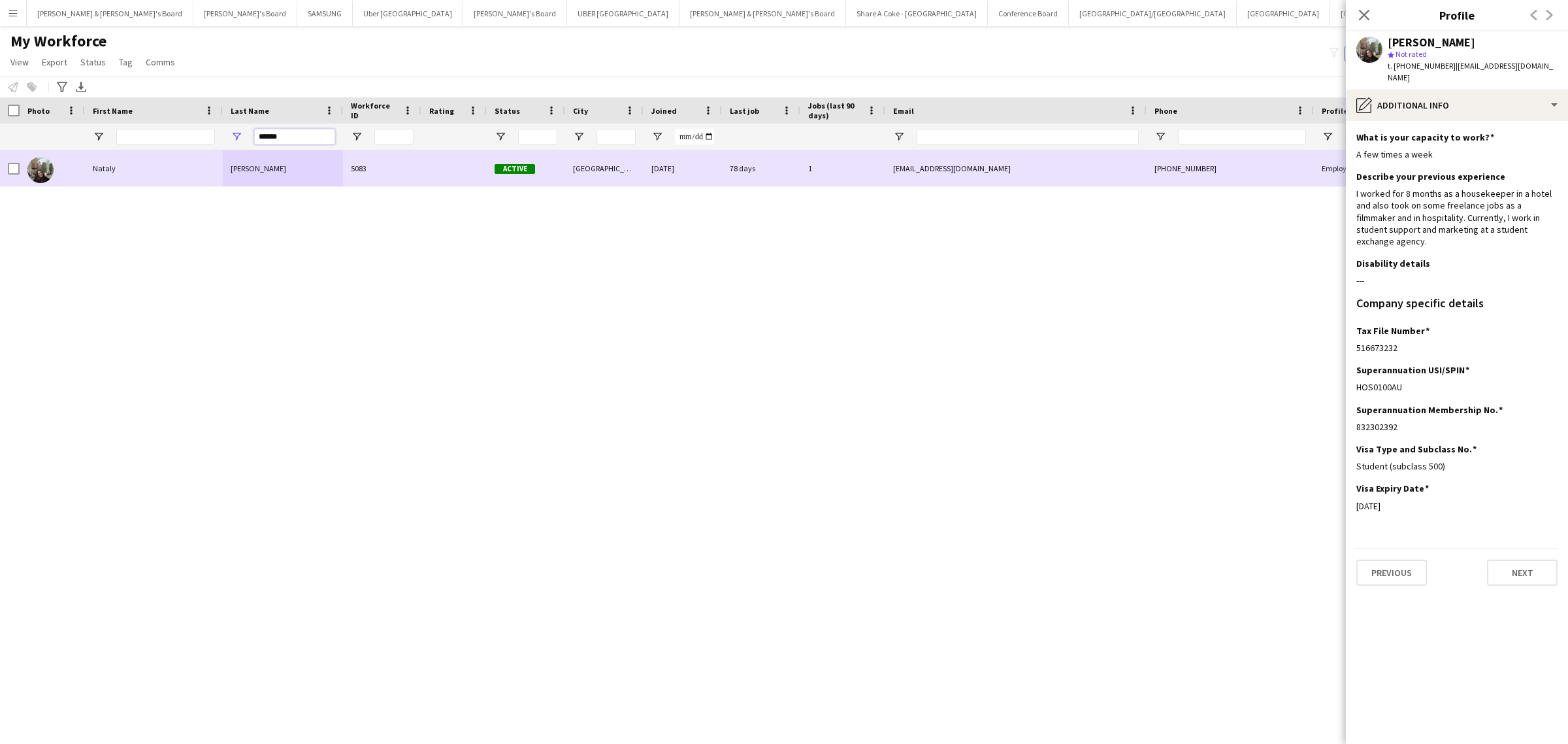
drag, startPoint x: 309, startPoint y: 141, endPoint x: 145, endPoint y: 171, distance: 166.7
click at [144, 170] on div "Workforce Details Photo First Name" at bounding box center [784, 409] width 1568 height 624
paste input "Last Name Filter Input"
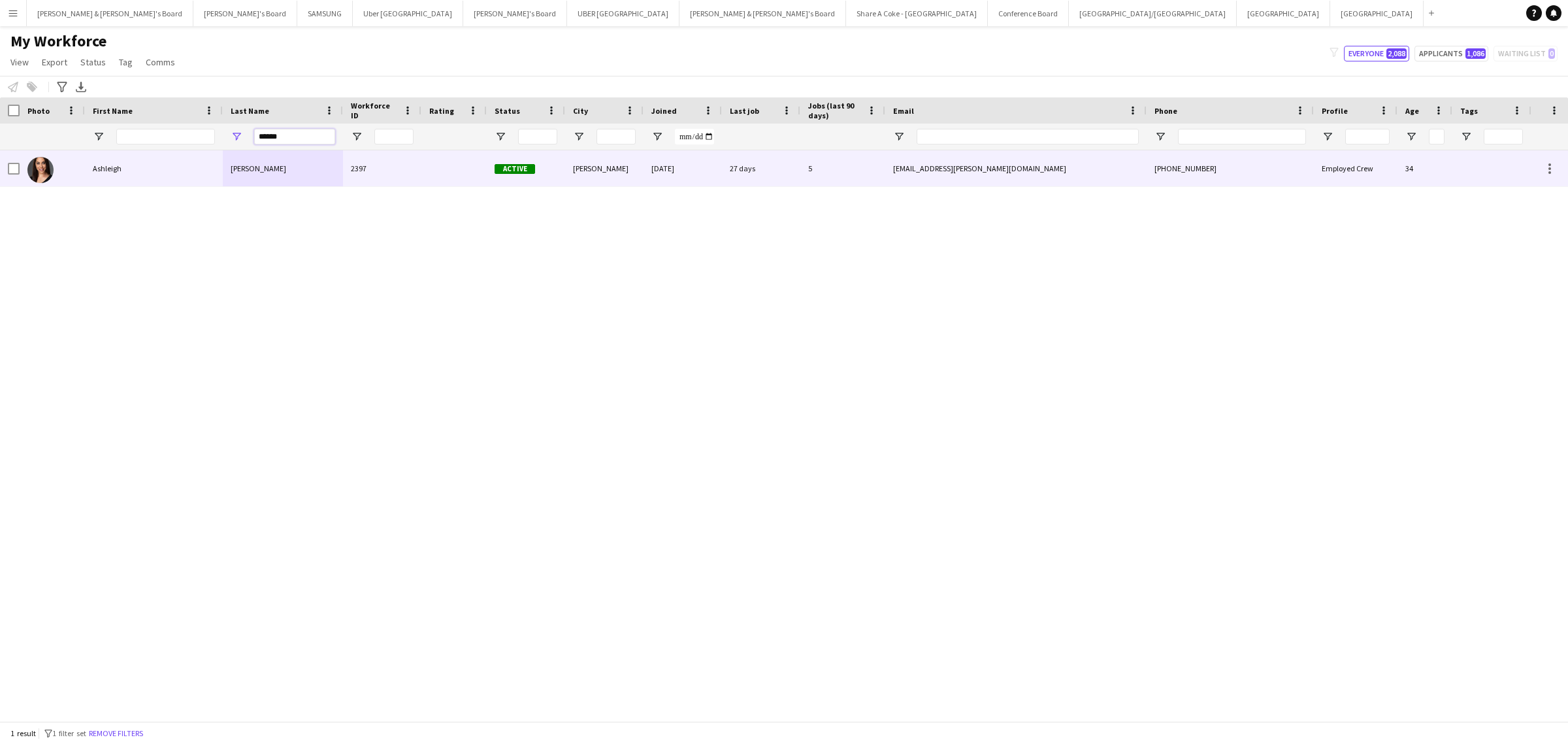
type input "******"
click at [259, 171] on div "Mehler" at bounding box center [282, 168] width 120 height 36
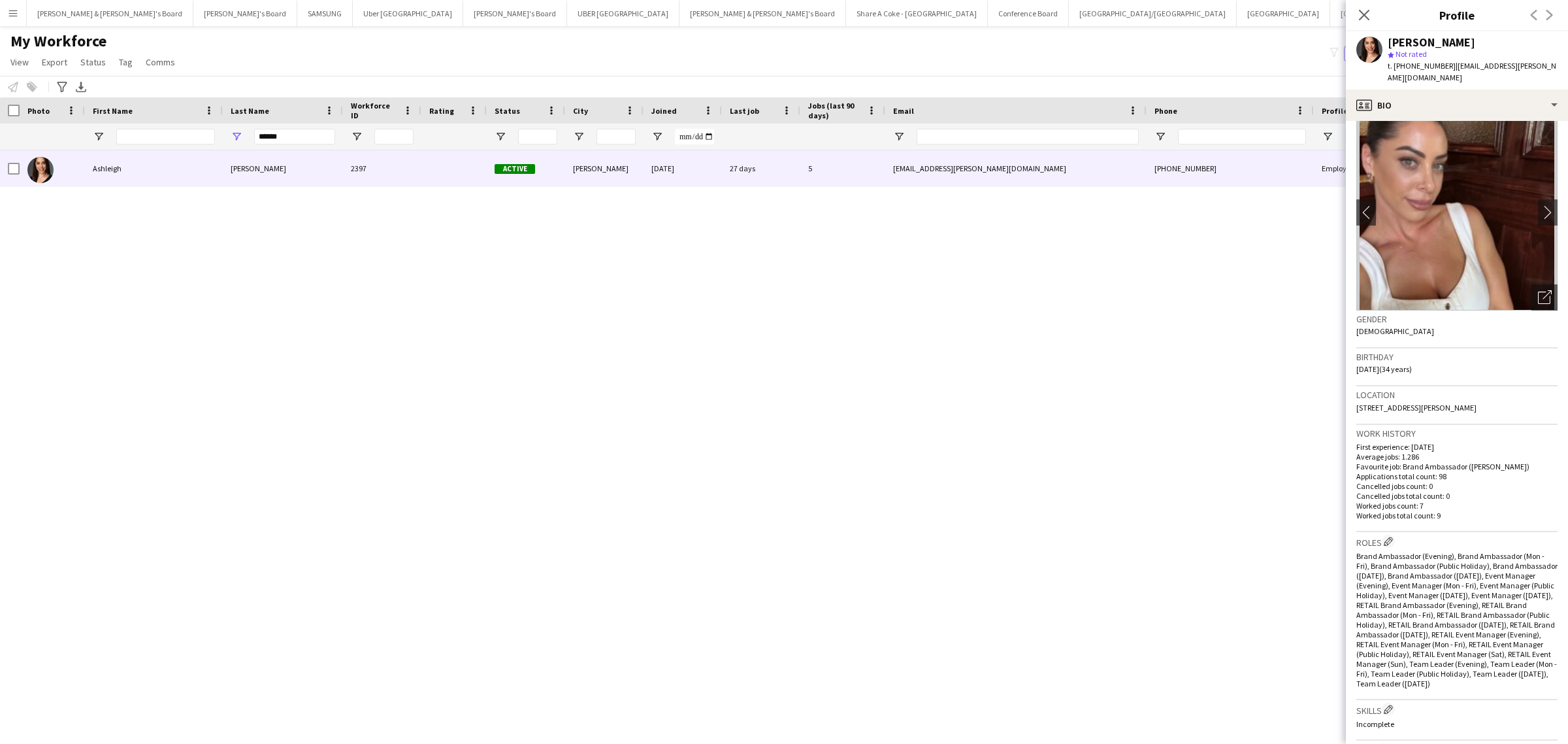
scroll to position [0, 0]
